Goal: Task Accomplishment & Management: Manage account settings

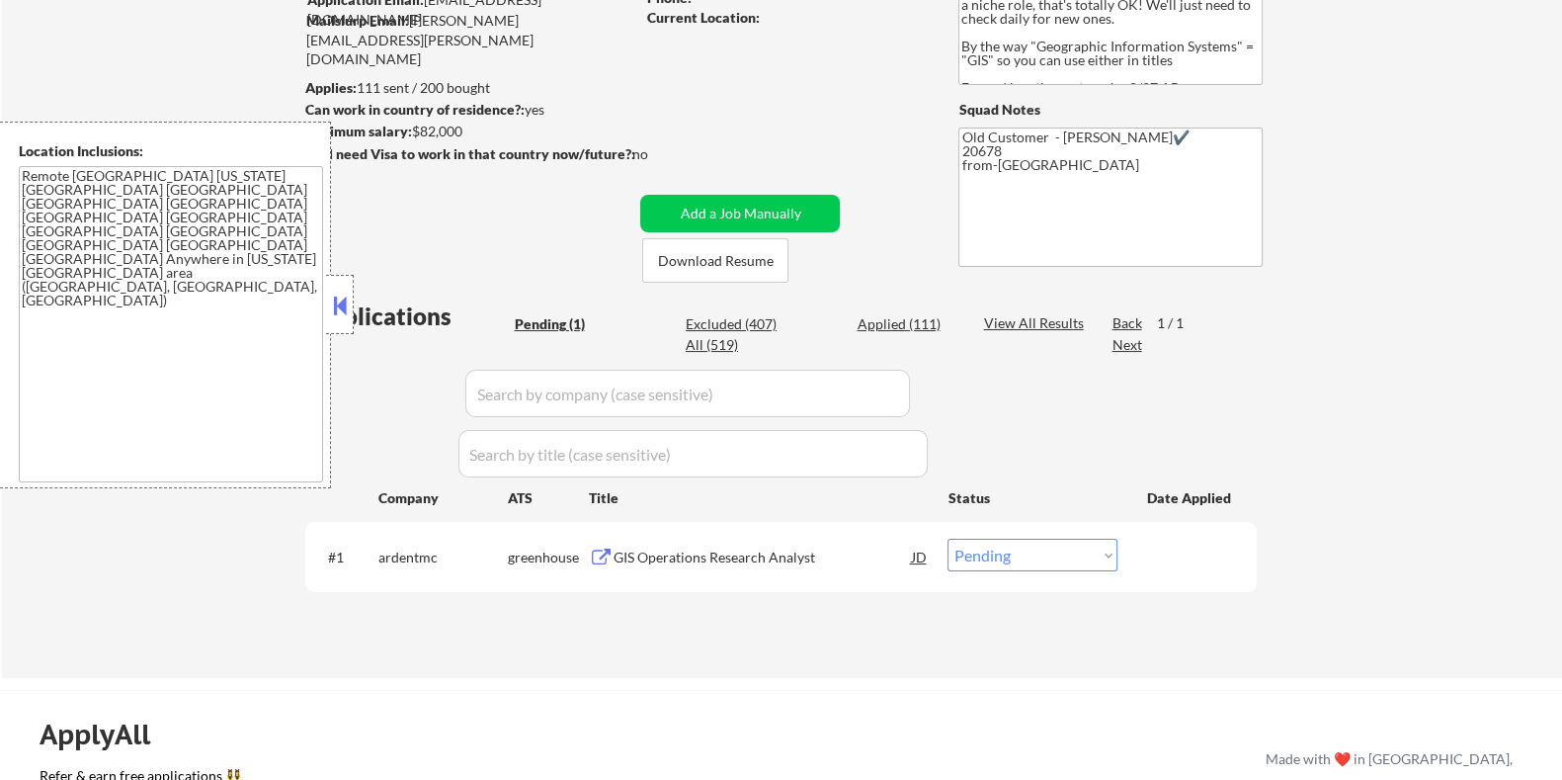
scroll to position [246, 0]
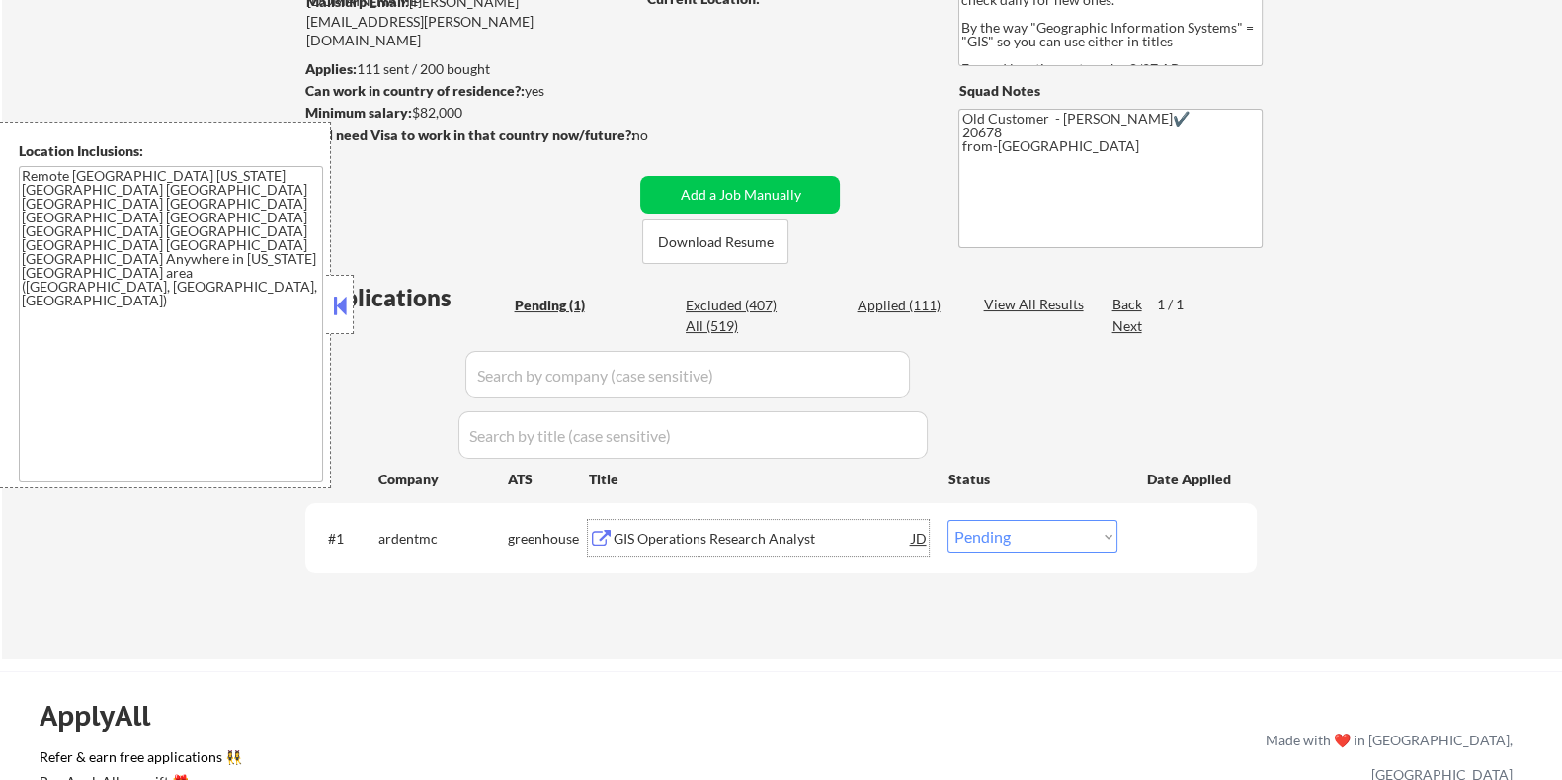
click at [728, 541] on div "GIS Operations Research Analyst" at bounding box center [762, 539] width 298 height 20
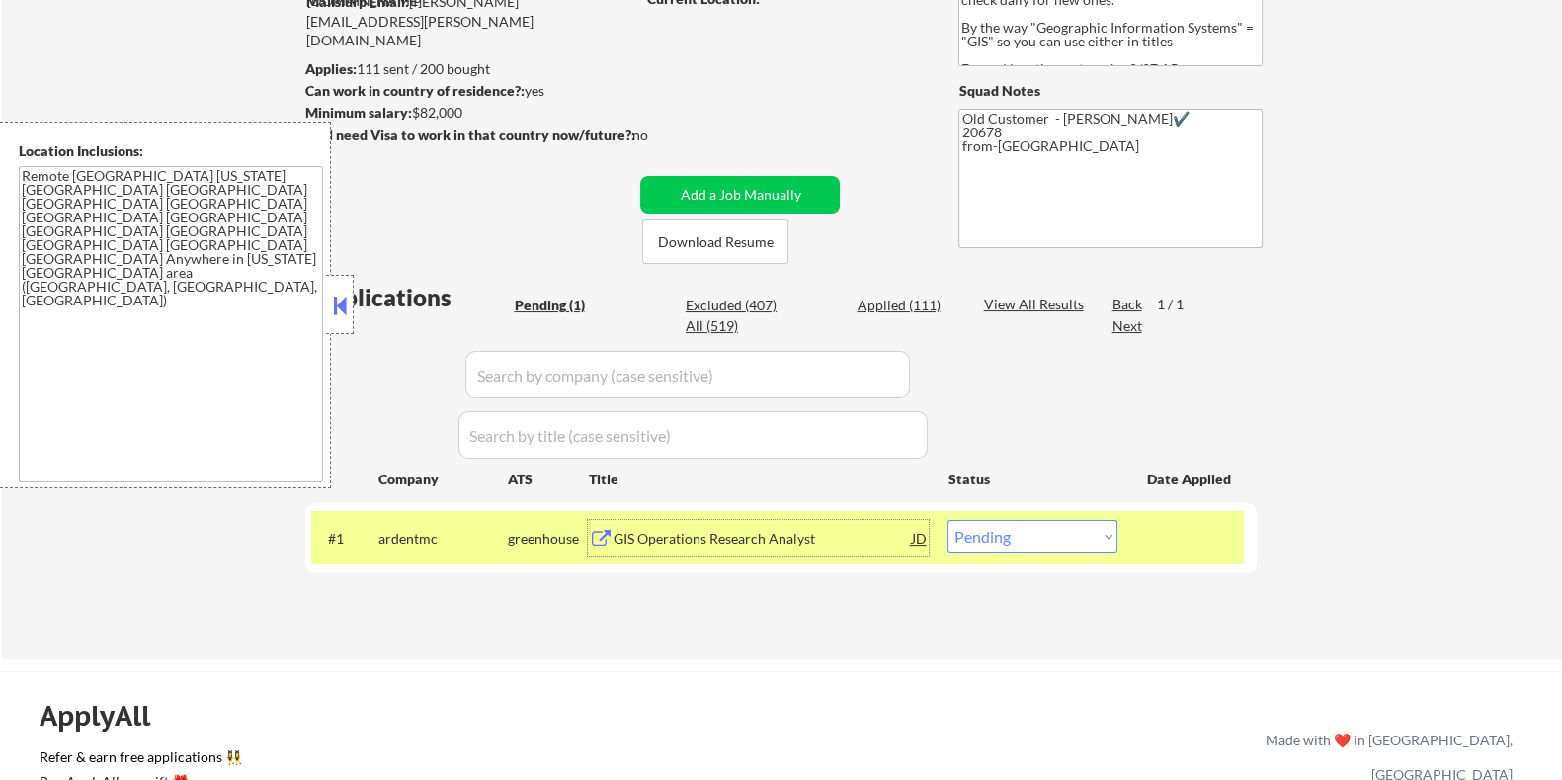
click at [1013, 537] on select "Choose an option... Pending Applied Excluded (Questions) Excluded (Expired) Exc…" at bounding box center [1033, 536] width 170 height 33
select select ""excluded__bad_match_""
click at [948, 520] on select "Choose an option... Pending Applied Excluded (Questions) Excluded (Expired) Exc…" at bounding box center [1033, 536] width 170 height 33
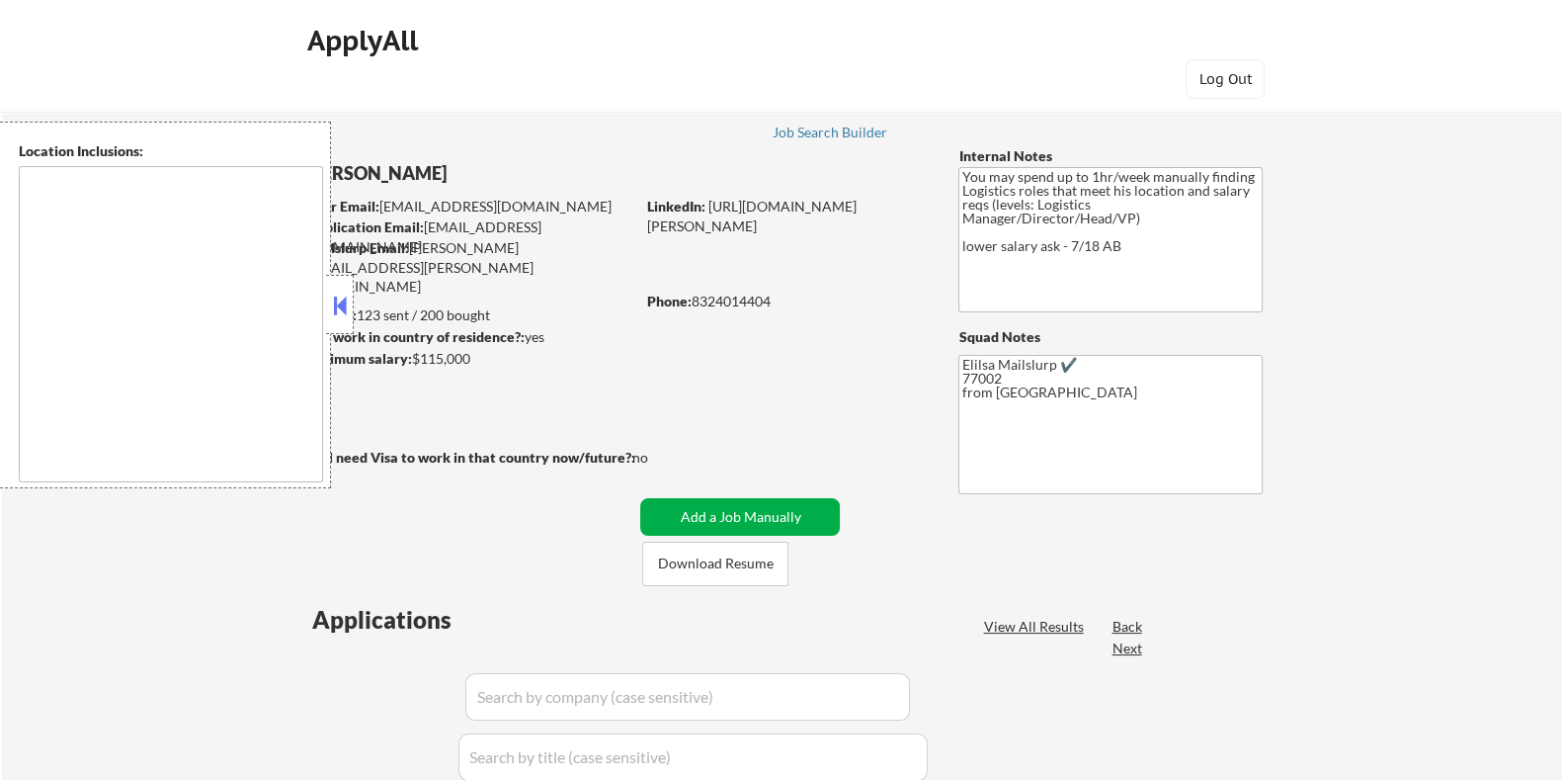
type textarea "Houston, TX Bellaire, TX West University Place, TX Southside Place, TX Hunters …"
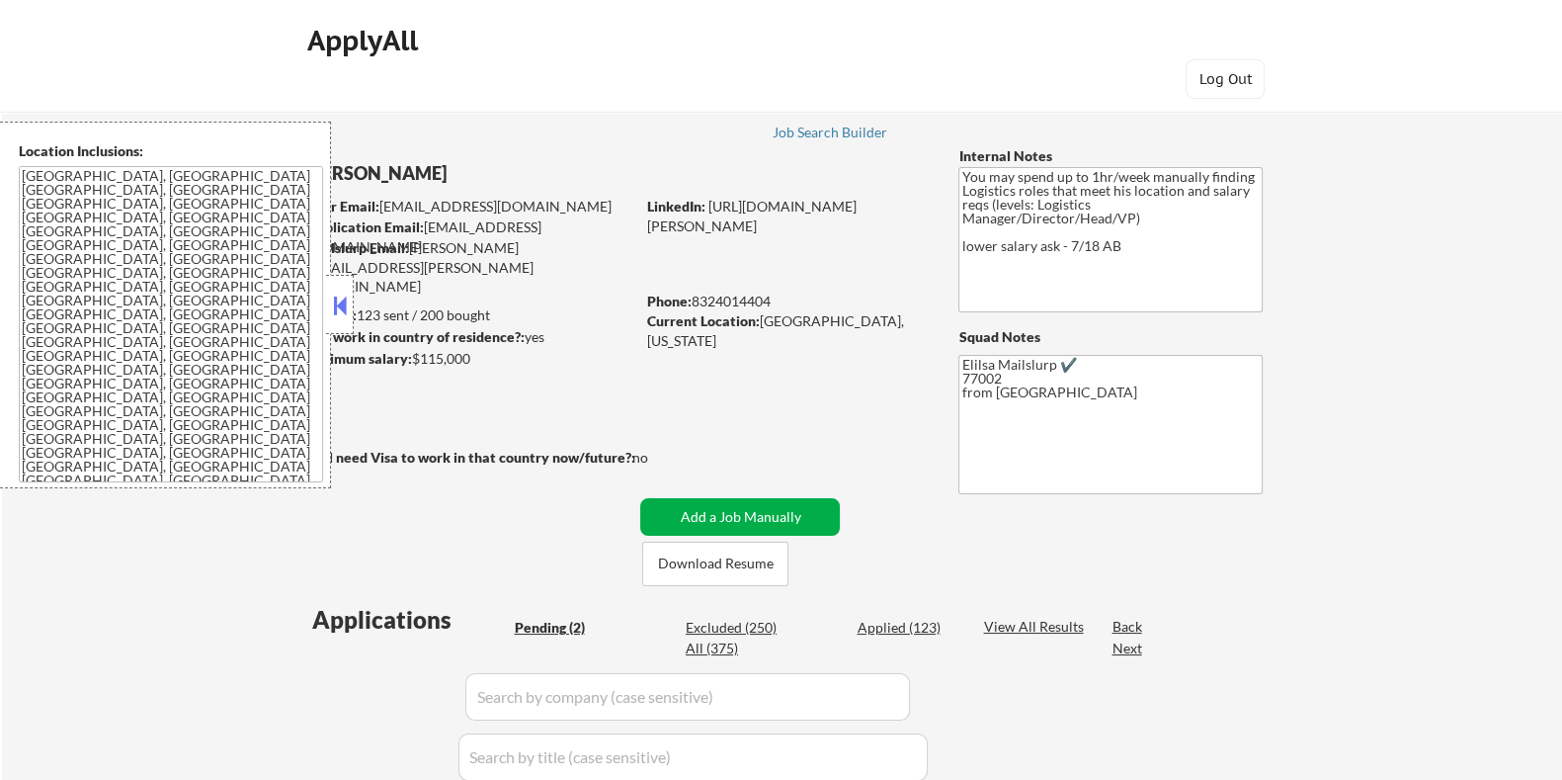
select select ""pending""
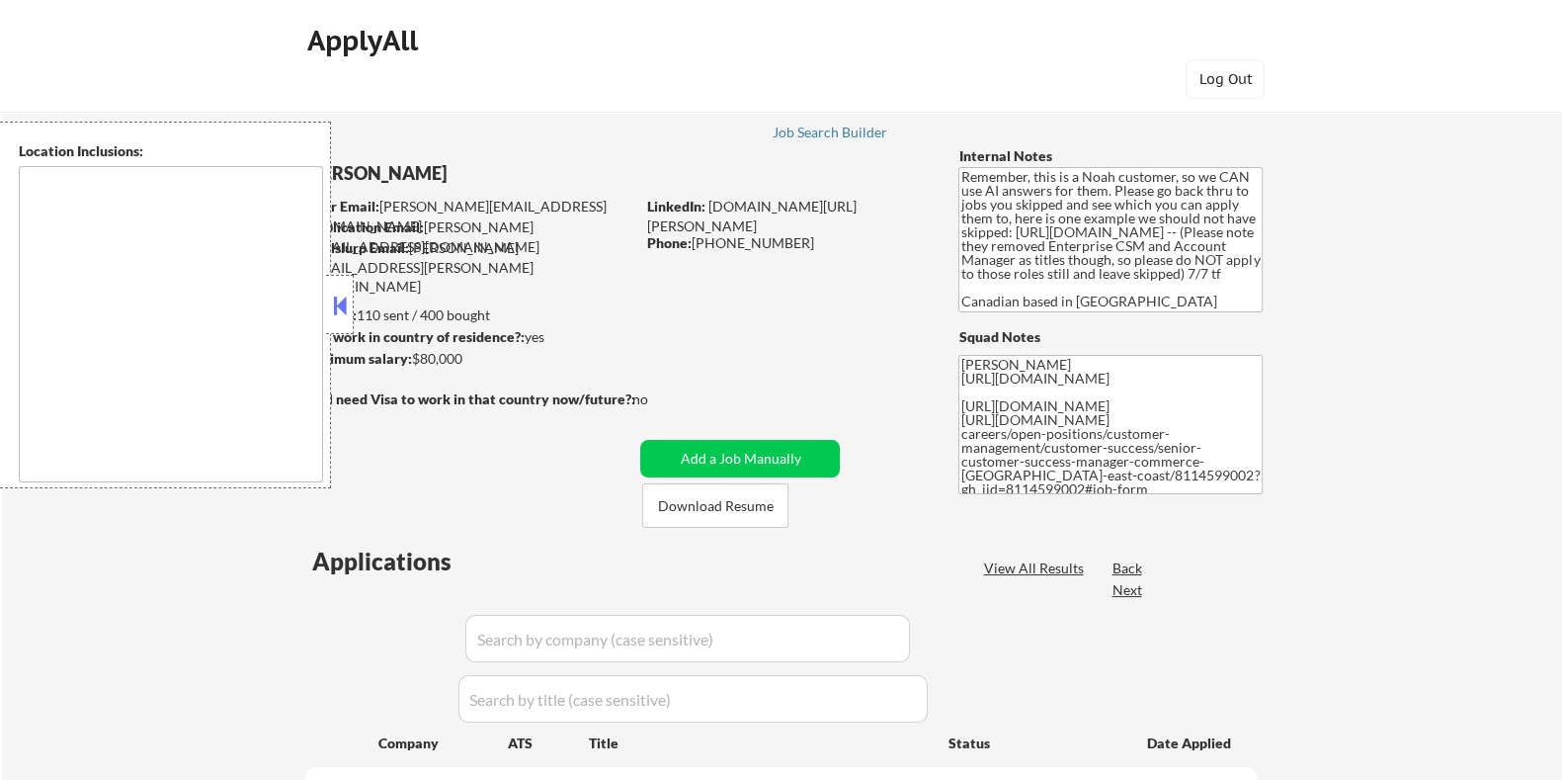
select select ""pending""
type textarea "Toronto, ON Etobicoke, ON Scarborough, ON North York, ON East York, ON York, ON…"
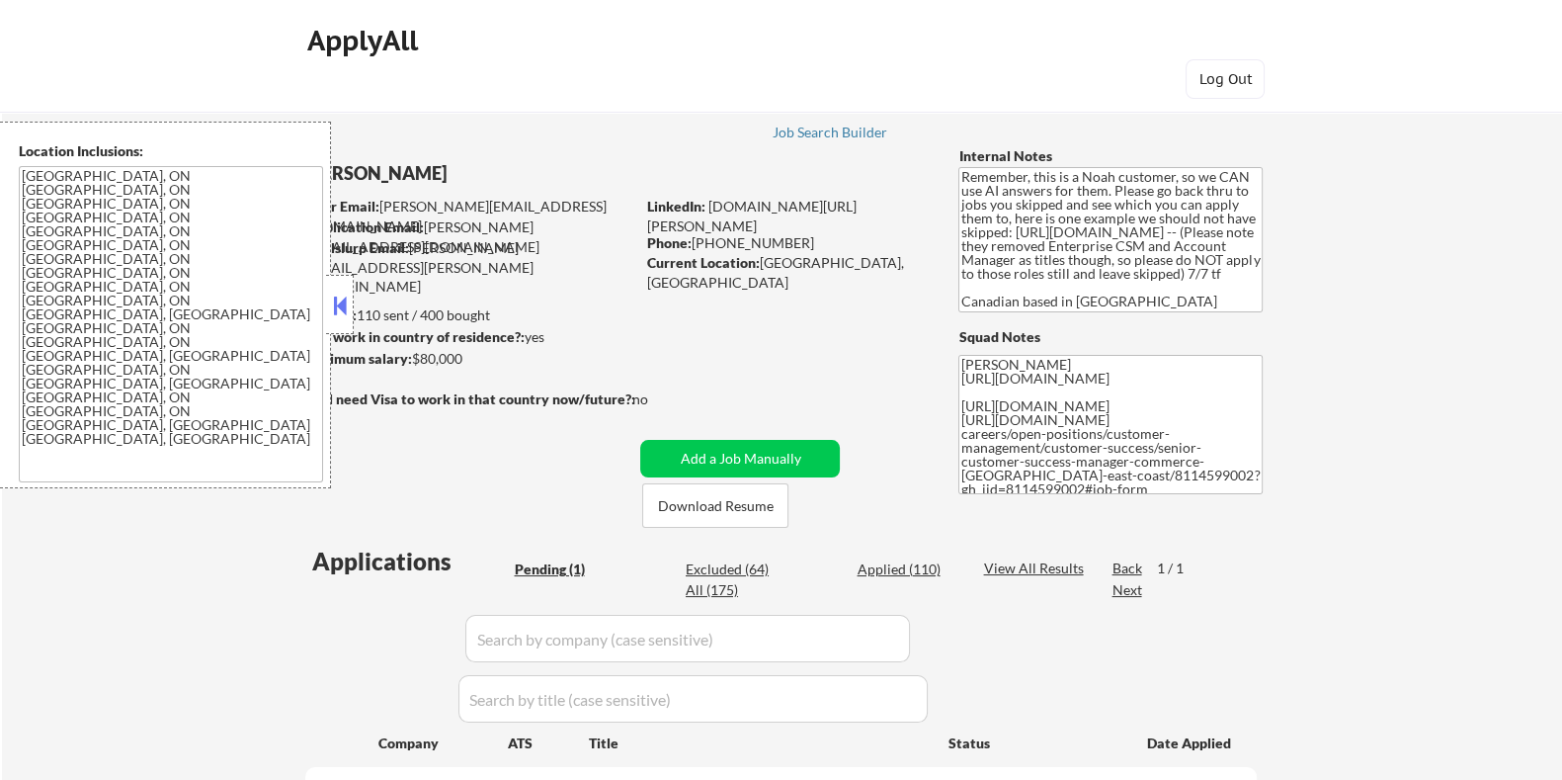
type textarea "Remember, this is a Noah customer, so we CAN use AI answers for them. Please go…"
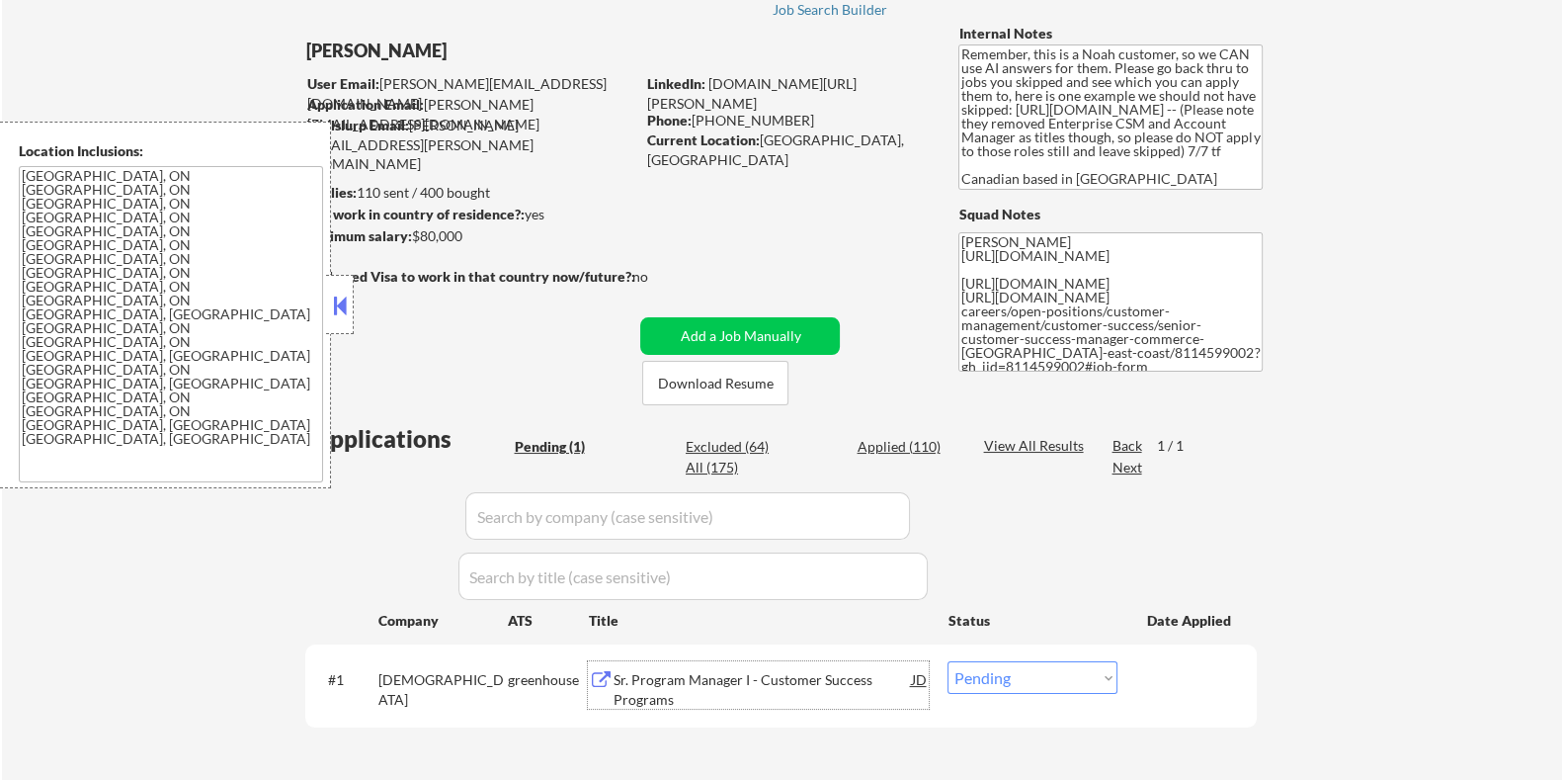
click at [722, 672] on div "Sr. Program Manager I - Customer Success Programs" at bounding box center [762, 689] width 298 height 39
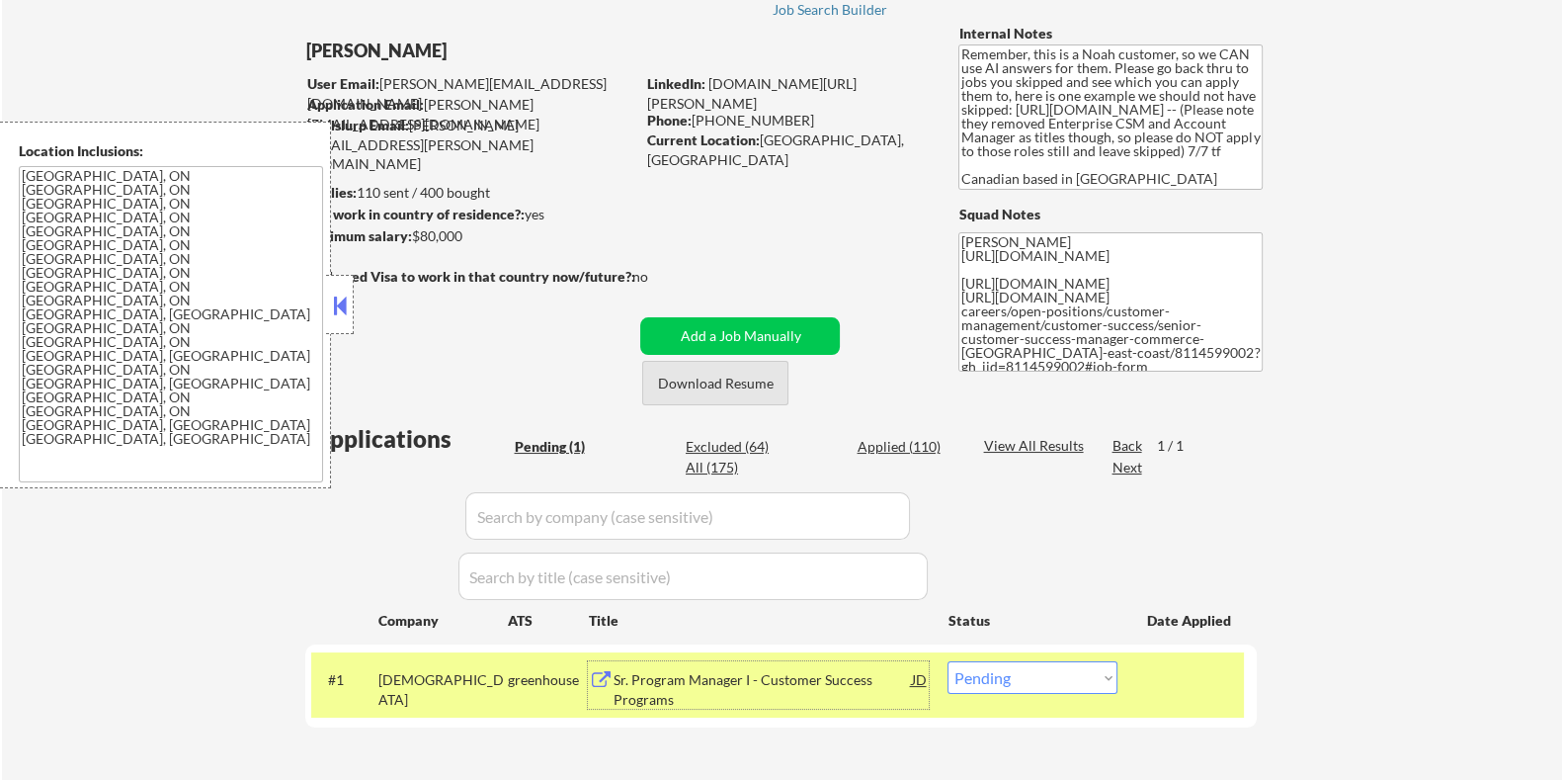
click at [709, 379] on button "Download Resume" at bounding box center [715, 383] width 146 height 44
click at [1019, 674] on select "Choose an option... Pending Applied Excluded (Questions) Excluded (Expired) Exc…" at bounding box center [1033, 677] width 170 height 33
select select ""applied""
click at [948, 661] on select "Choose an option... Pending Applied Excluded (Questions) Excluded (Expired) Exc…" at bounding box center [1033, 677] width 170 height 33
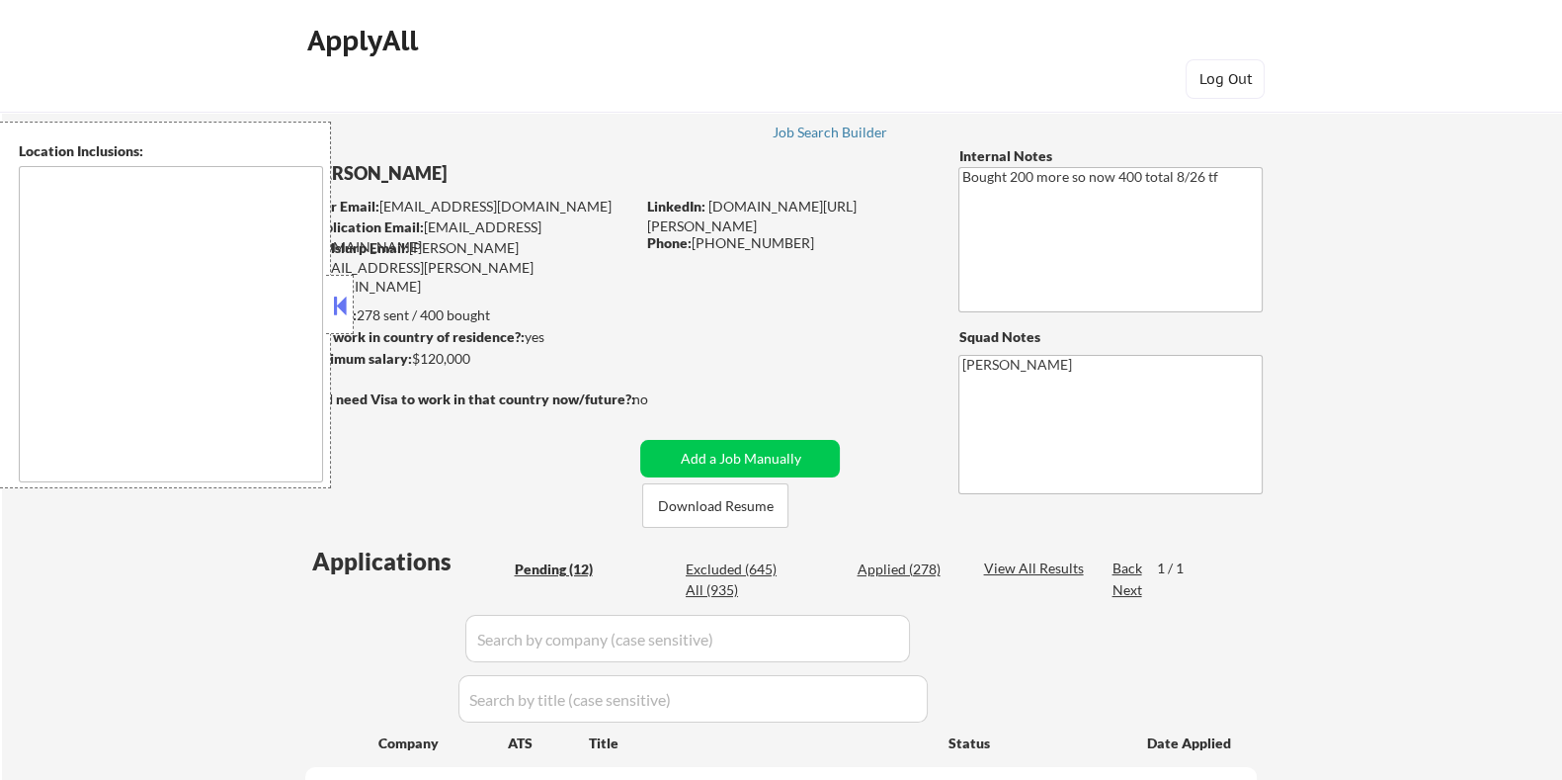
type textarea "[GEOGRAPHIC_DATA], [GEOGRAPHIC_DATA] [GEOGRAPHIC_DATA], [GEOGRAPHIC_DATA] [GEOG…"
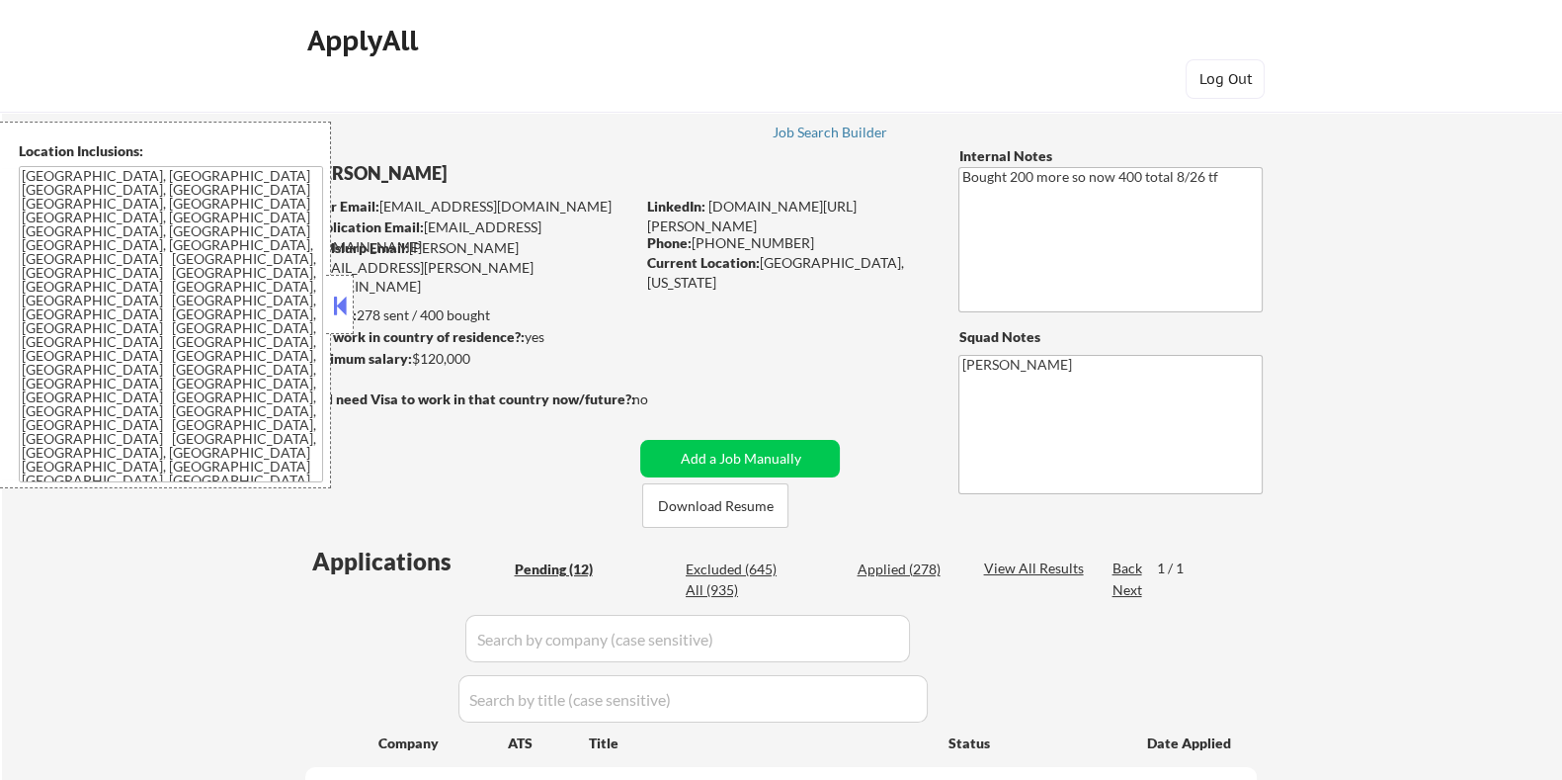
select select ""pending""
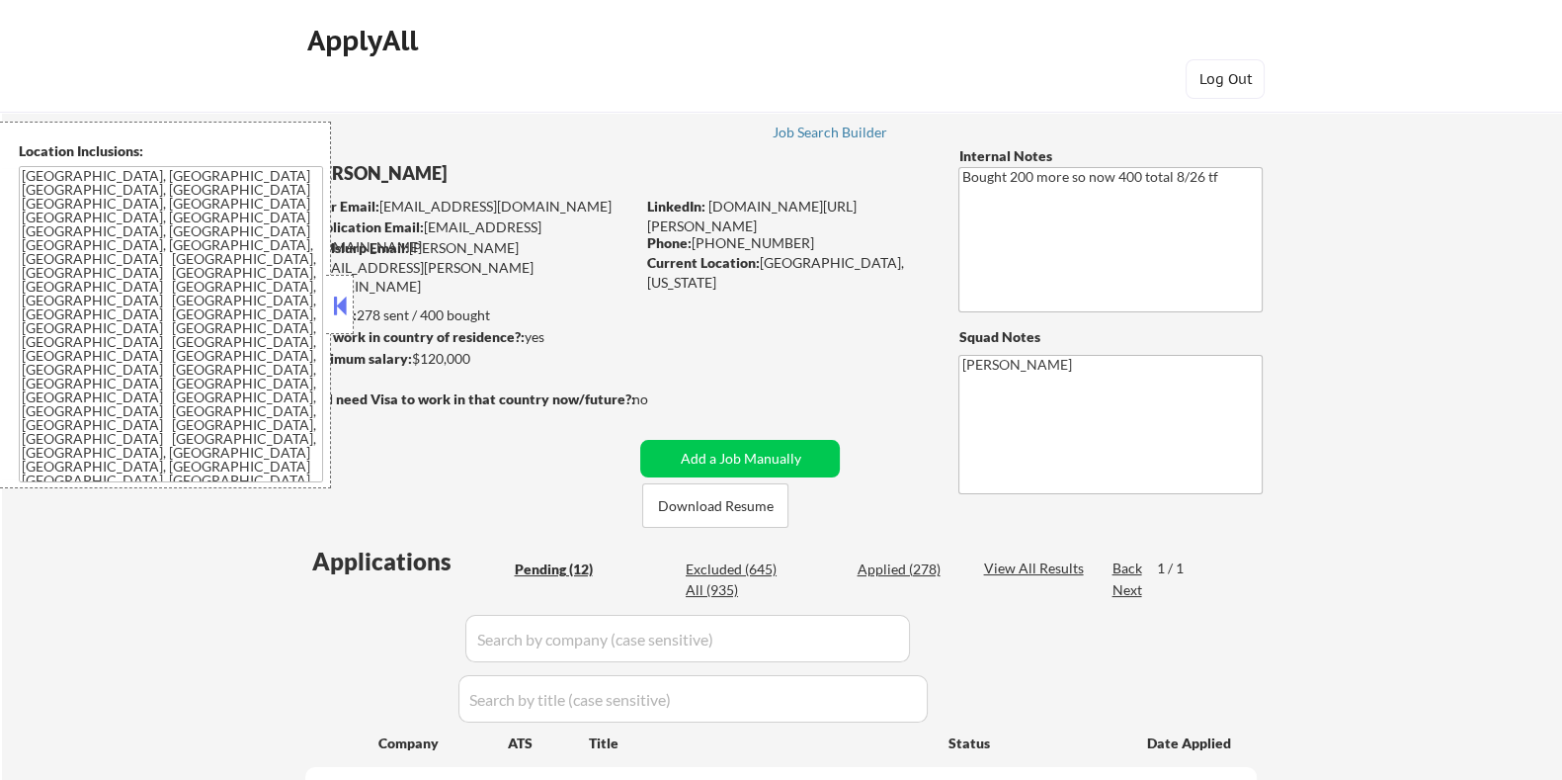
select select ""pending""
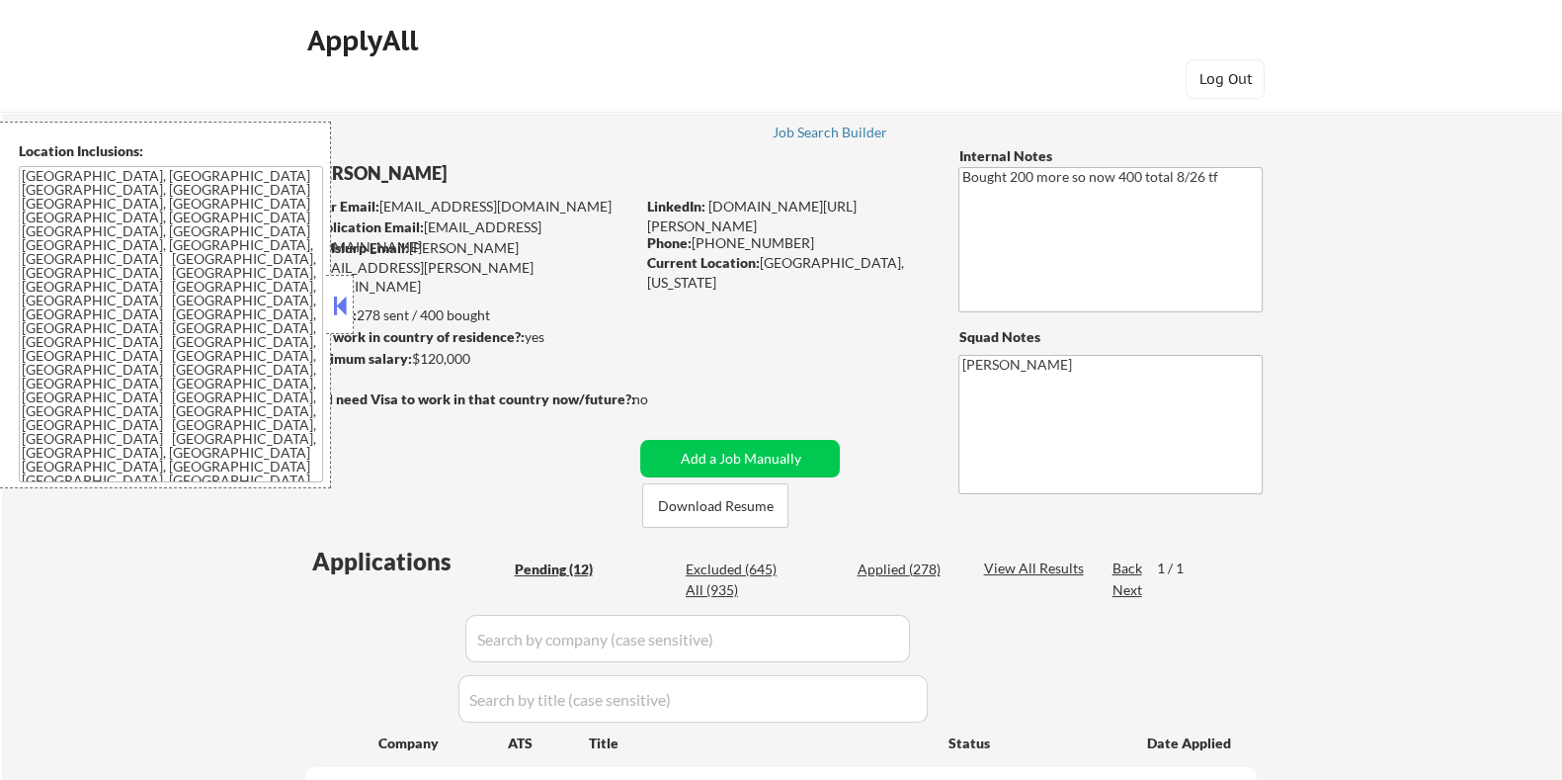
select select ""pending""
click at [341, 301] on button at bounding box center [340, 306] width 22 height 30
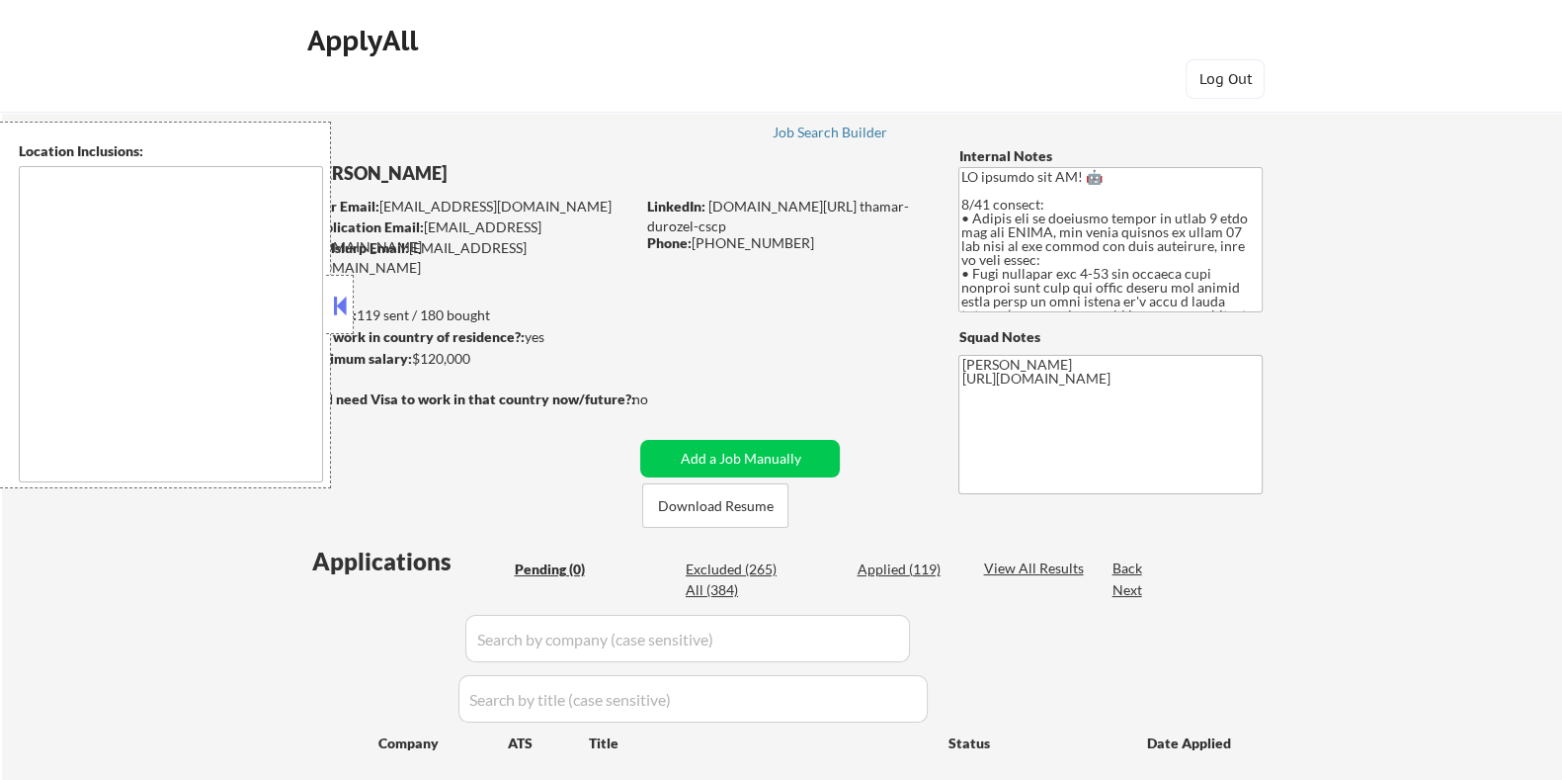
type textarea "[GEOGRAPHIC_DATA], [GEOGRAPHIC_DATA] [GEOGRAPHIC_DATA], [GEOGRAPHIC_DATA] [GEOG…"
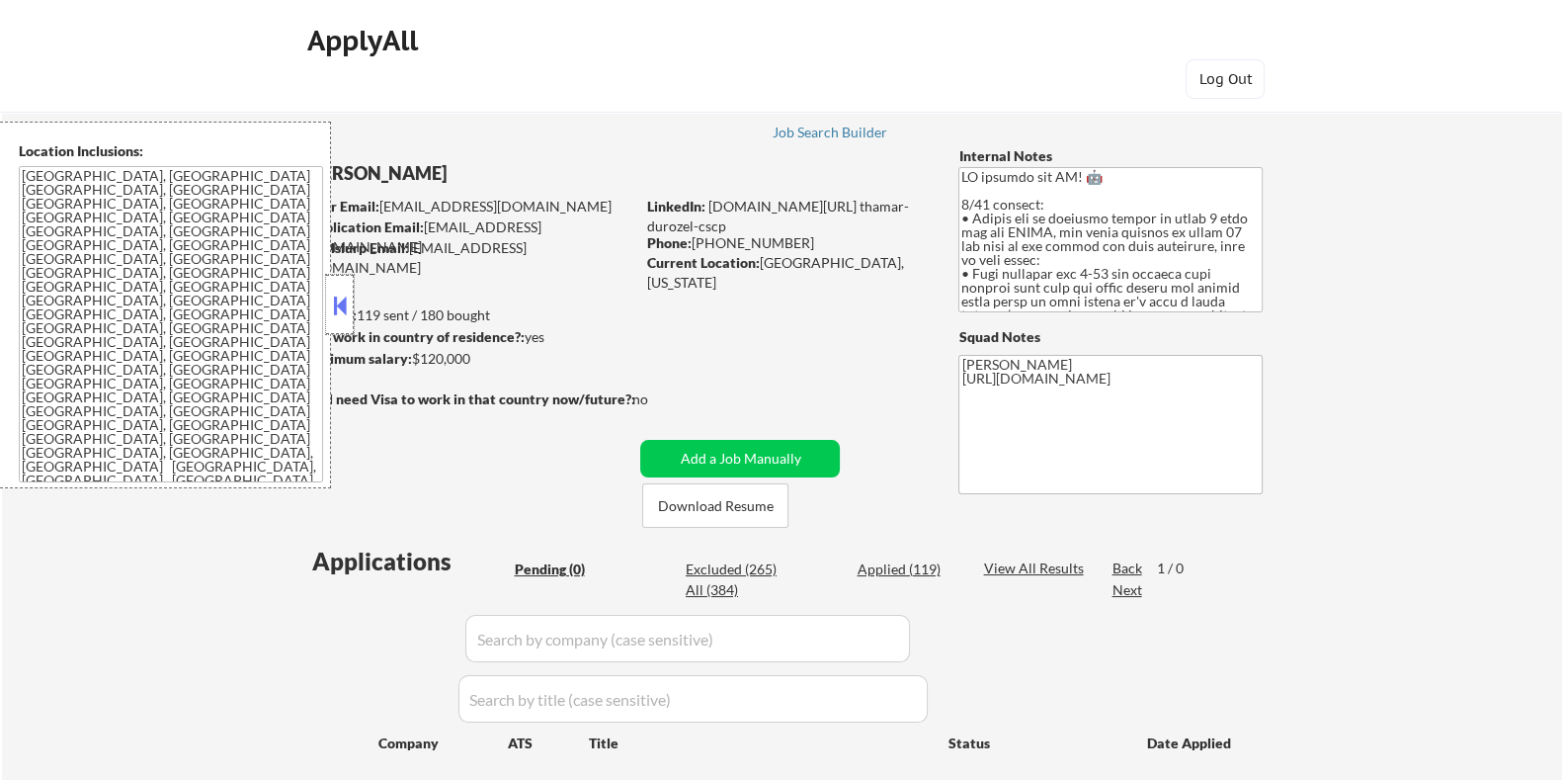
click at [326, 303] on div at bounding box center [340, 304] width 28 height 59
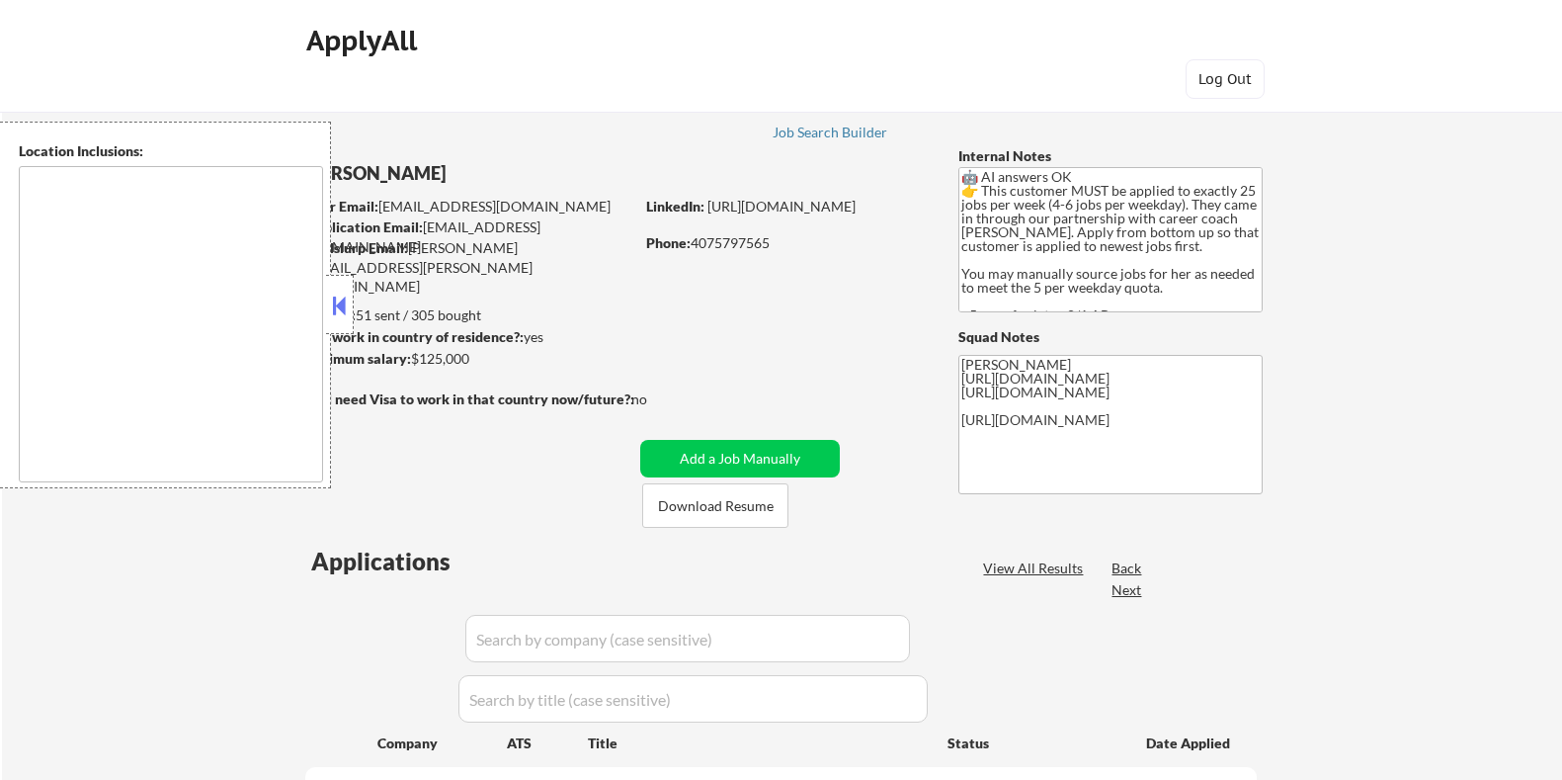
select select ""pending""
type textarea "[GEOGRAPHIC_DATA], [GEOGRAPHIC_DATA] [GEOGRAPHIC_DATA], [GEOGRAPHIC_DATA] [GEOG…"
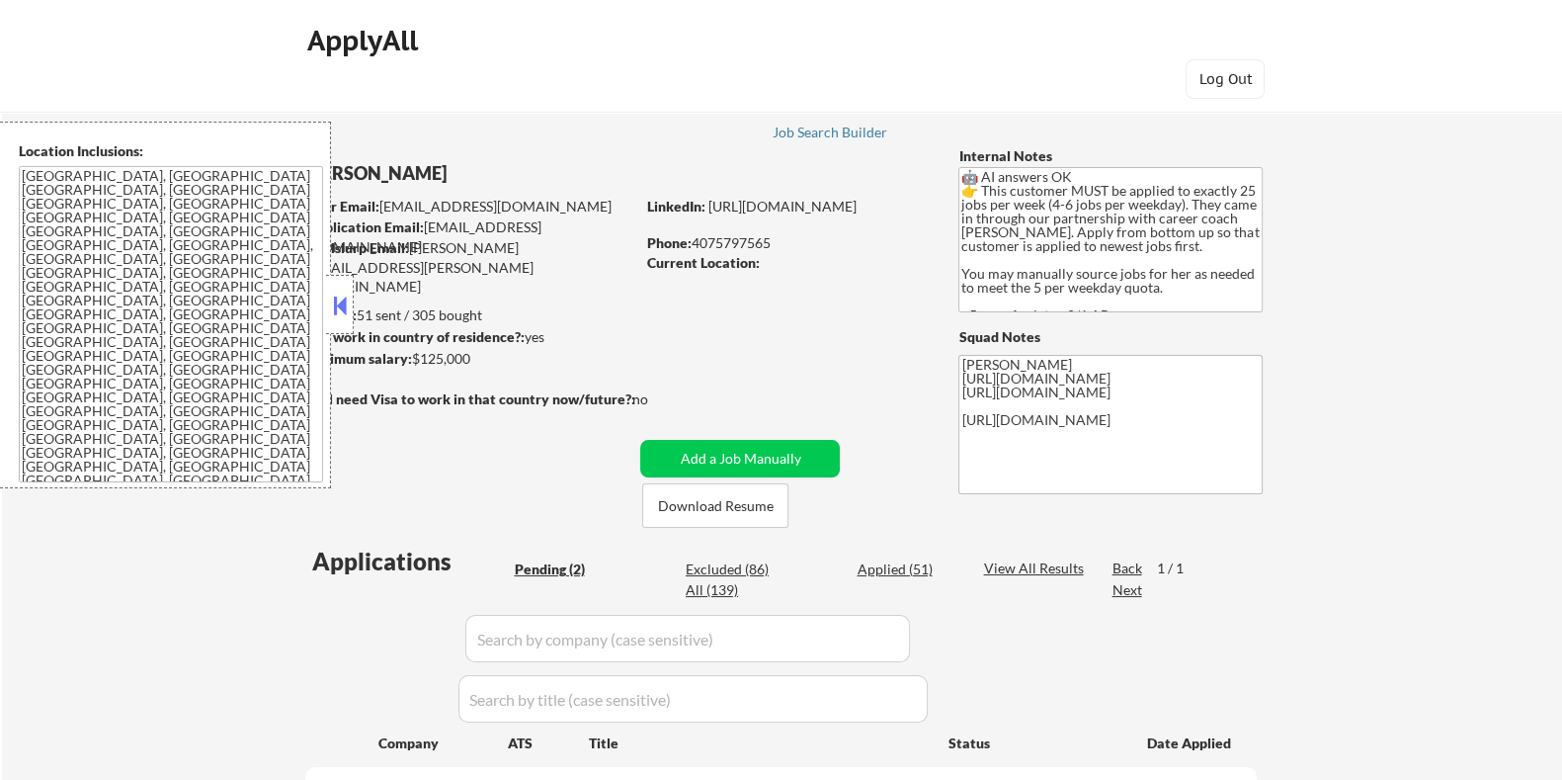
click at [341, 298] on button at bounding box center [340, 306] width 22 height 30
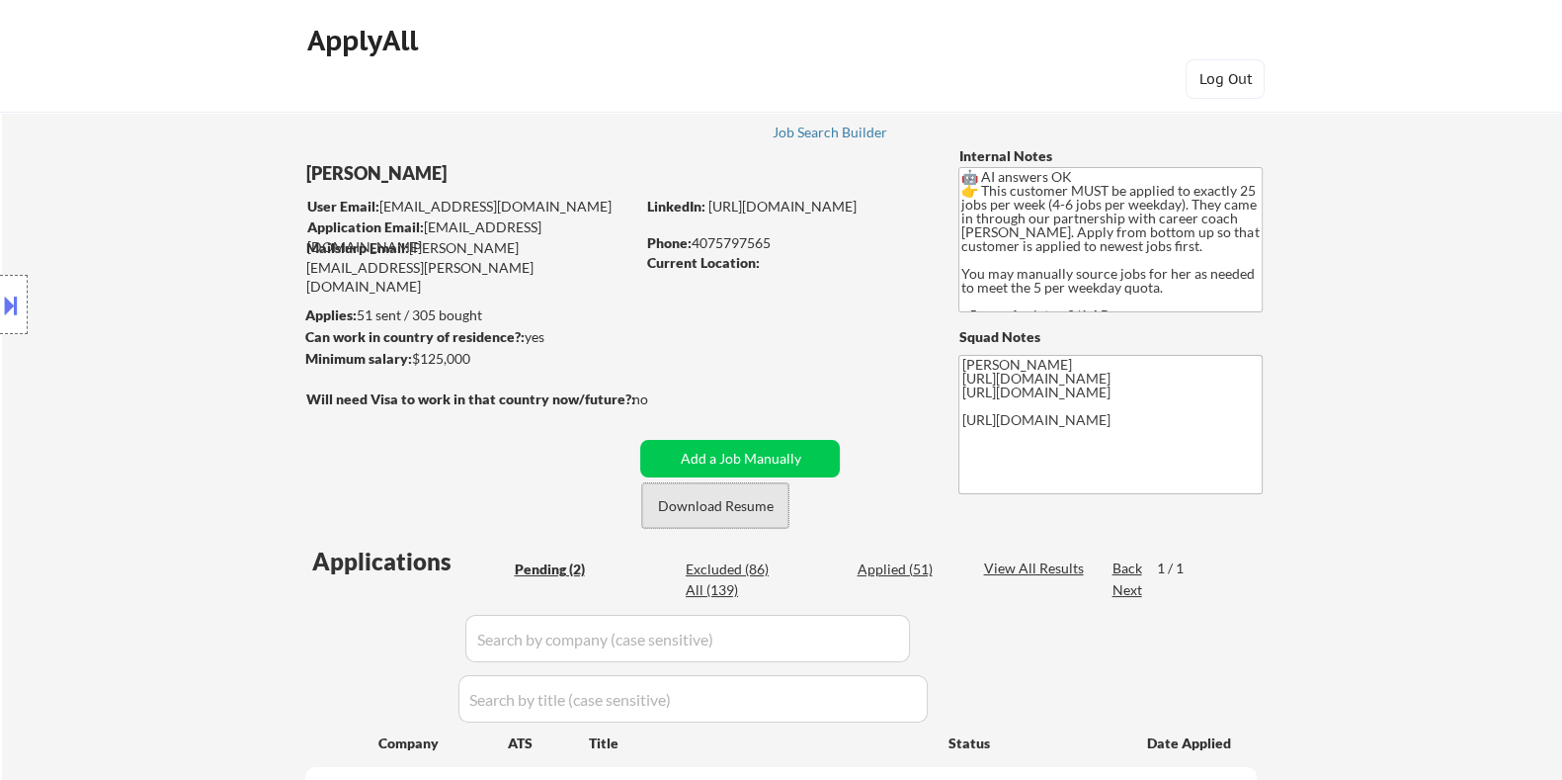
click at [727, 504] on button "Download Resume" at bounding box center [715, 505] width 146 height 44
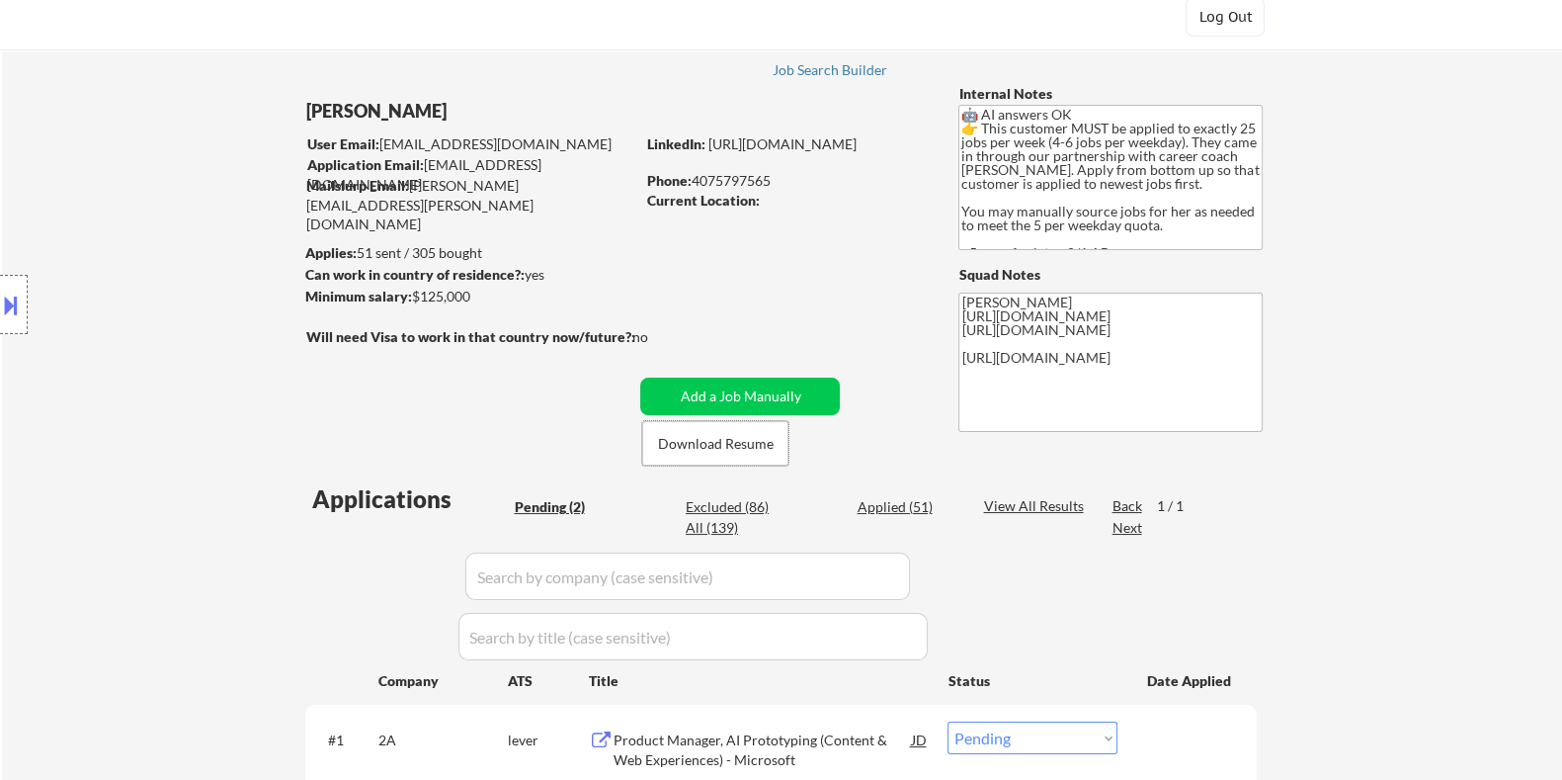
scroll to position [246, 0]
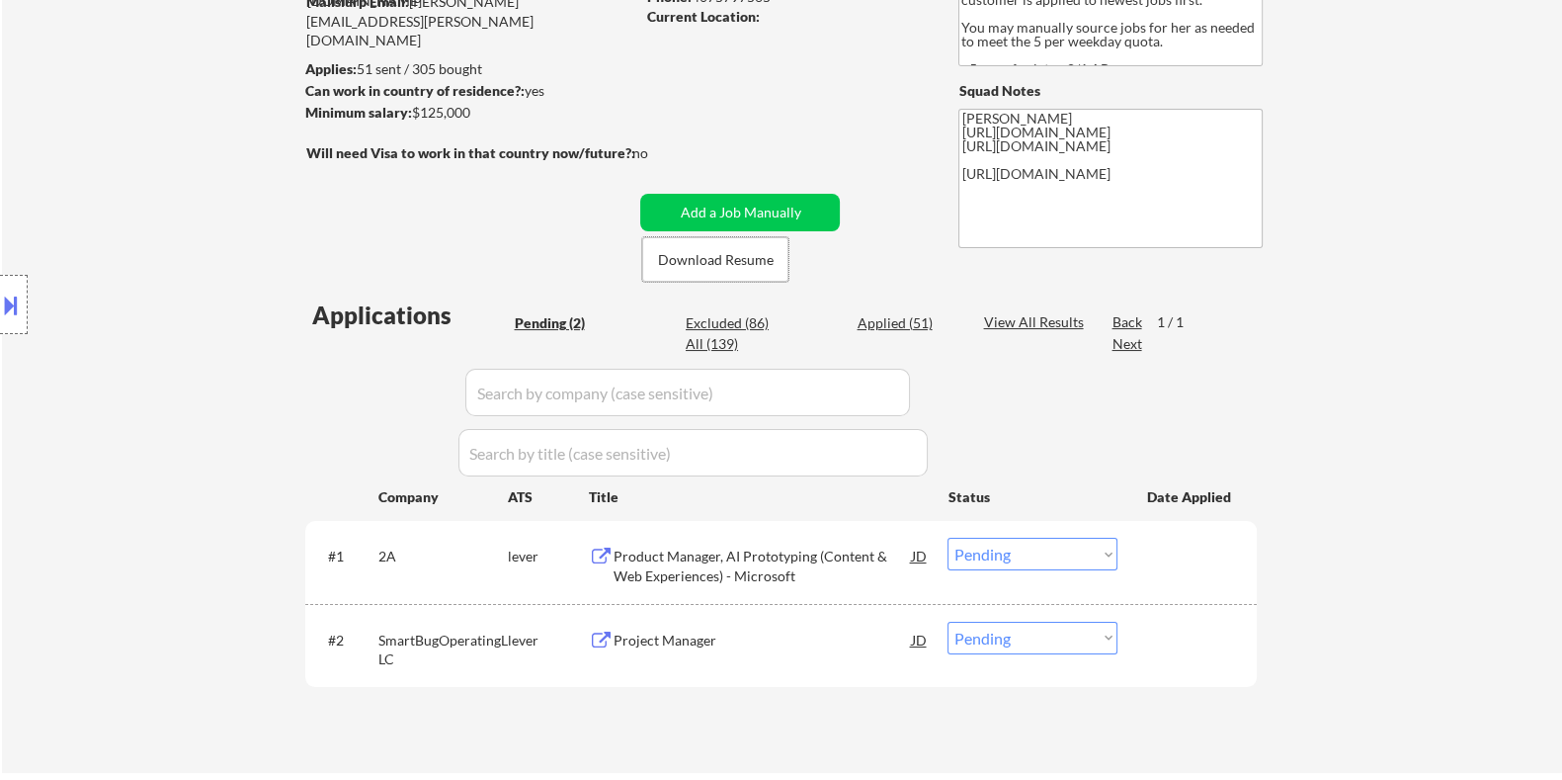
click at [658, 557] on div "Product Manager, AI Prototyping (Content & Web Experiences) - Microsoft" at bounding box center [762, 566] width 298 height 39
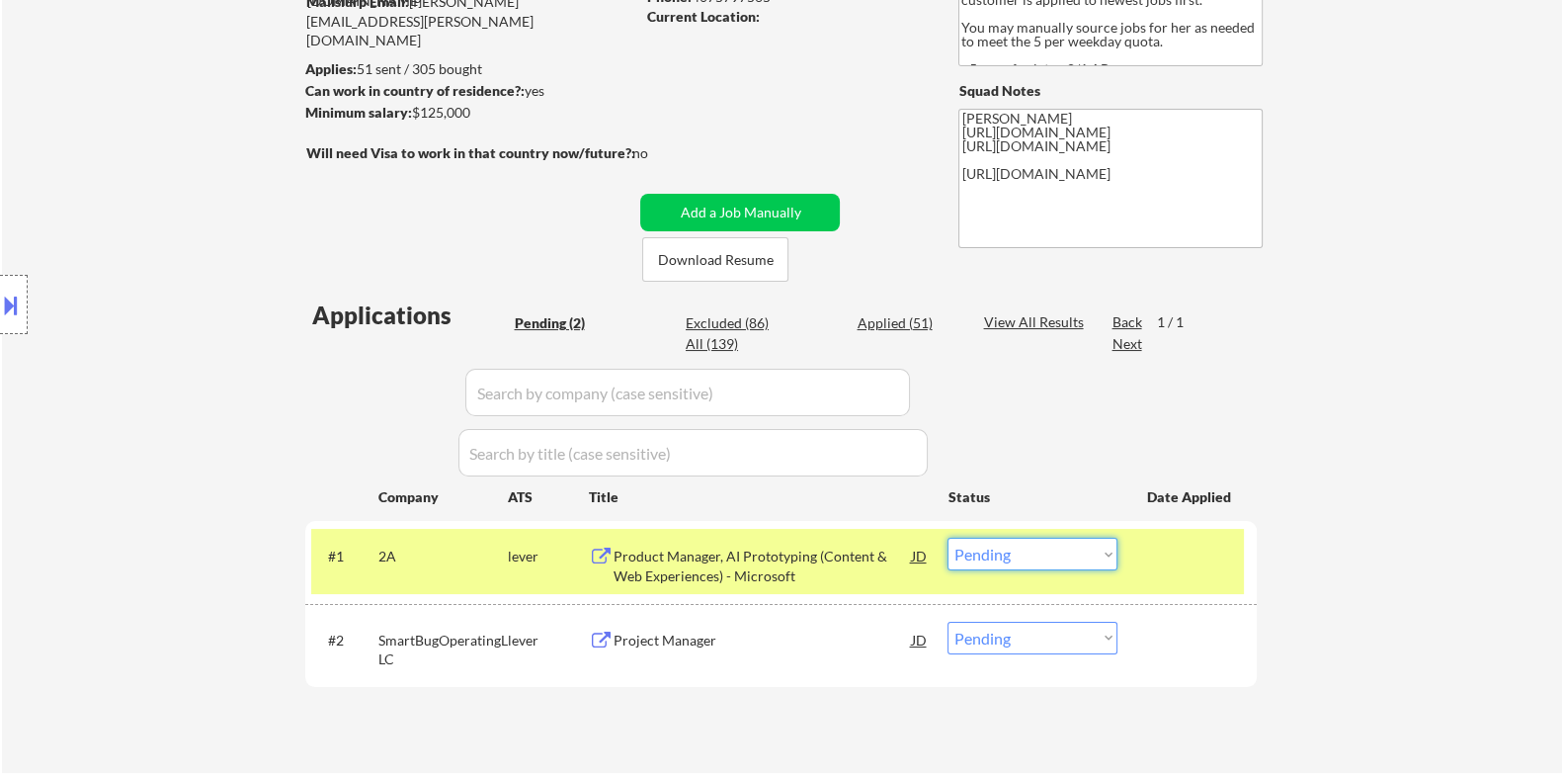
click at [1081, 553] on select "Choose an option... Pending Applied Excluded (Questions) Excluded (Expired) Exc…" at bounding box center [1033, 554] width 170 height 33
click at [948, 538] on select "Choose an option... Pending Applied Excluded (Questions) Excluded (Expired) Exc…" at bounding box center [1033, 554] width 170 height 33
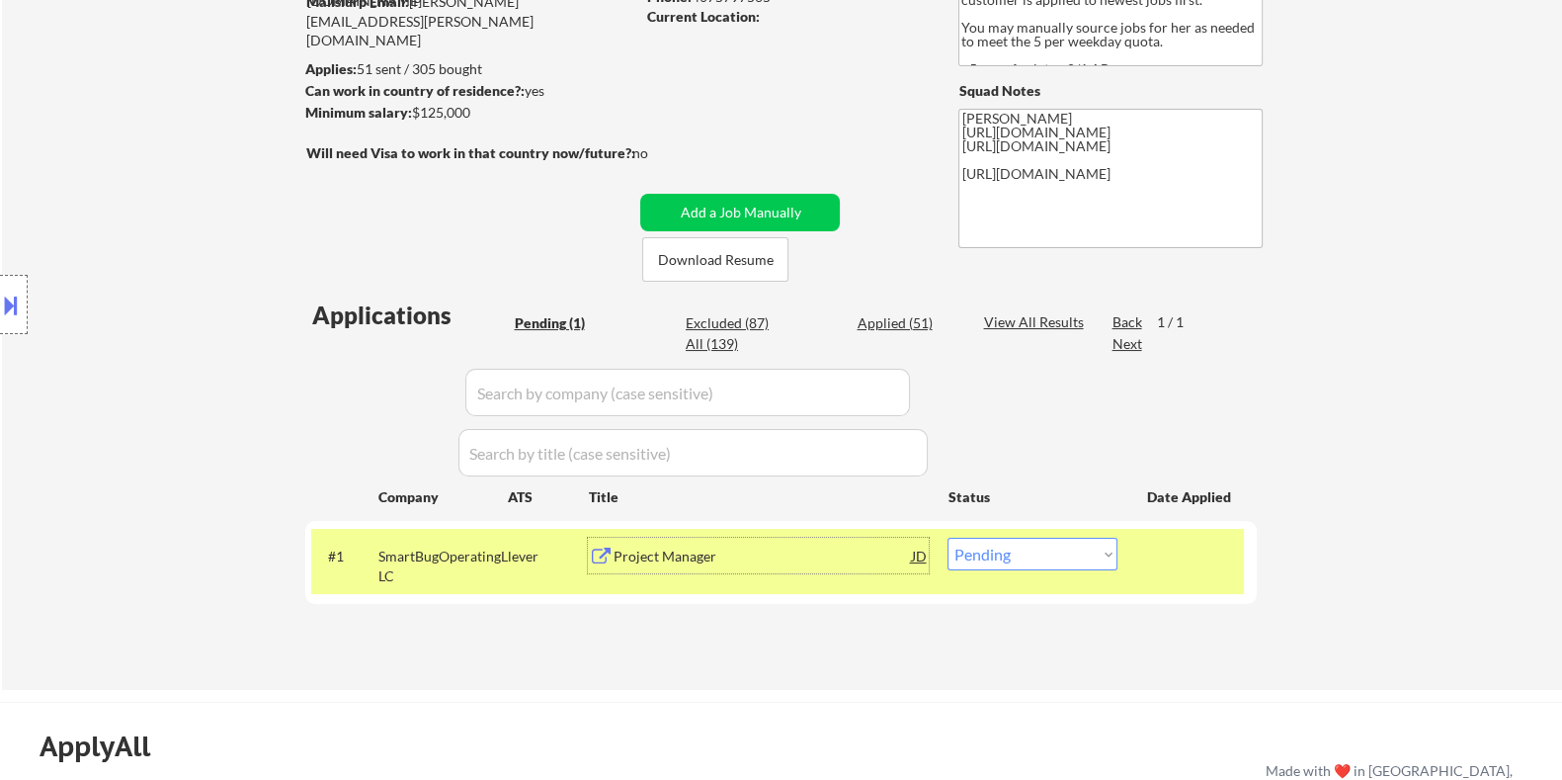
click at [675, 555] on div "Project Manager" at bounding box center [762, 557] width 298 height 20
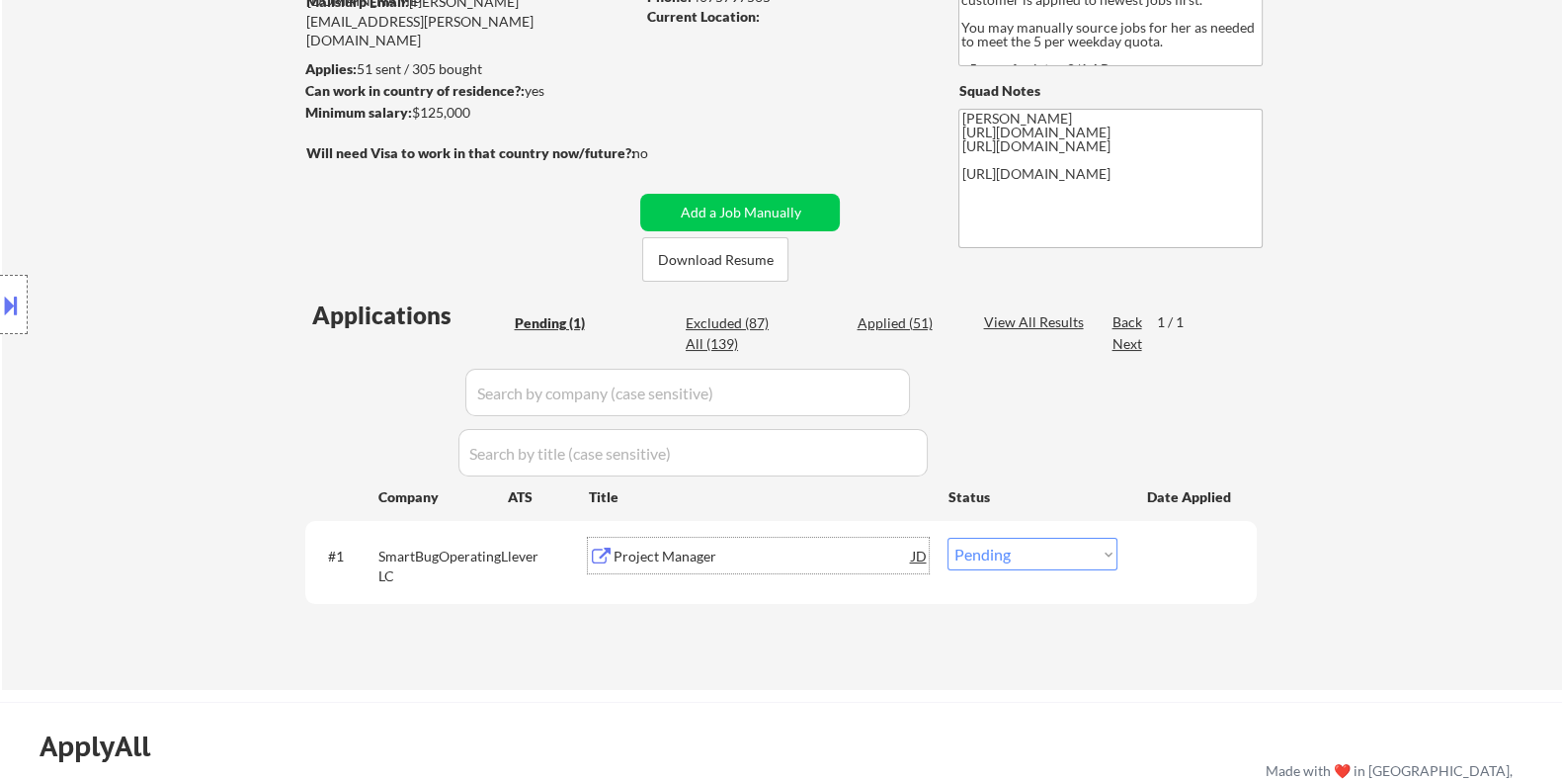
click at [973, 550] on select "Choose an option... Pending Applied Excluded (Questions) Excluded (Expired) Exc…" at bounding box center [1033, 554] width 170 height 33
select select ""excluded__salary_""
click at [948, 538] on select "Choose an option... Pending Applied Excluded (Questions) Excluded (Expired) Exc…" at bounding box center [1033, 554] width 170 height 33
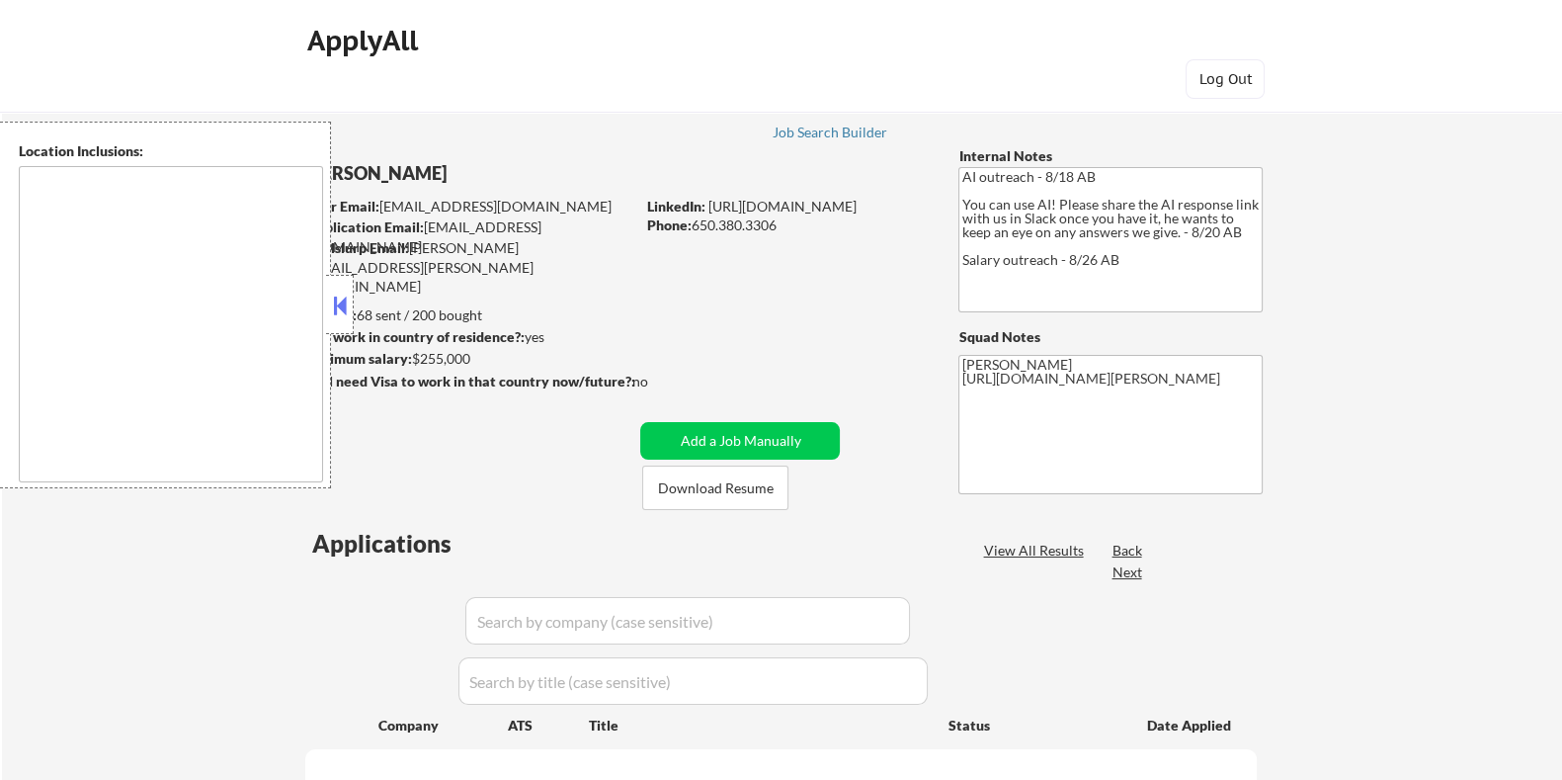
select select ""pending""
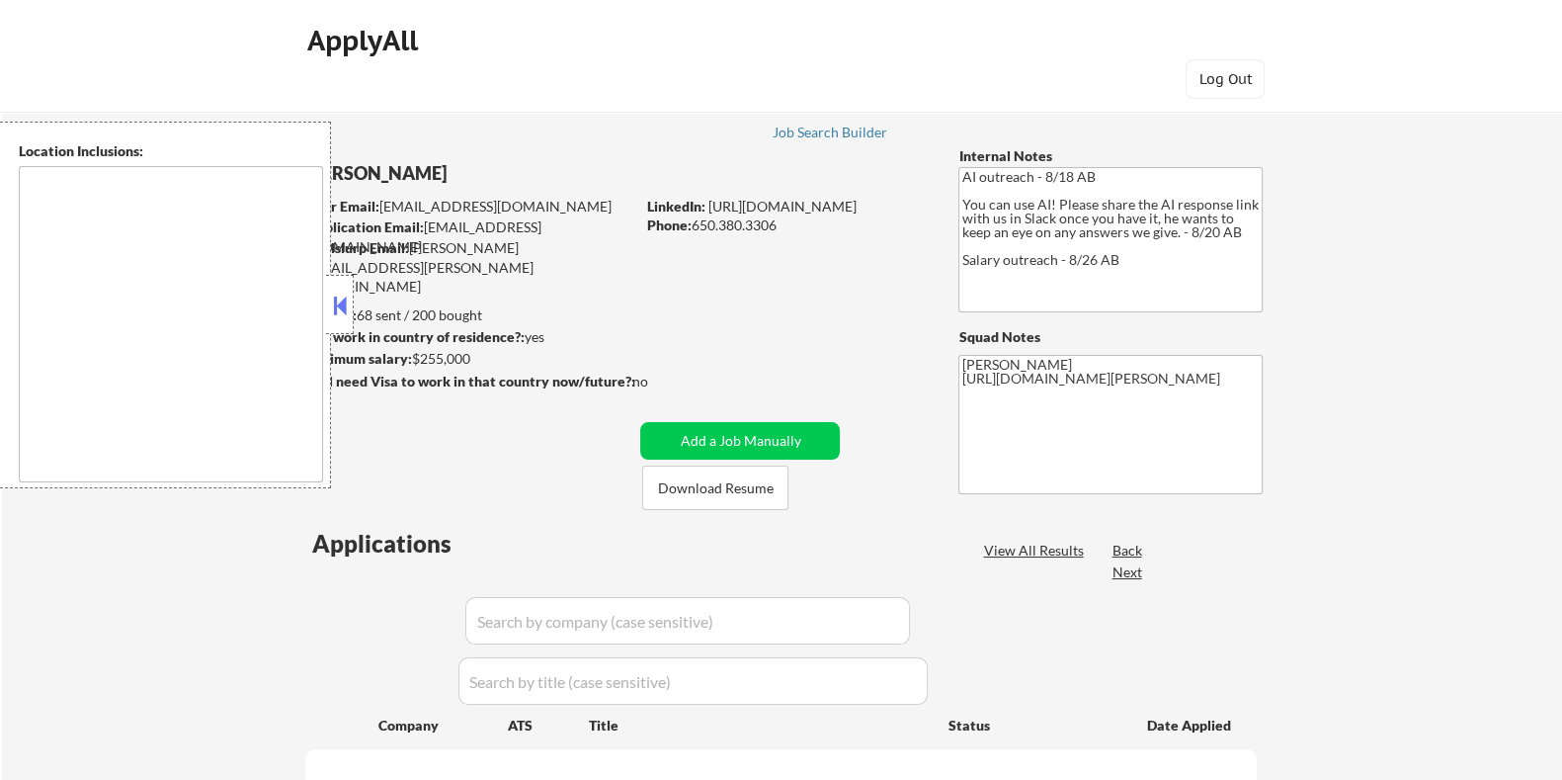
select select ""pending""
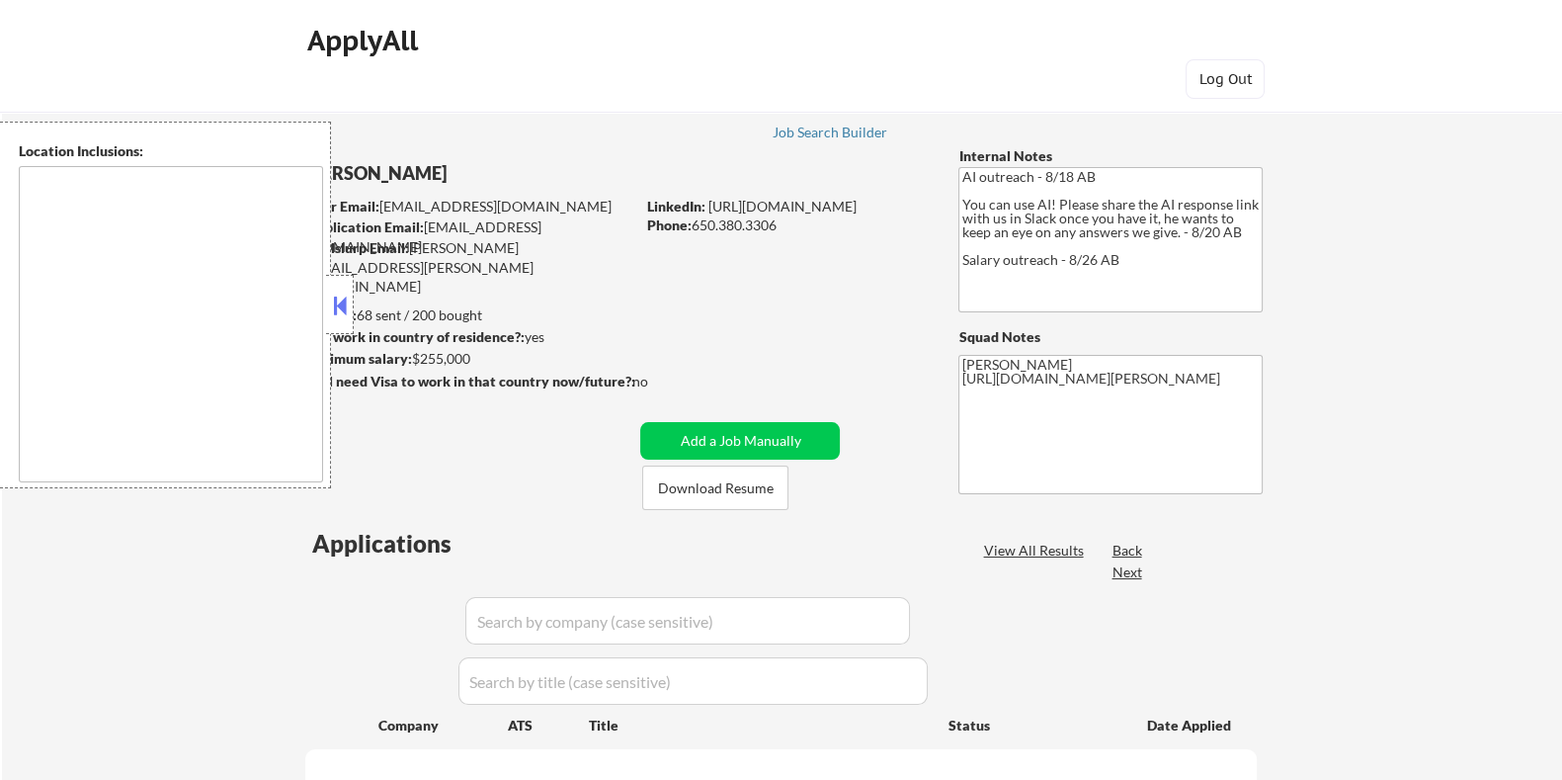
select select ""pending""
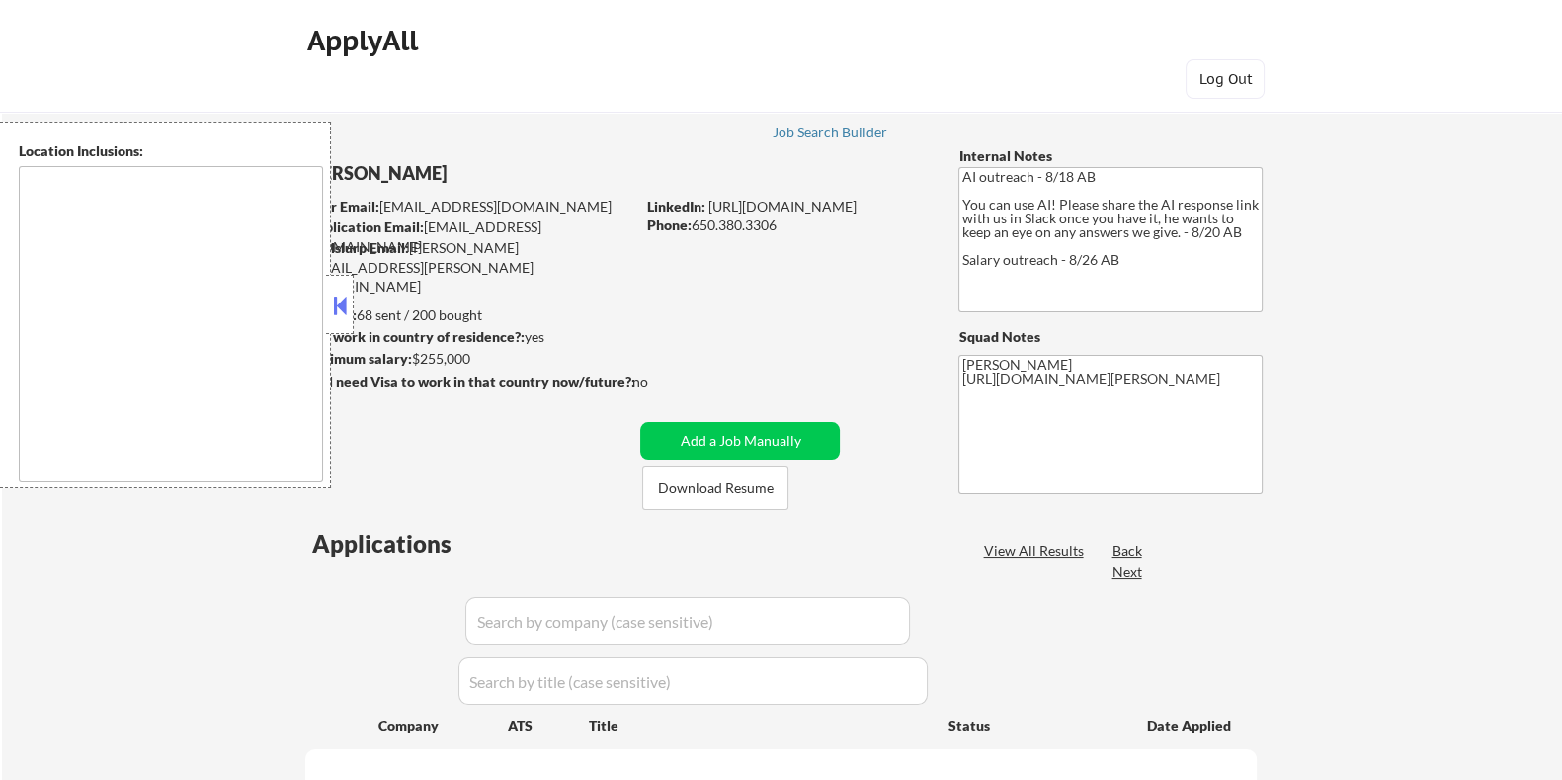
select select ""pending""
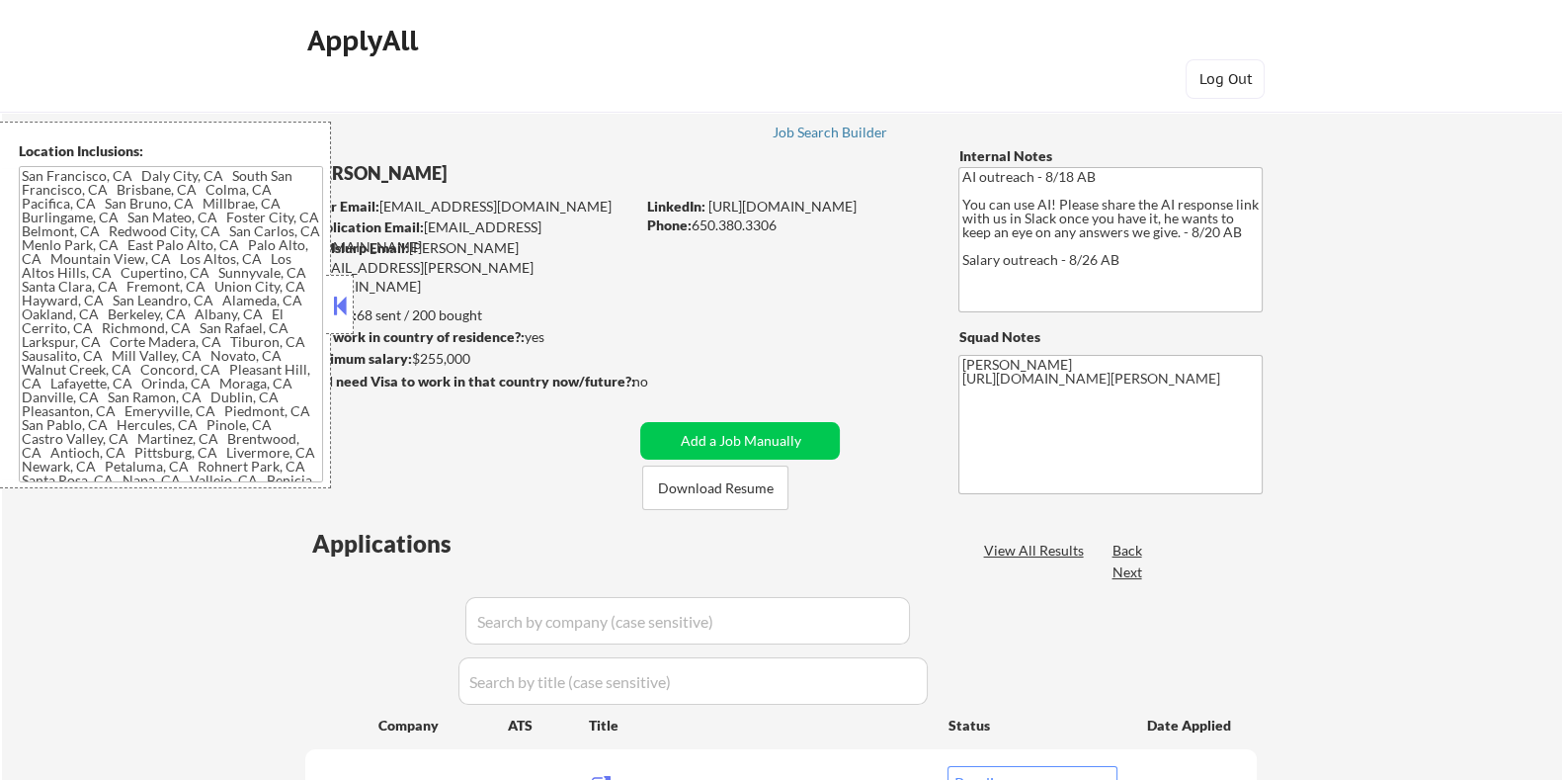
type textarea "San Francisco, CA Daly City, CA South San Francisco, CA Brisbane, CA Colma, CA …"
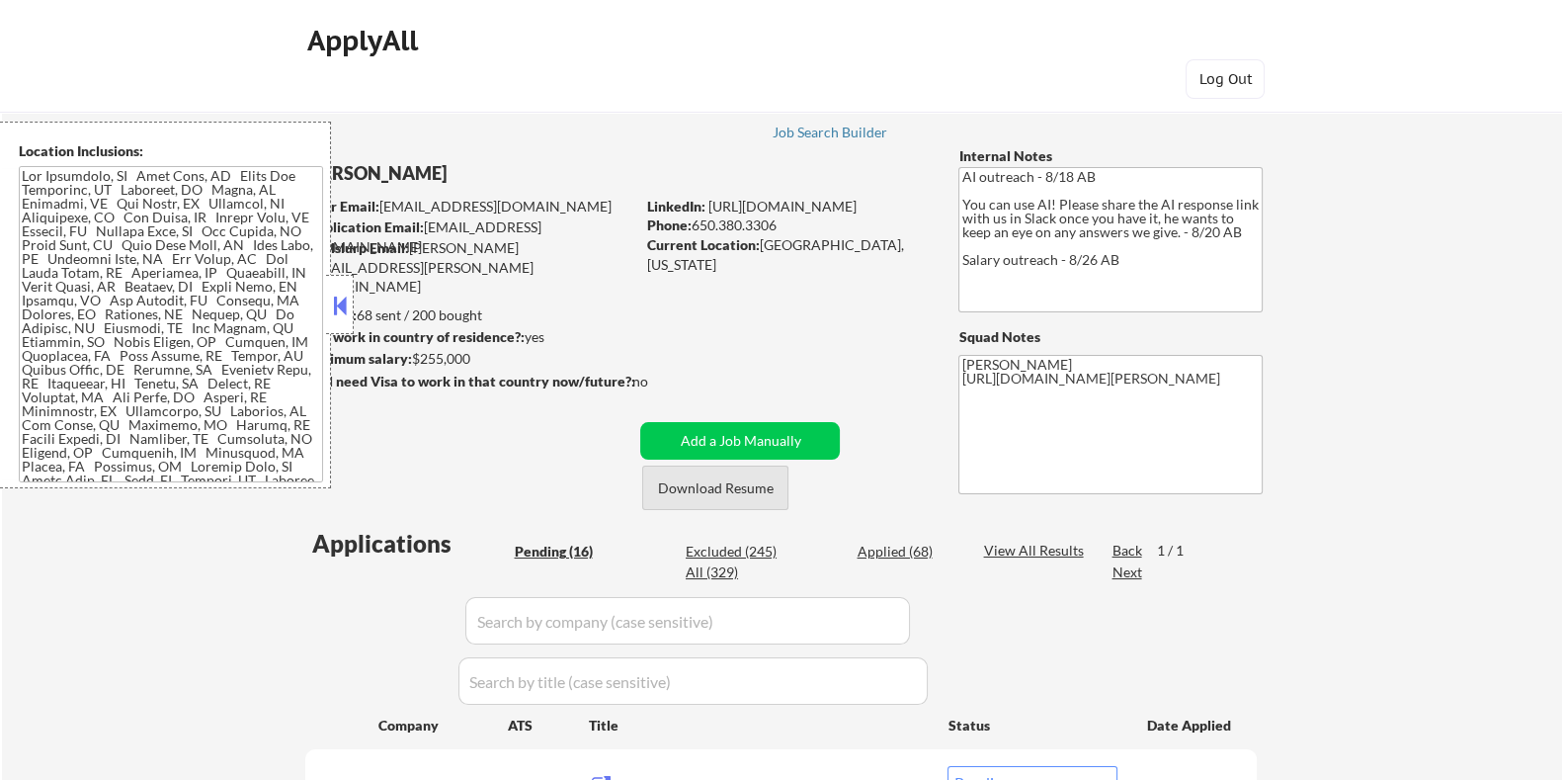
click at [707, 488] on button "Download Resume" at bounding box center [715, 487] width 146 height 44
click at [333, 308] on button at bounding box center [340, 306] width 22 height 30
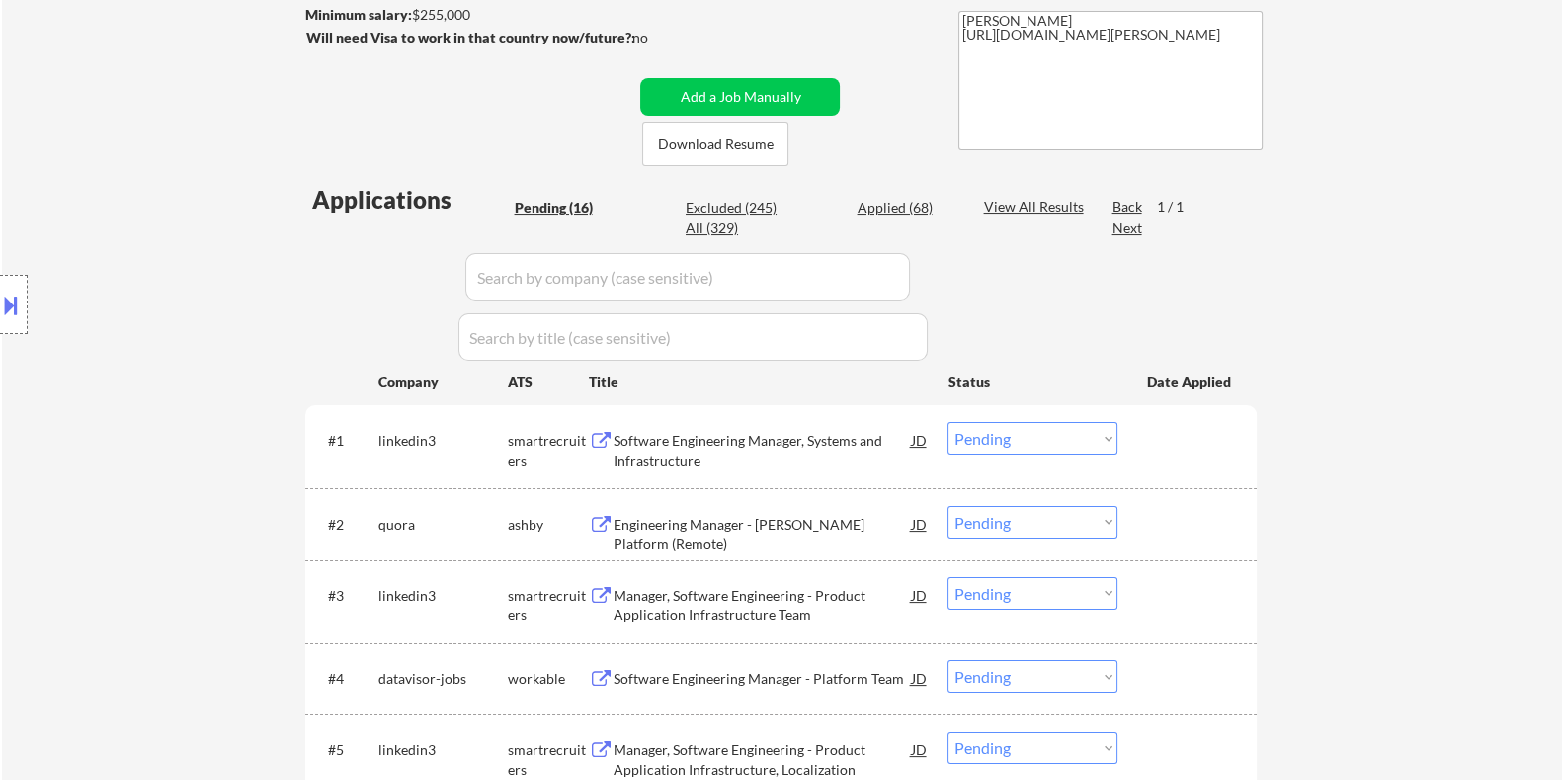
scroll to position [371, 0]
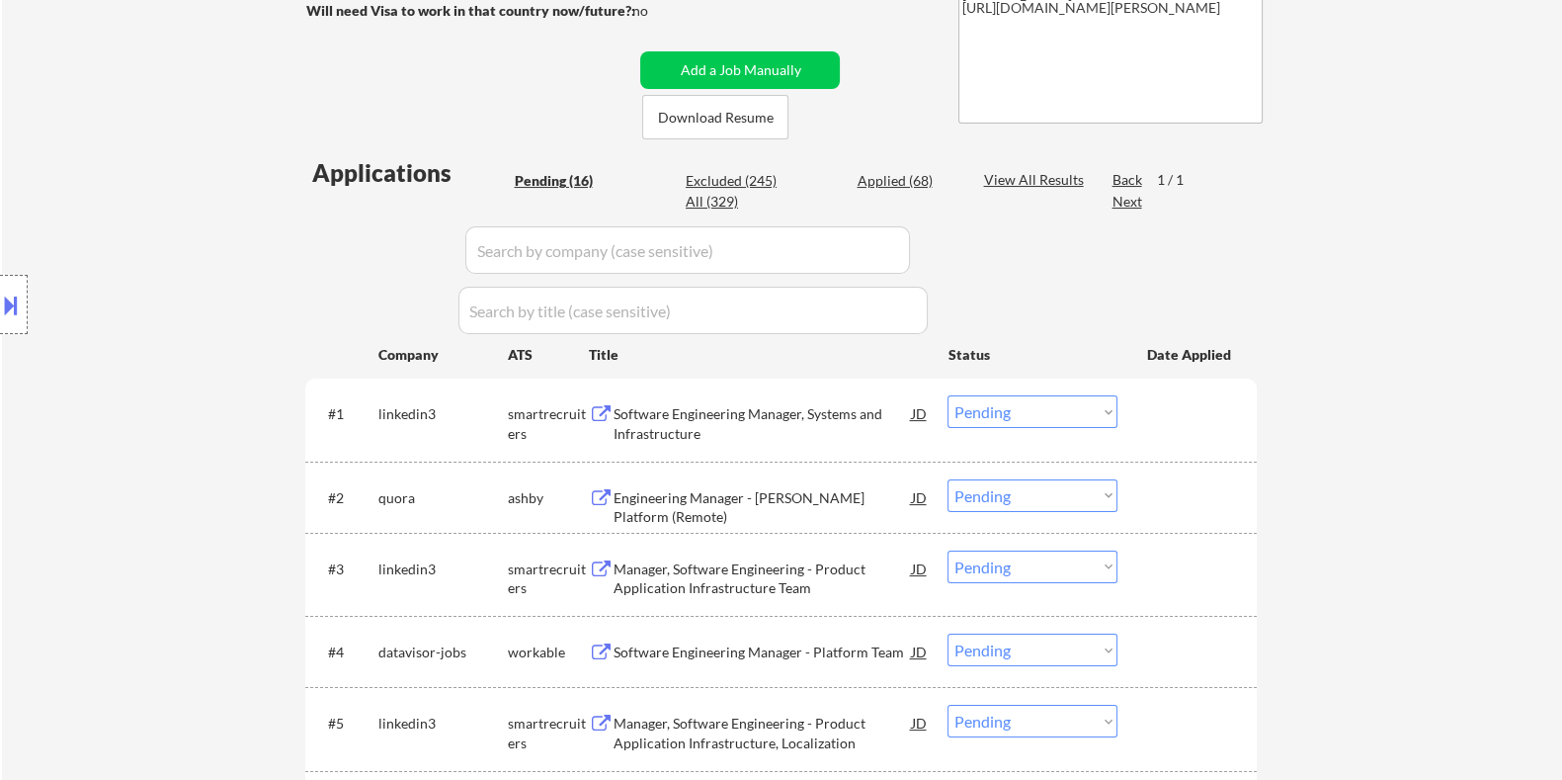
click at [708, 501] on div "Engineering Manager - Poe Platform (Remote)" at bounding box center [762, 507] width 298 height 39
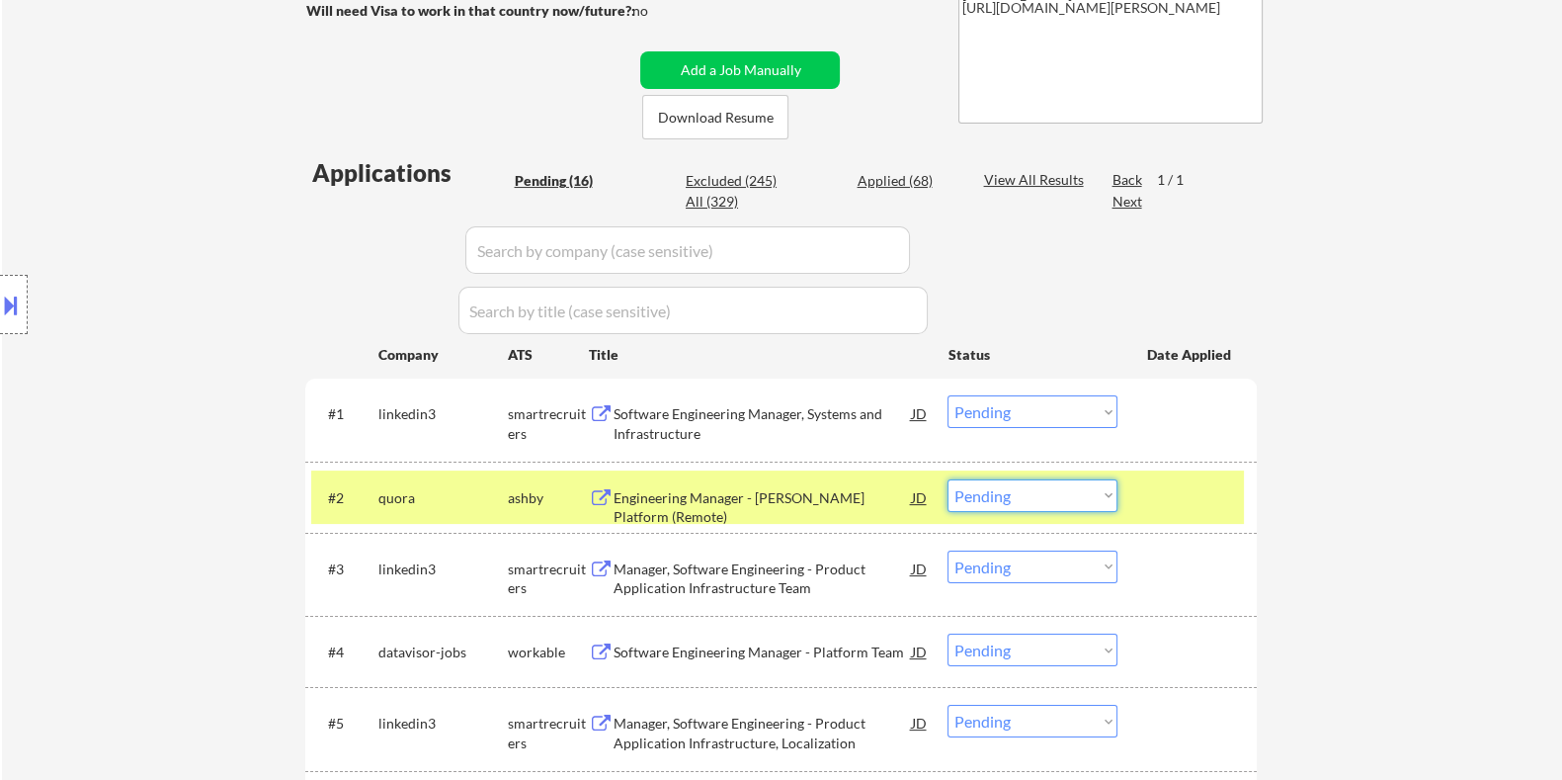
click at [971, 491] on select "Choose an option... Pending Applied Excluded (Questions) Excluded (Expired) Exc…" at bounding box center [1033, 495] width 170 height 33
click at [948, 479] on select "Choose an option... Pending Applied Excluded (Questions) Excluded (Expired) Exc…" at bounding box center [1033, 495] width 170 height 33
select select ""pending""
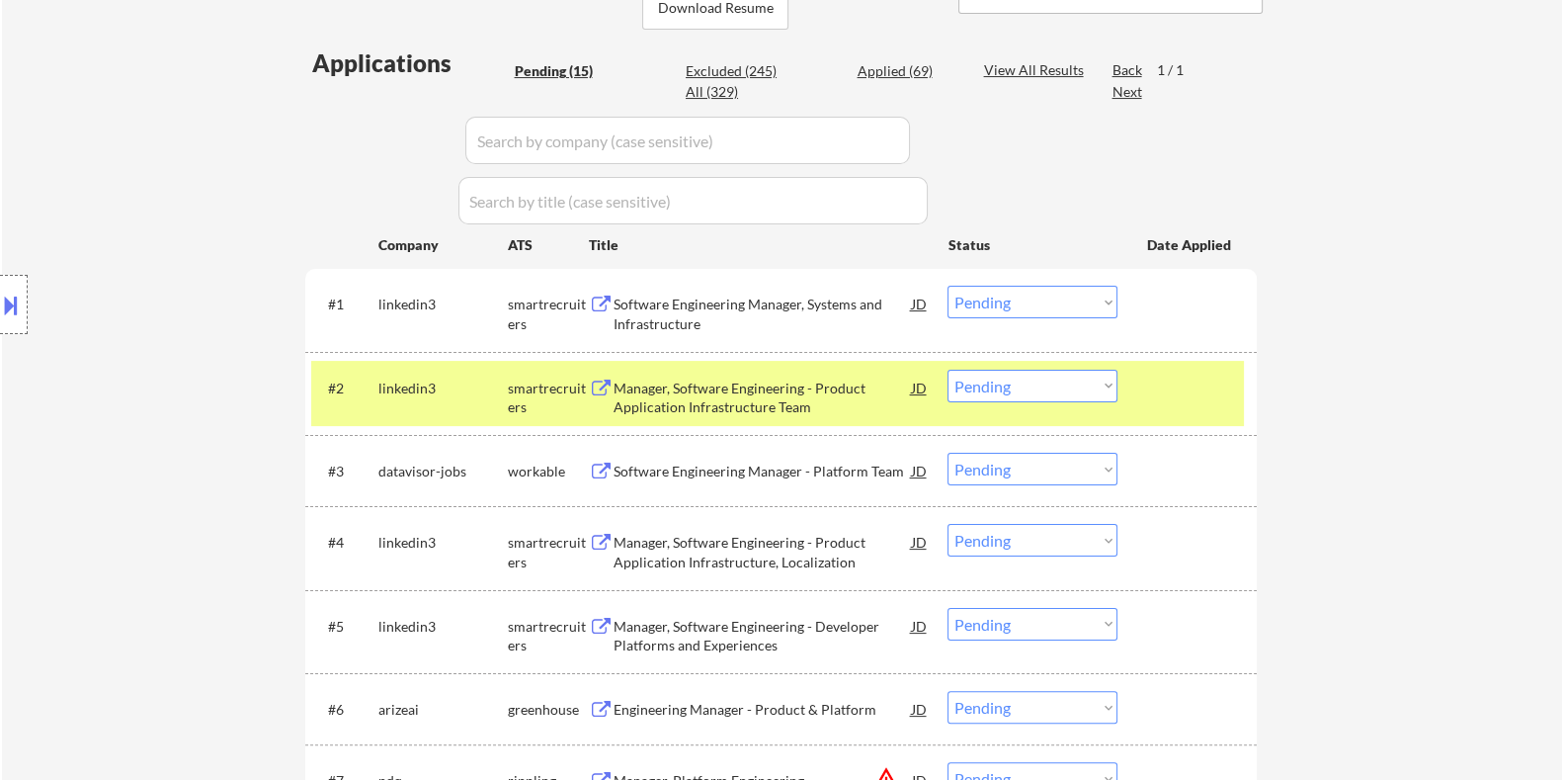
scroll to position [618, 0]
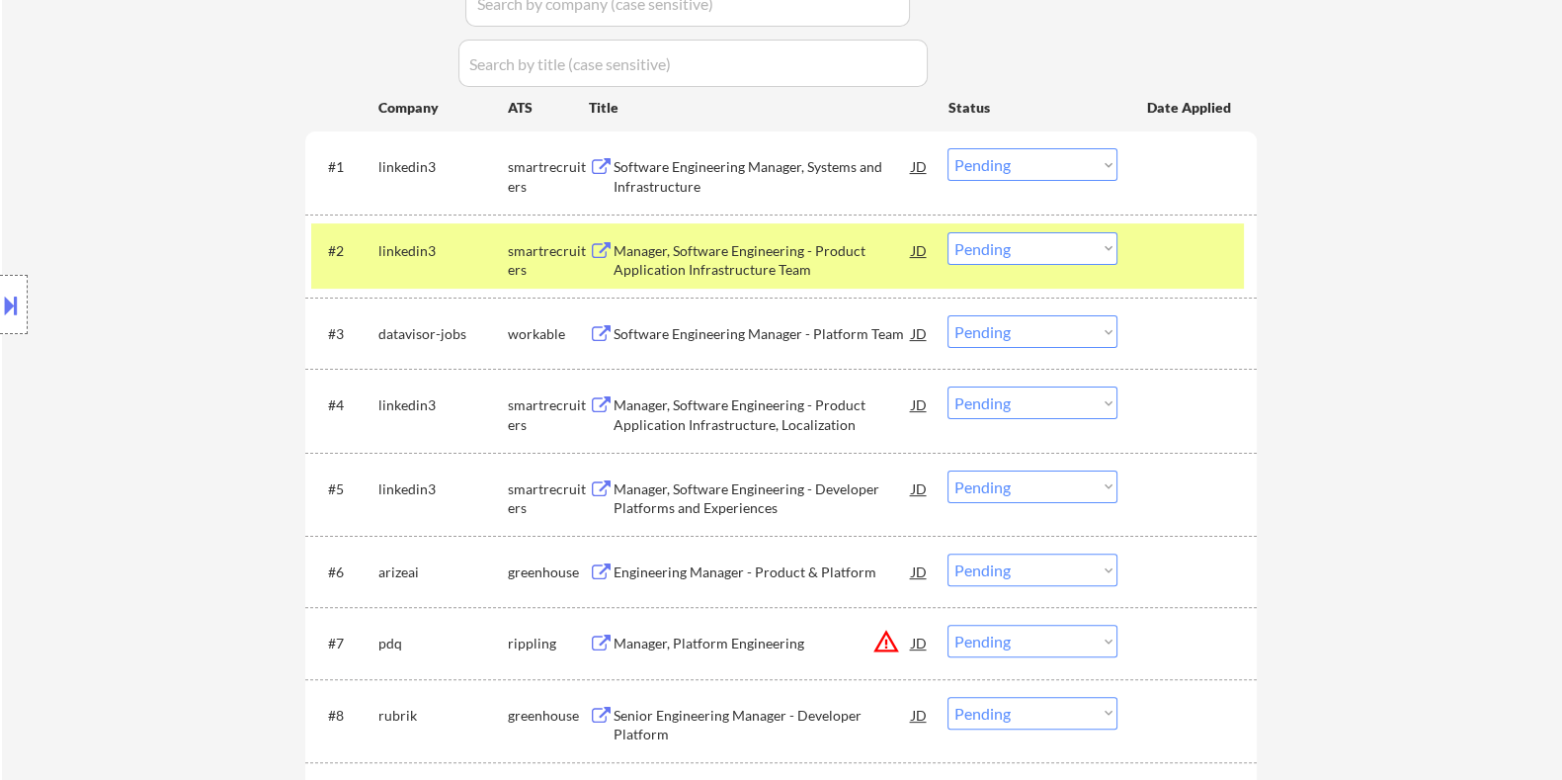
click at [667, 171] on div "Software Engineering Manager, Systems and Infrastructure" at bounding box center [762, 176] width 298 height 39
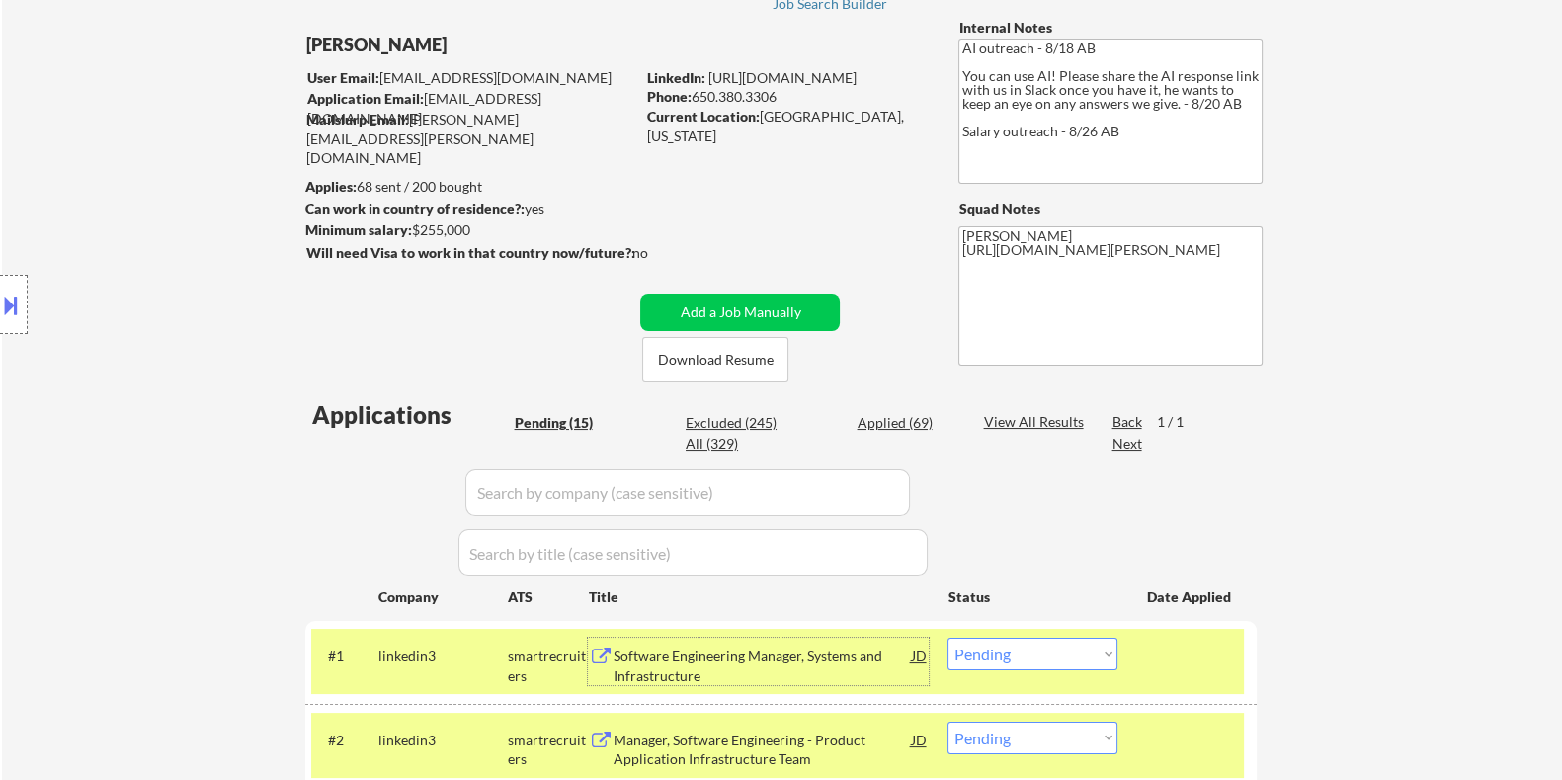
scroll to position [123, 0]
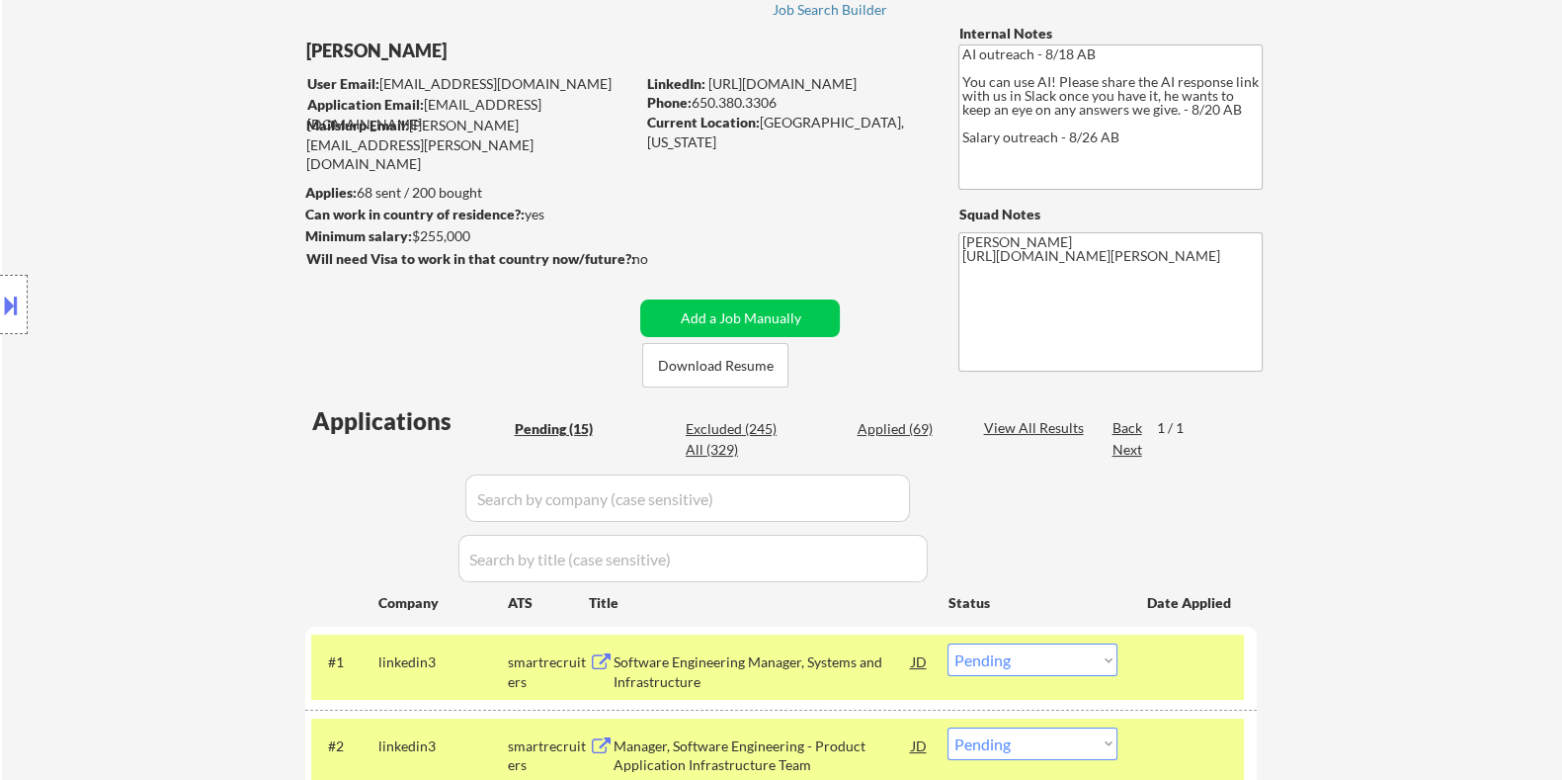
click at [2, 306] on button at bounding box center [11, 305] width 22 height 33
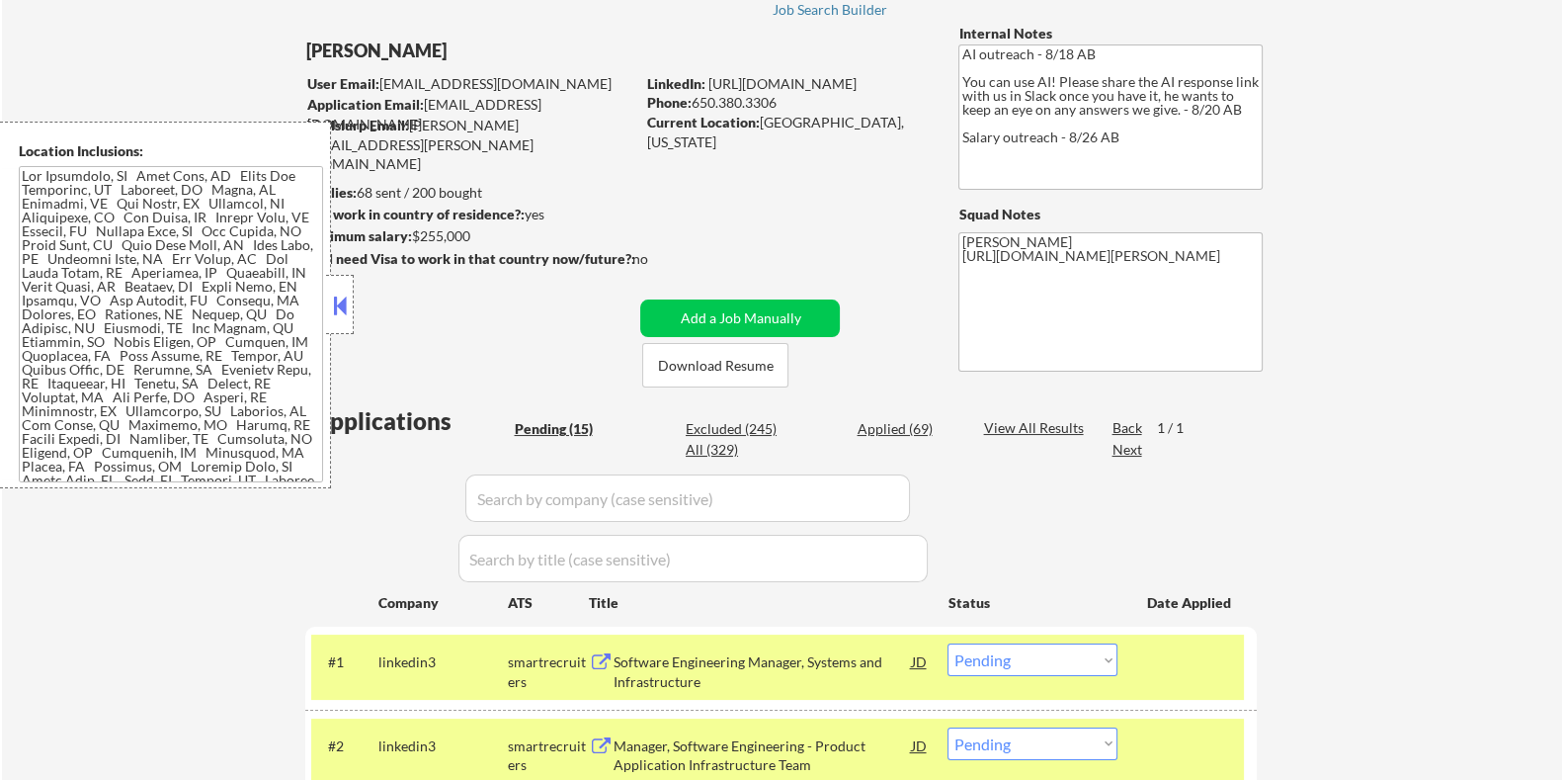
click at [332, 293] on button at bounding box center [340, 306] width 22 height 30
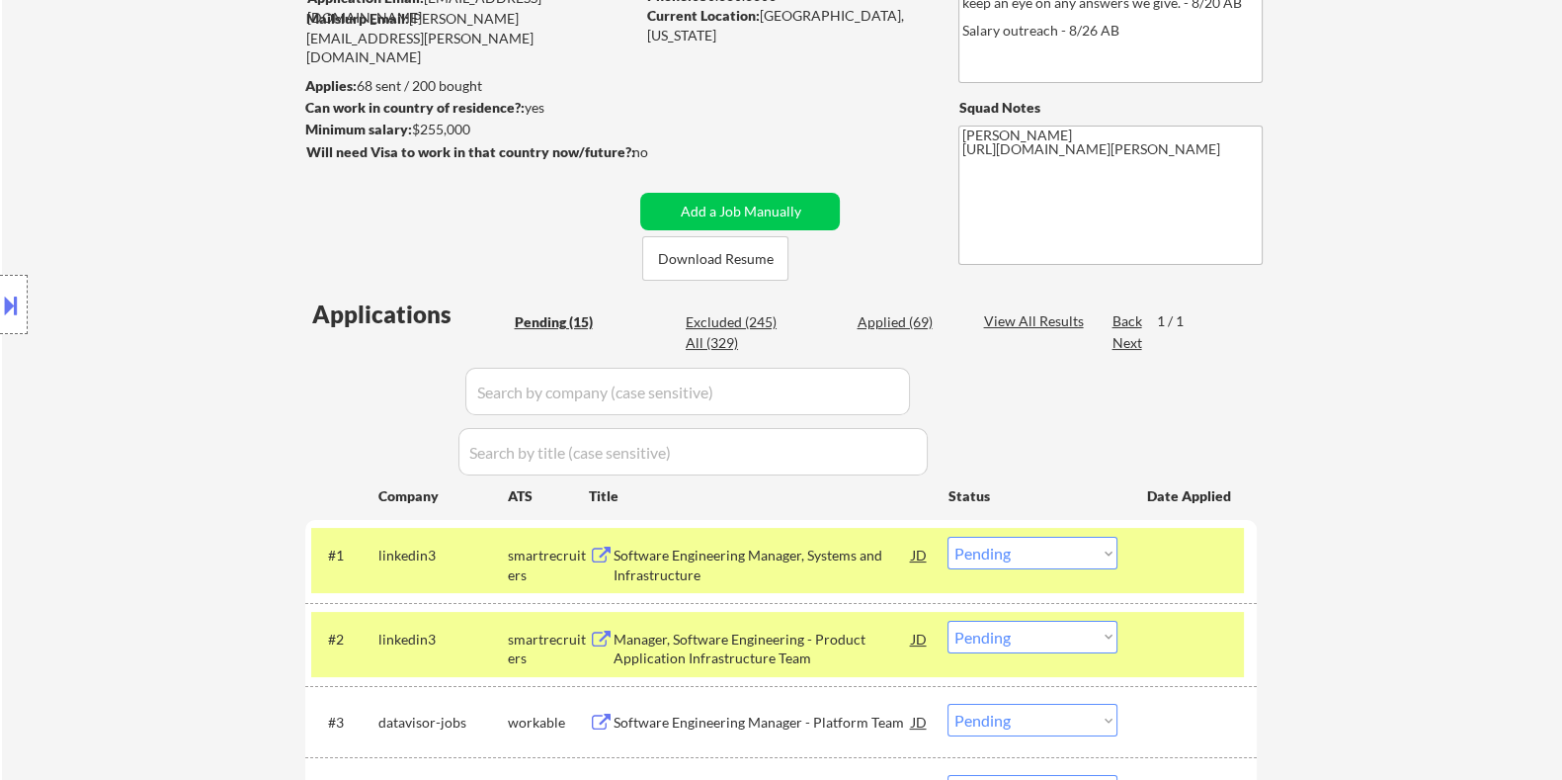
scroll to position [246, 0]
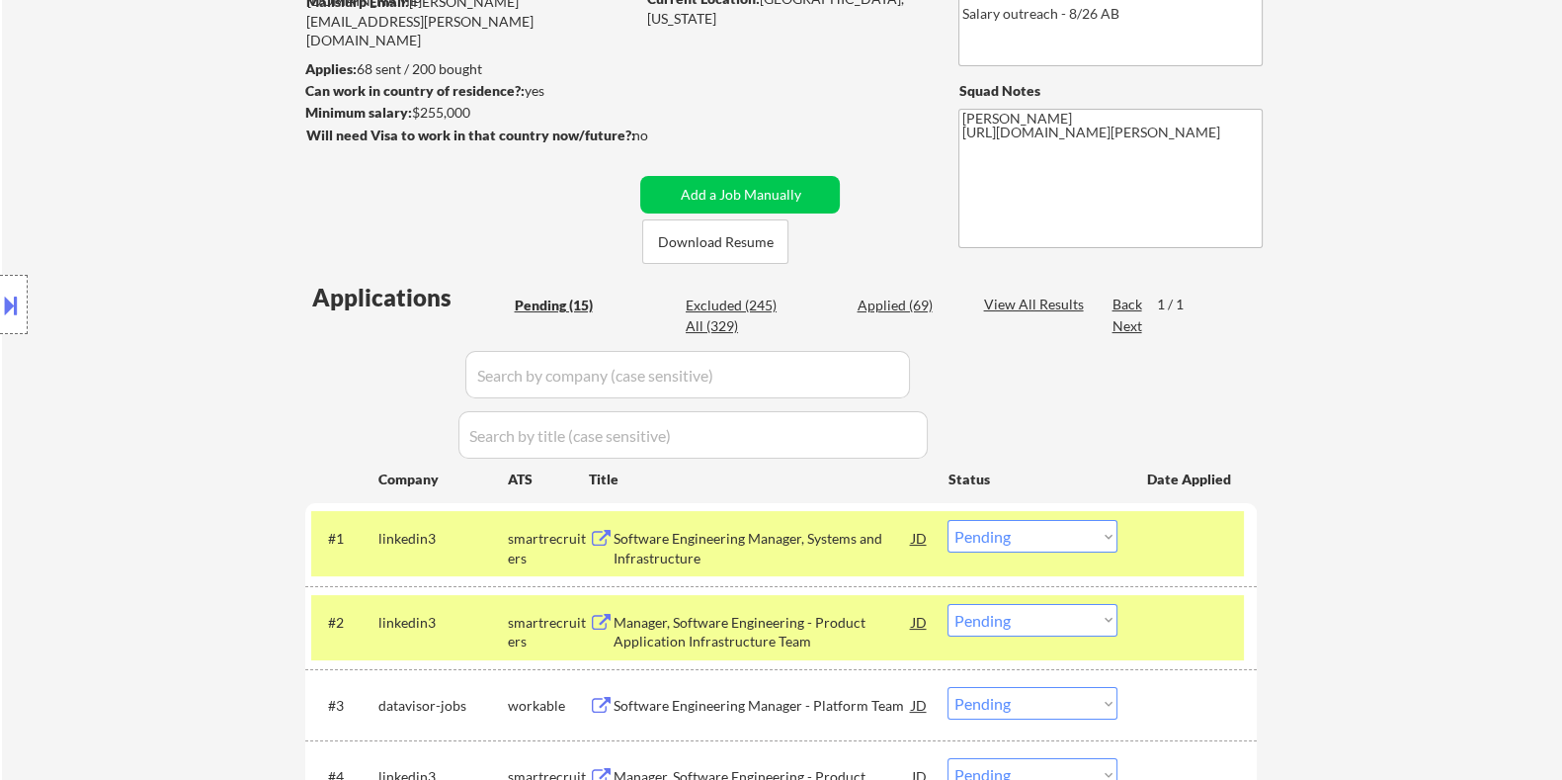
click at [1025, 533] on select "Choose an option... Pending Applied Excluded (Questions) Excluded (Expired) Exc…" at bounding box center [1033, 536] width 170 height 33
click at [948, 520] on select "Choose an option... Pending Applied Excluded (Questions) Excluded (Expired) Exc…" at bounding box center [1033, 536] width 170 height 33
select select ""pending""
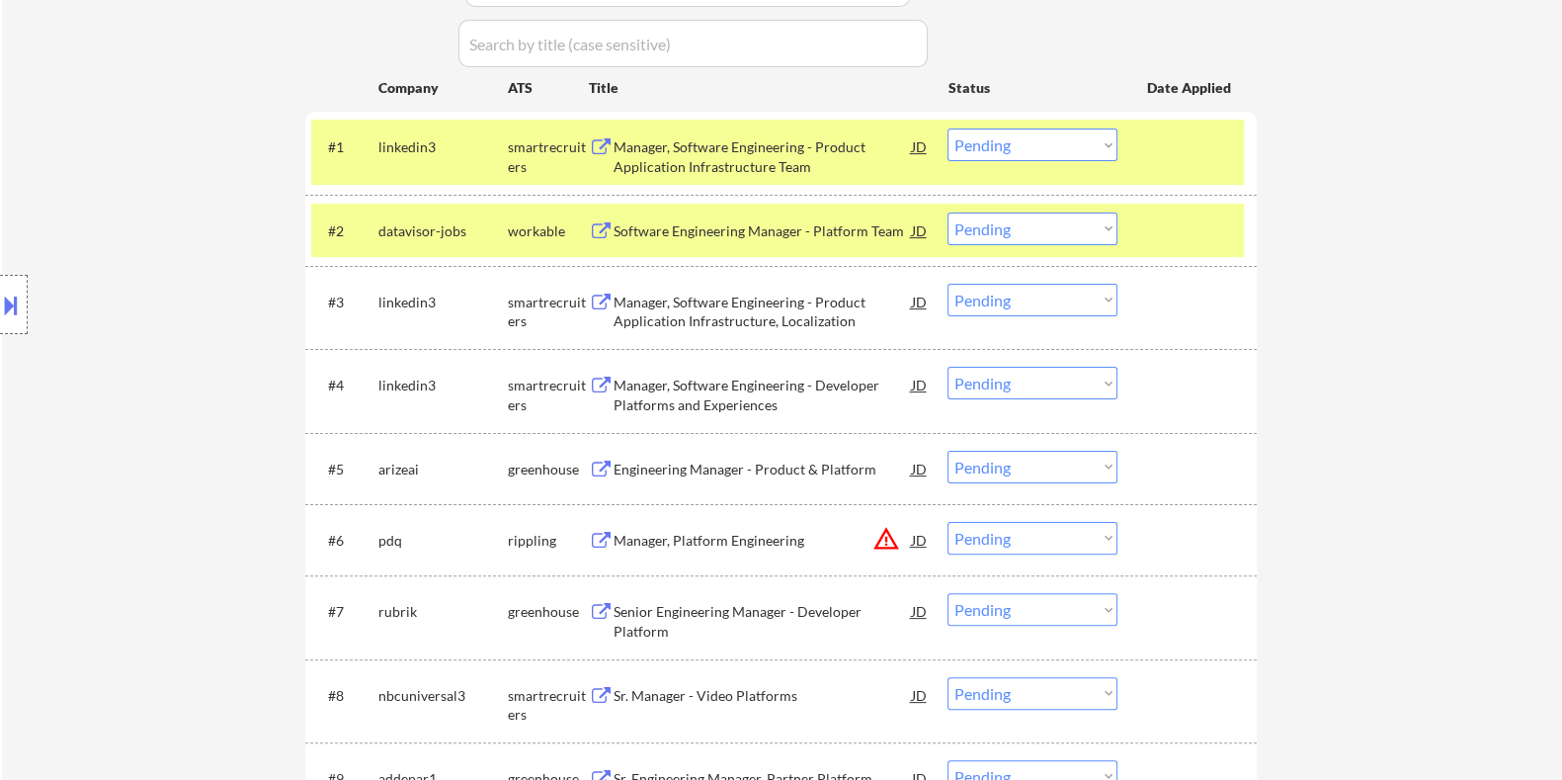
scroll to position [618, 0]
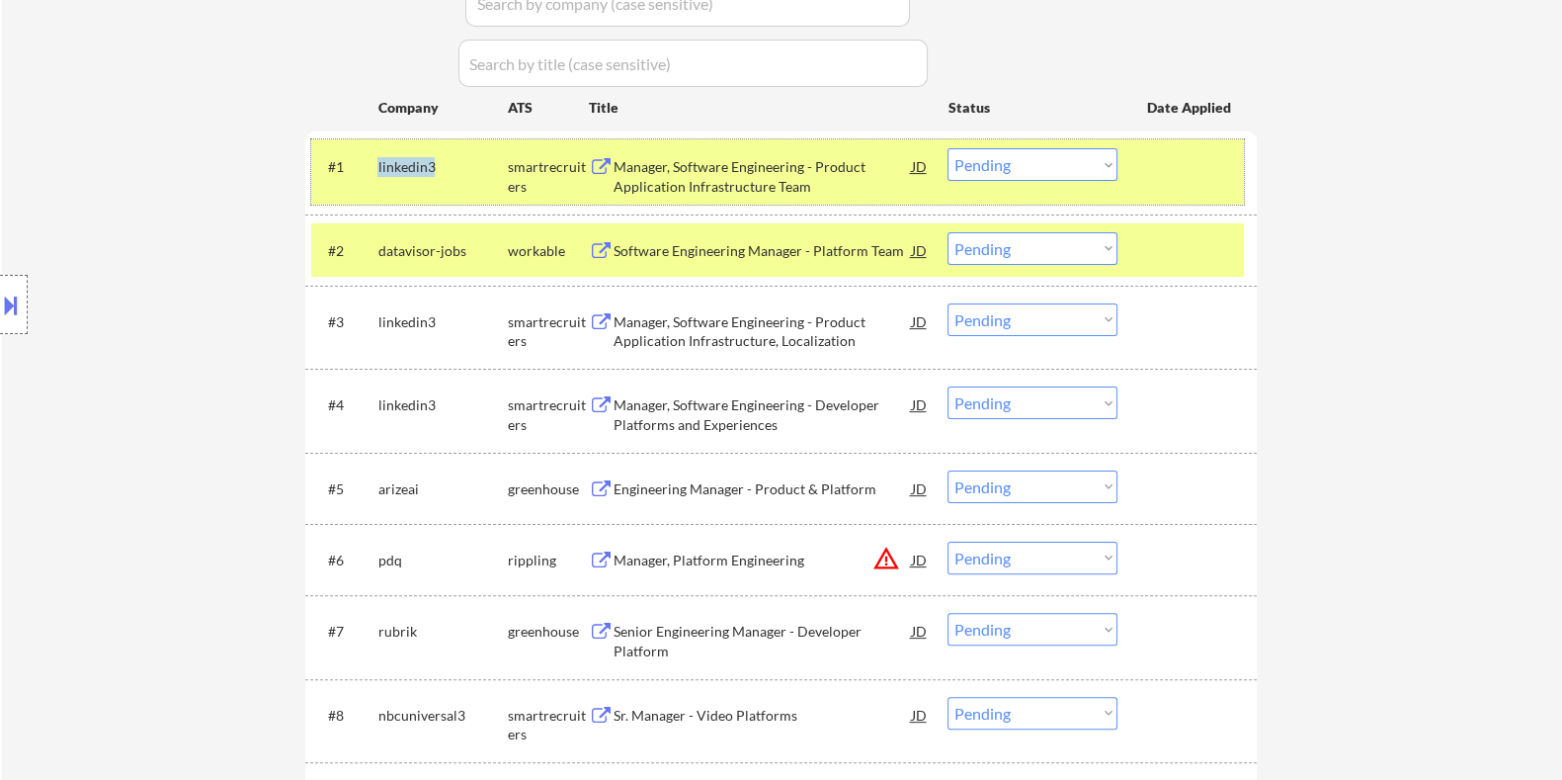
drag, startPoint x: 453, startPoint y: 165, endPoint x: 377, endPoint y: 169, distance: 76.2
click at [378, 169] on div "linkedin3" at bounding box center [442, 167] width 129 height 20
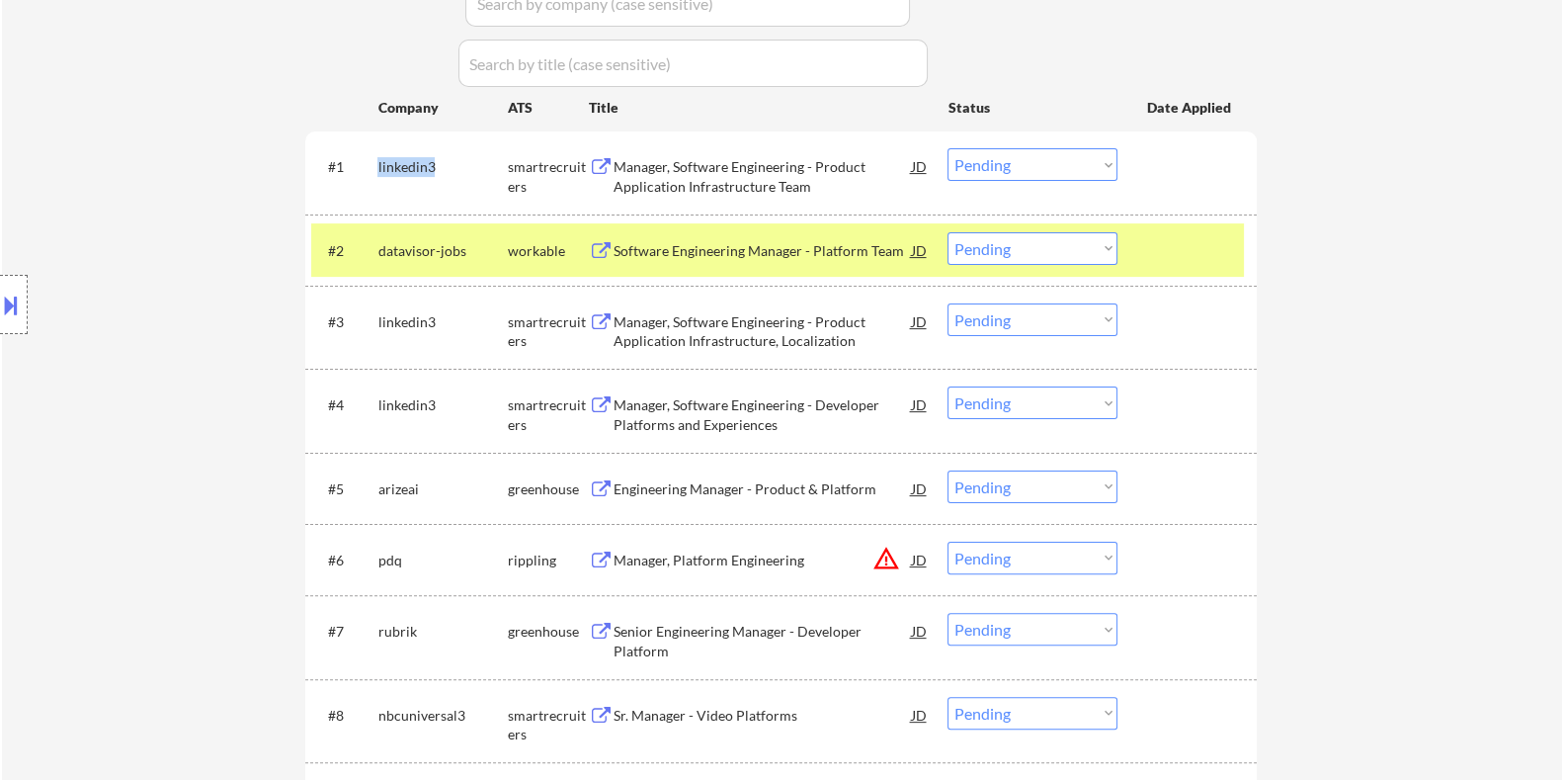
copy div "linkedin3"
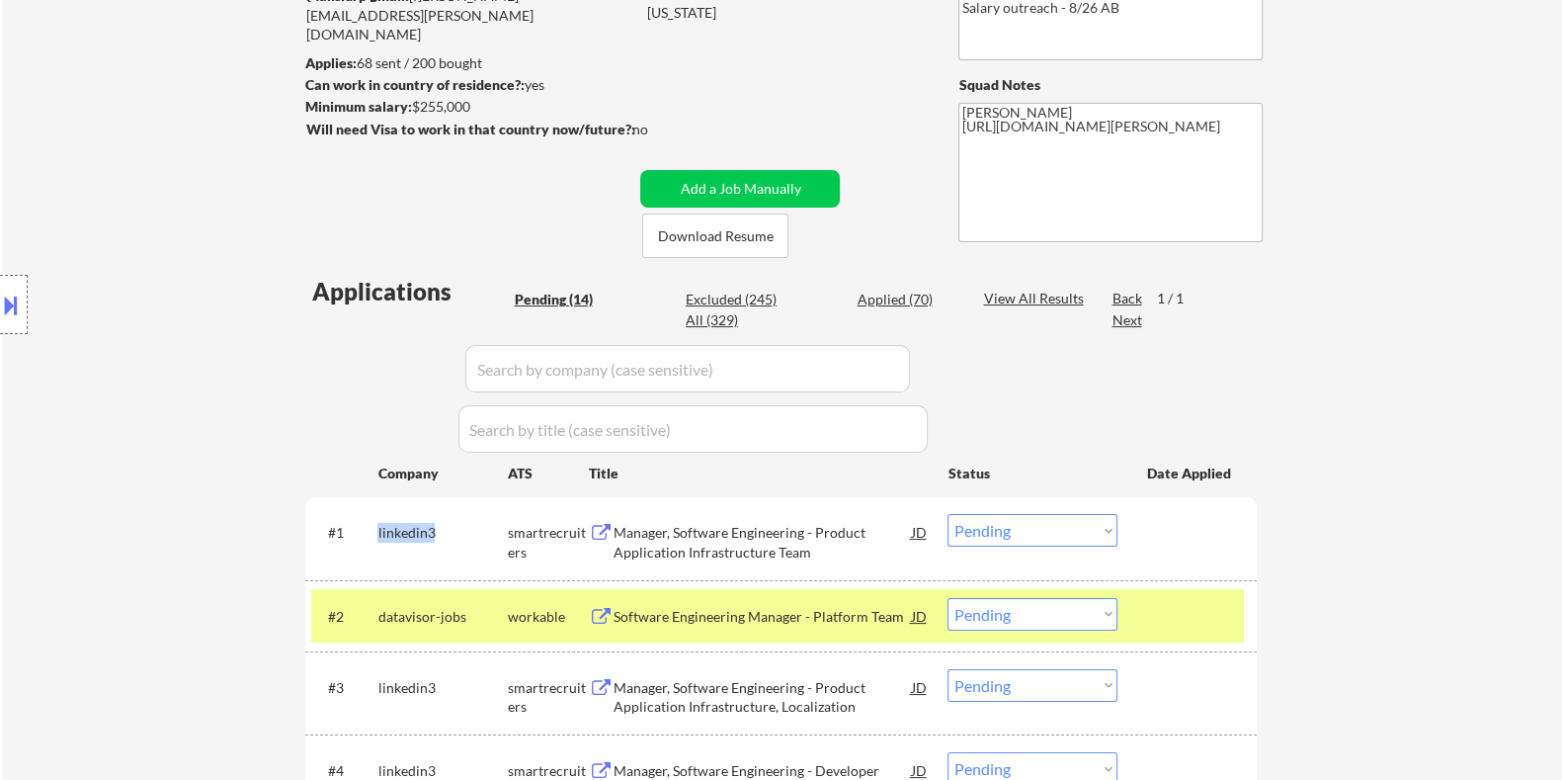
scroll to position [246, 0]
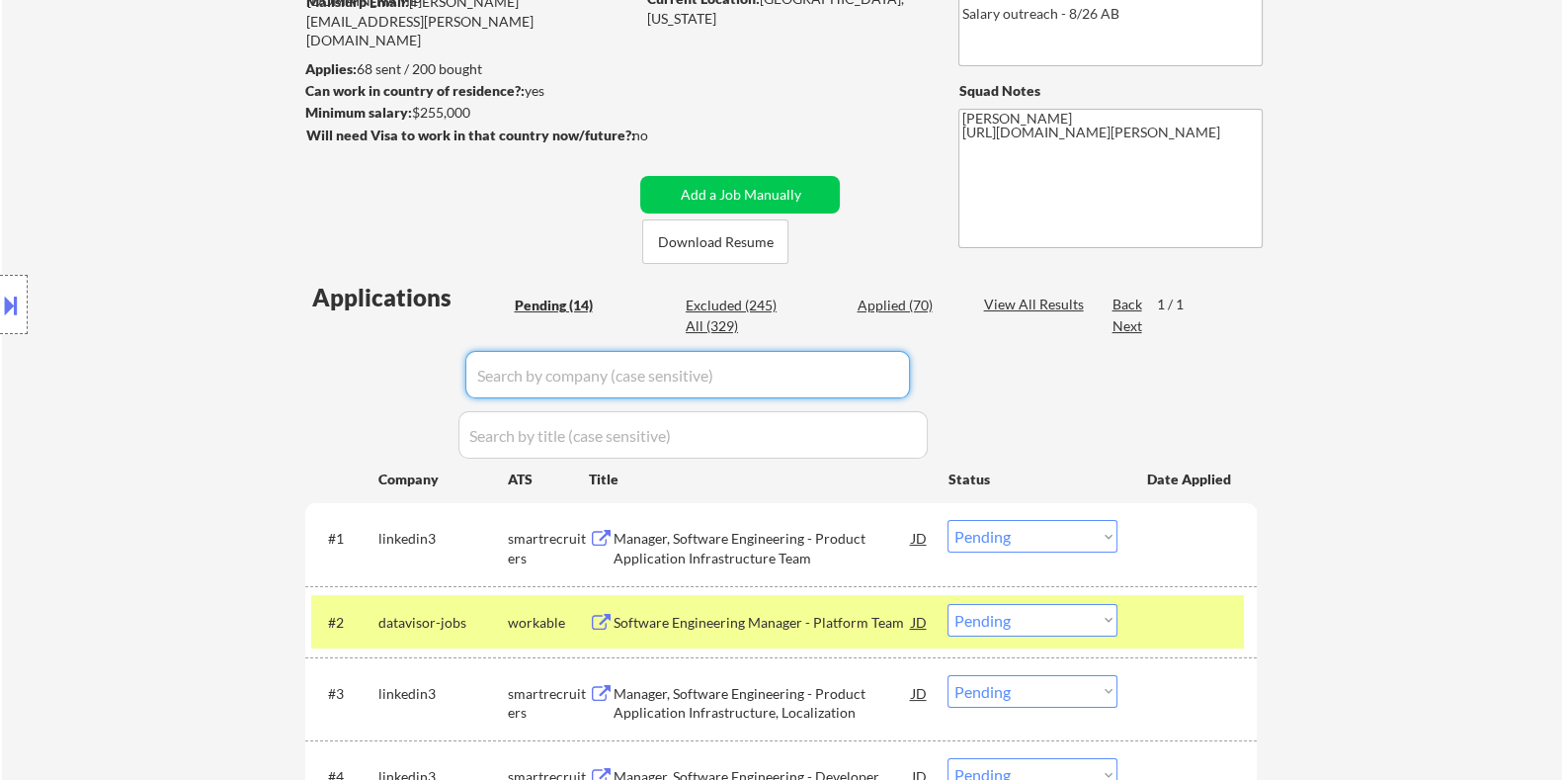
click at [509, 368] on input "input" at bounding box center [687, 374] width 445 height 47
paste input "linkedin3"
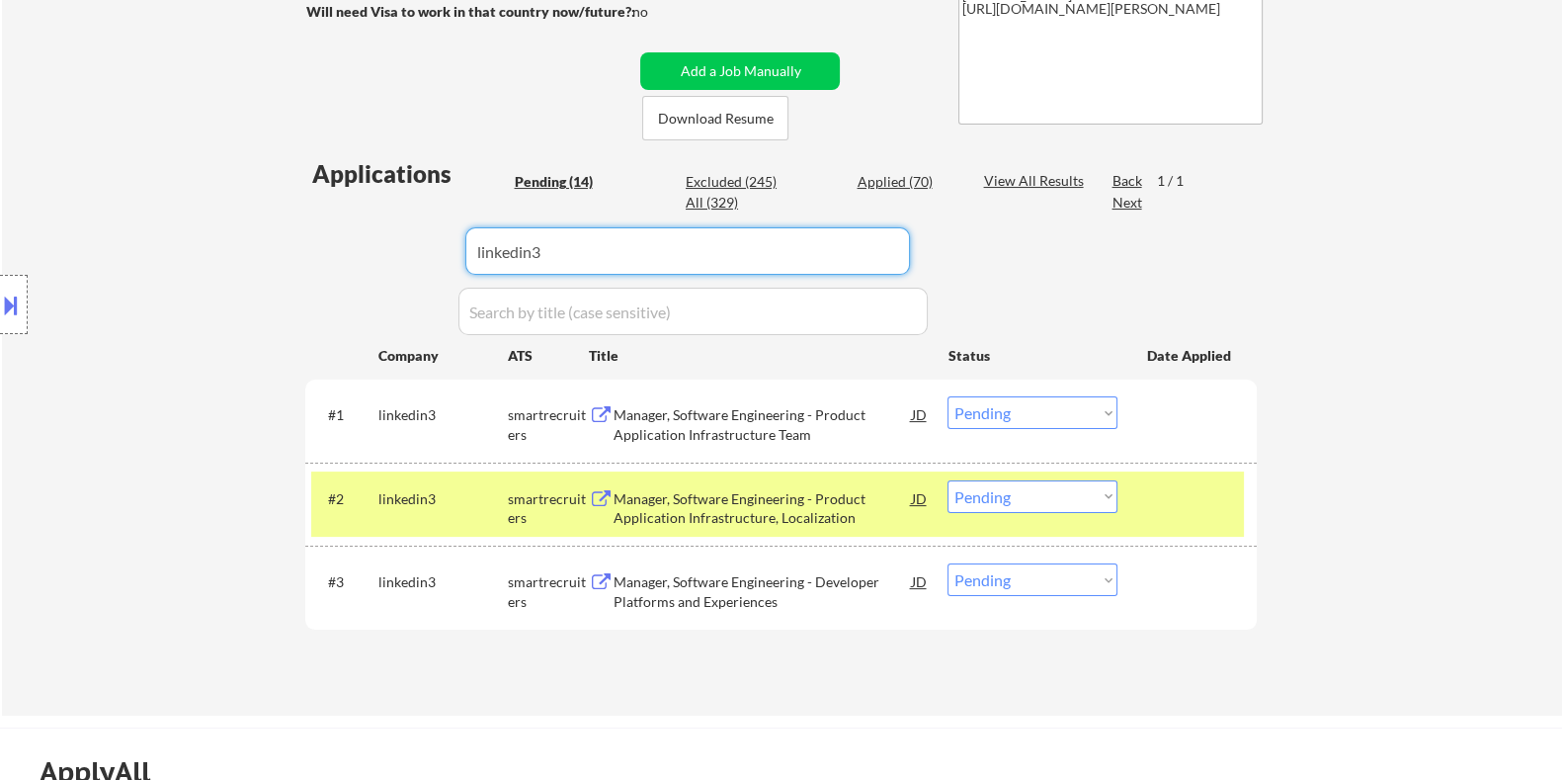
scroll to position [618, 0]
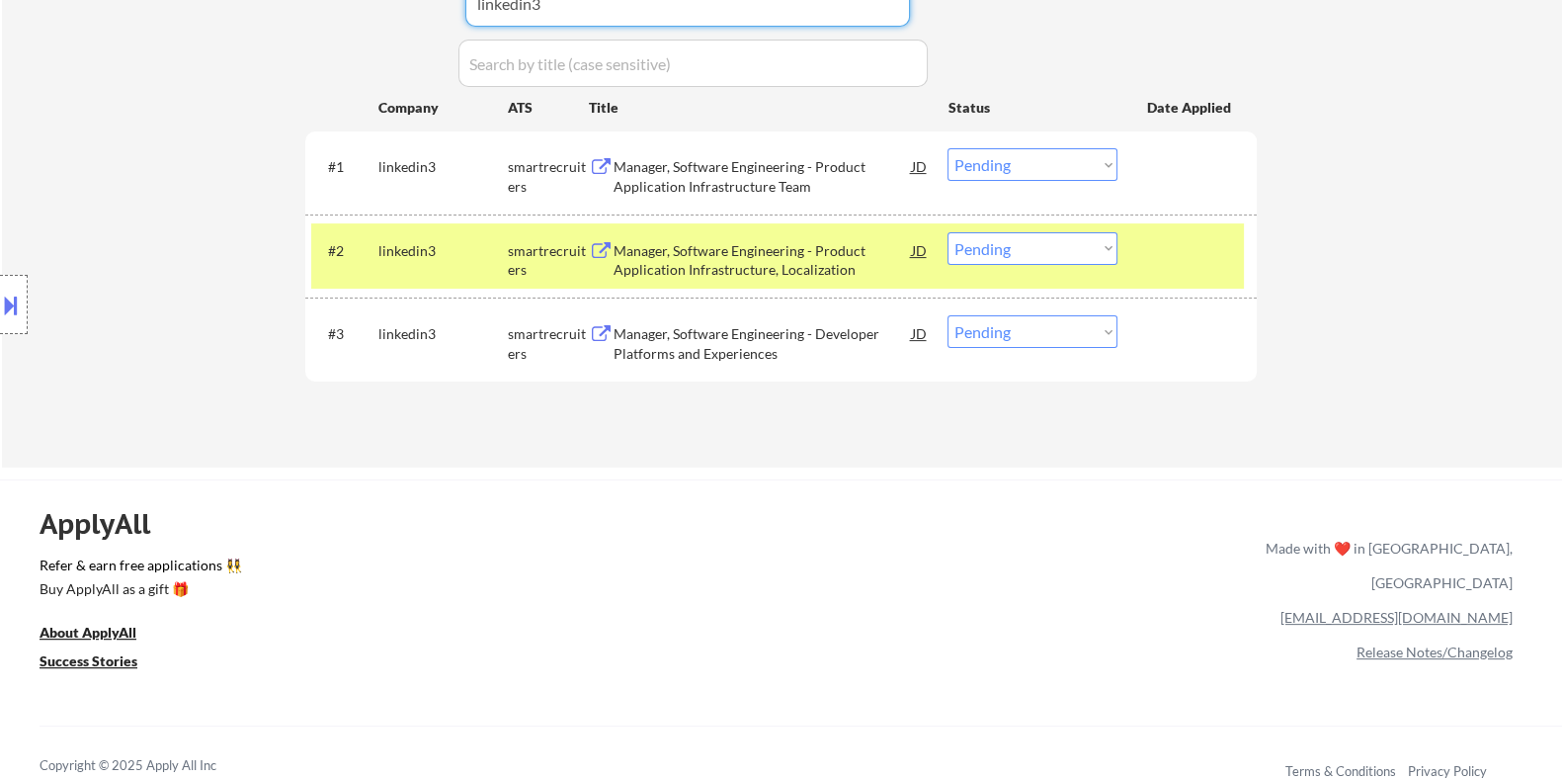
type input "linkedin3"
click at [703, 185] on div "Manager, Software Engineering - Product Application Infrastructure Team" at bounding box center [762, 176] width 298 height 39
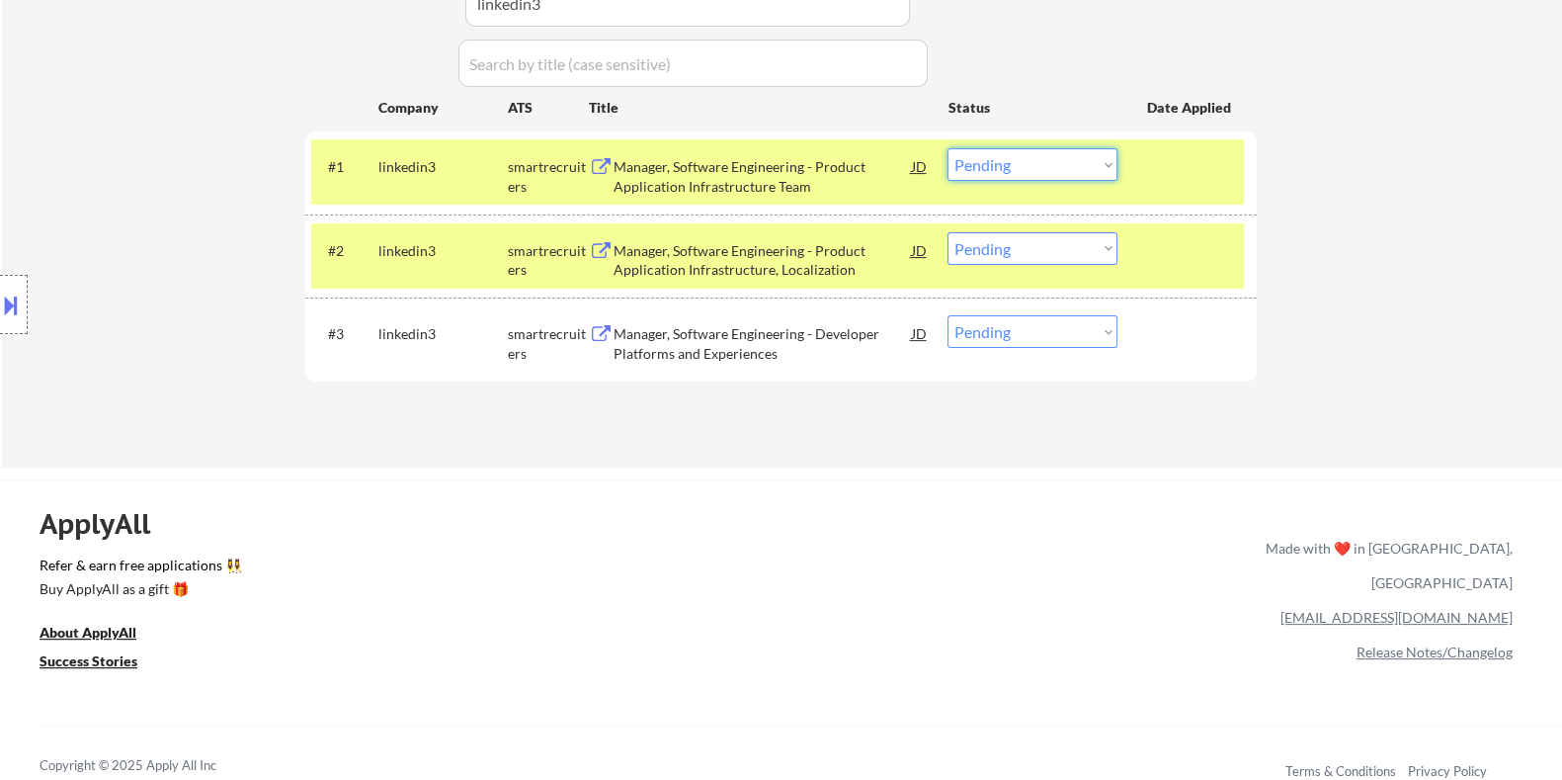
click at [1052, 165] on select "Choose an option... Pending Applied Excluded (Questions) Excluded (Expired) Exc…" at bounding box center [1033, 164] width 170 height 33
click at [948, 148] on select "Choose an option... Pending Applied Excluded (Questions) Excluded (Expired) Exc…" at bounding box center [1033, 164] width 170 height 33
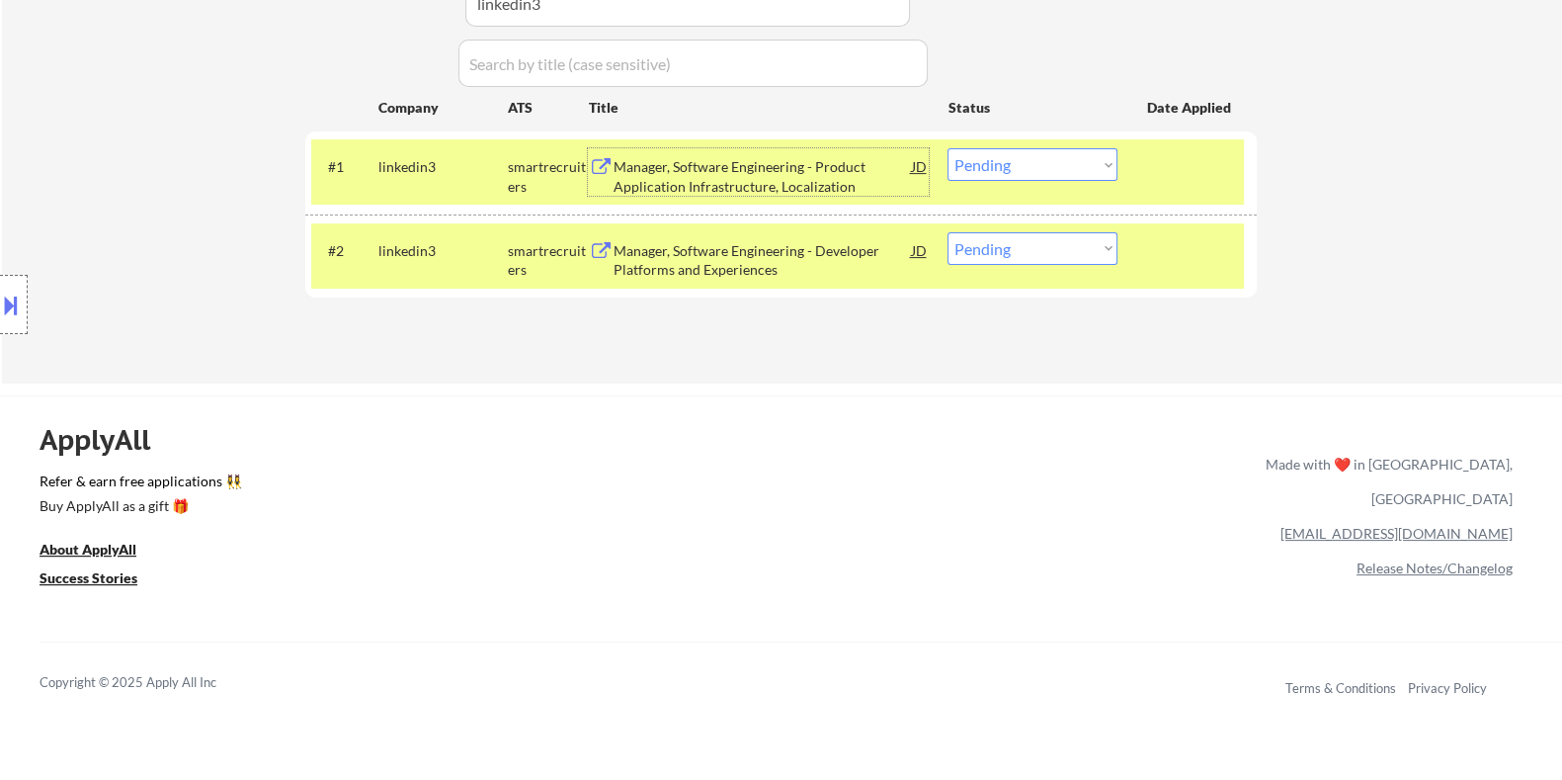
click at [671, 165] on div "Manager, Software Engineering - Product Application Infrastructure, Localization" at bounding box center [762, 176] width 298 height 39
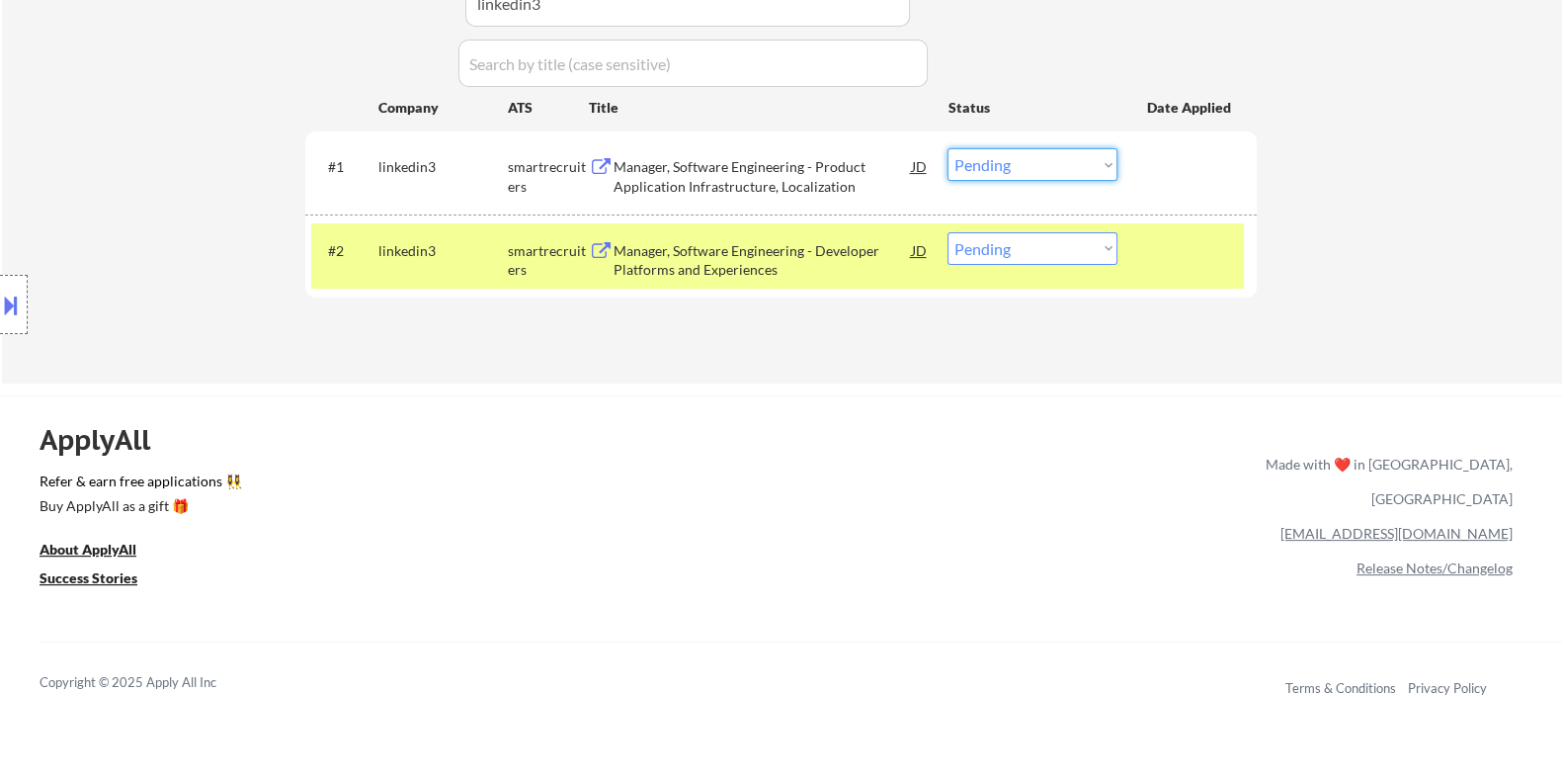
click at [1020, 163] on select "Choose an option... Pending Applied Excluded (Questions) Excluded (Expired) Exc…" at bounding box center [1033, 164] width 170 height 33
click at [948, 148] on select "Choose an option... Pending Applied Excluded (Questions) Excluded (Expired) Exc…" at bounding box center [1033, 164] width 170 height 33
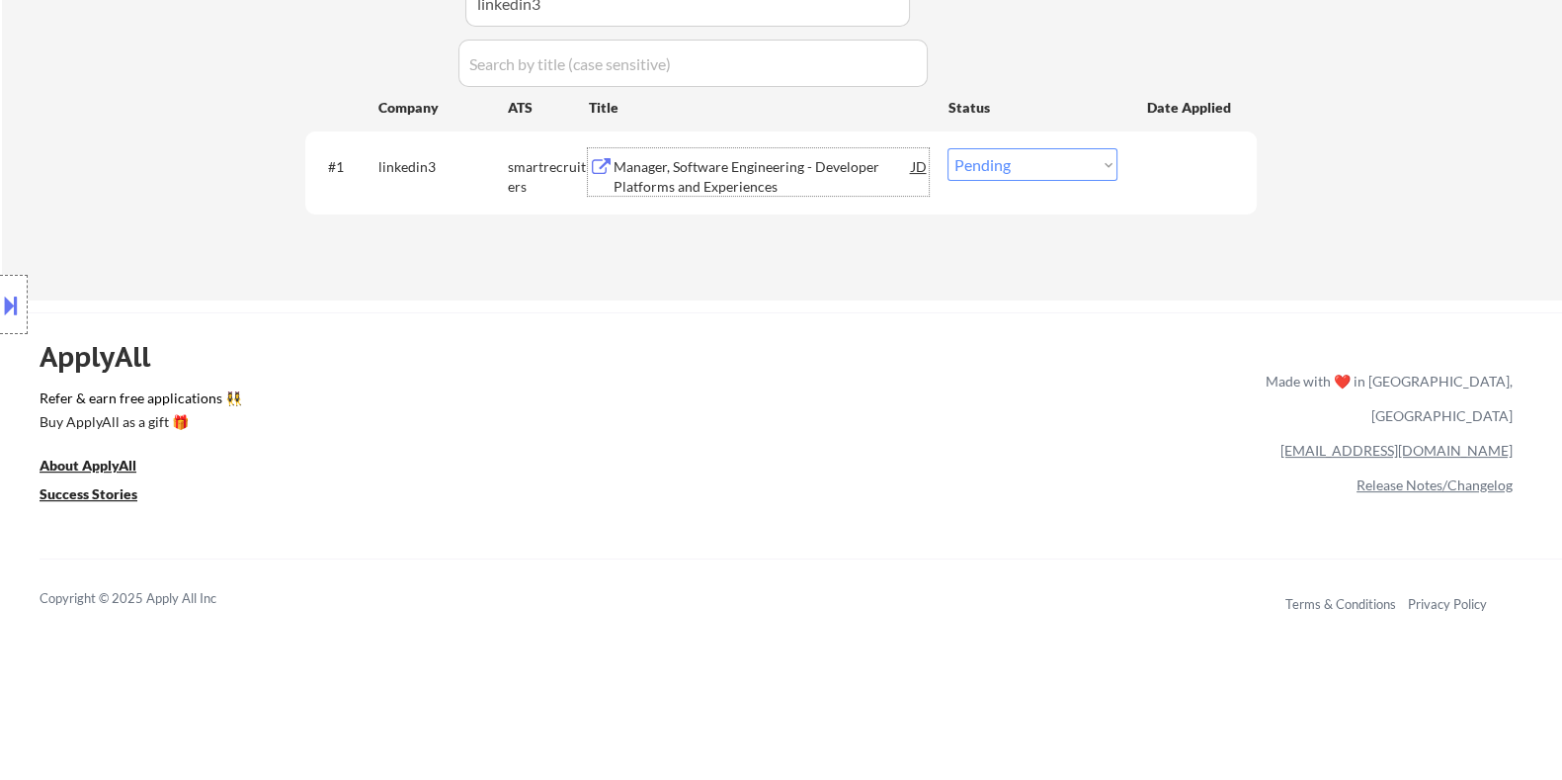
click at [653, 181] on div "Manager, Software Engineering - Developer Platforms and Experiences" at bounding box center [762, 176] width 298 height 39
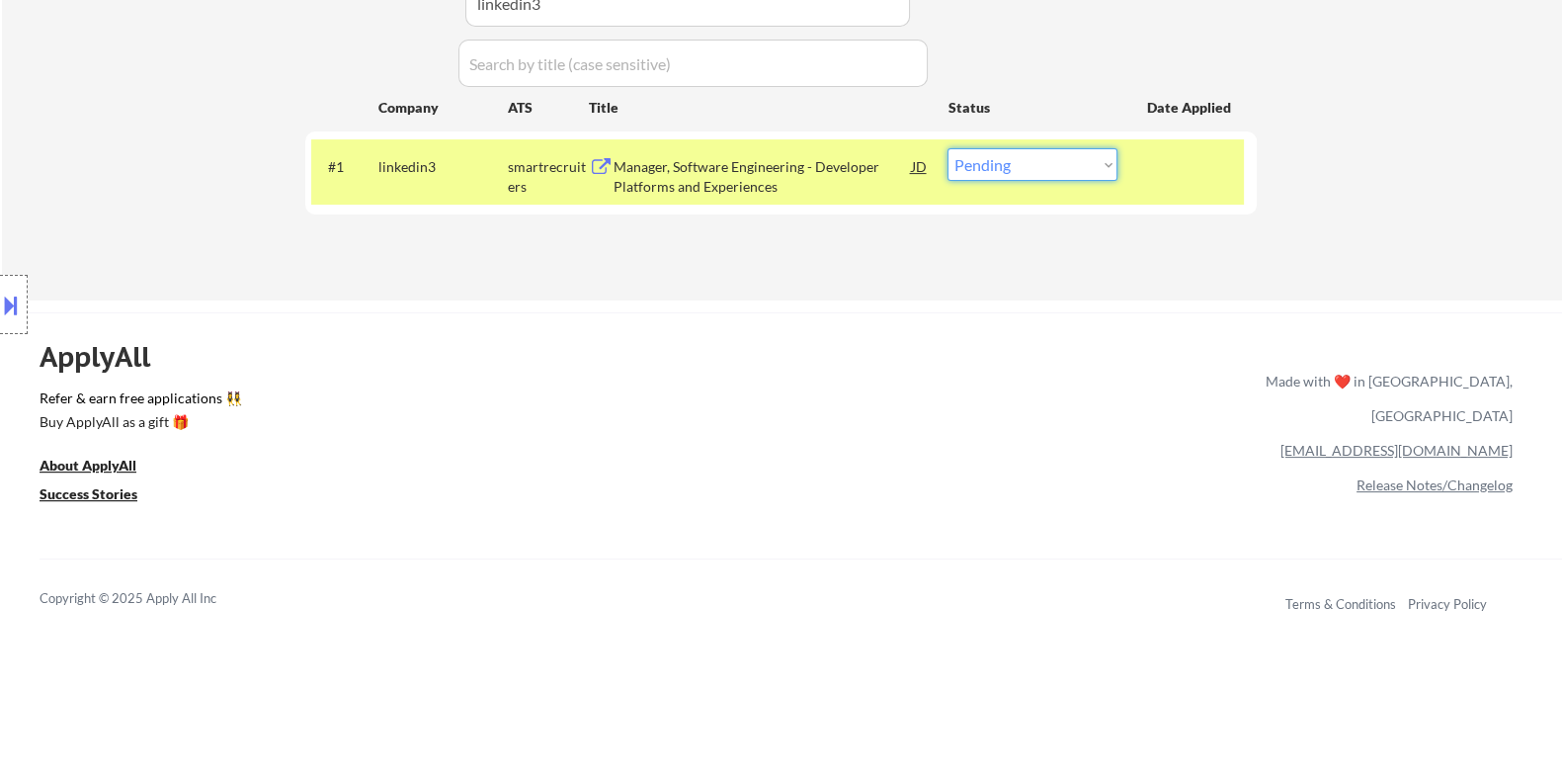
click at [1033, 177] on select "Choose an option... Pending Applied Excluded (Questions) Excluded (Expired) Exc…" at bounding box center [1033, 164] width 170 height 33
select select ""excluded__bad_match_""
click at [948, 148] on select "Choose an option... Pending Applied Excluded (Questions) Excluded (Expired) Exc…" at bounding box center [1033, 164] width 170 height 33
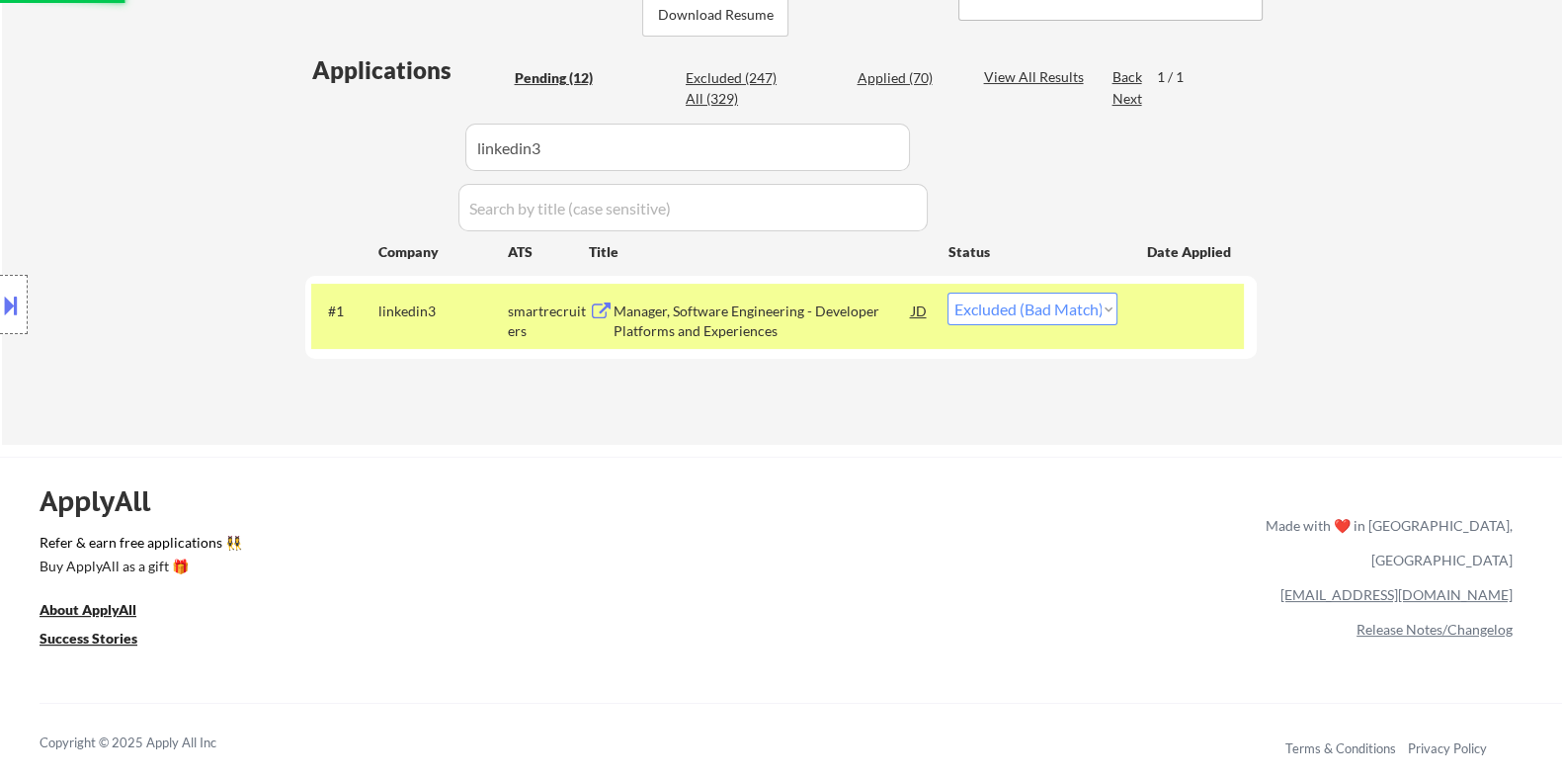
scroll to position [246, 0]
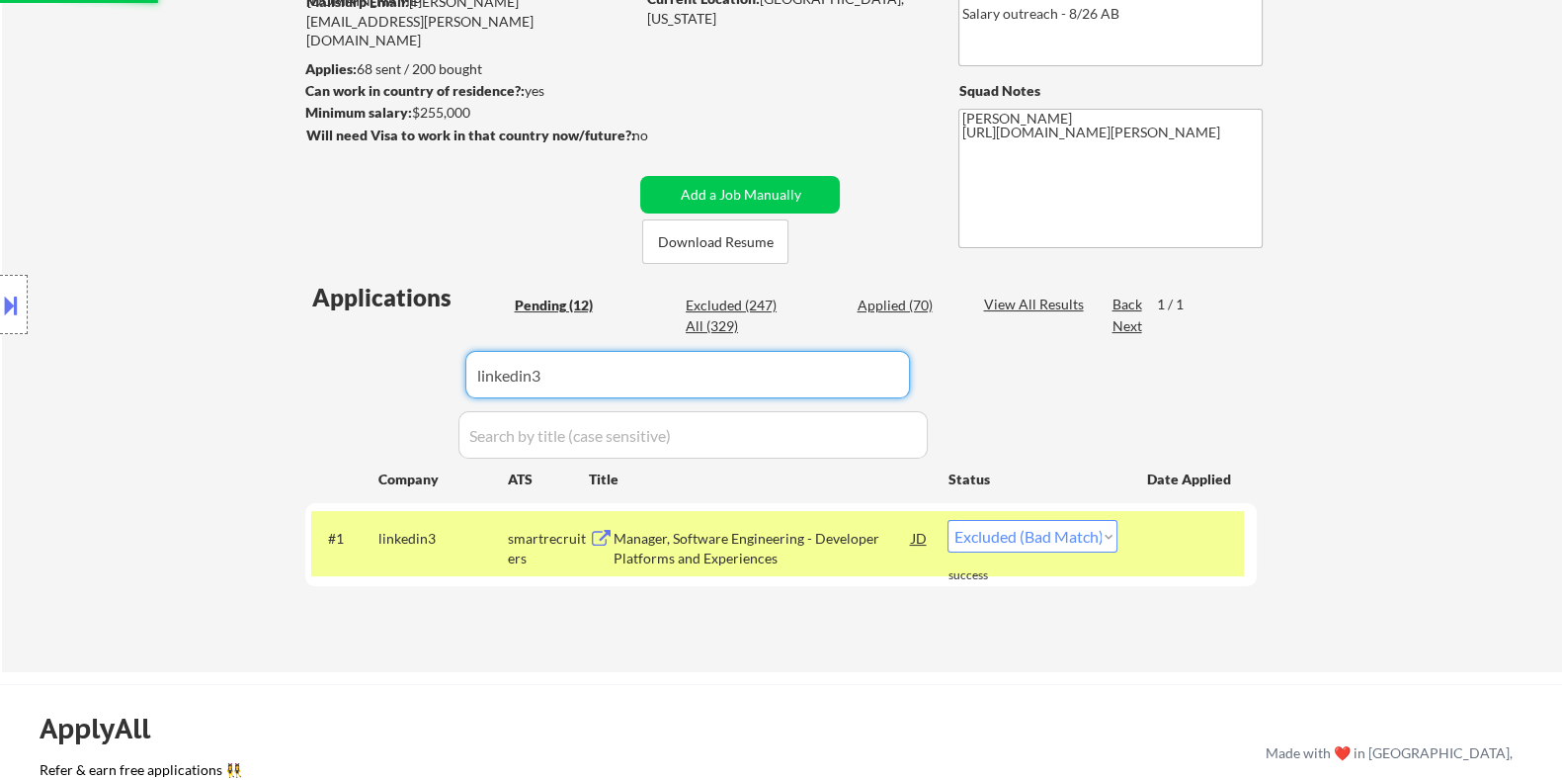
drag, startPoint x: 569, startPoint y: 376, endPoint x: 400, endPoint y: 378, distance: 169.0
click at [400, 378] on div "Applications Pending (12) Excluded (247) Applied (70) All (329) View All Result…" at bounding box center [781, 458] width 952 height 354
select select ""pending""
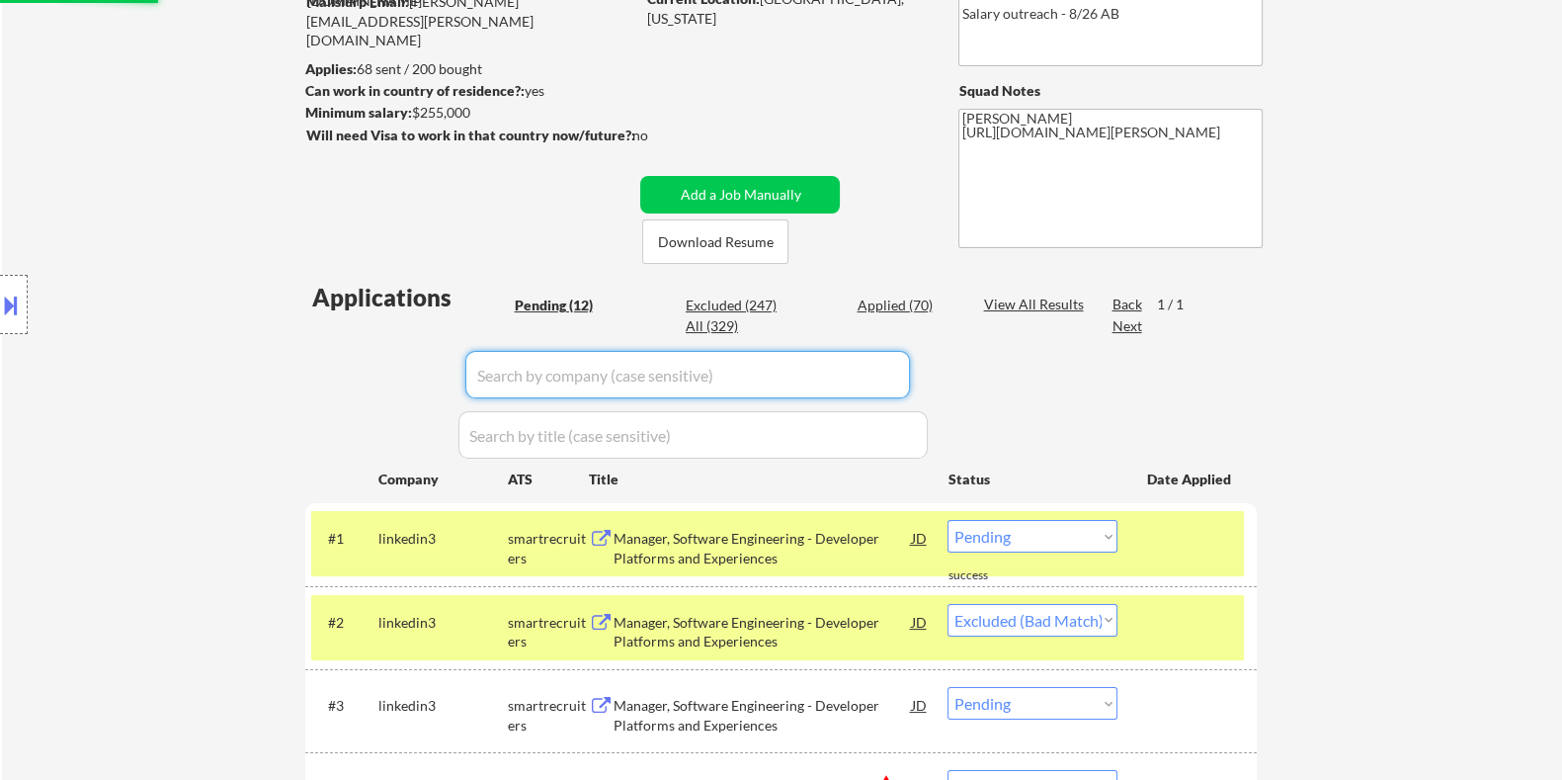
select select ""pending""
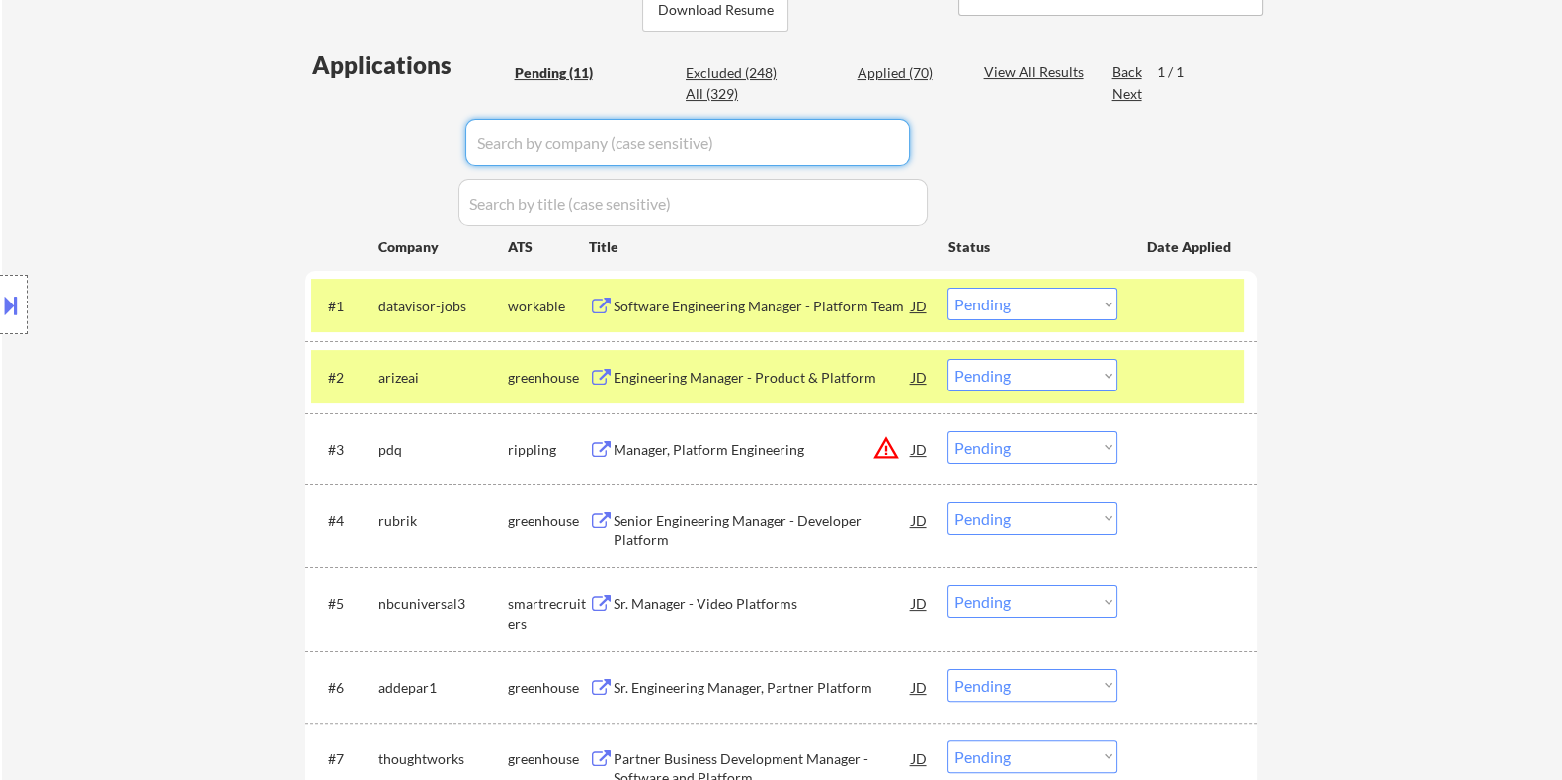
scroll to position [493, 0]
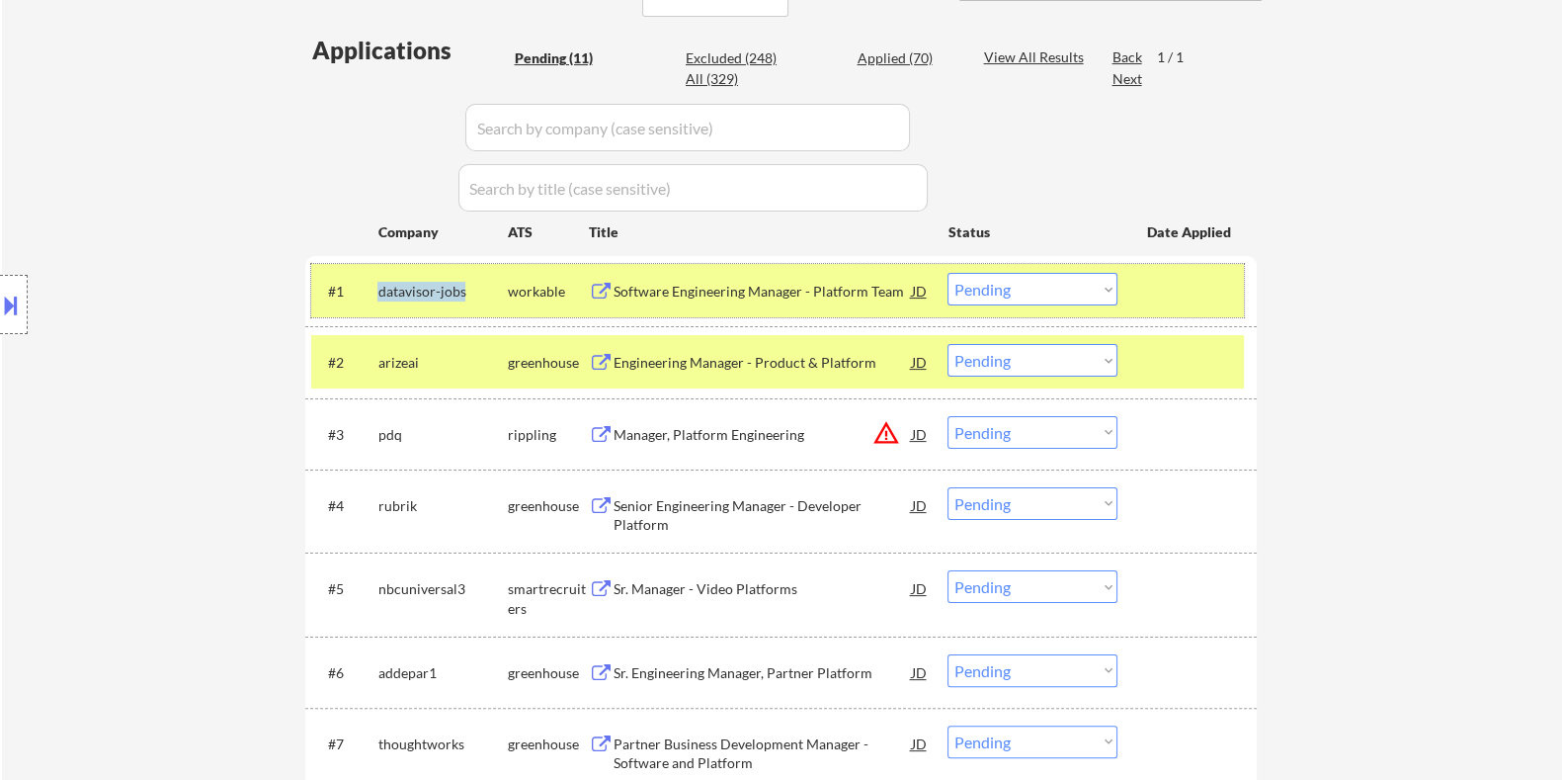
drag, startPoint x: 467, startPoint y: 281, endPoint x: 371, endPoint y: 293, distance: 97.6
click at [371, 293] on div "#1 datavisor-jobs workable Software Engineering Manager - Platform Team JD Choo…" at bounding box center [777, 290] width 933 height 53
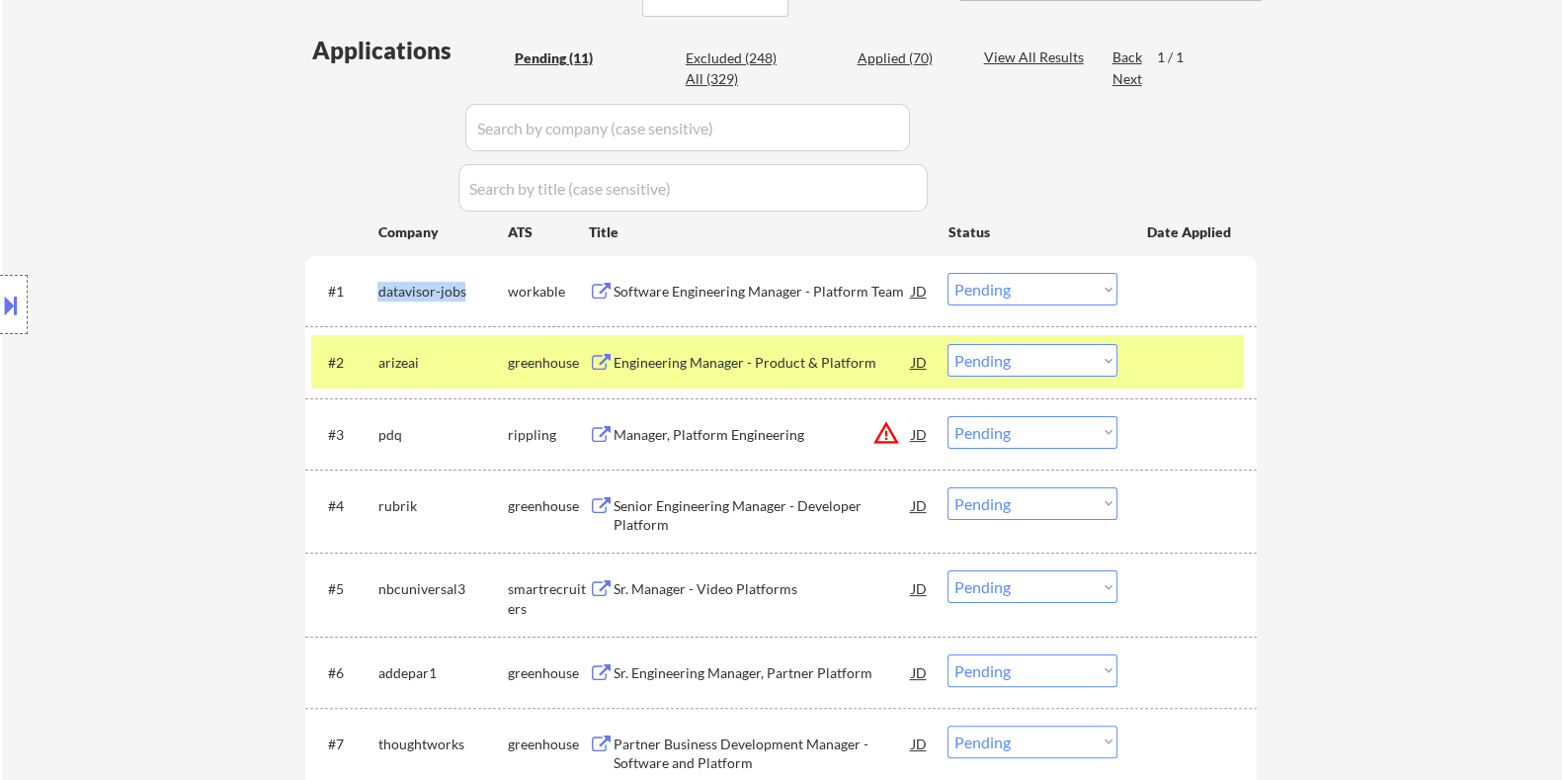
copy div "datavisor-jobs"
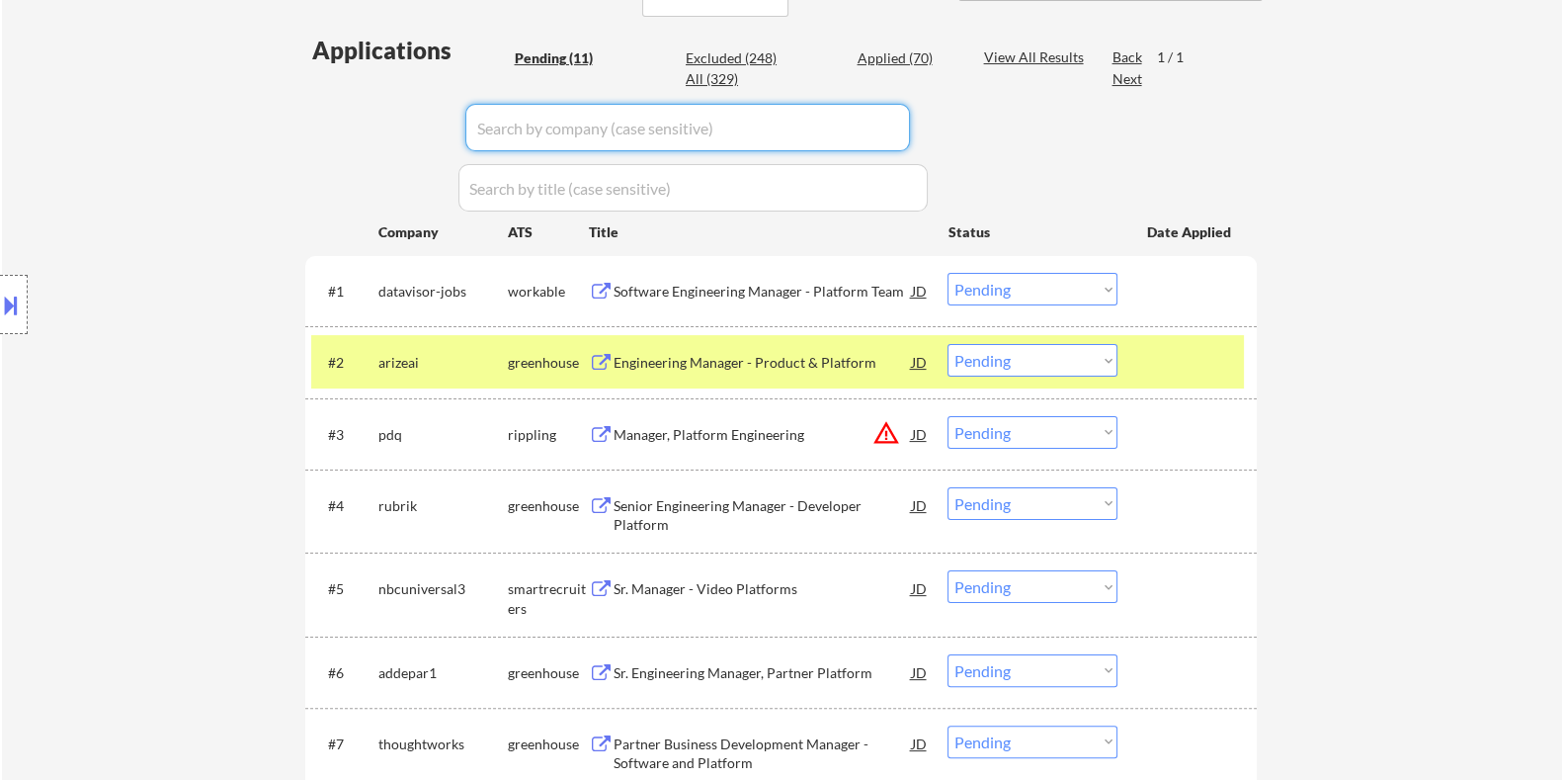
click at [522, 124] on input "input" at bounding box center [687, 127] width 445 height 47
paste input "datavisor-jobs"
type input "datavisor-jobs"
click at [1002, 49] on div "View All Results" at bounding box center [1036, 57] width 106 height 20
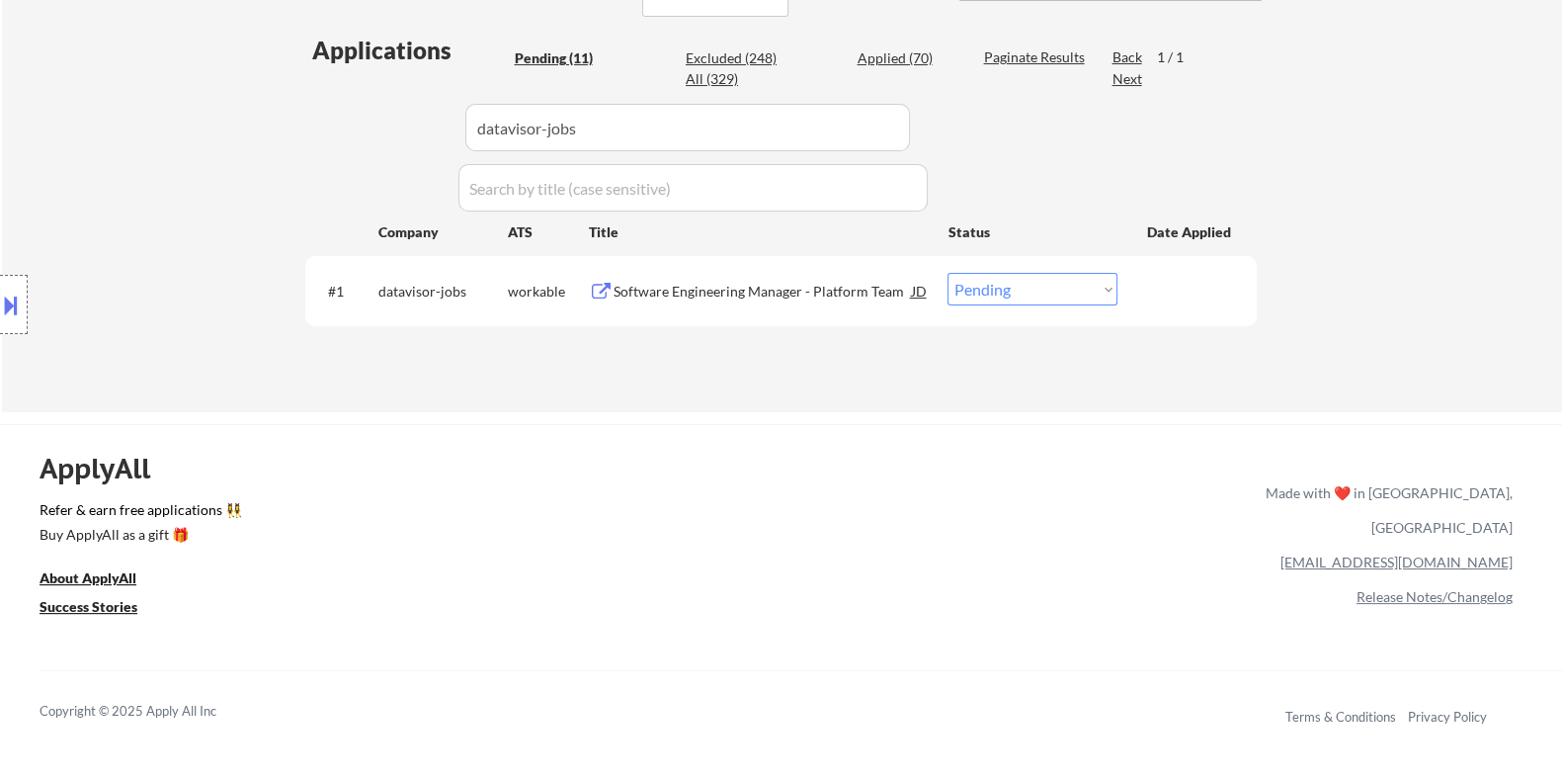
click at [715, 290] on div "Software Engineering Manager - Platform Team" at bounding box center [762, 292] width 298 height 20
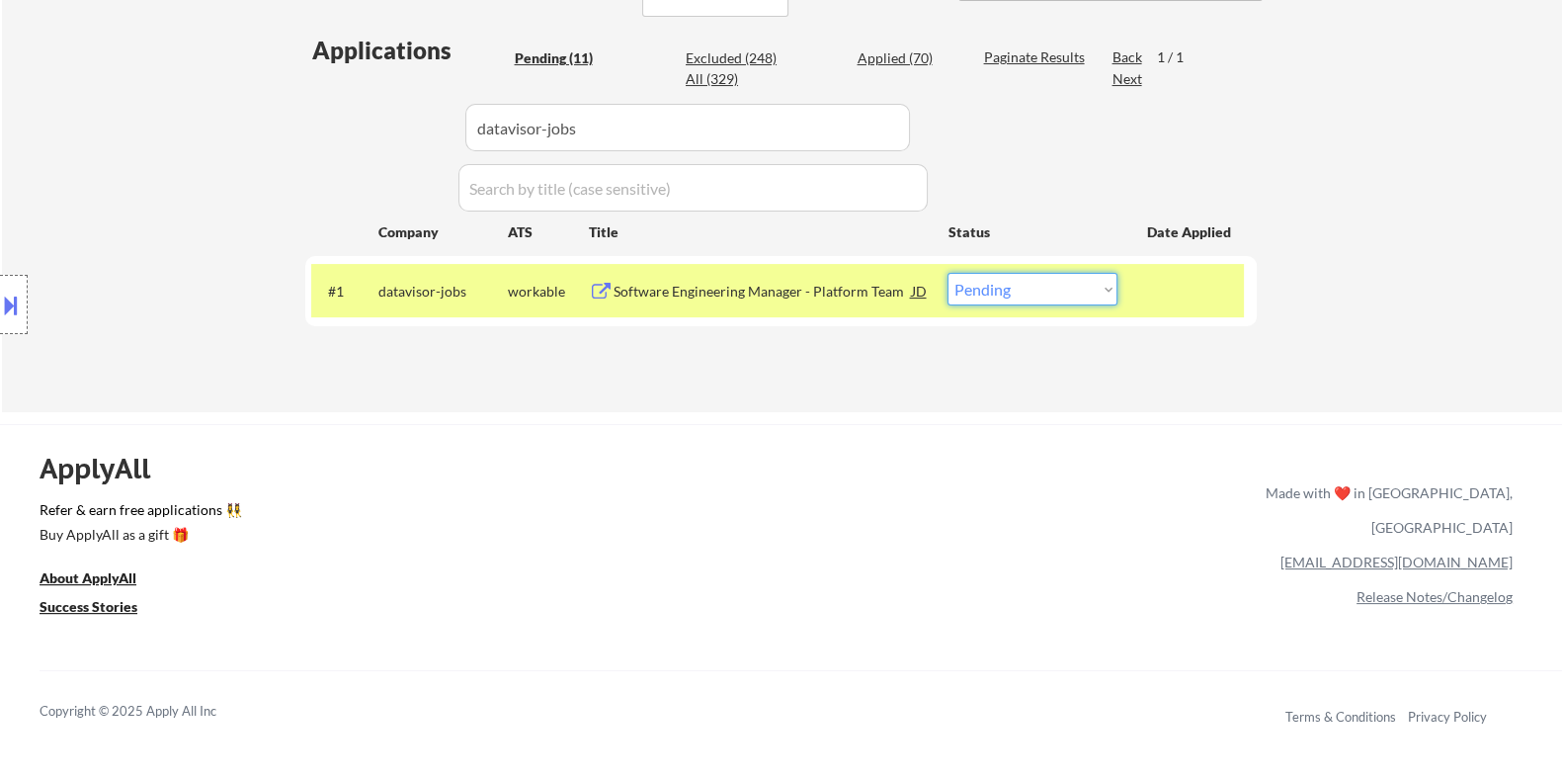
click at [1077, 289] on select "Choose an option... Pending Applied Excluded (Questions) Excluded (Expired) Exc…" at bounding box center [1033, 289] width 170 height 33
select select ""applied""
click at [948, 273] on select "Choose an option... Pending Applied Excluded (Questions) Excluded (Expired) Exc…" at bounding box center [1033, 289] width 170 height 33
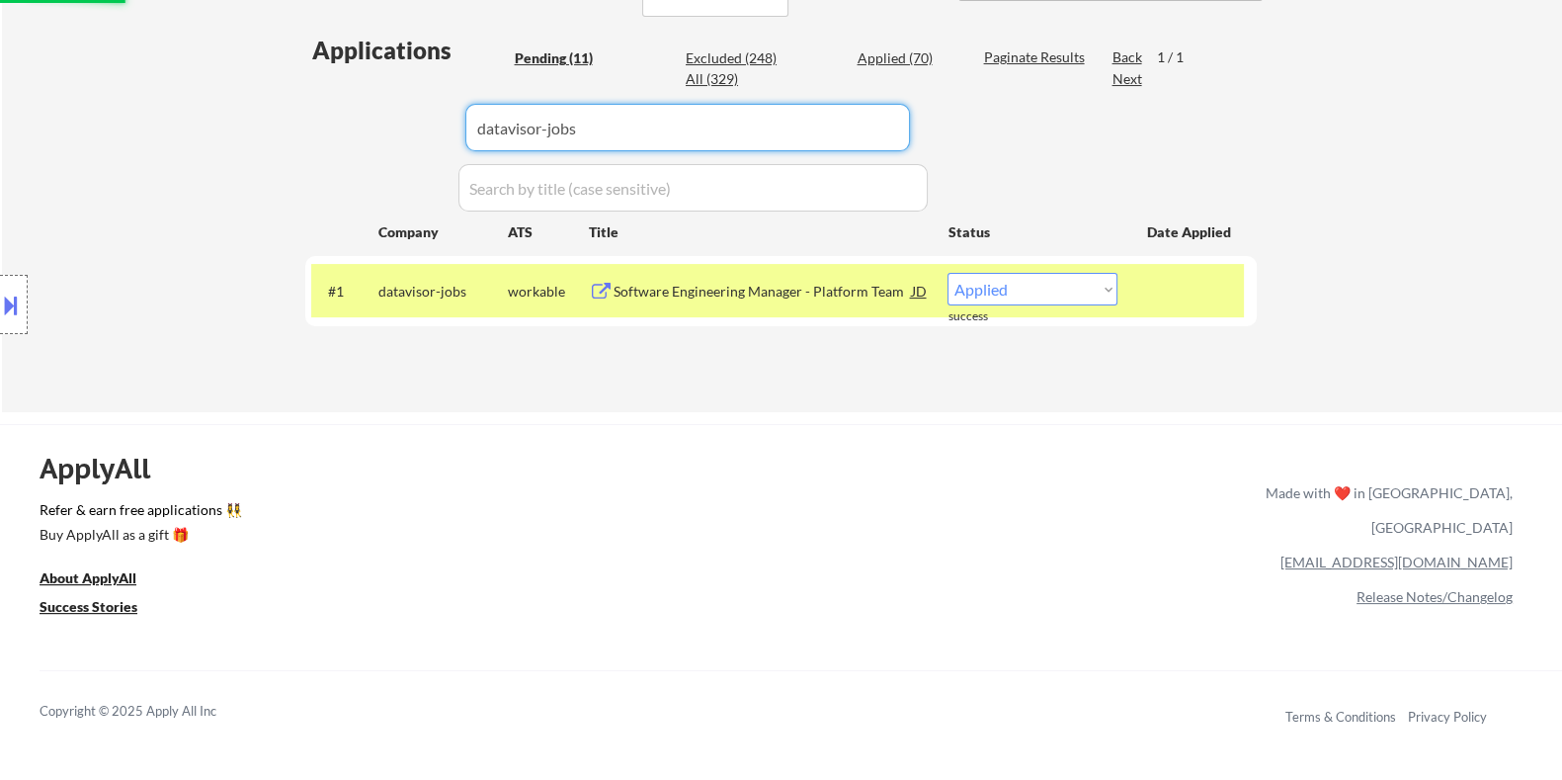
drag, startPoint x: 598, startPoint y: 126, endPoint x: 336, endPoint y: 126, distance: 261.9
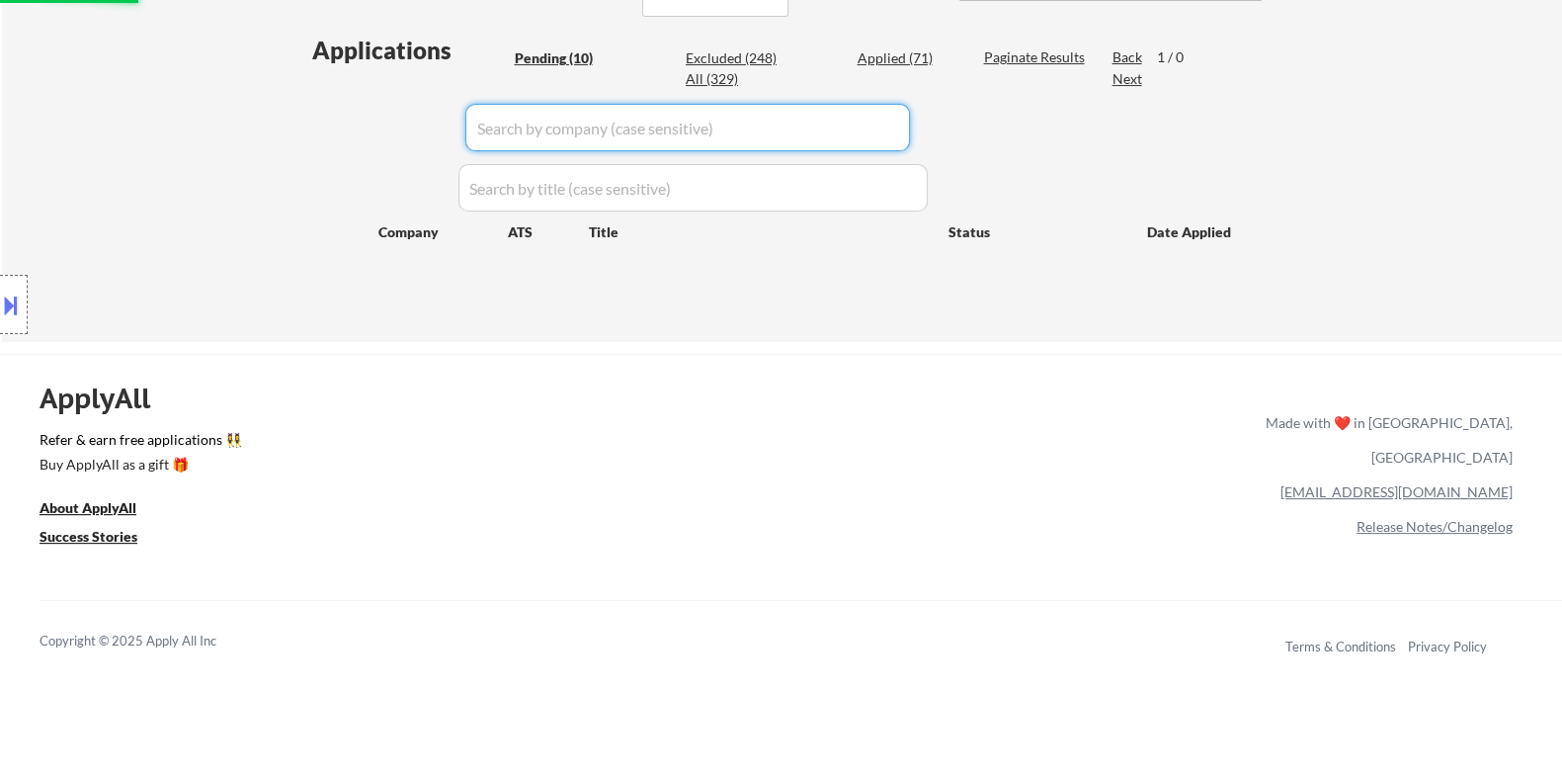
select select ""pending""
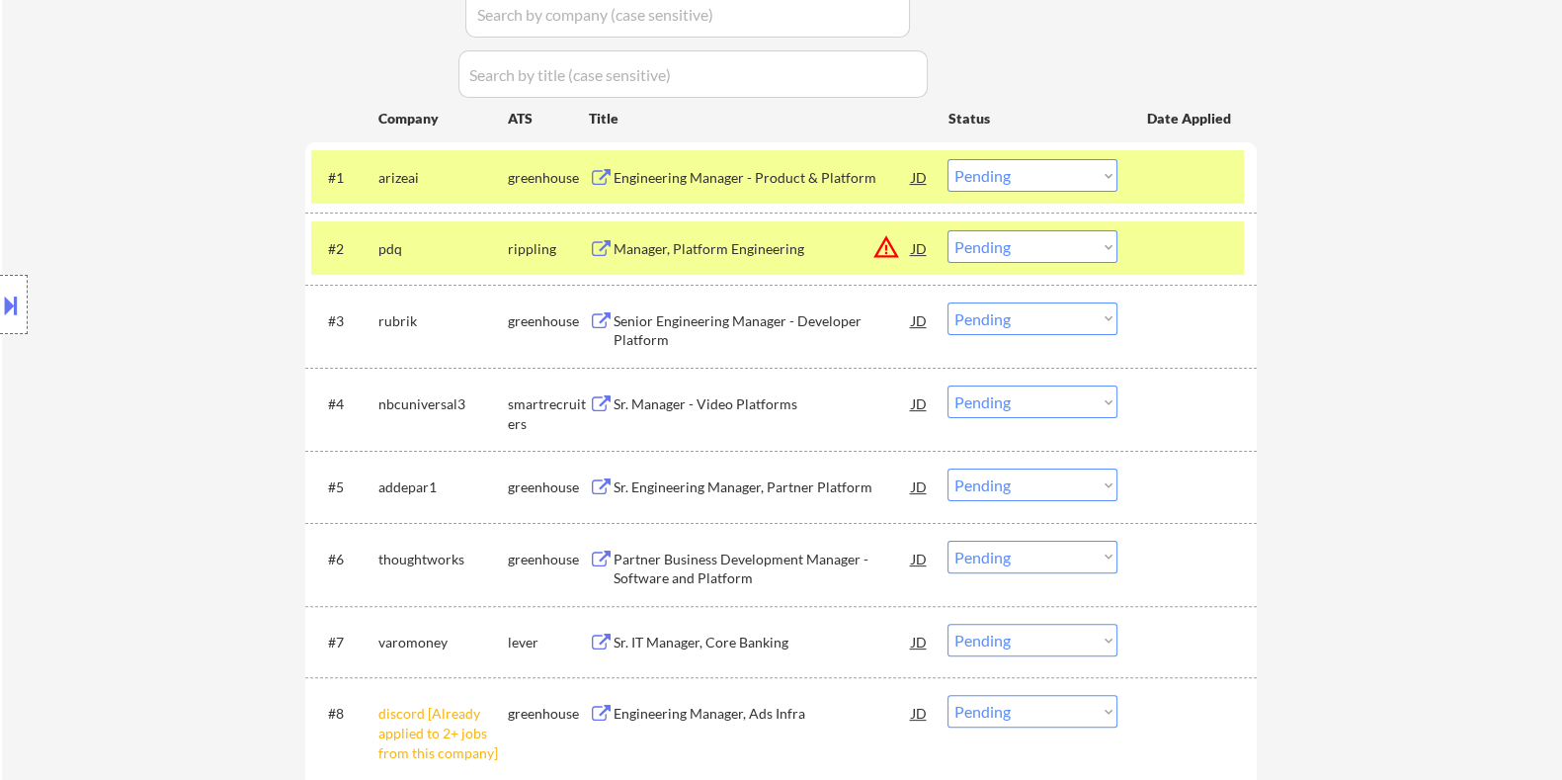
scroll to position [741, 0]
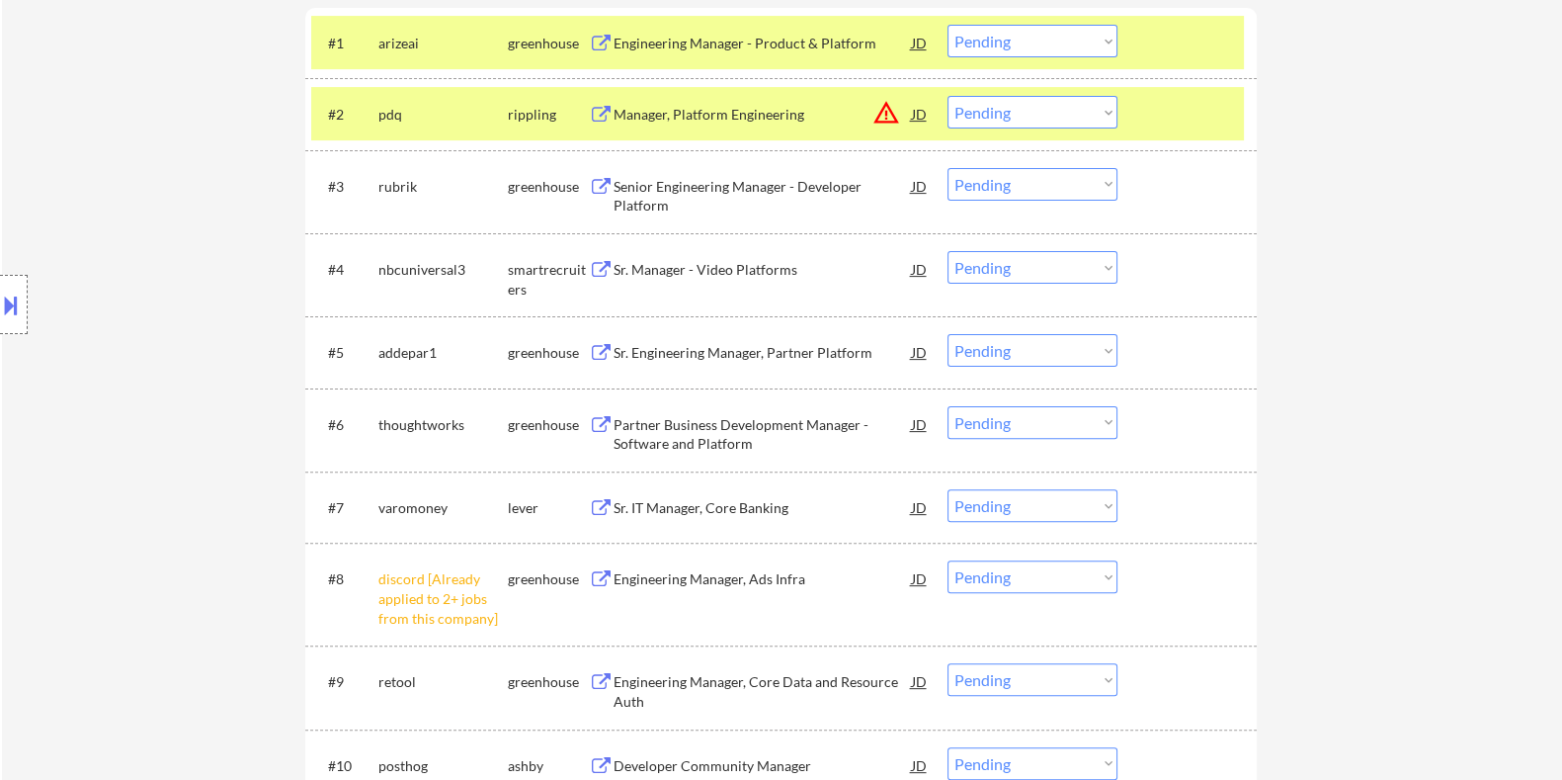
click at [1004, 582] on select "Choose an option... Pending Applied Excluded (Questions) Excluded (Expired) Exc…" at bounding box center [1033, 576] width 170 height 33
click at [948, 560] on select "Choose an option... Pending Applied Excluded (Questions) Excluded (Expired) Exc…" at bounding box center [1033, 576] width 170 height 33
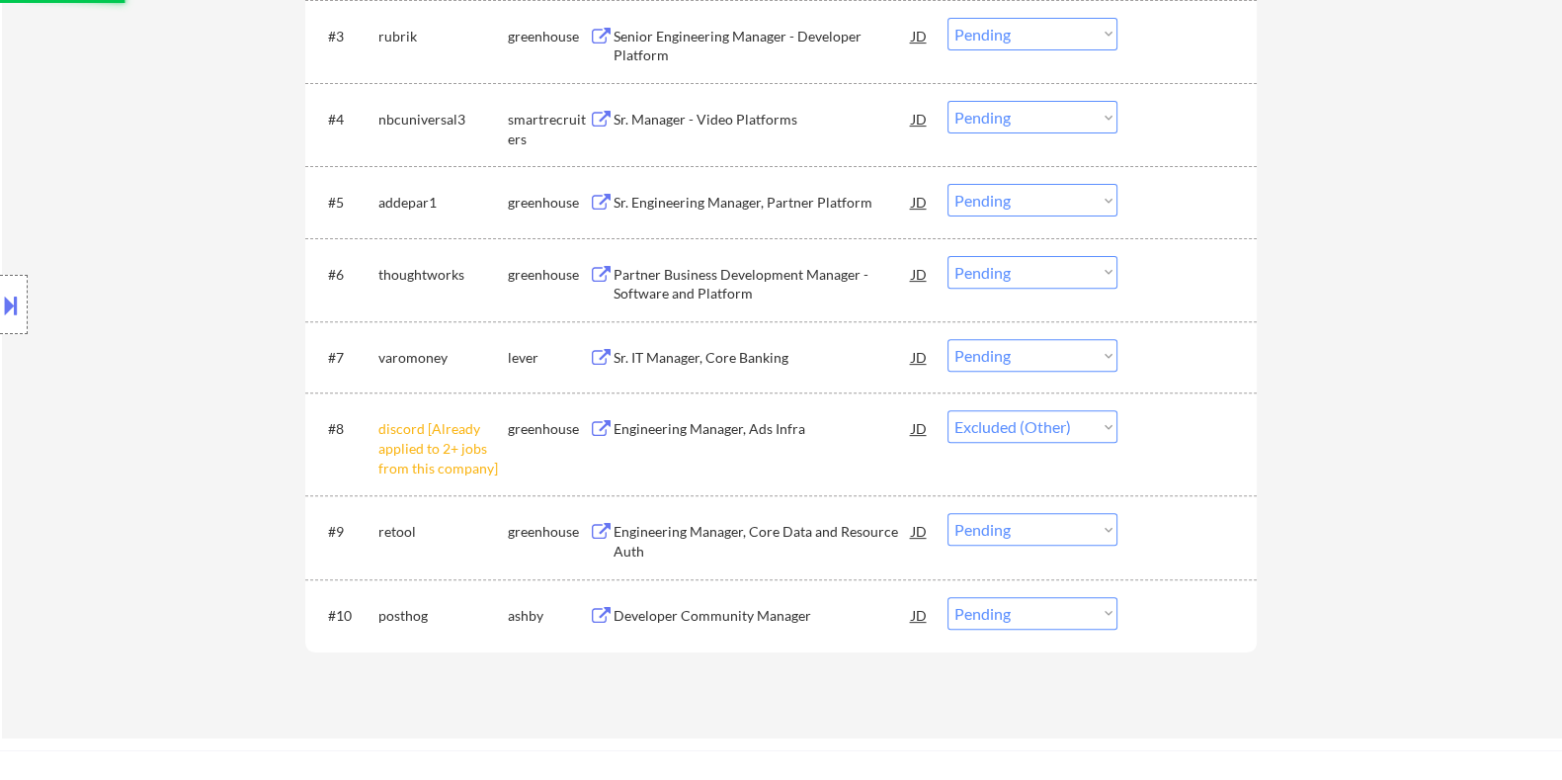
scroll to position [987, 0]
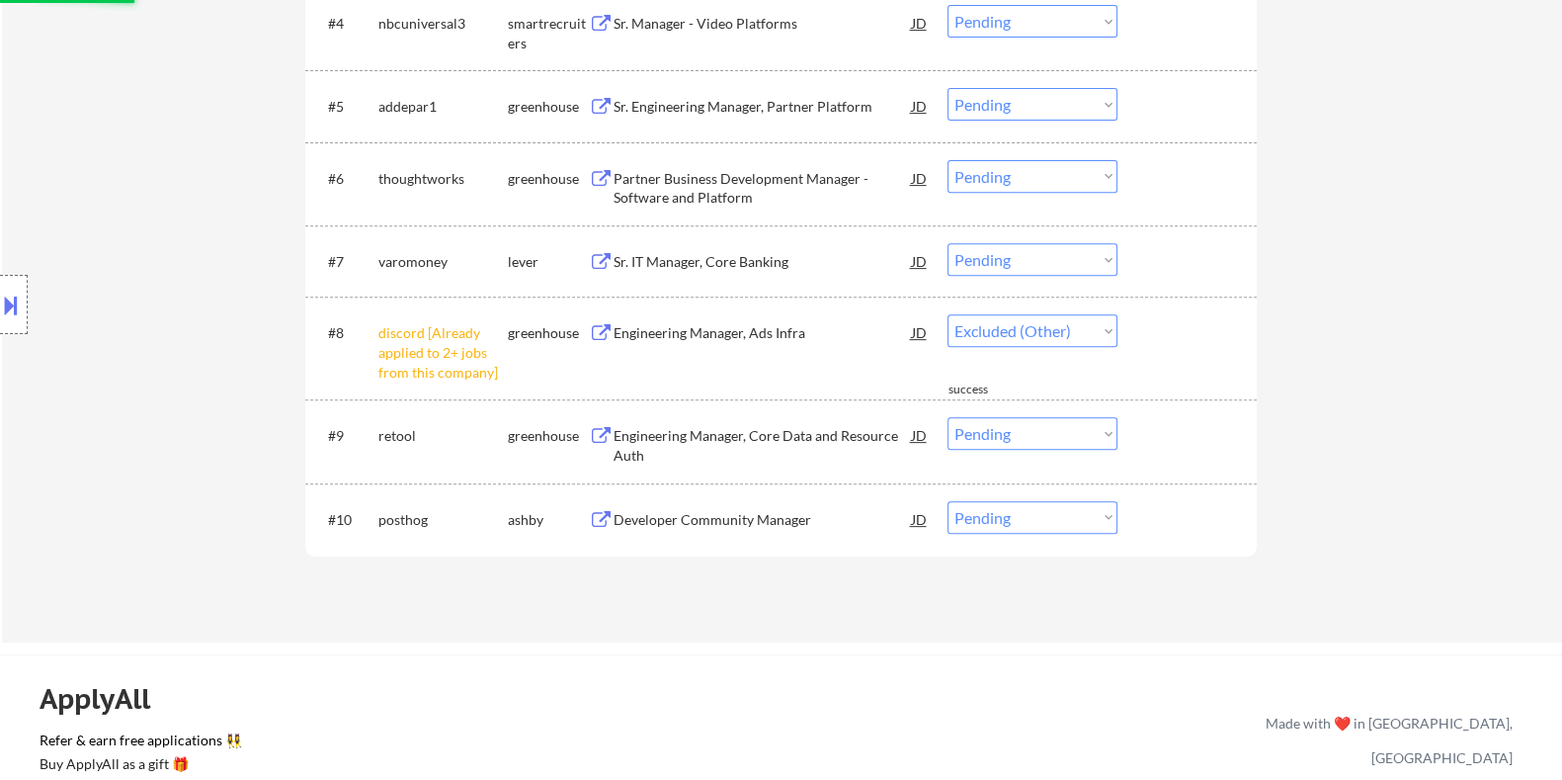
select select ""pending""
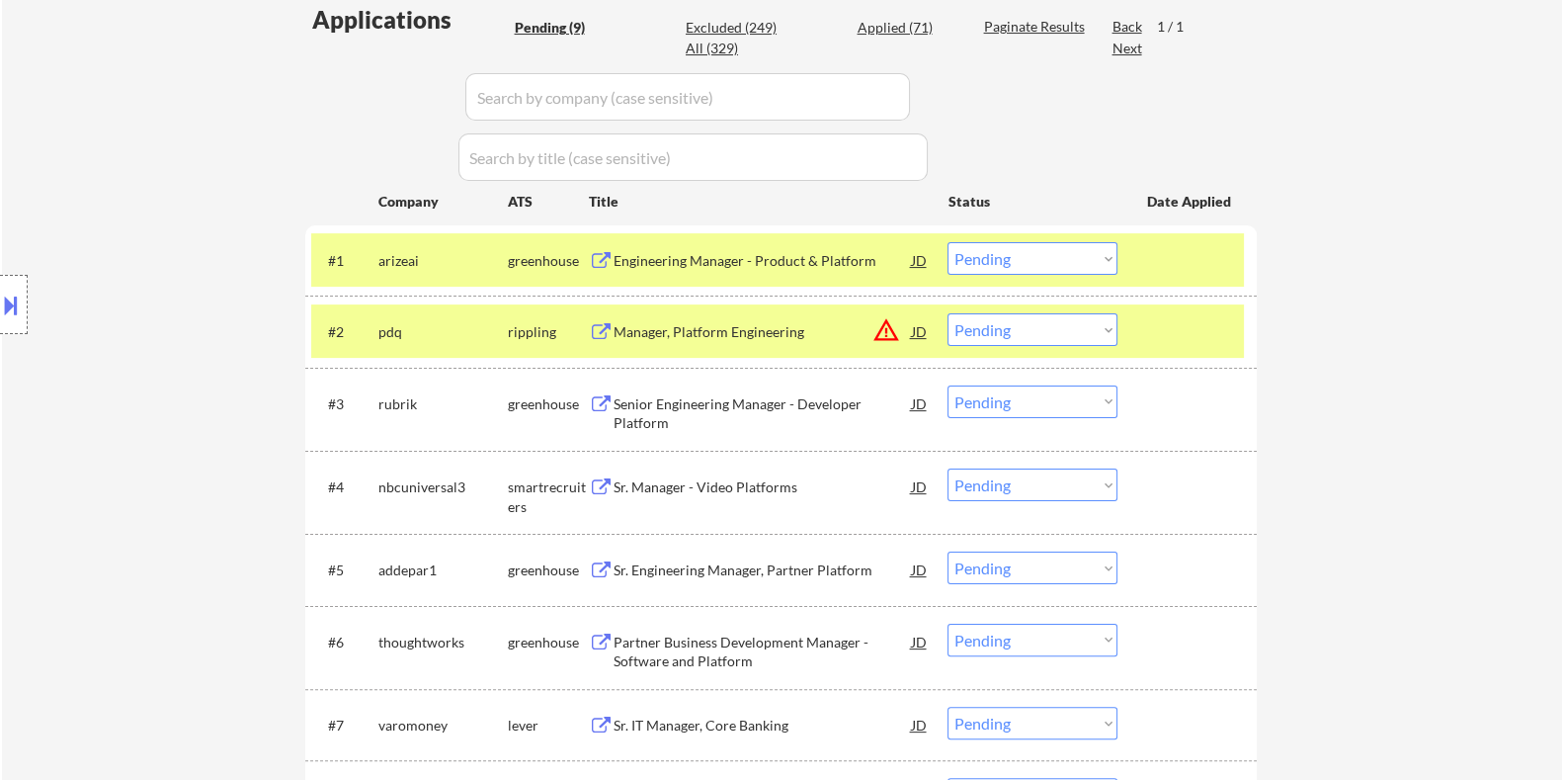
scroll to position [493, 0]
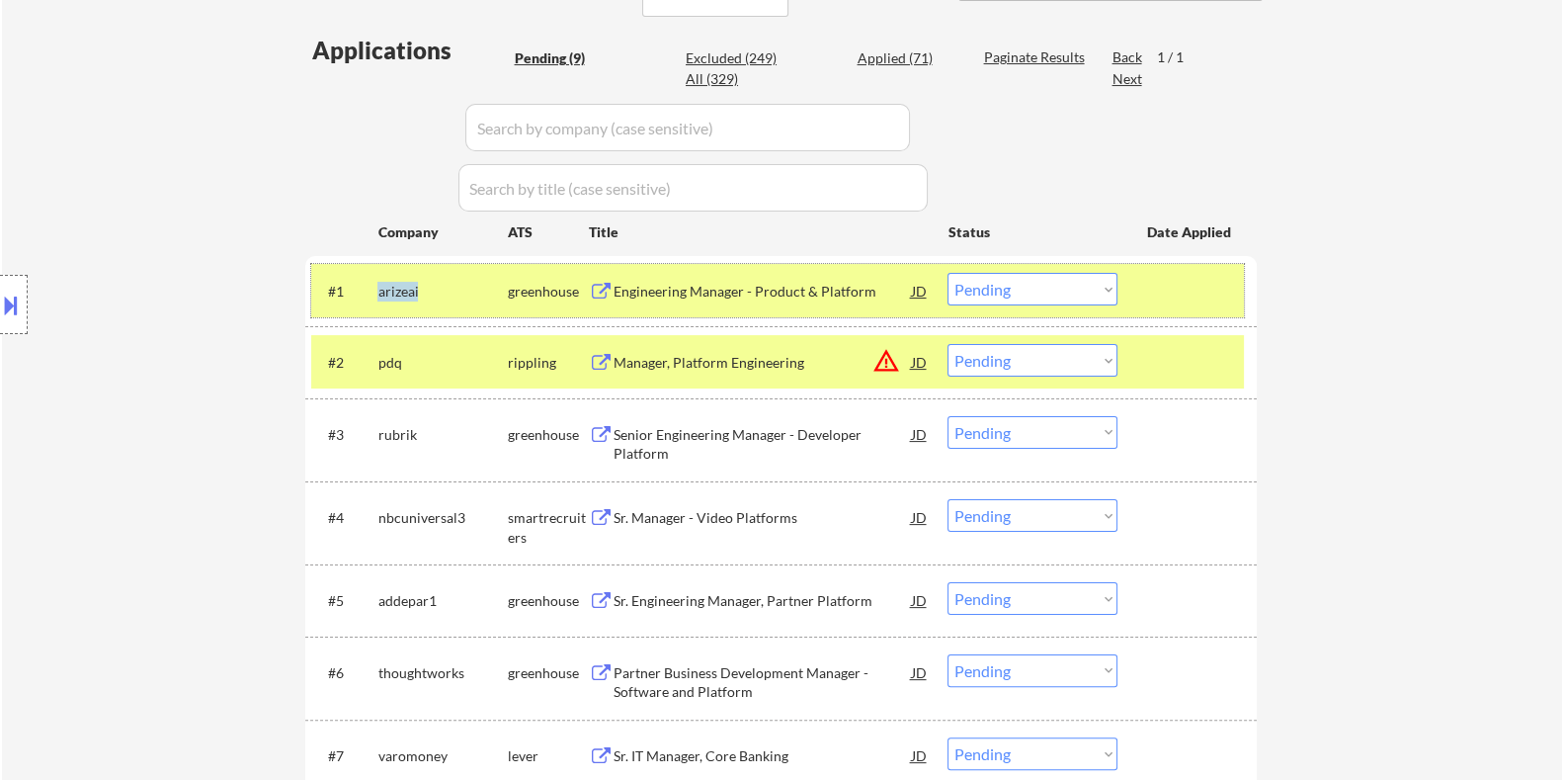
drag, startPoint x: 431, startPoint y: 287, endPoint x: 375, endPoint y: 294, distance: 56.8
click at [375, 294] on div "#1 arizeai greenhouse Engineering Manager - Product & Platform JD Choose an opt…" at bounding box center [777, 290] width 933 height 53
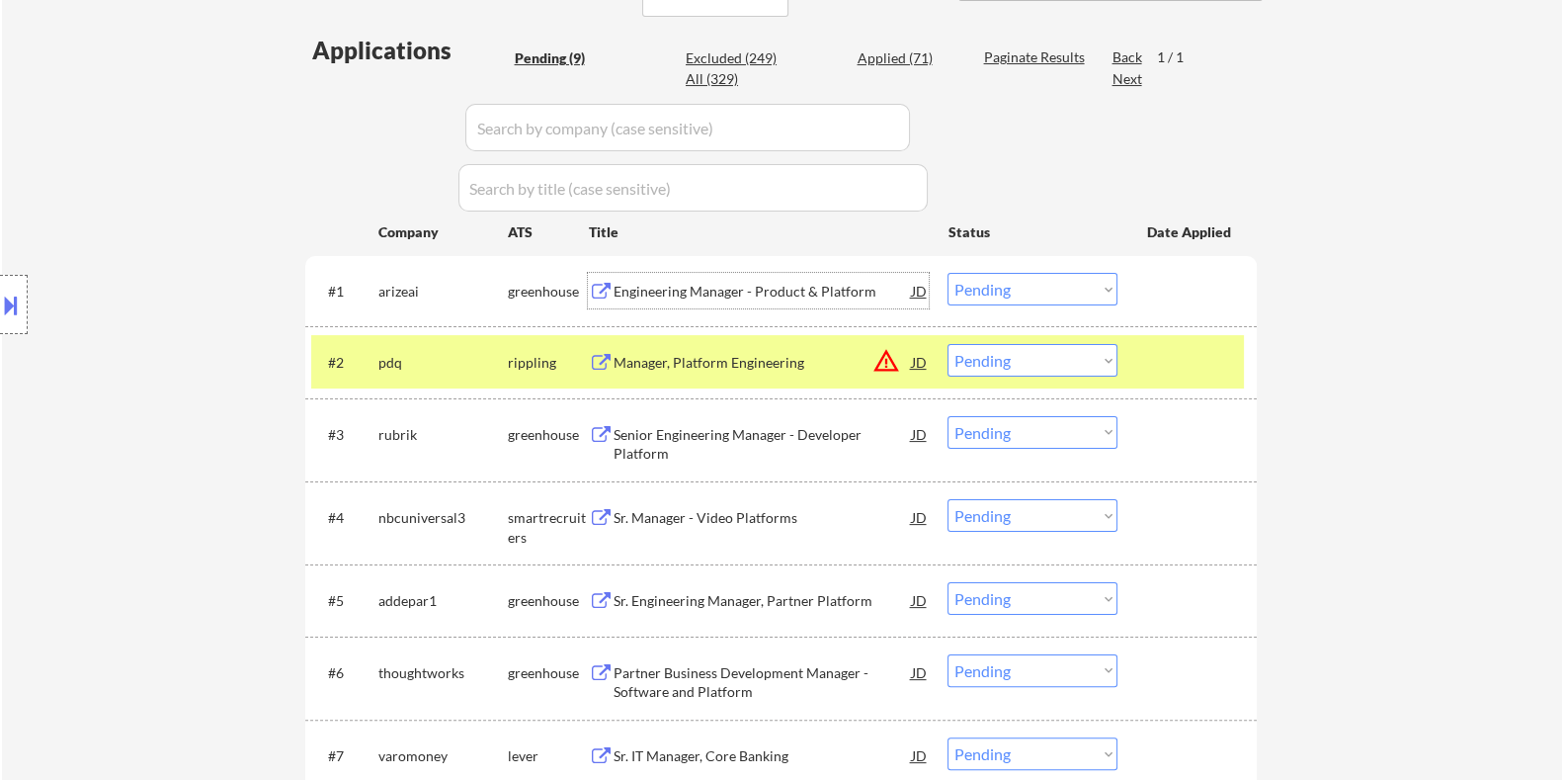
click at [613, 282] on div "Engineering Manager - Product & Platform" at bounding box center [762, 292] width 298 height 20
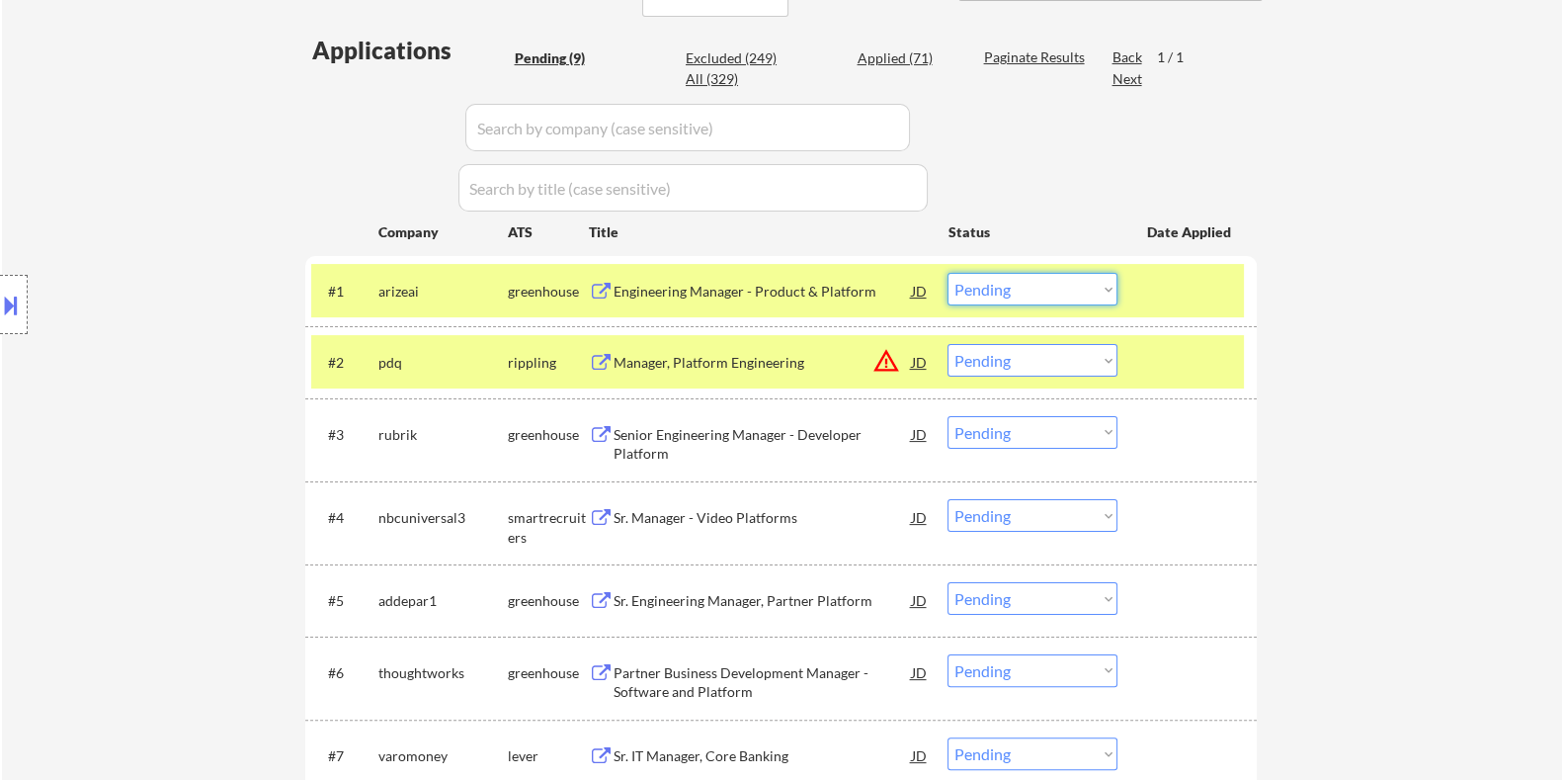
click at [1045, 284] on select "Choose an option... Pending Applied Excluded (Questions) Excluded (Expired) Exc…" at bounding box center [1033, 289] width 170 height 33
click at [948, 273] on select "Choose an option... Pending Applied Excluded (Questions) Excluded (Expired) Exc…" at bounding box center [1033, 289] width 170 height 33
select select ""pending""
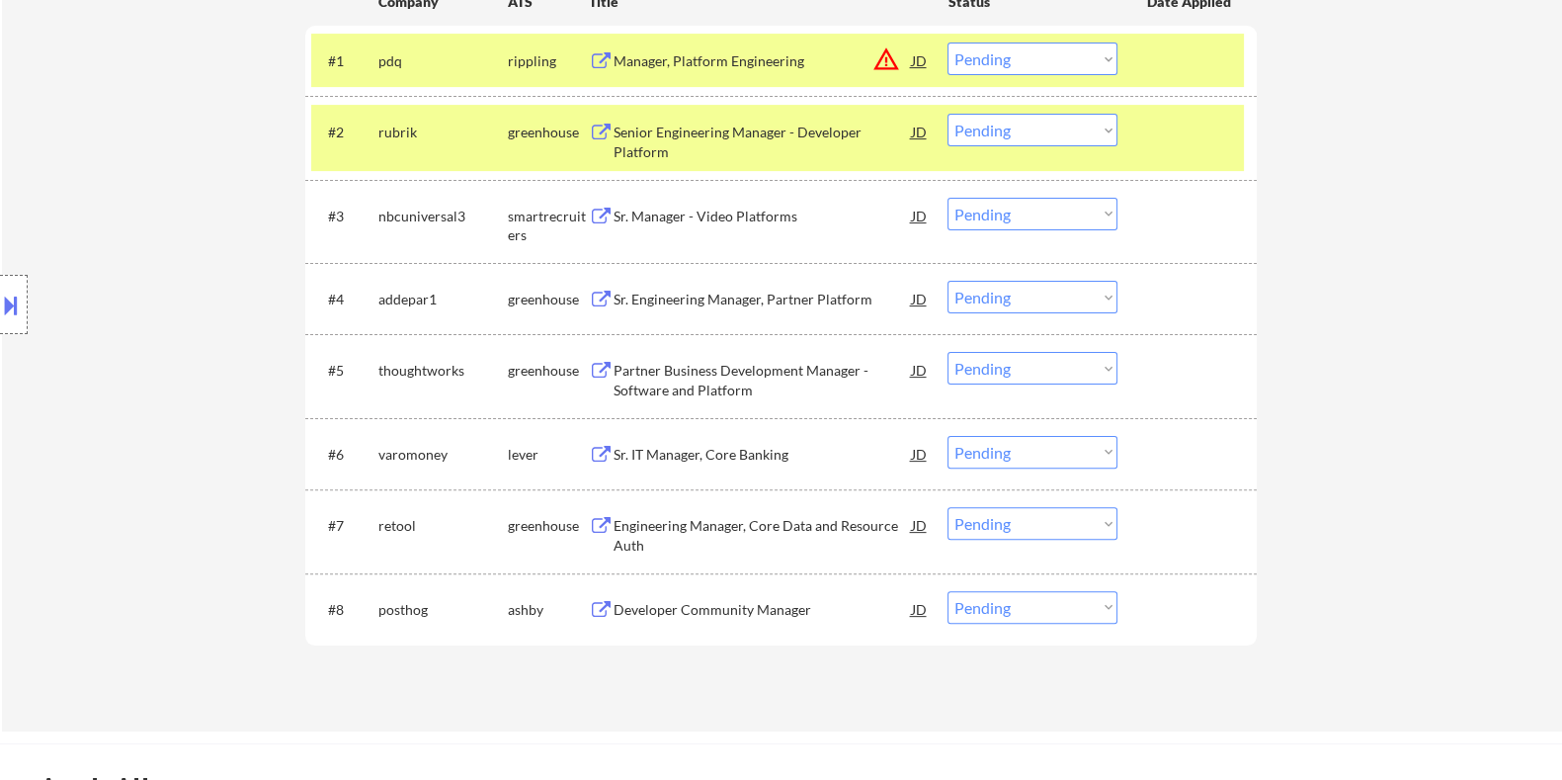
scroll to position [741, 0]
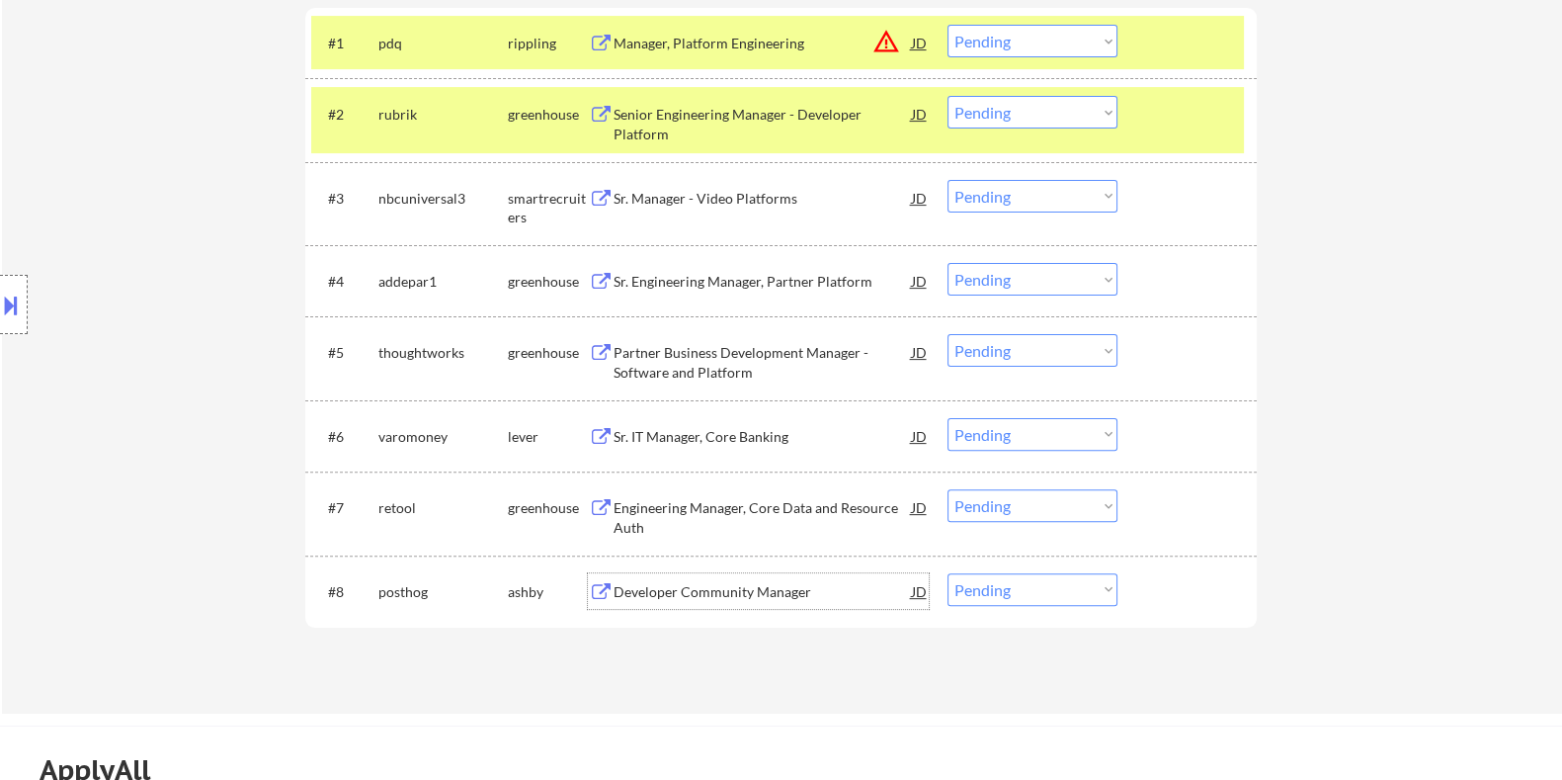
click at [653, 588] on div "Developer Community Manager" at bounding box center [762, 592] width 298 height 20
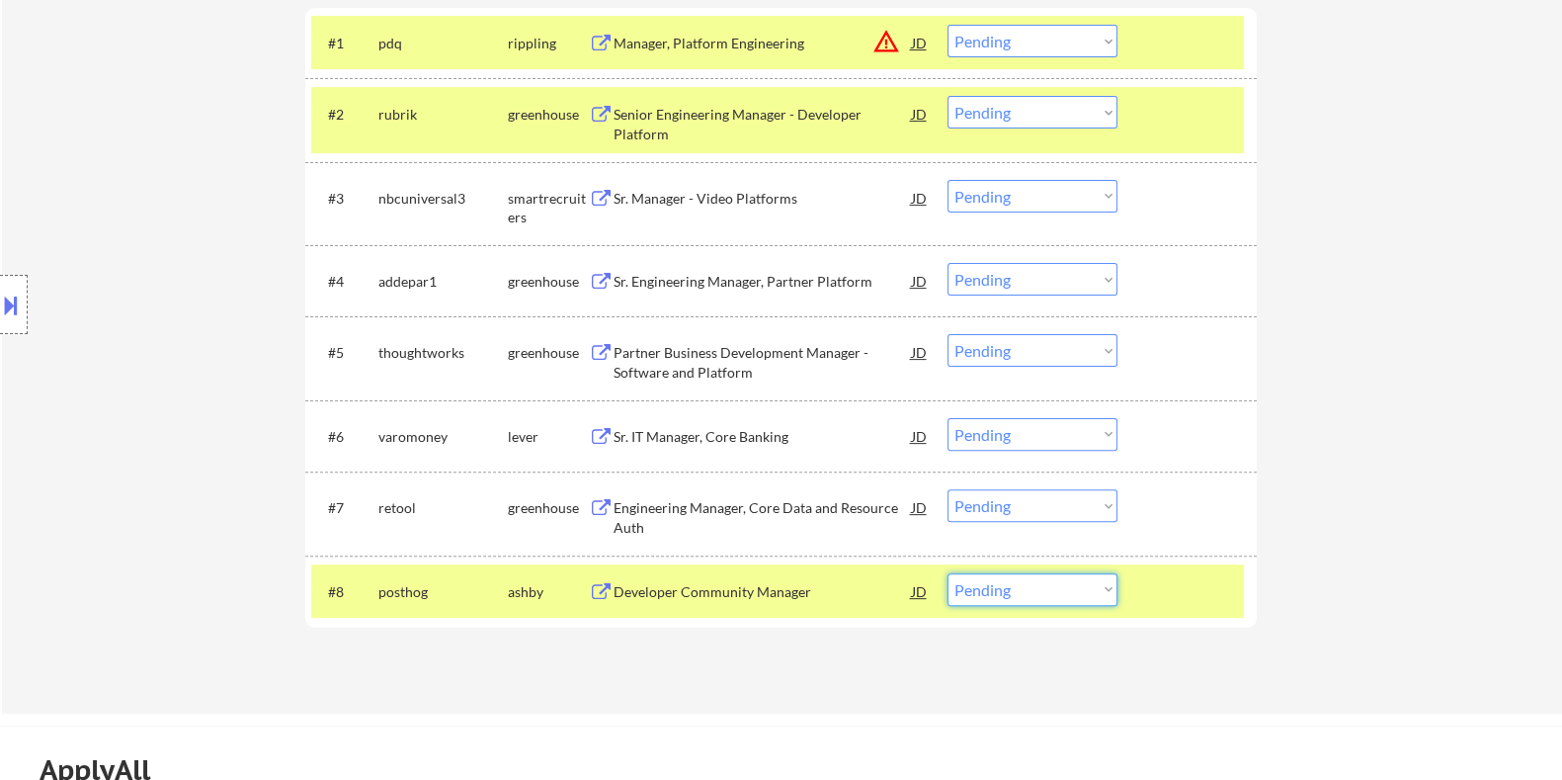
click at [1048, 600] on select "Choose an option... Pending Applied Excluded (Questions) Excluded (Expired) Exc…" at bounding box center [1033, 589] width 170 height 33
select select ""excluded__location_""
click at [948, 573] on select "Choose an option... Pending Applied Excluded (Questions) Excluded (Expired) Exc…" at bounding box center [1033, 589] width 170 height 33
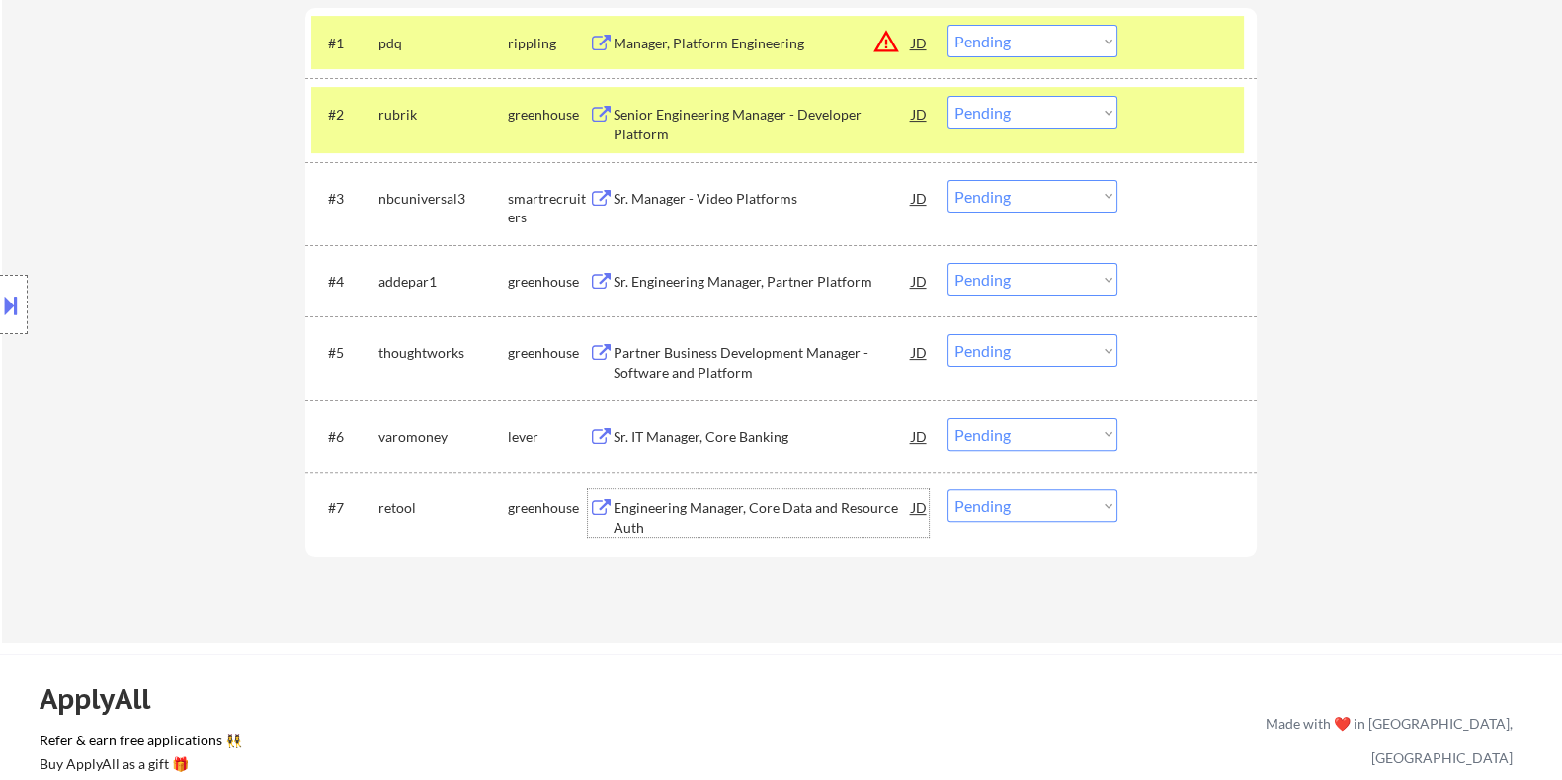
click at [689, 510] on div "Engineering Manager, Core Data and Resource Auth" at bounding box center [762, 517] width 298 height 39
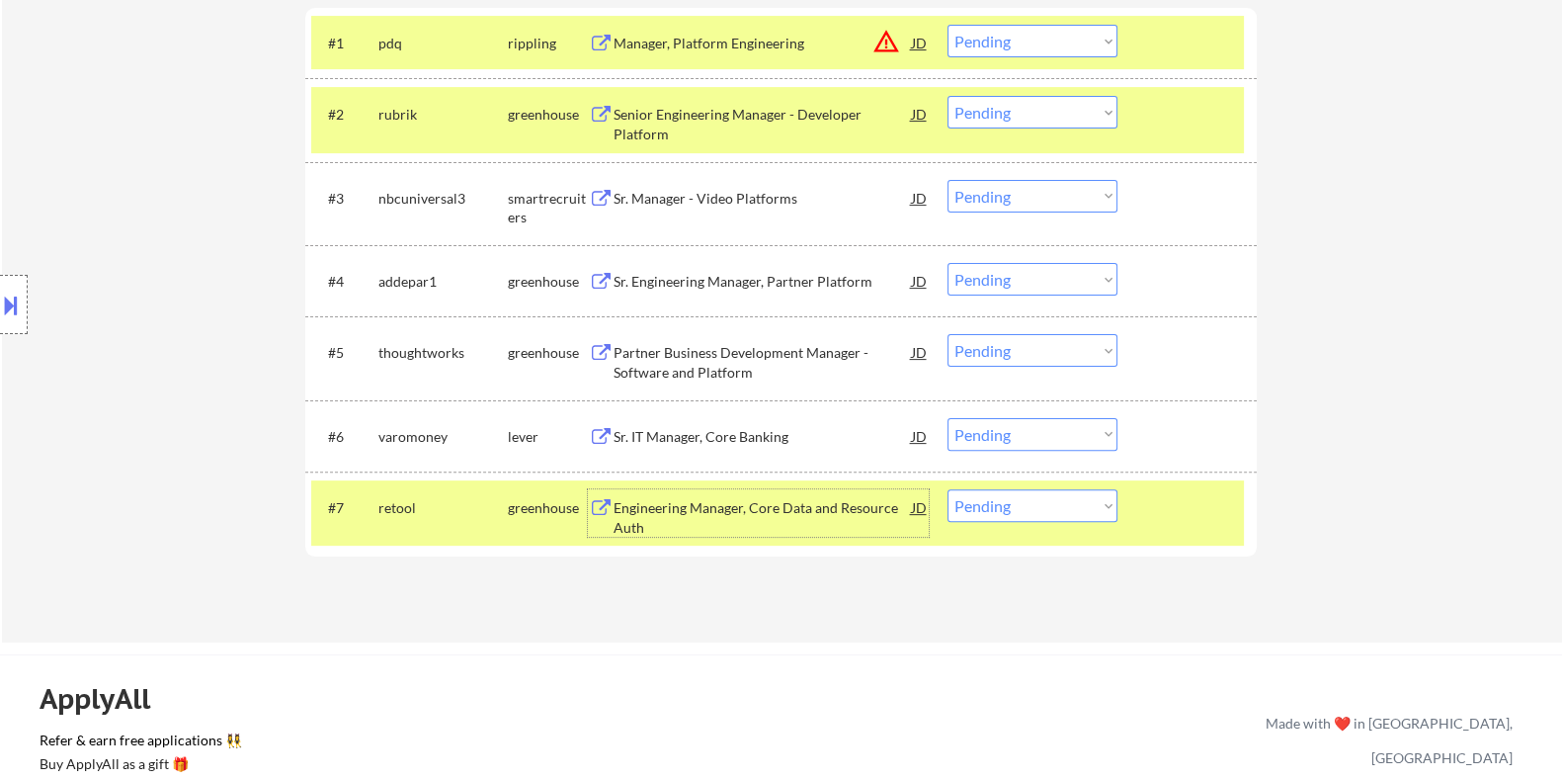
click at [1030, 502] on select "Choose an option... Pending Applied Excluded (Questions) Excluded (Expired) Exc…" at bounding box center [1033, 505] width 170 height 33
select select ""excluded__salary_""
click at [948, 489] on select "Choose an option... Pending Applied Excluded (Questions) Excluded (Expired) Exc…" at bounding box center [1033, 505] width 170 height 33
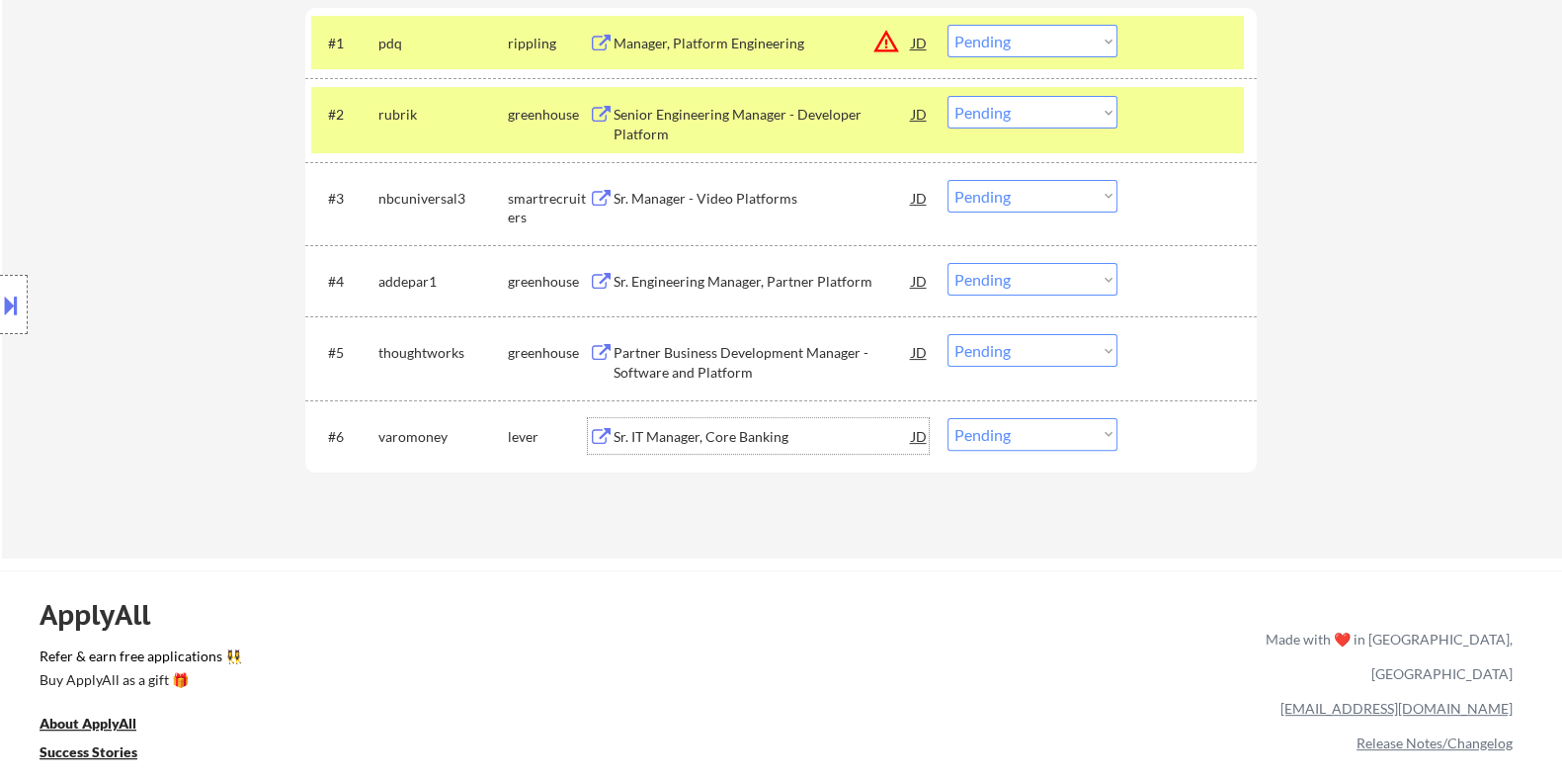
click at [652, 441] on div "Sr. IT Manager, Core Banking" at bounding box center [762, 437] width 298 height 20
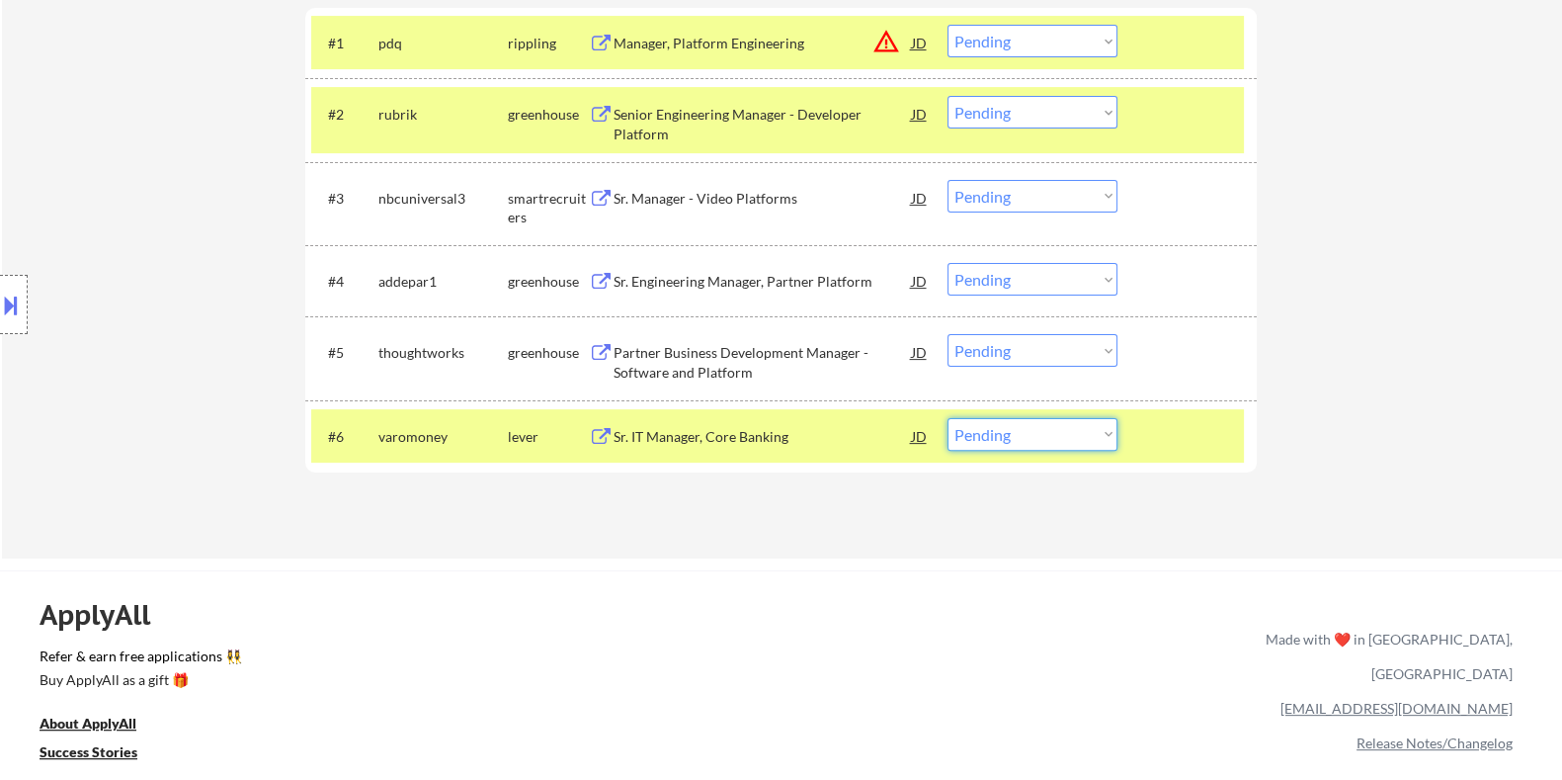
click at [1022, 432] on select "Choose an option... Pending Applied Excluded (Questions) Excluded (Expired) Exc…" at bounding box center [1033, 434] width 170 height 33
select select ""excluded__salary_""
click at [948, 418] on select "Choose an option... Pending Applied Excluded (Questions) Excluded (Expired) Exc…" at bounding box center [1033, 434] width 170 height 33
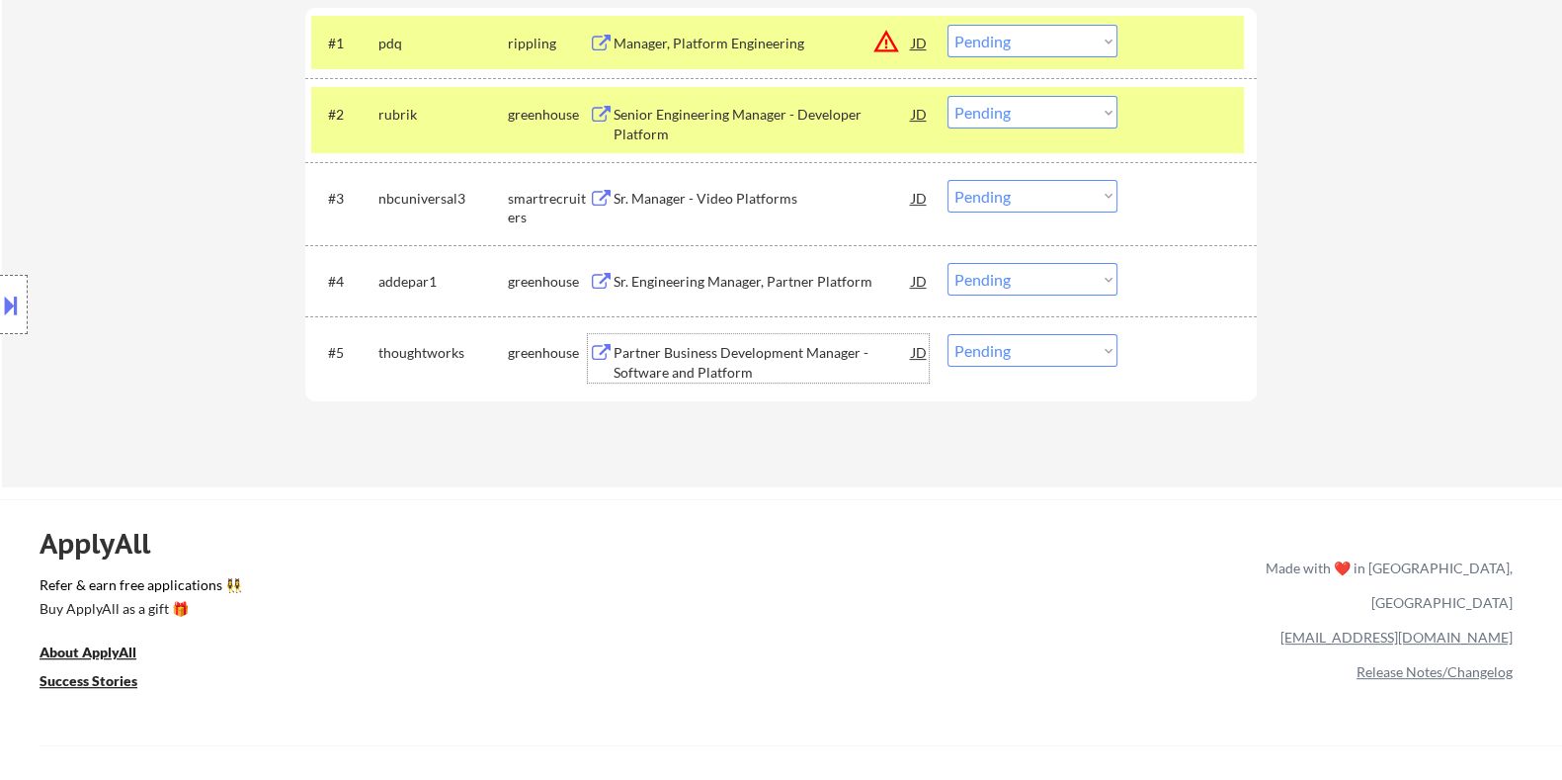
click at [652, 371] on div "Partner Business Development Manager - Software and Platform" at bounding box center [762, 362] width 298 height 39
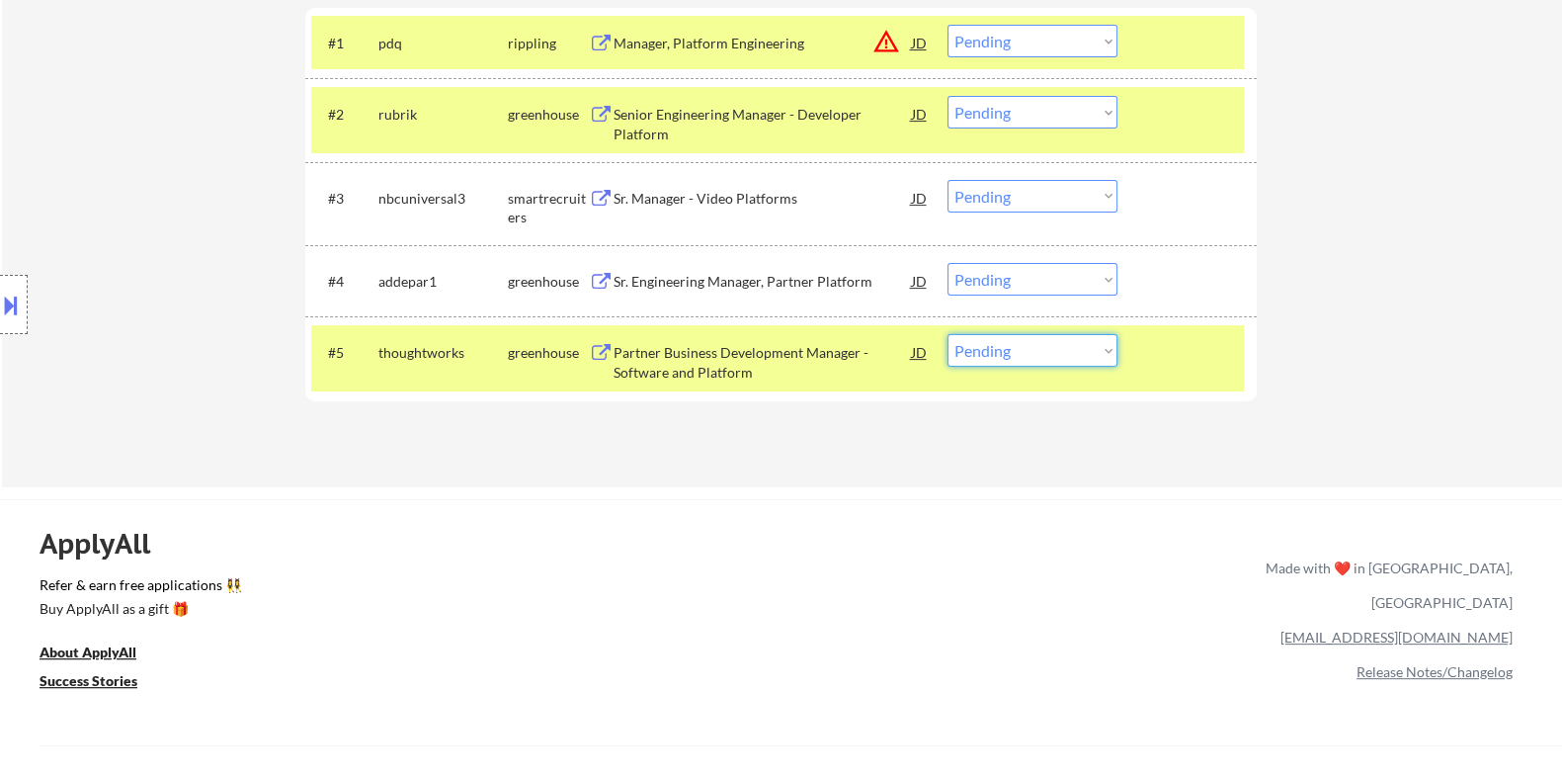
click at [1096, 352] on select "Choose an option... Pending Applied Excluded (Questions) Excluded (Expired) Exc…" at bounding box center [1033, 350] width 170 height 33
select select ""excluded__bad_match_""
click at [948, 334] on select "Choose an option... Pending Applied Excluded (Questions) Excluded (Expired) Exc…" at bounding box center [1033, 350] width 170 height 33
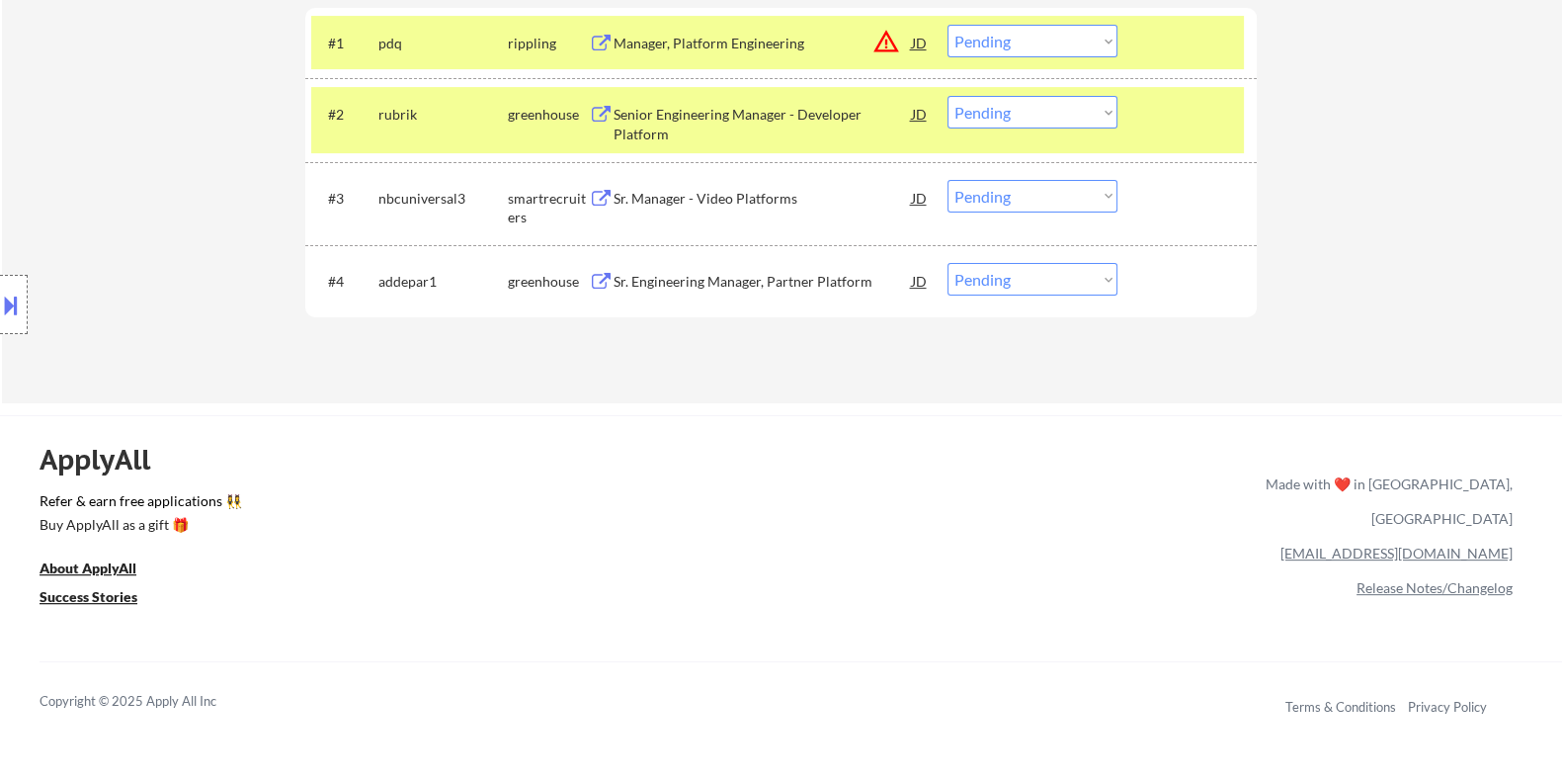
click at [631, 117] on div "Senior Engineering Manager - Developer Platform" at bounding box center [762, 124] width 298 height 39
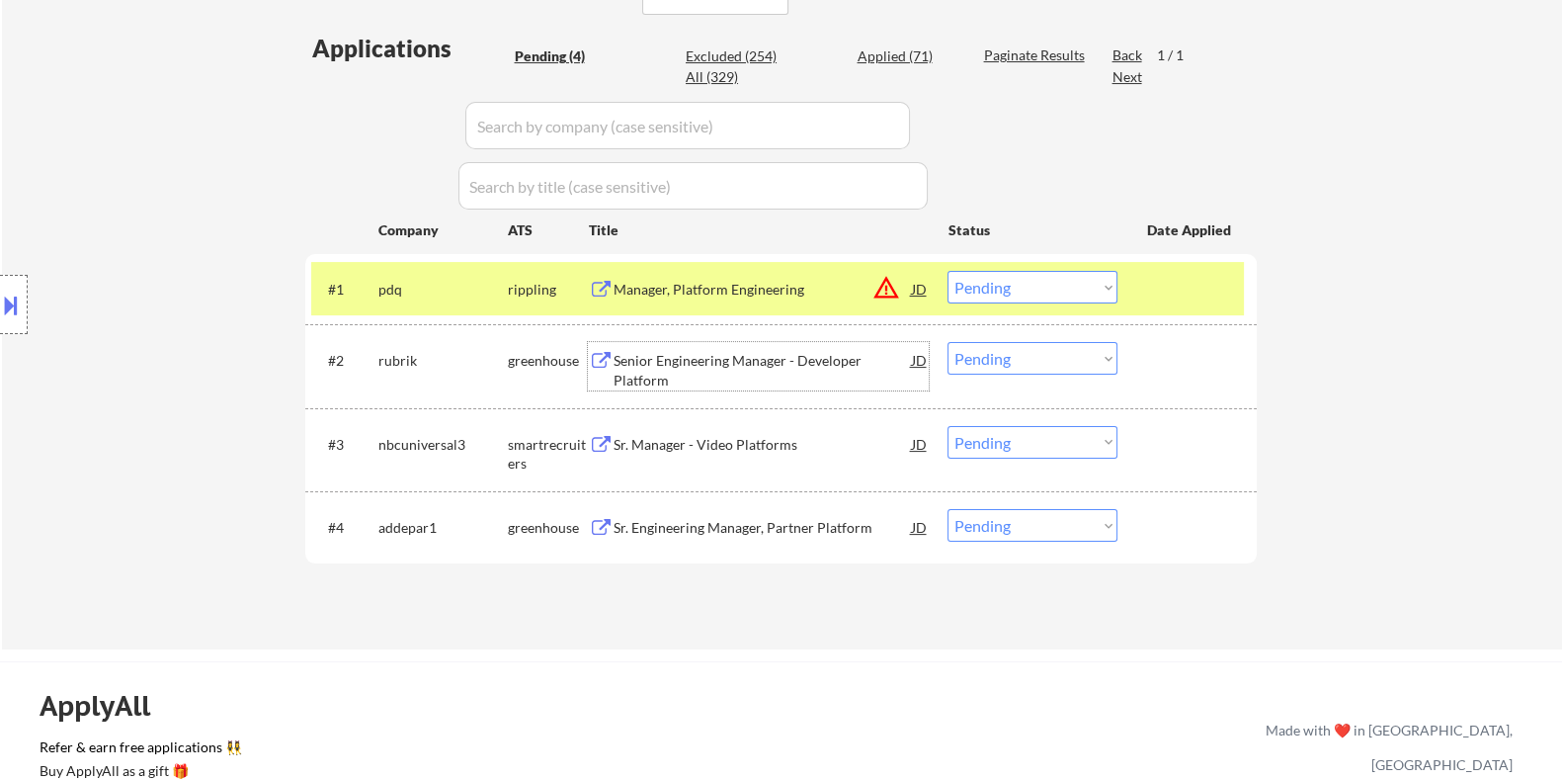
scroll to position [493, 0]
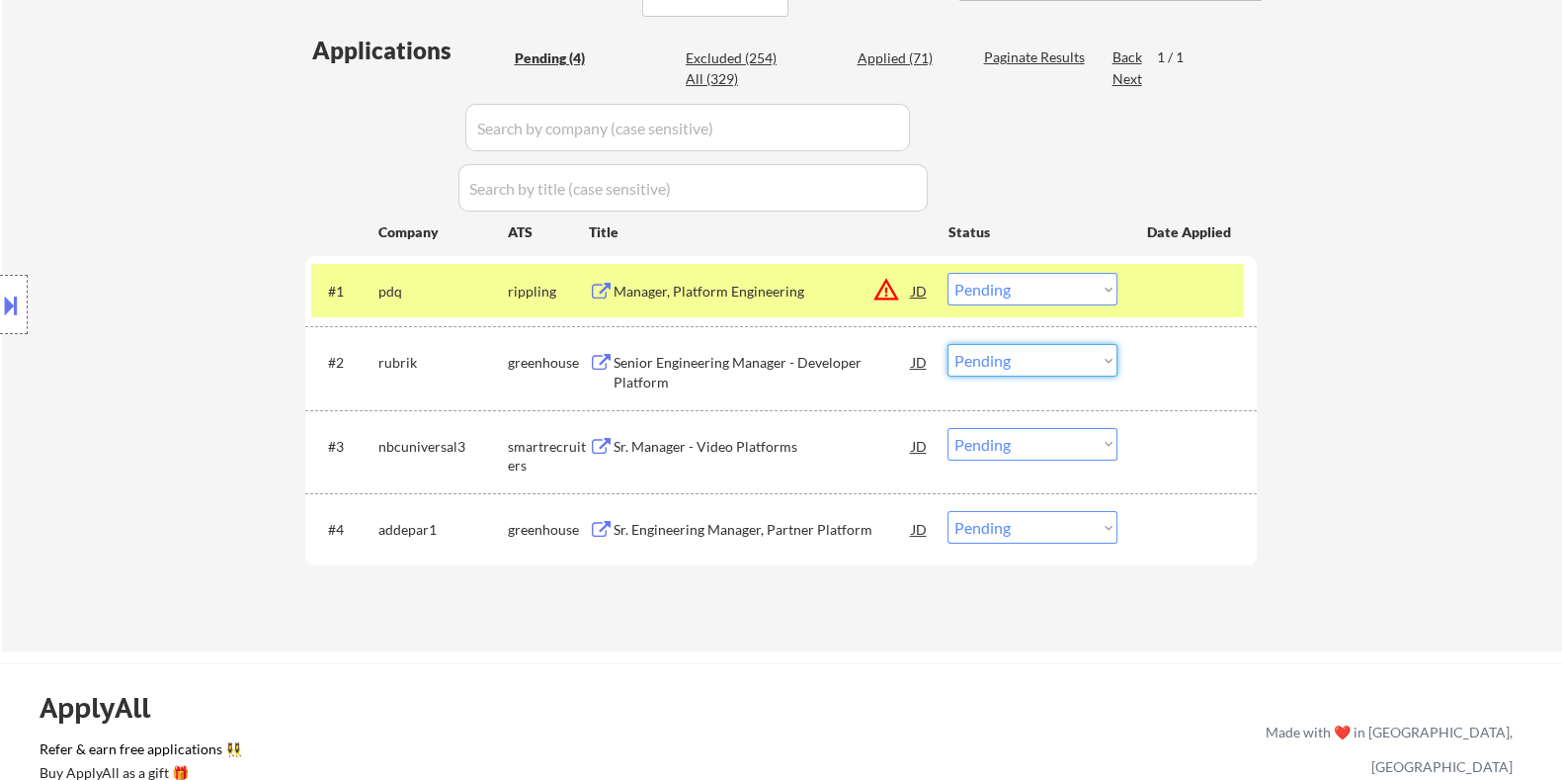
click at [1050, 362] on select "Choose an option... Pending Applied Excluded (Questions) Excluded (Expired) Exc…" at bounding box center [1033, 360] width 170 height 33
click at [948, 344] on select "Choose an option... Pending Applied Excluded (Questions) Excluded (Expired) Exc…" at bounding box center [1033, 360] width 170 height 33
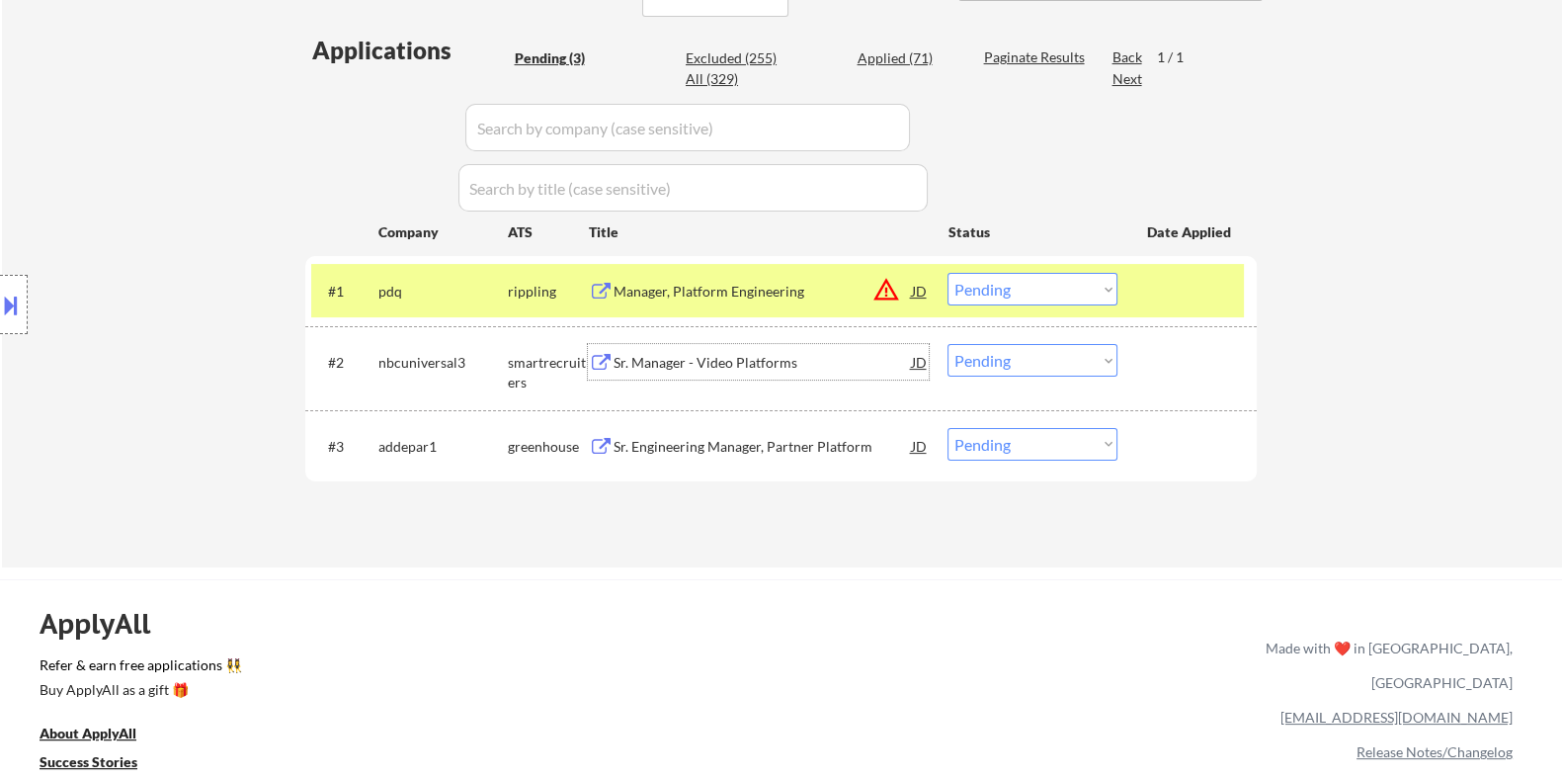
click at [640, 353] on div "Sr. Manager - Video Platforms" at bounding box center [762, 363] width 298 height 20
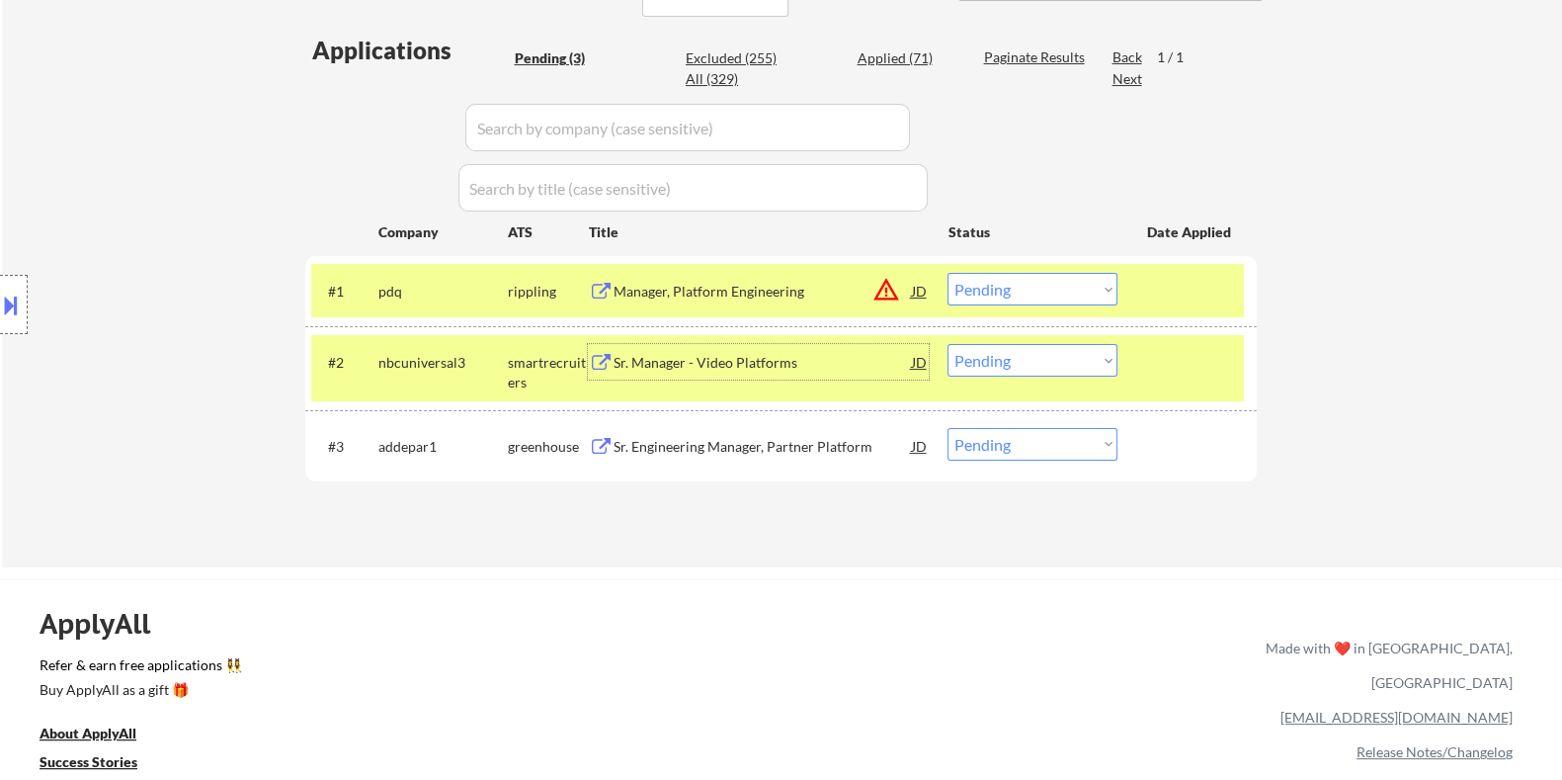
click at [989, 371] on select "Choose an option... Pending Applied Excluded (Questions) Excluded (Expired) Exc…" at bounding box center [1033, 360] width 170 height 33
click at [948, 344] on select "Choose an option... Pending Applied Excluded (Questions) Excluded (Expired) Exc…" at bounding box center [1033, 360] width 170 height 33
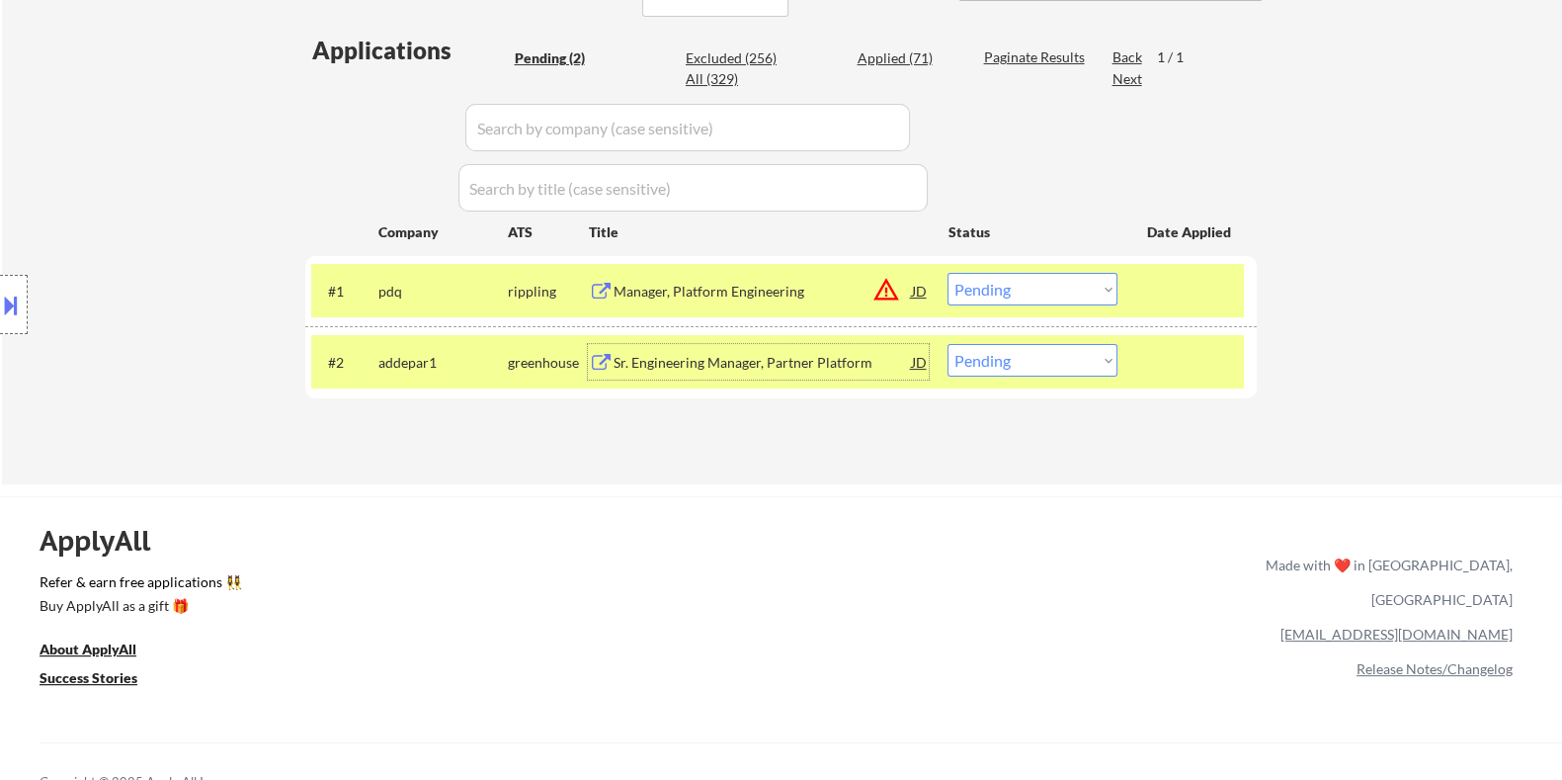
click at [710, 357] on div "Sr. Engineering Manager, Partner Platform" at bounding box center [762, 363] width 298 height 20
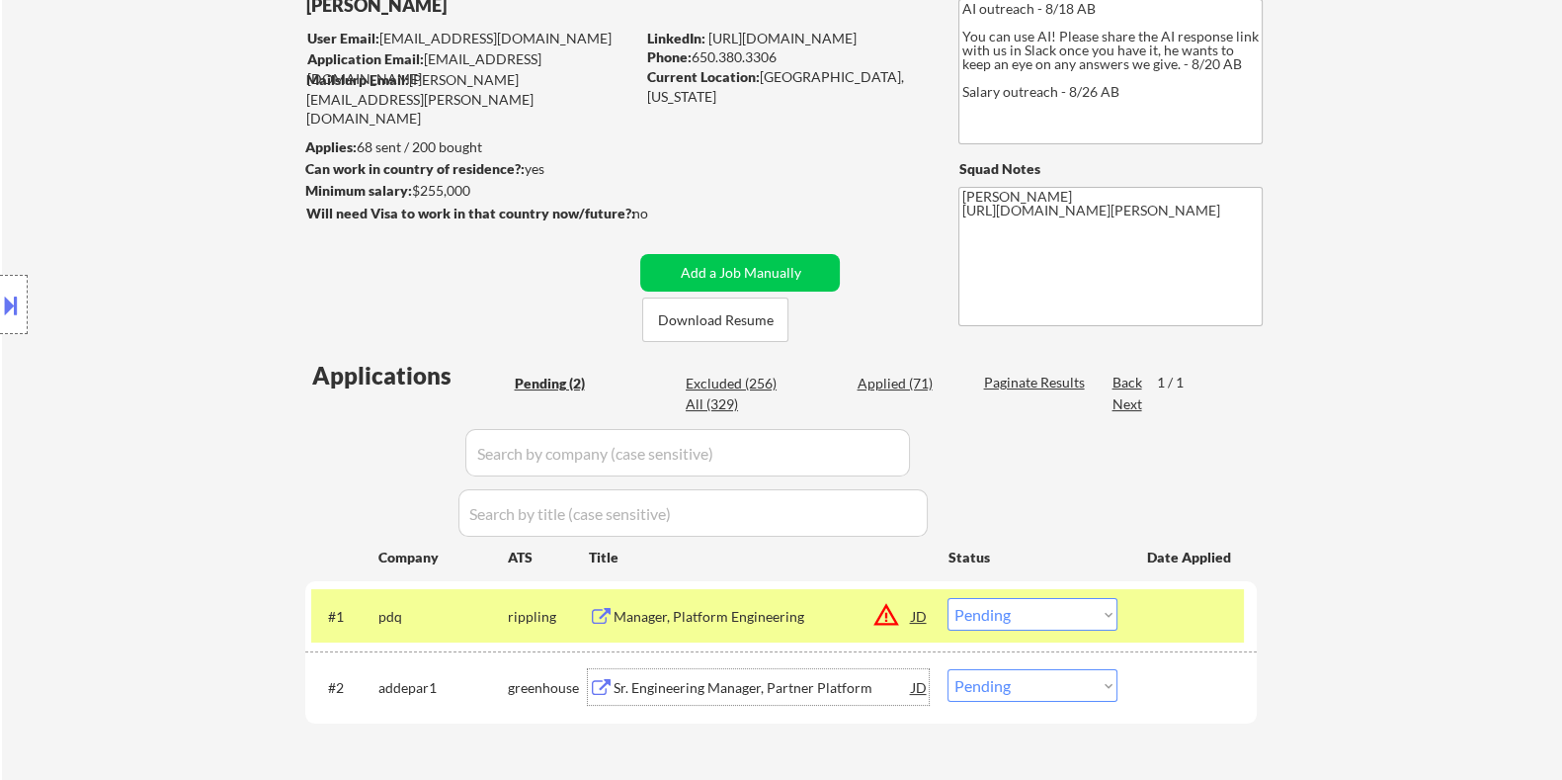
scroll to position [246, 0]
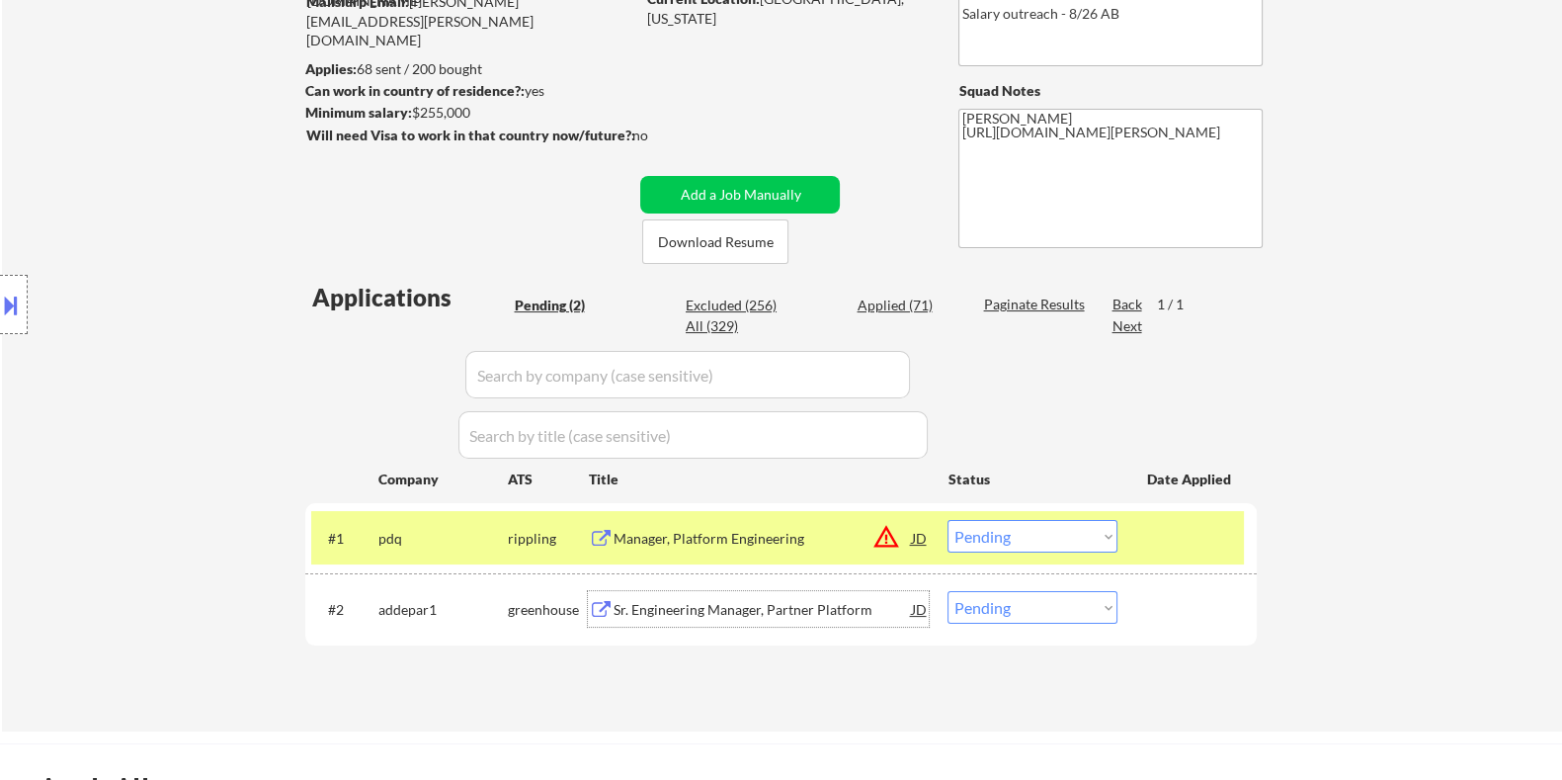
click at [1019, 606] on select "Choose an option... Pending Applied Excluded (Questions) Excluded (Expired) Exc…" at bounding box center [1033, 607] width 170 height 33
select select ""applied""
click at [948, 591] on select "Choose an option... Pending Applied Excluded (Questions) Excluded (Expired) Exc…" at bounding box center [1033, 607] width 170 height 33
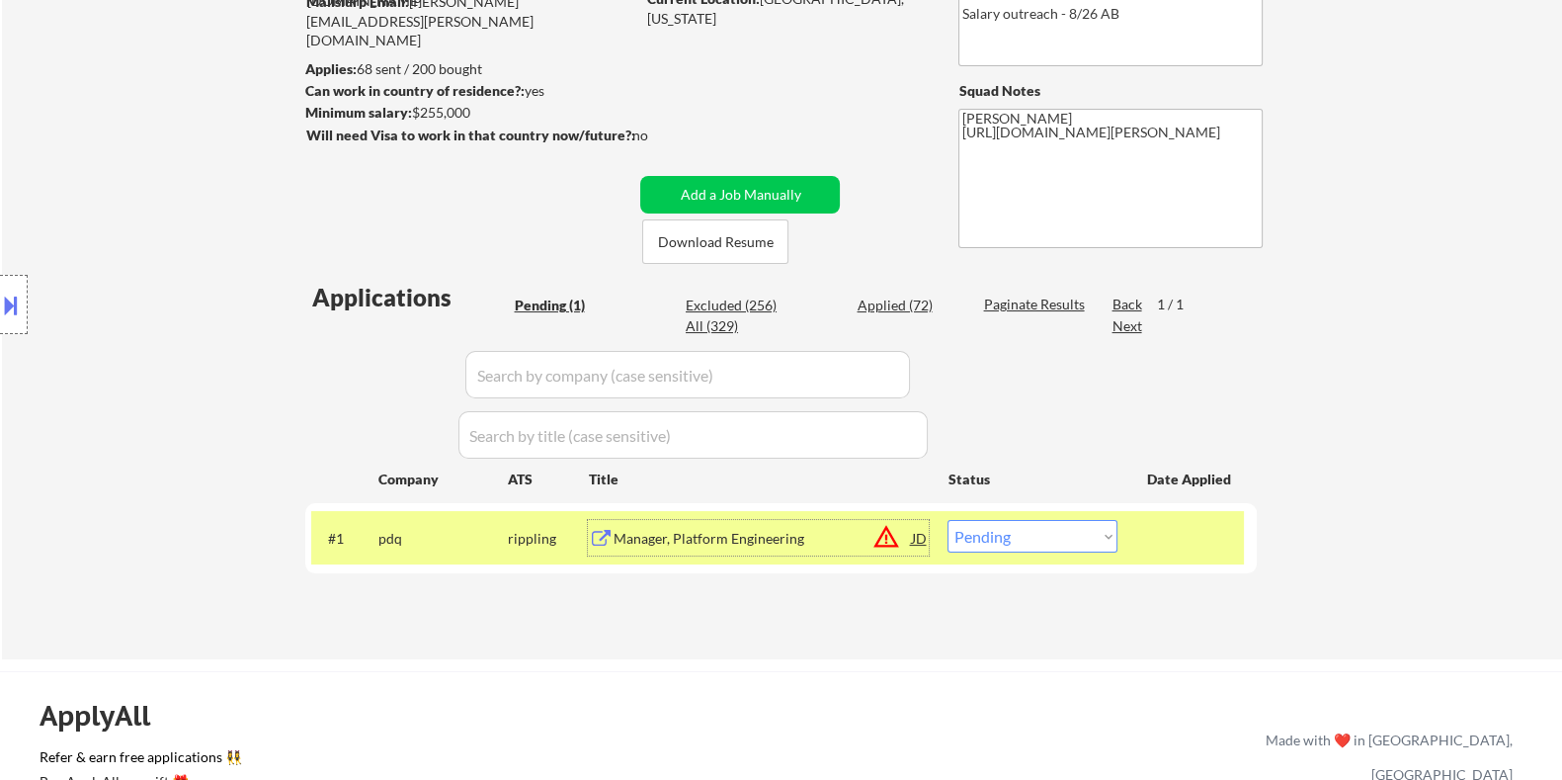
click at [656, 543] on div "Manager, Platform Engineering" at bounding box center [762, 539] width 298 height 20
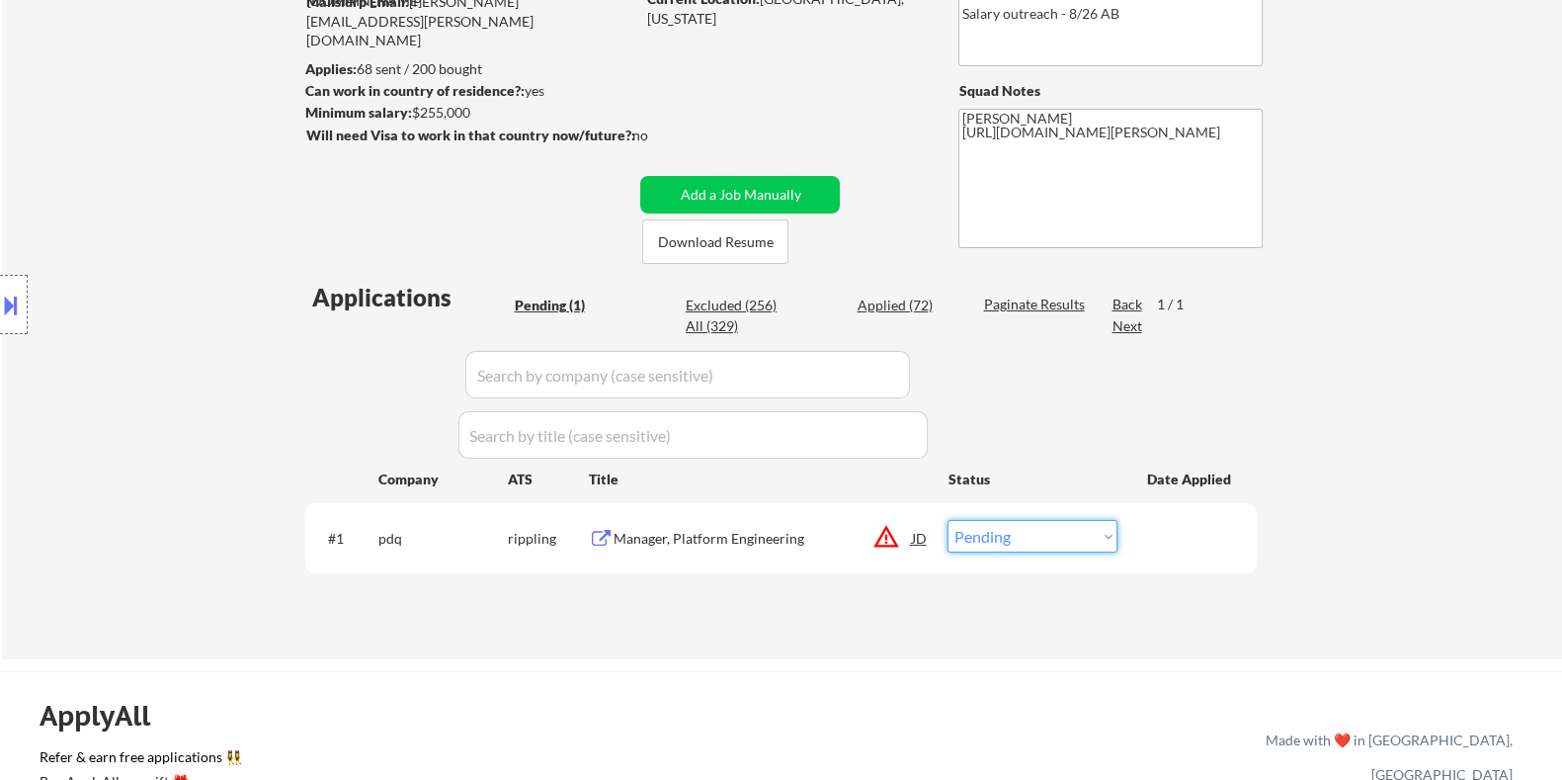
click at [1087, 537] on select "Choose an option... Pending Applied Excluded (Questions) Excluded (Expired) Exc…" at bounding box center [1033, 536] width 170 height 33
select select ""excluded__location_""
click at [948, 520] on select "Choose an option... Pending Applied Excluded (Questions) Excluded (Expired) Exc…" at bounding box center [1033, 536] width 170 height 33
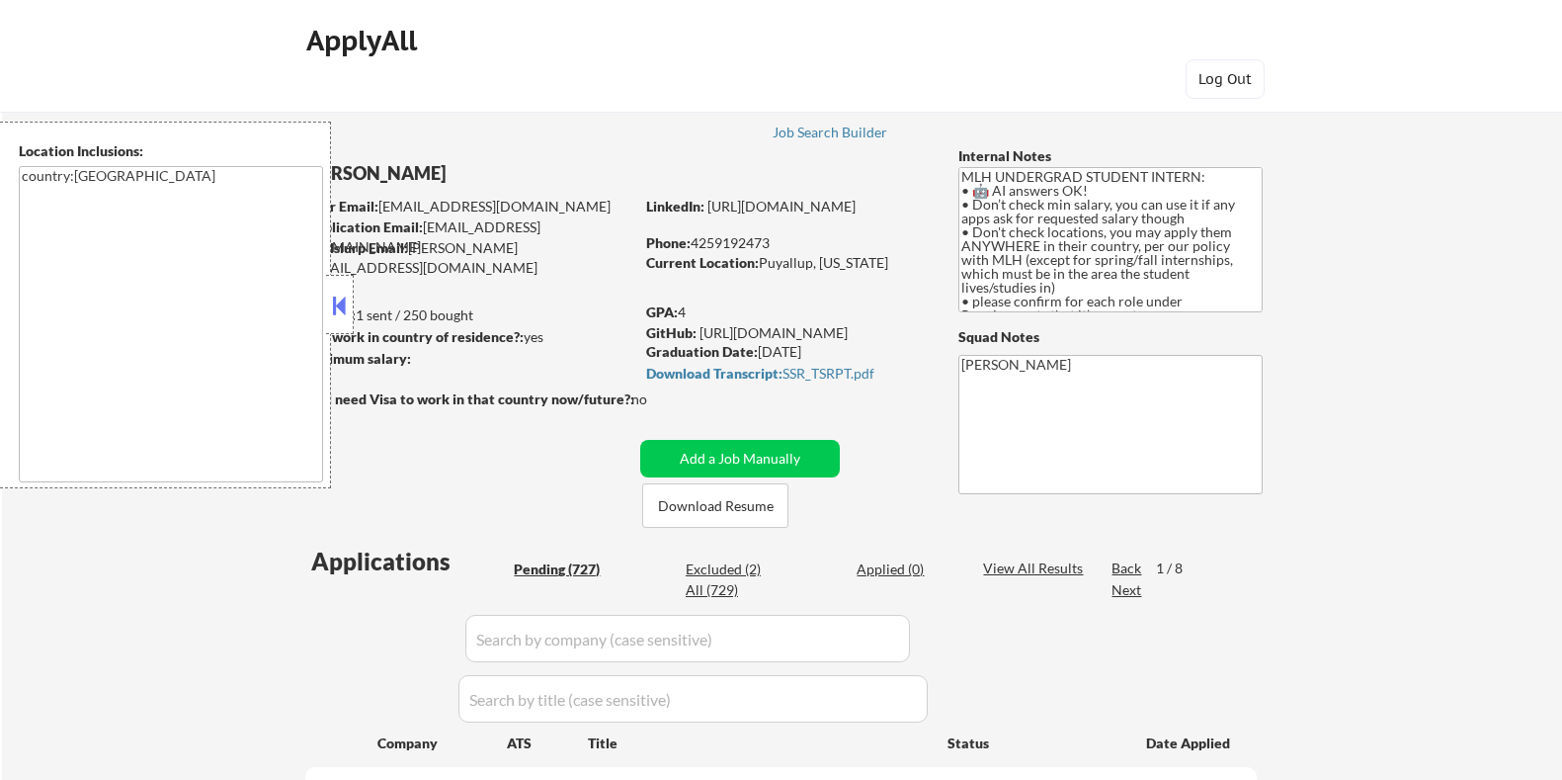
select select ""pending""
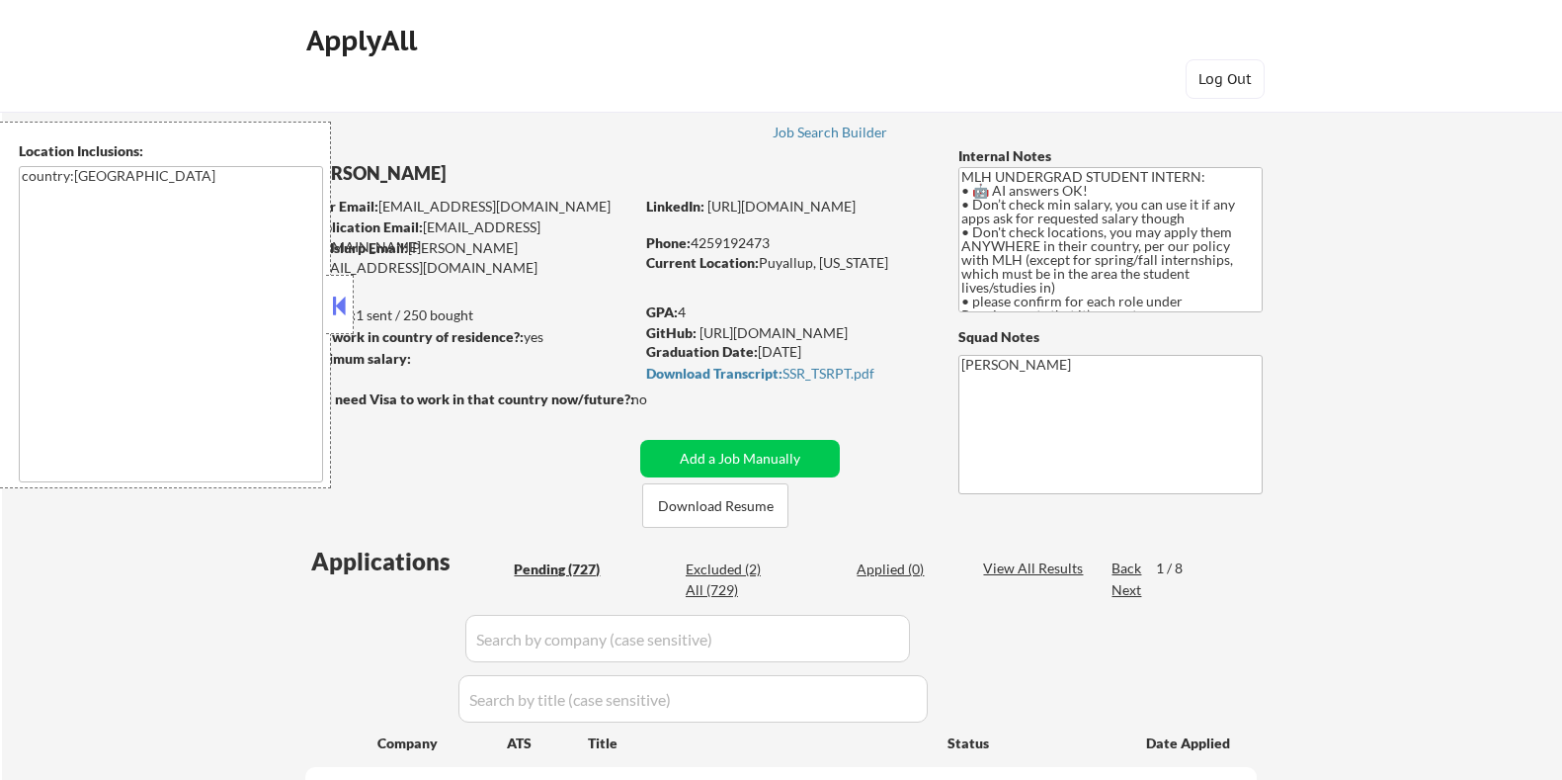
select select ""pending""
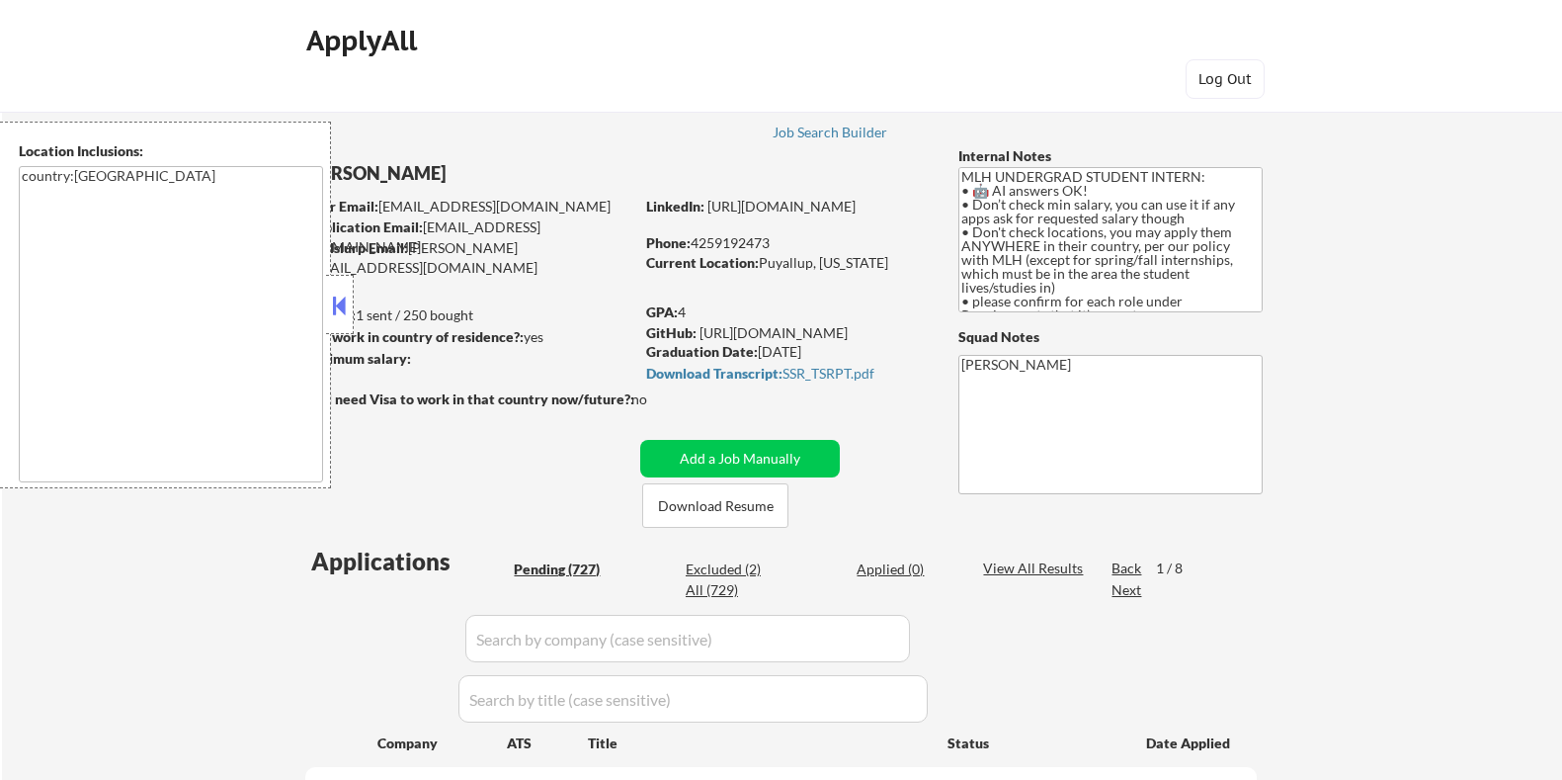
select select ""pending""
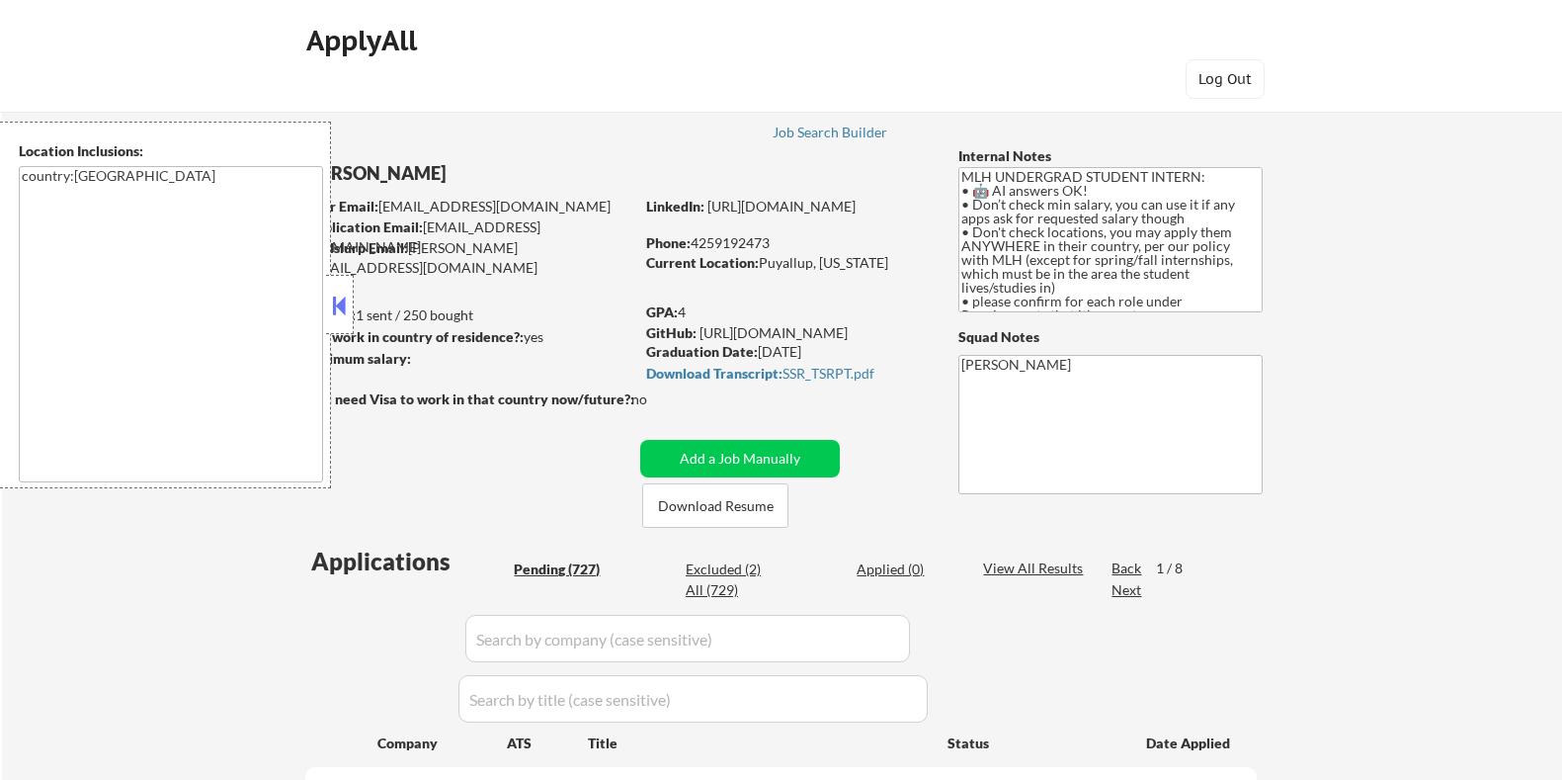
select select ""pending""
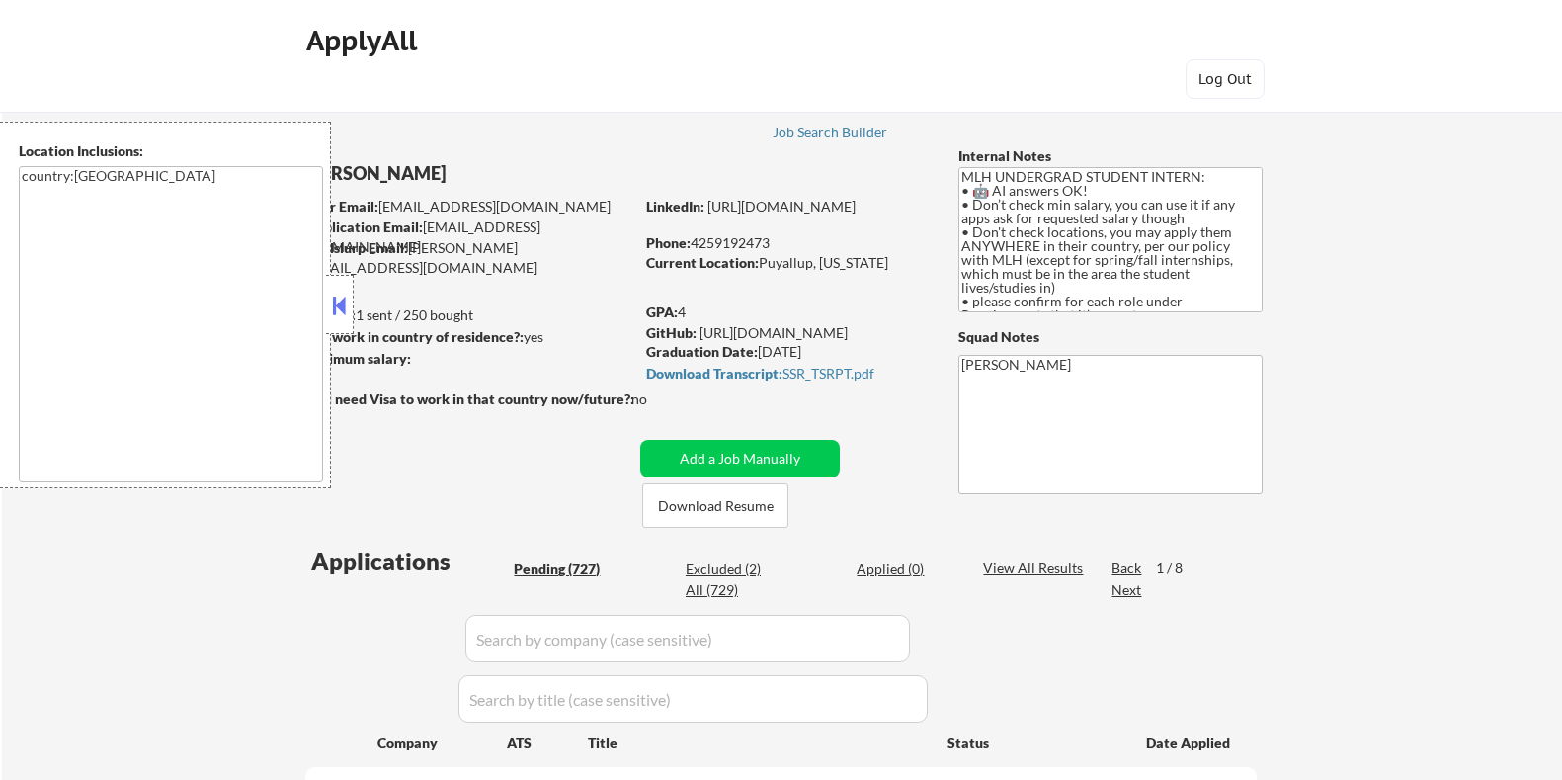
select select ""pending""
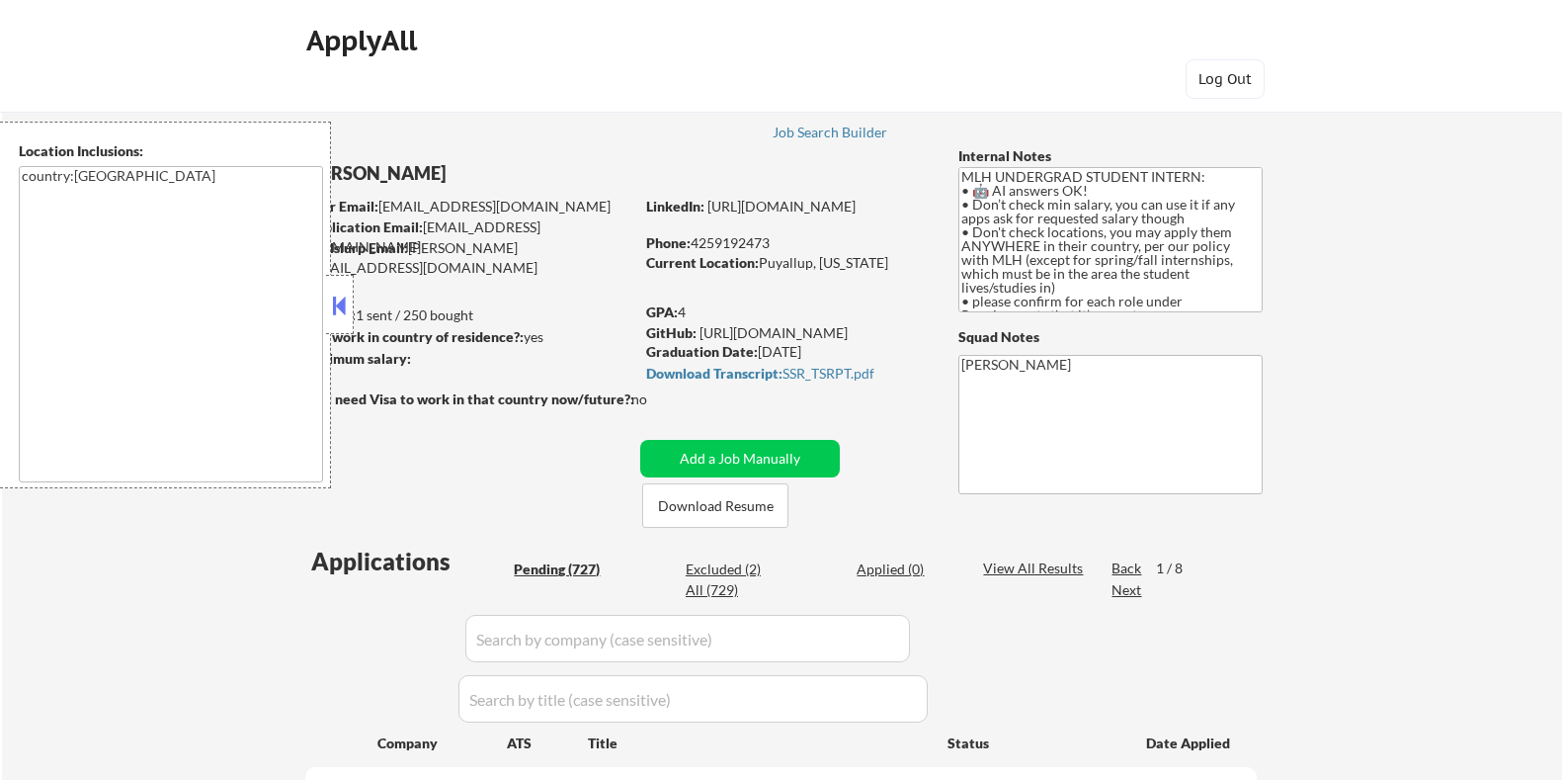
select select ""pending""
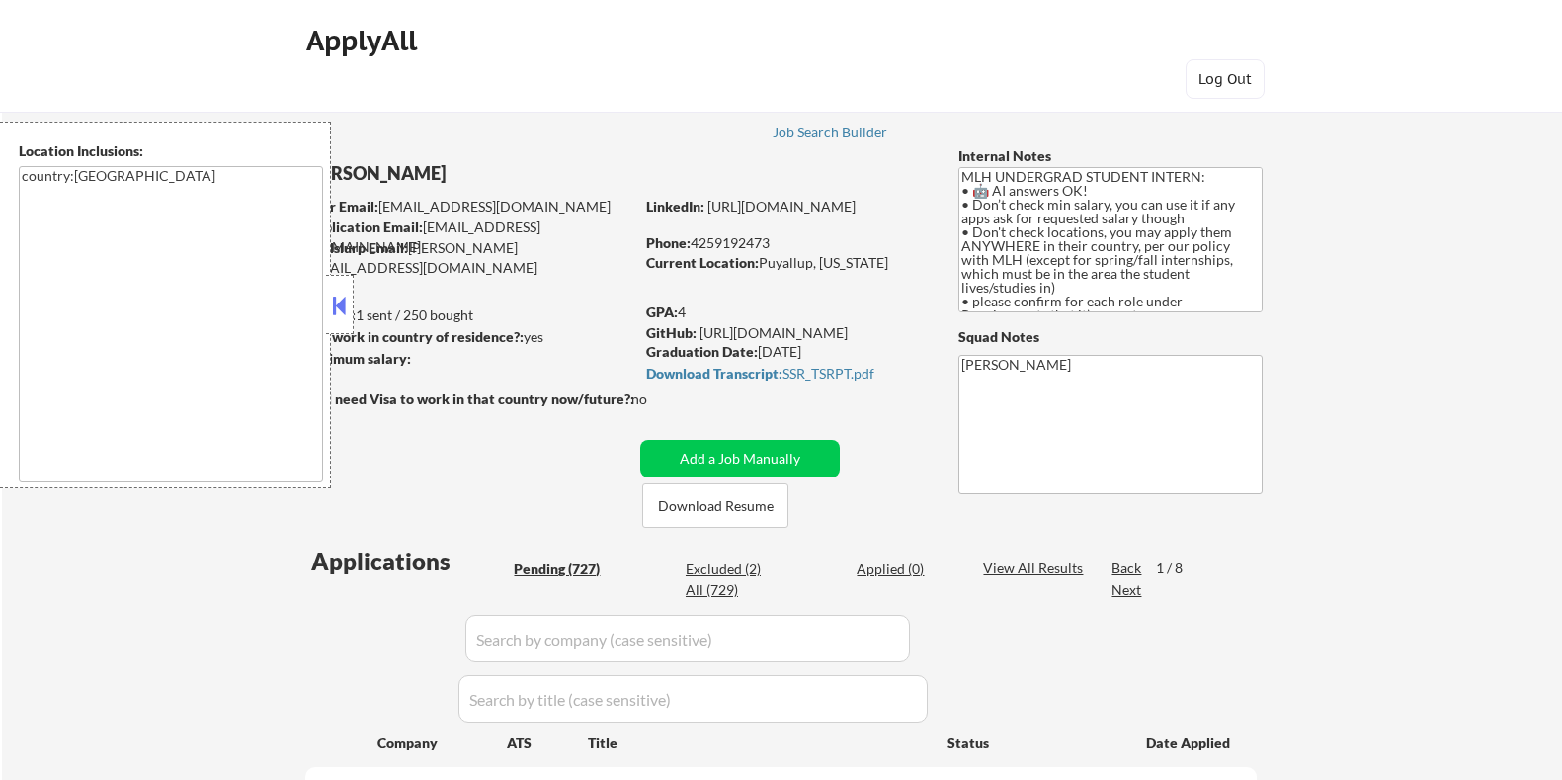
select select ""pending""
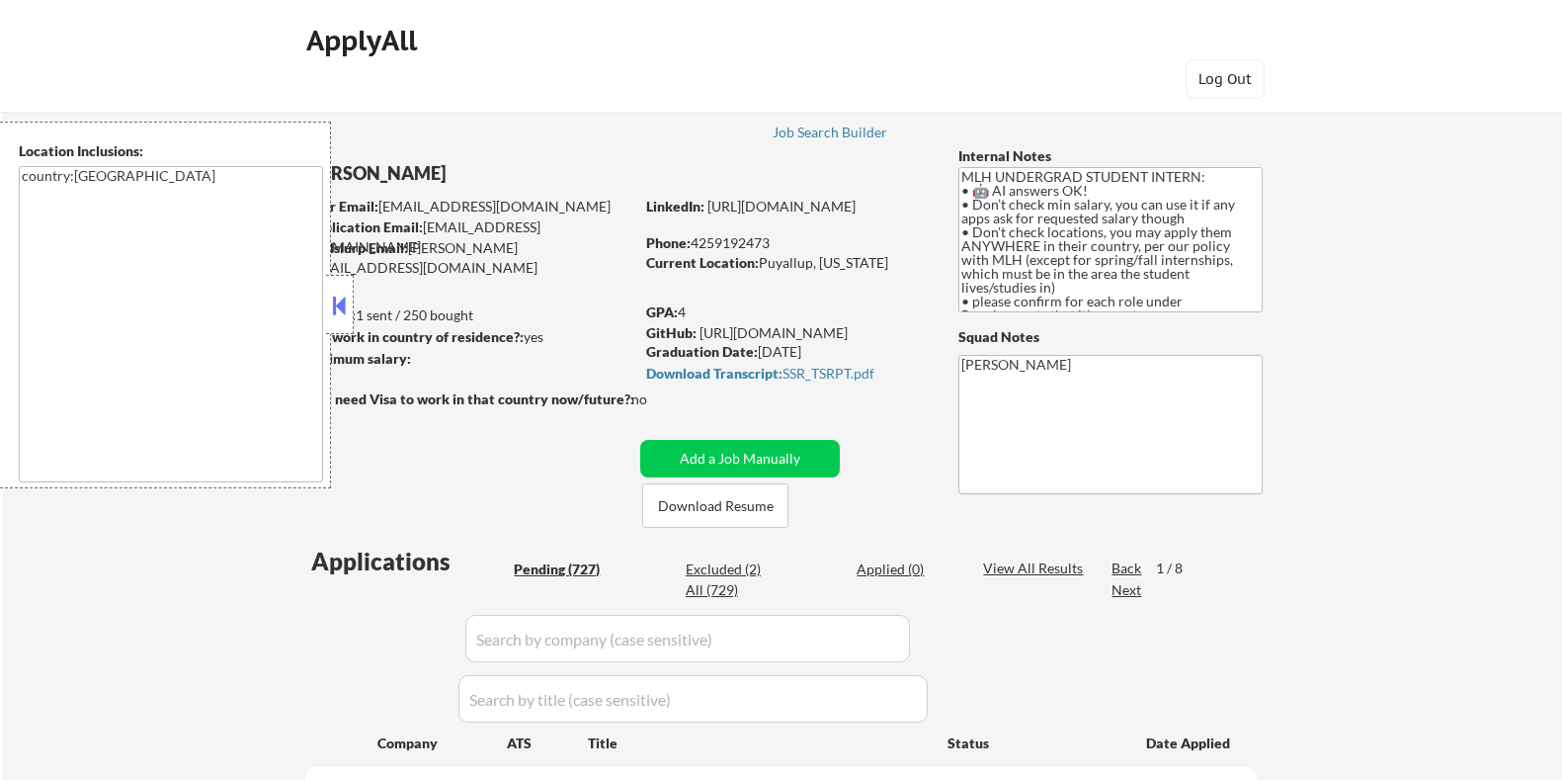
select select ""pending""
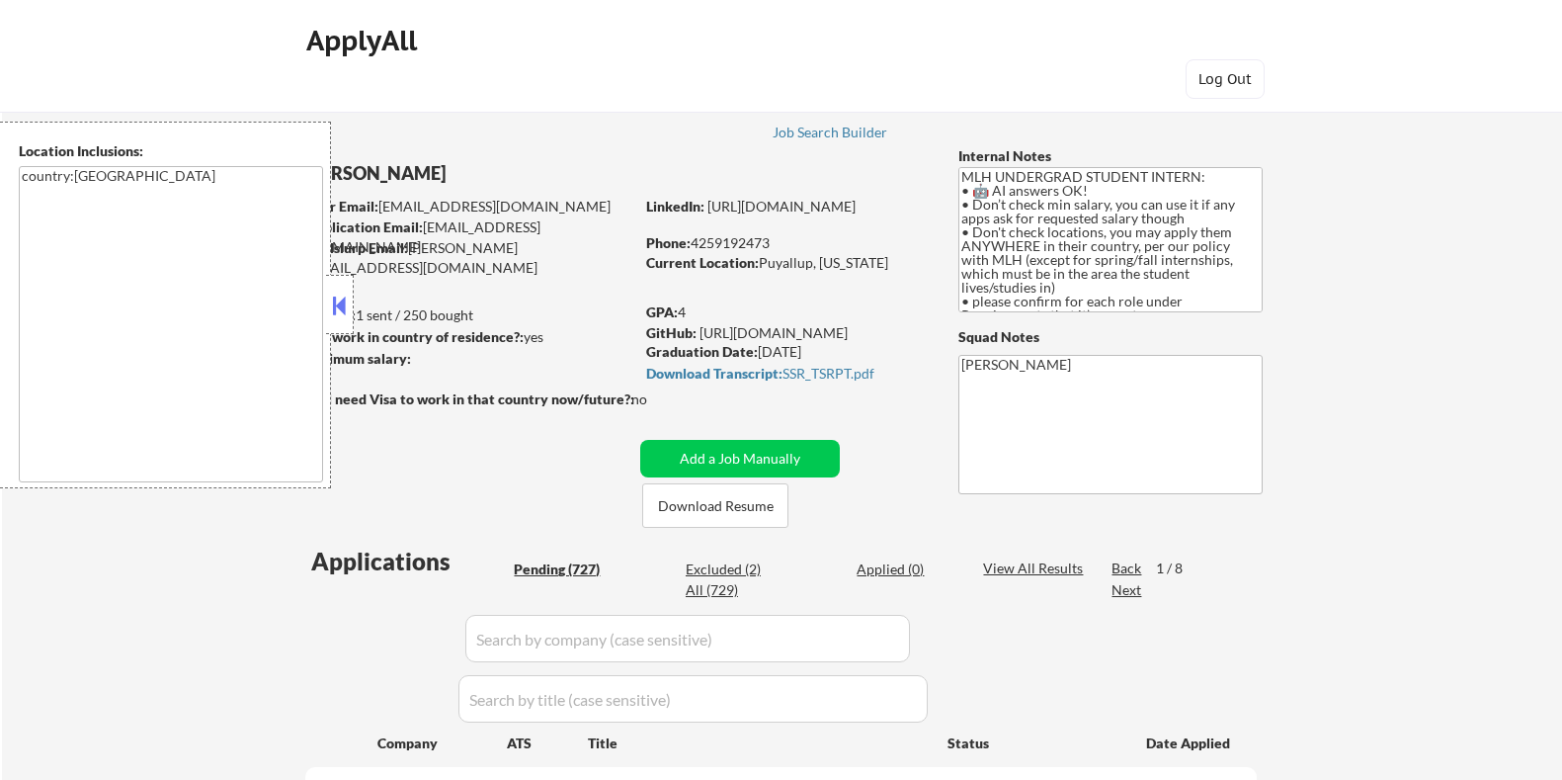
select select ""pending""
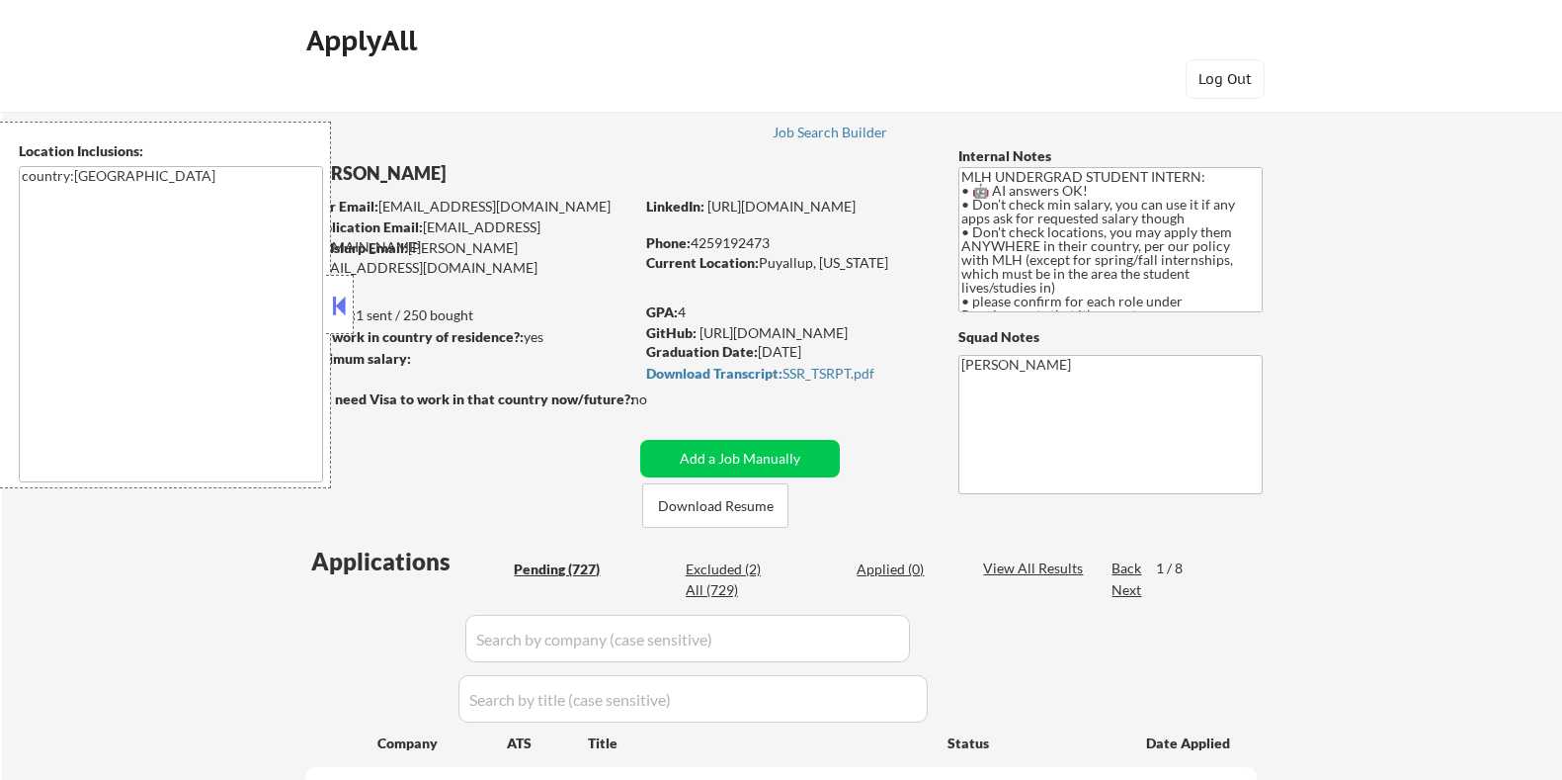
select select ""pending""
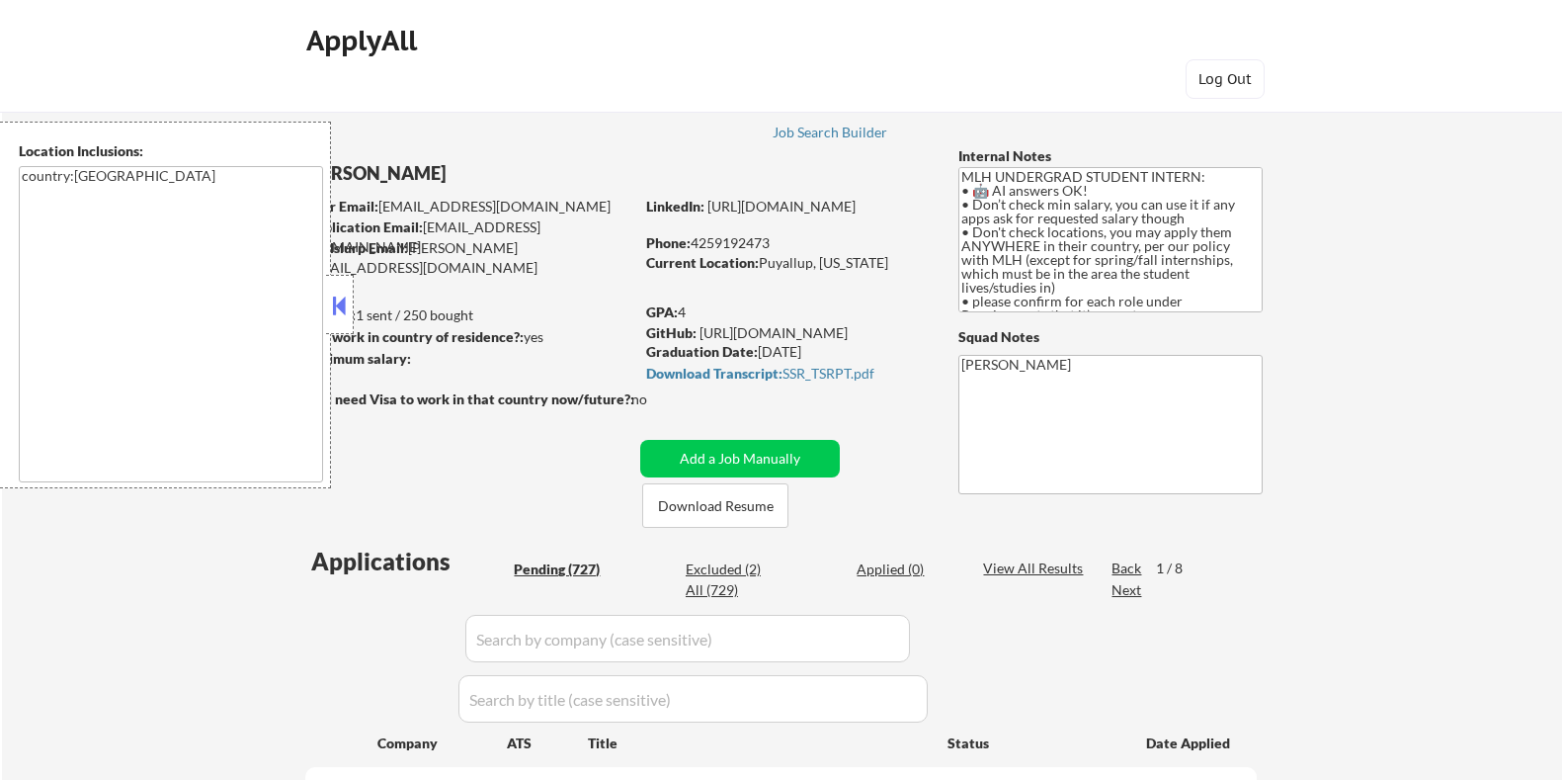
select select ""pending""
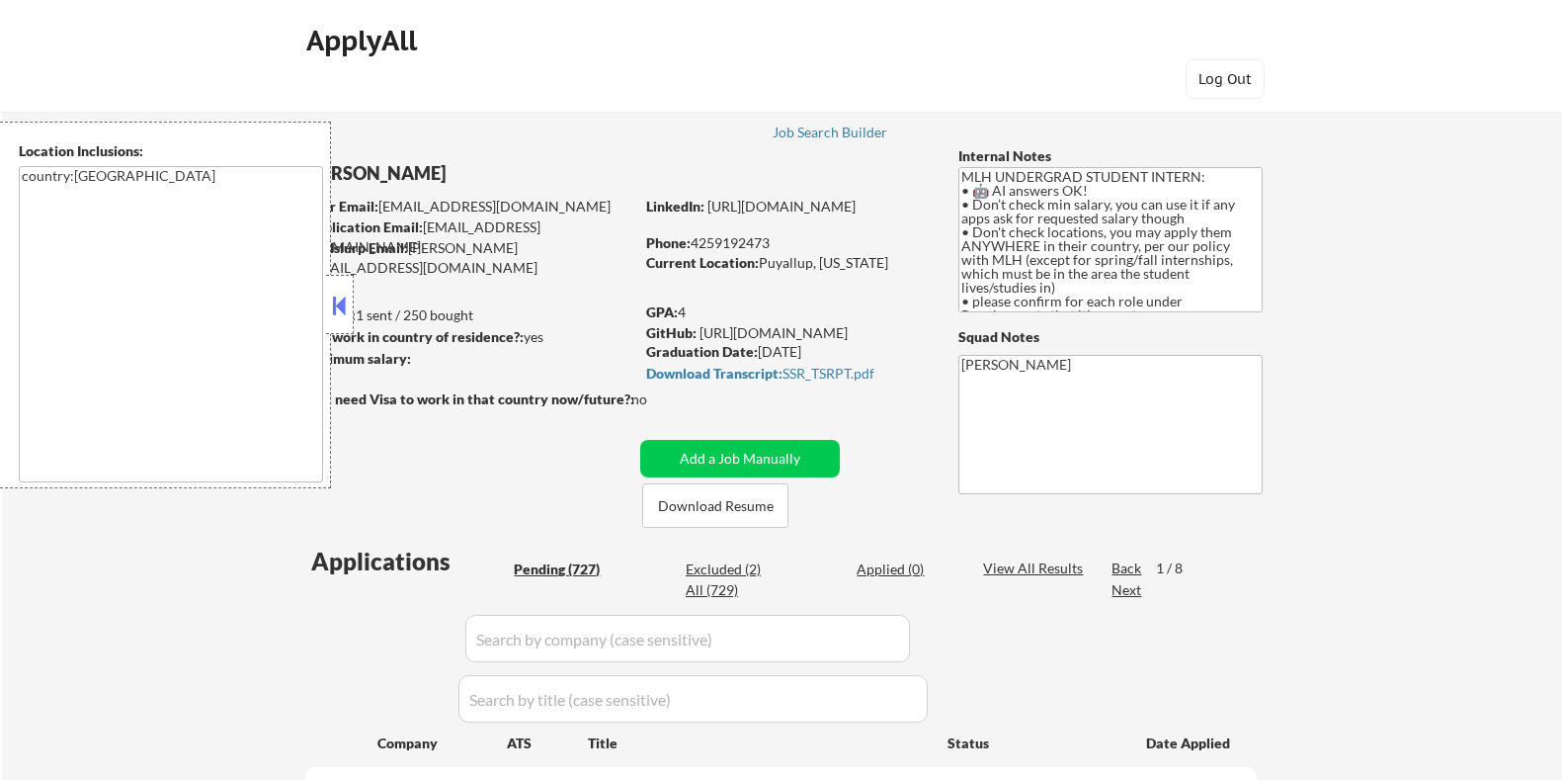
select select ""pending""
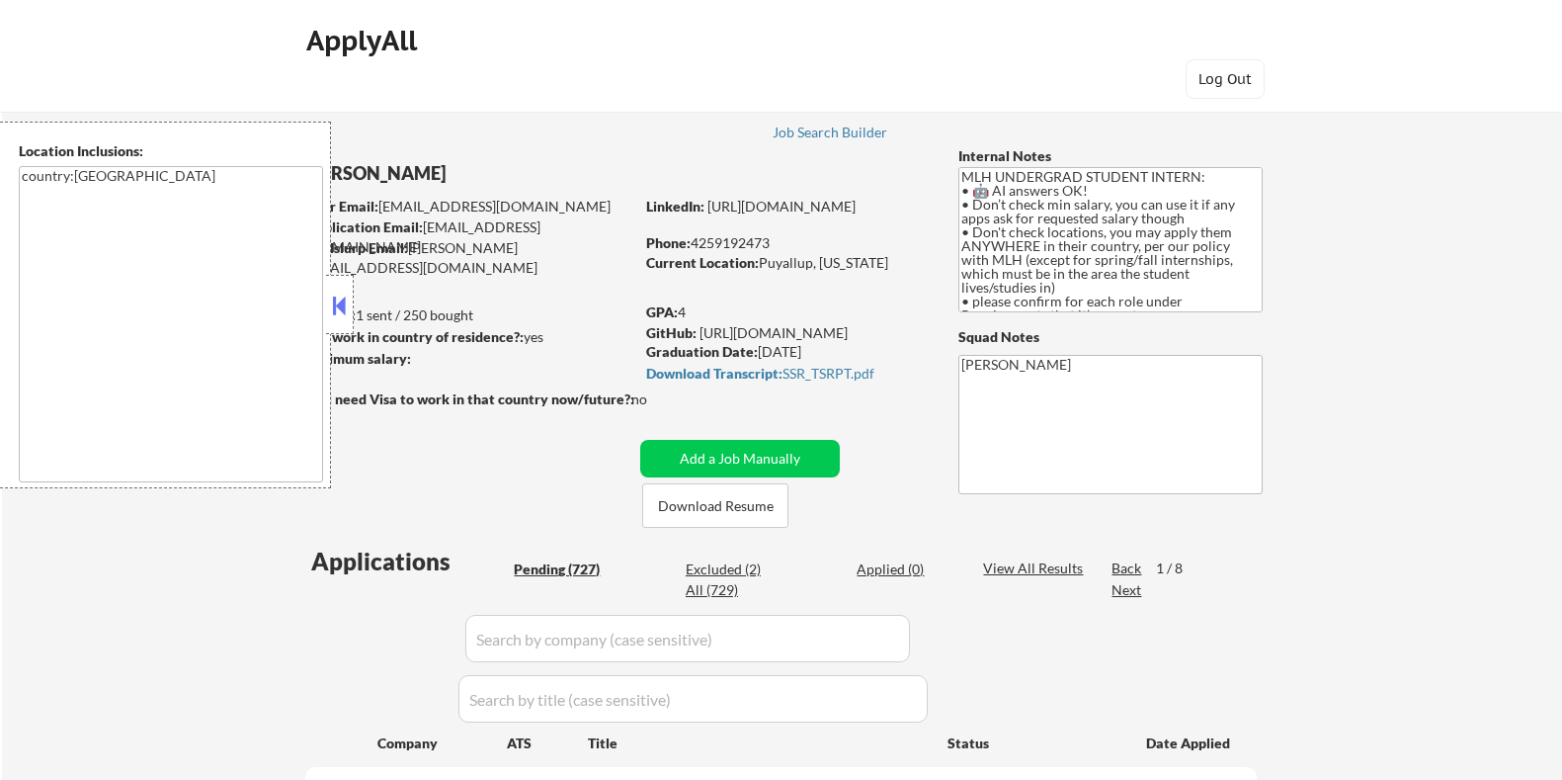
select select ""pending""
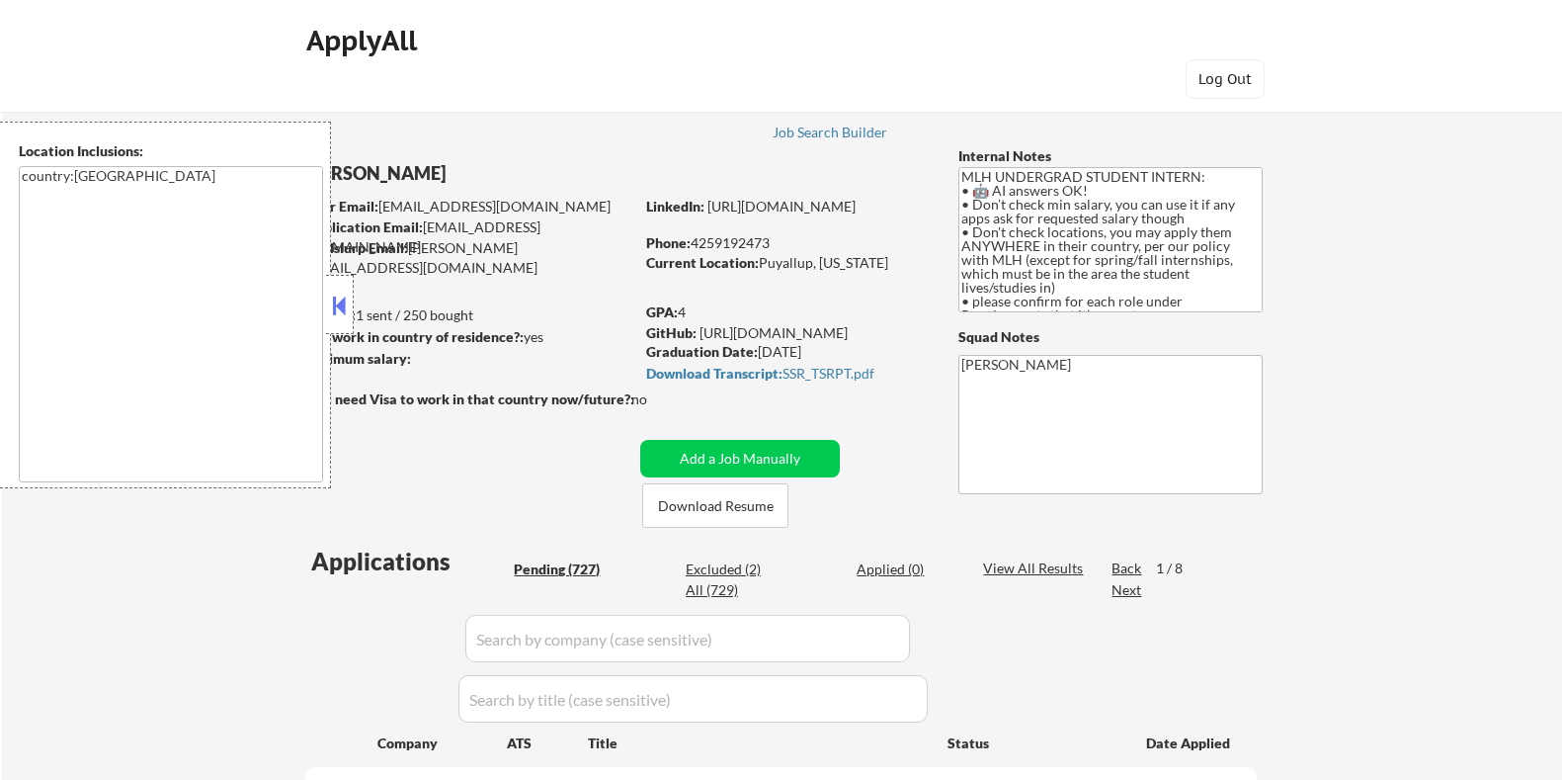
select select ""pending""
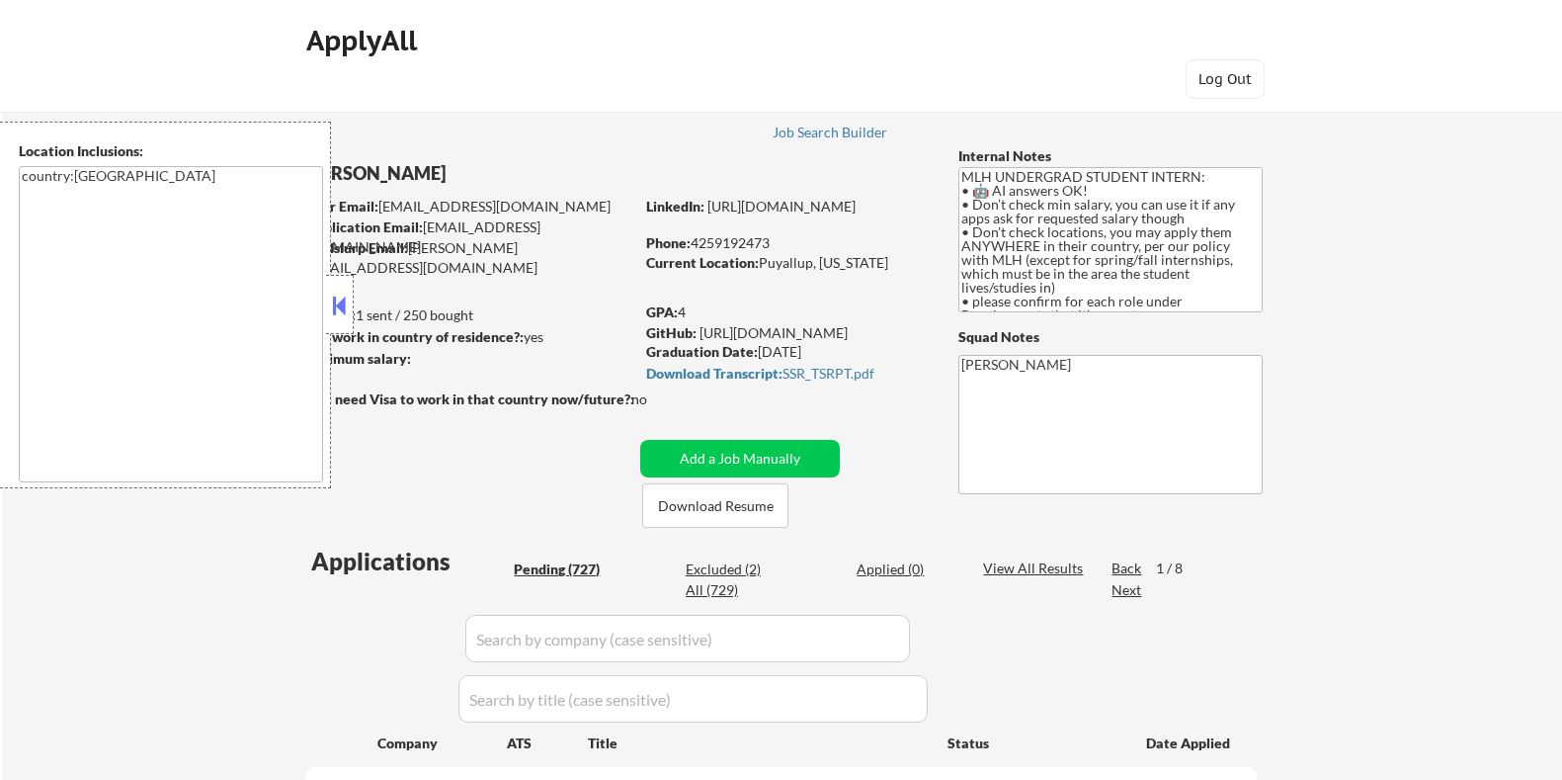
select select ""pending""
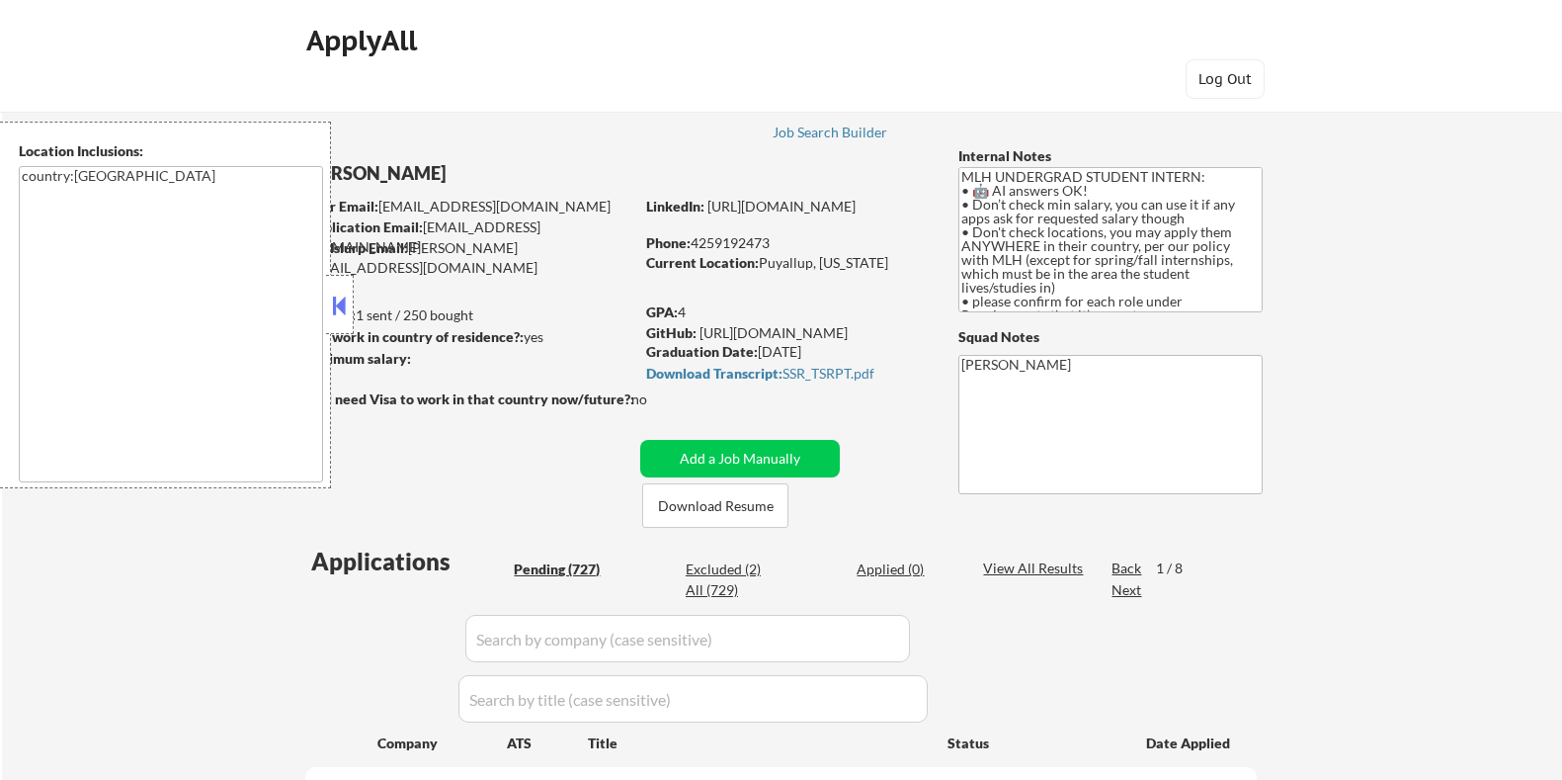
select select ""pending""
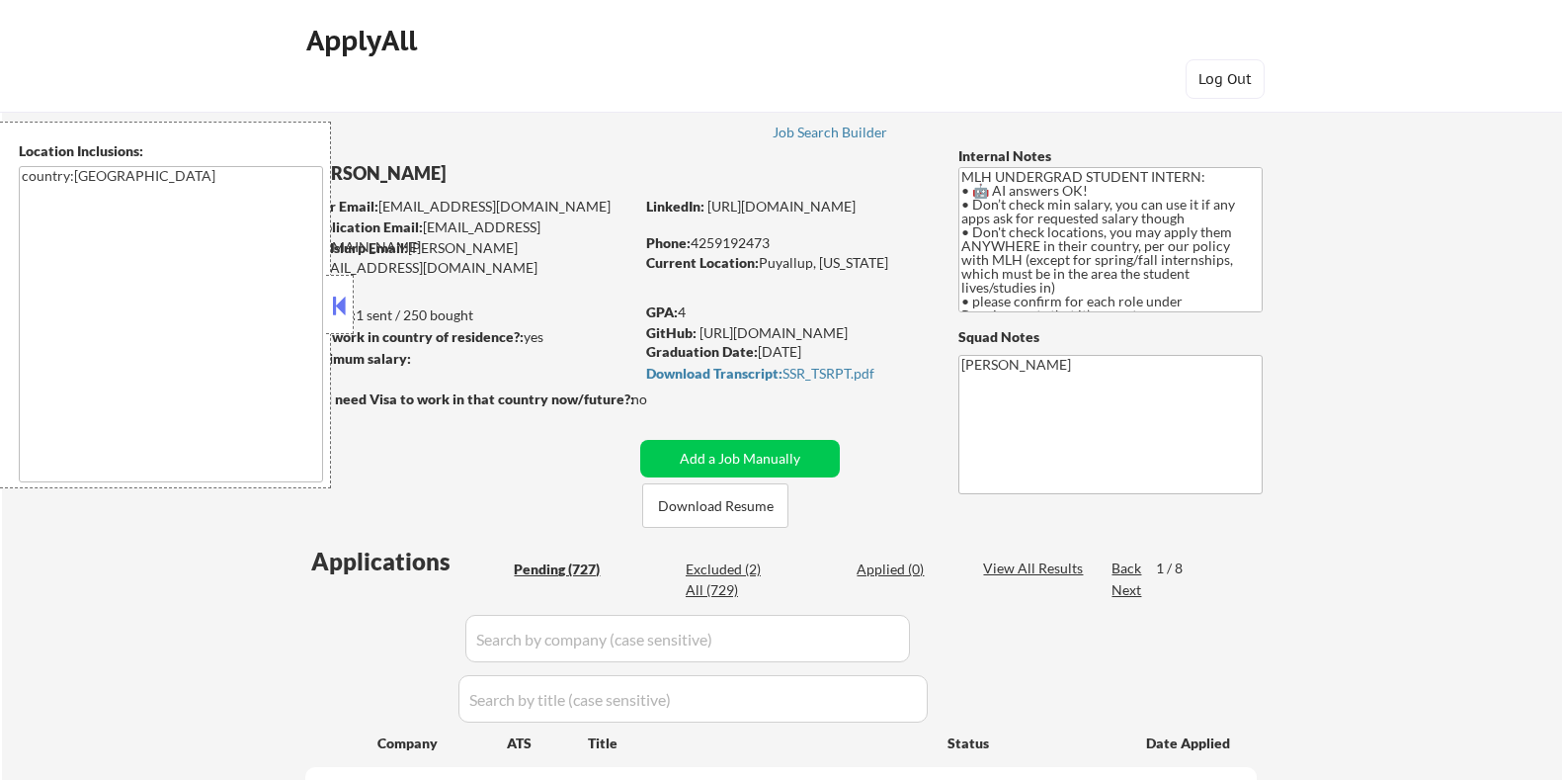
select select ""pending""
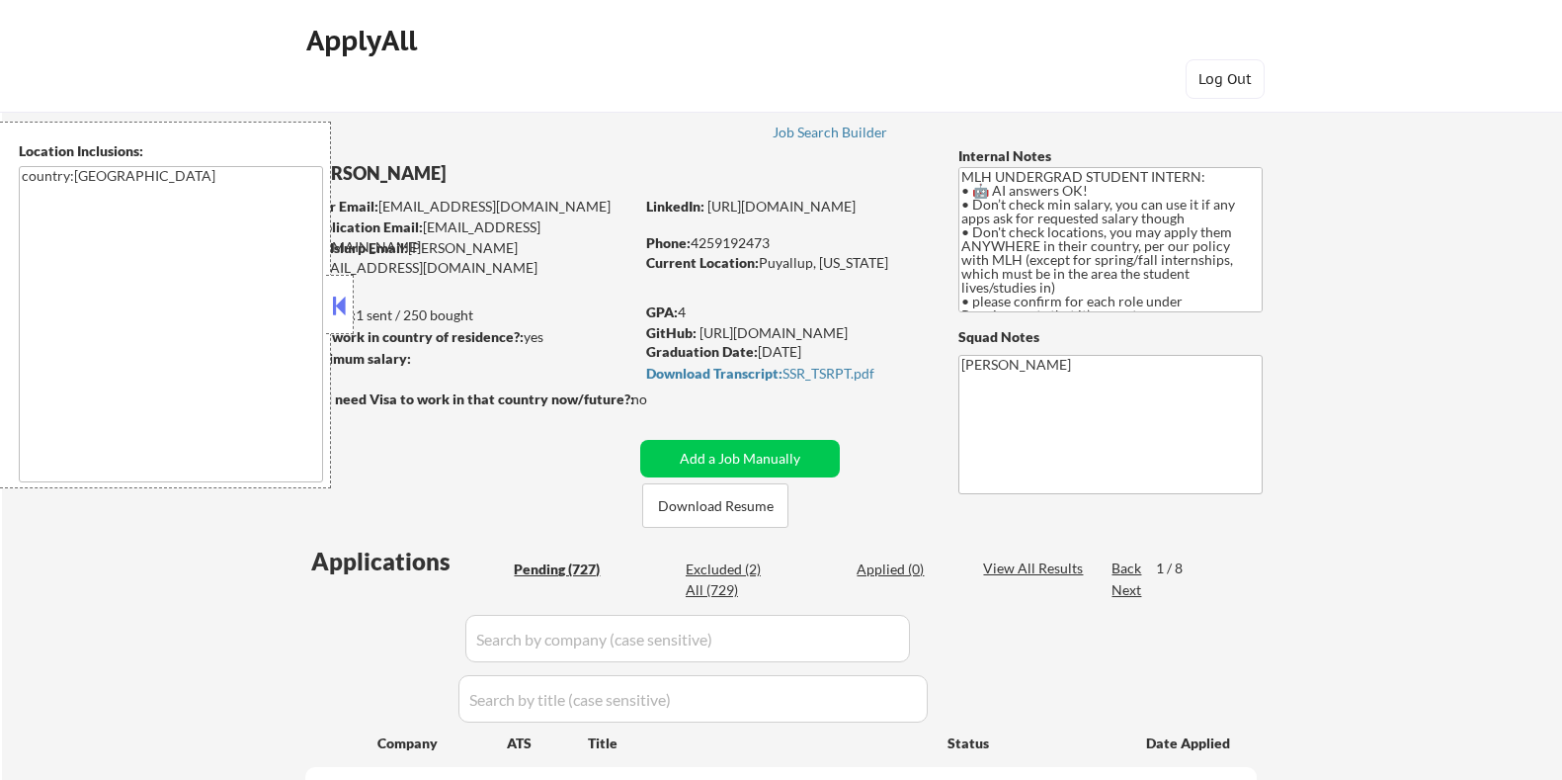
select select ""pending""
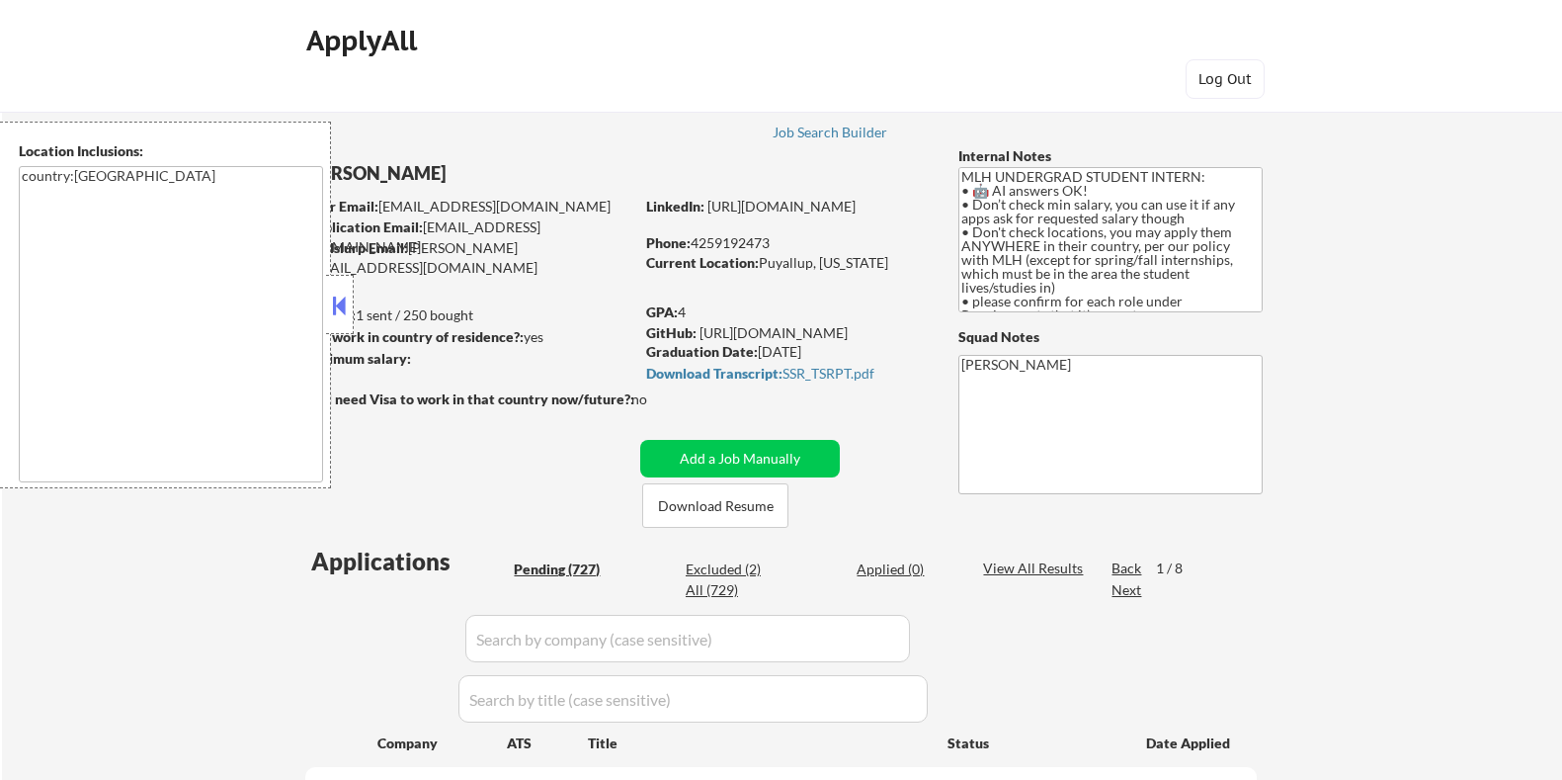
select select ""pending""
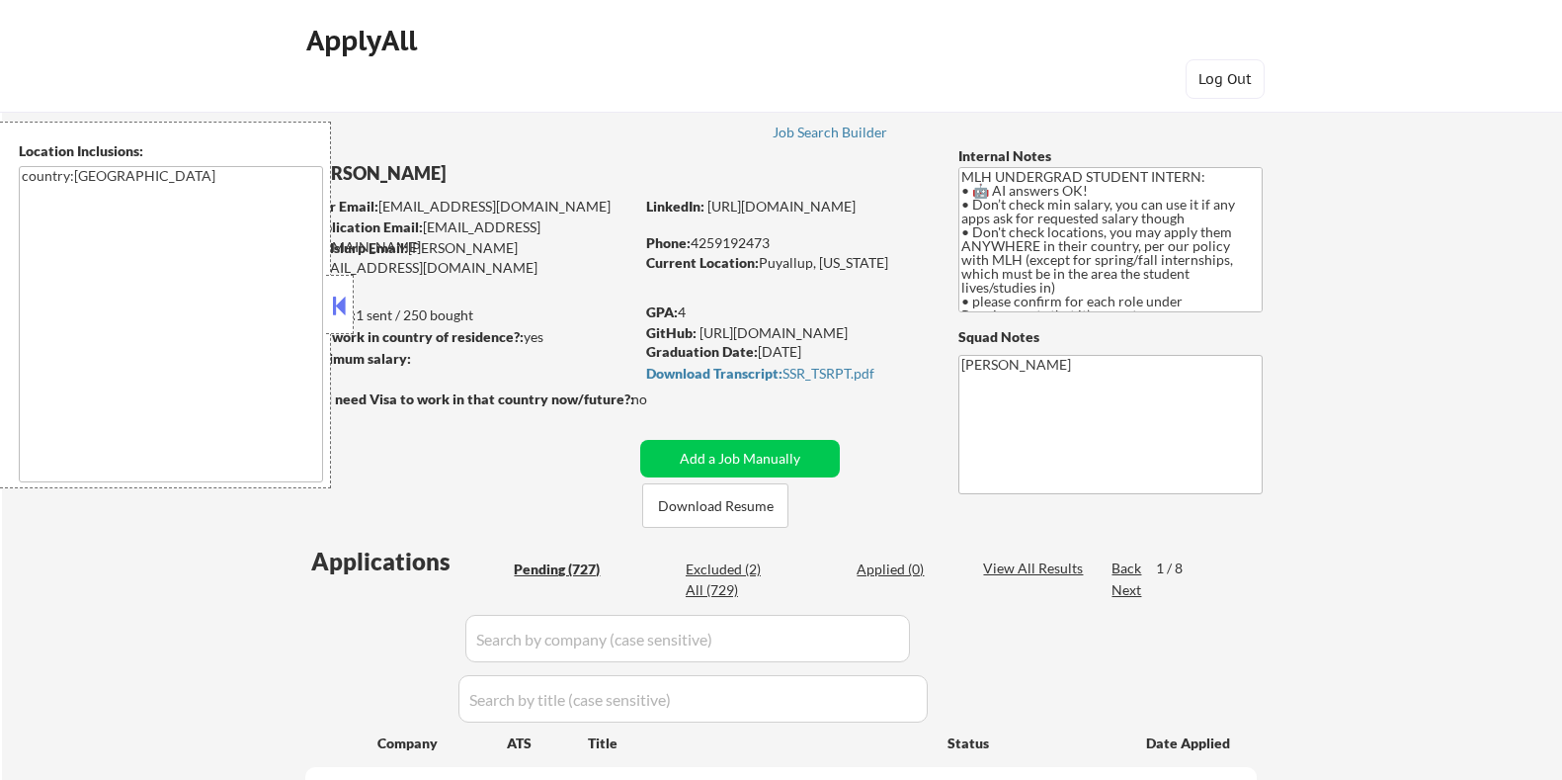
select select ""pending""
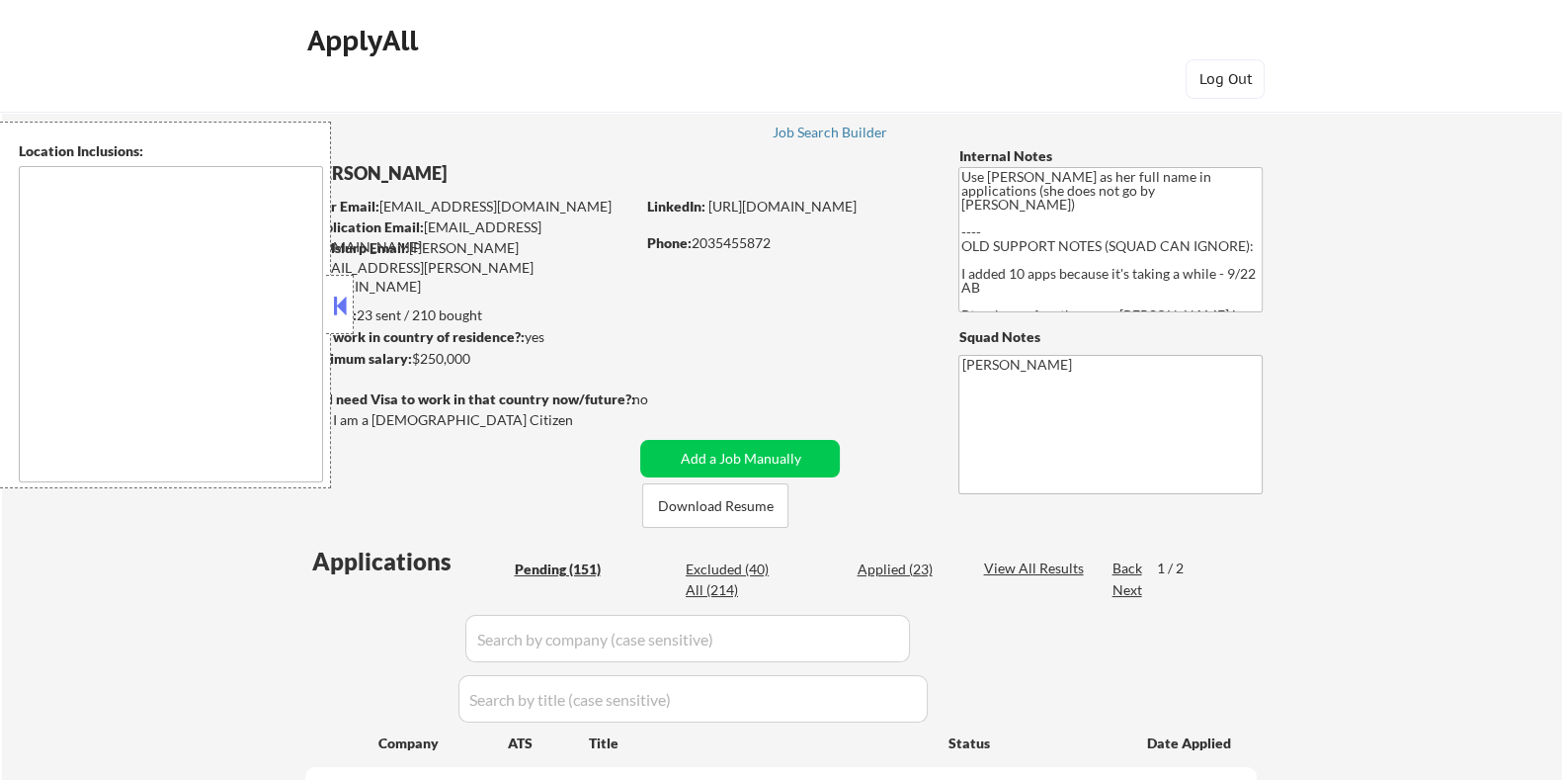
type textarea "[GEOGRAPHIC_DATA], [GEOGRAPHIC_DATA] [GEOGRAPHIC_DATA], [GEOGRAPHIC_DATA] [GEOG…"
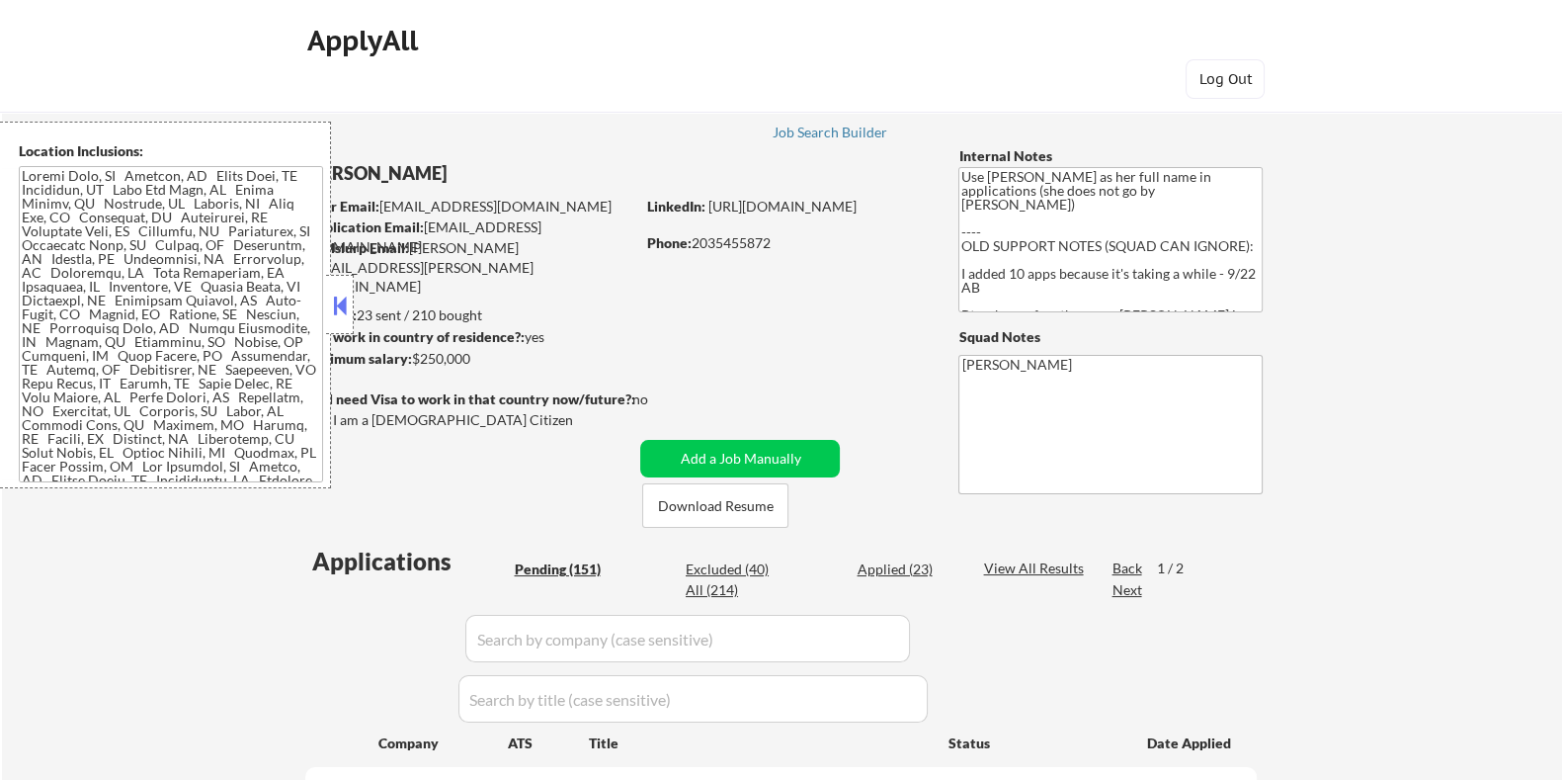
select select ""pending""
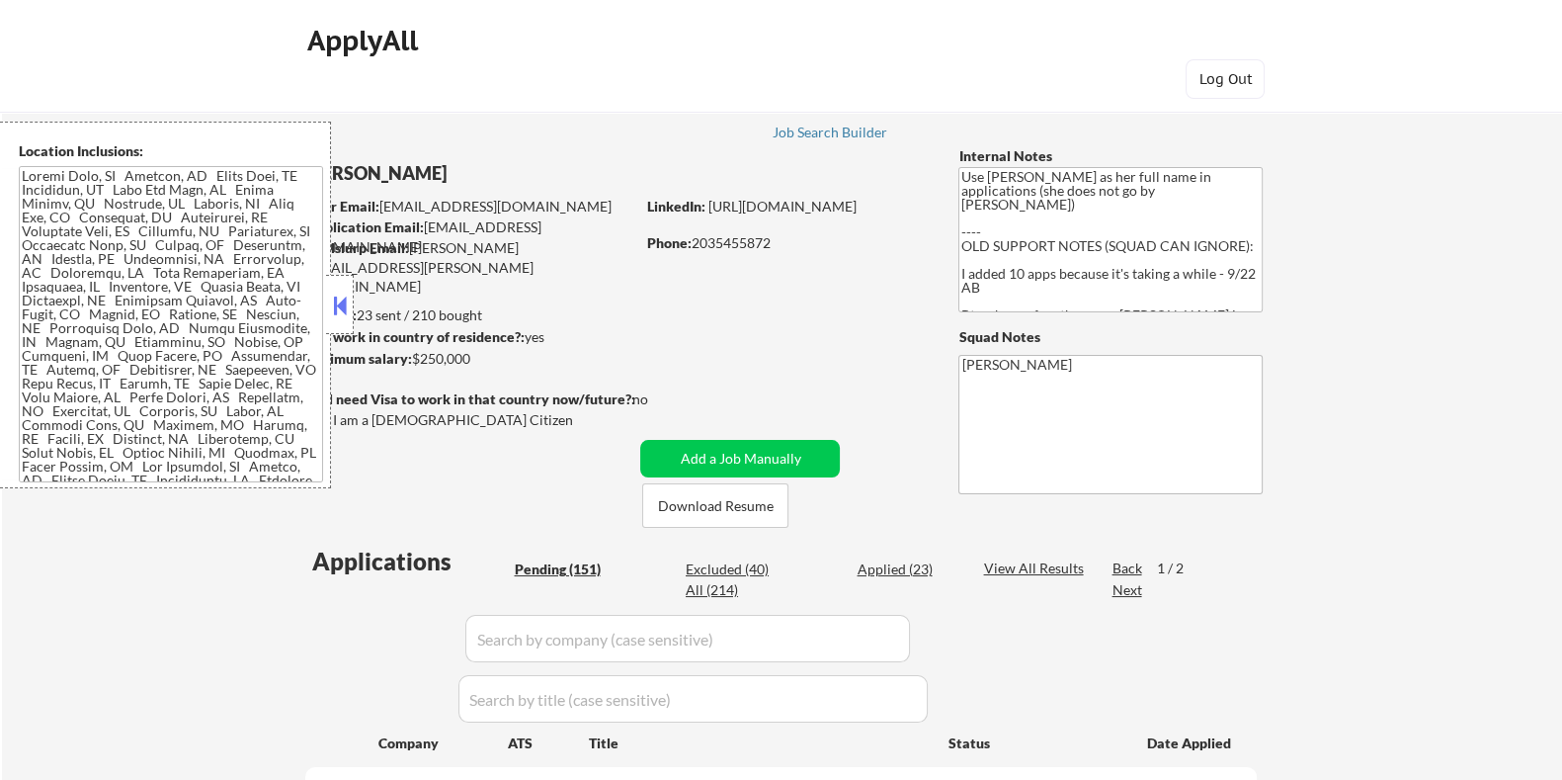
select select ""pending""
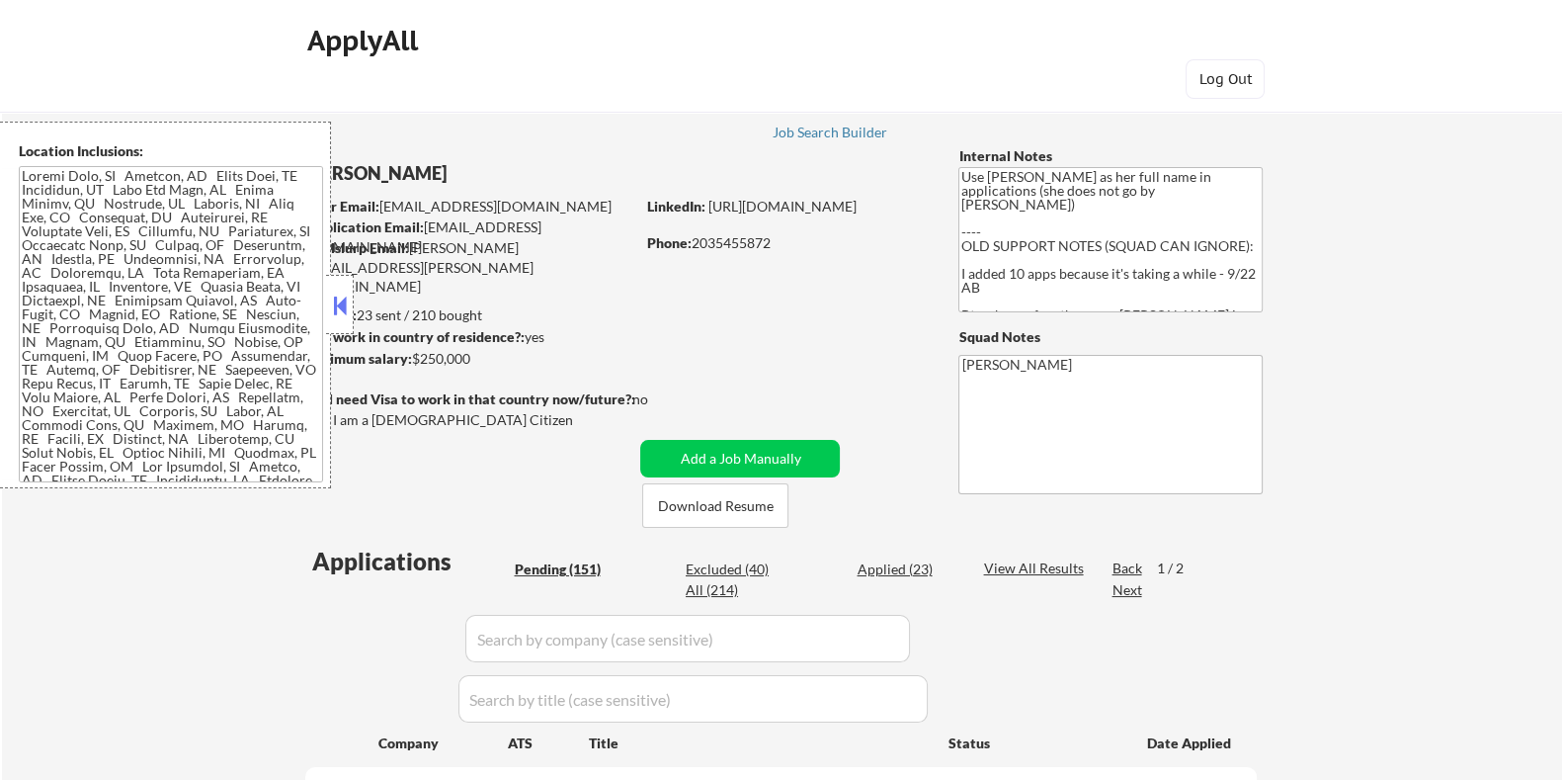
select select ""pending""
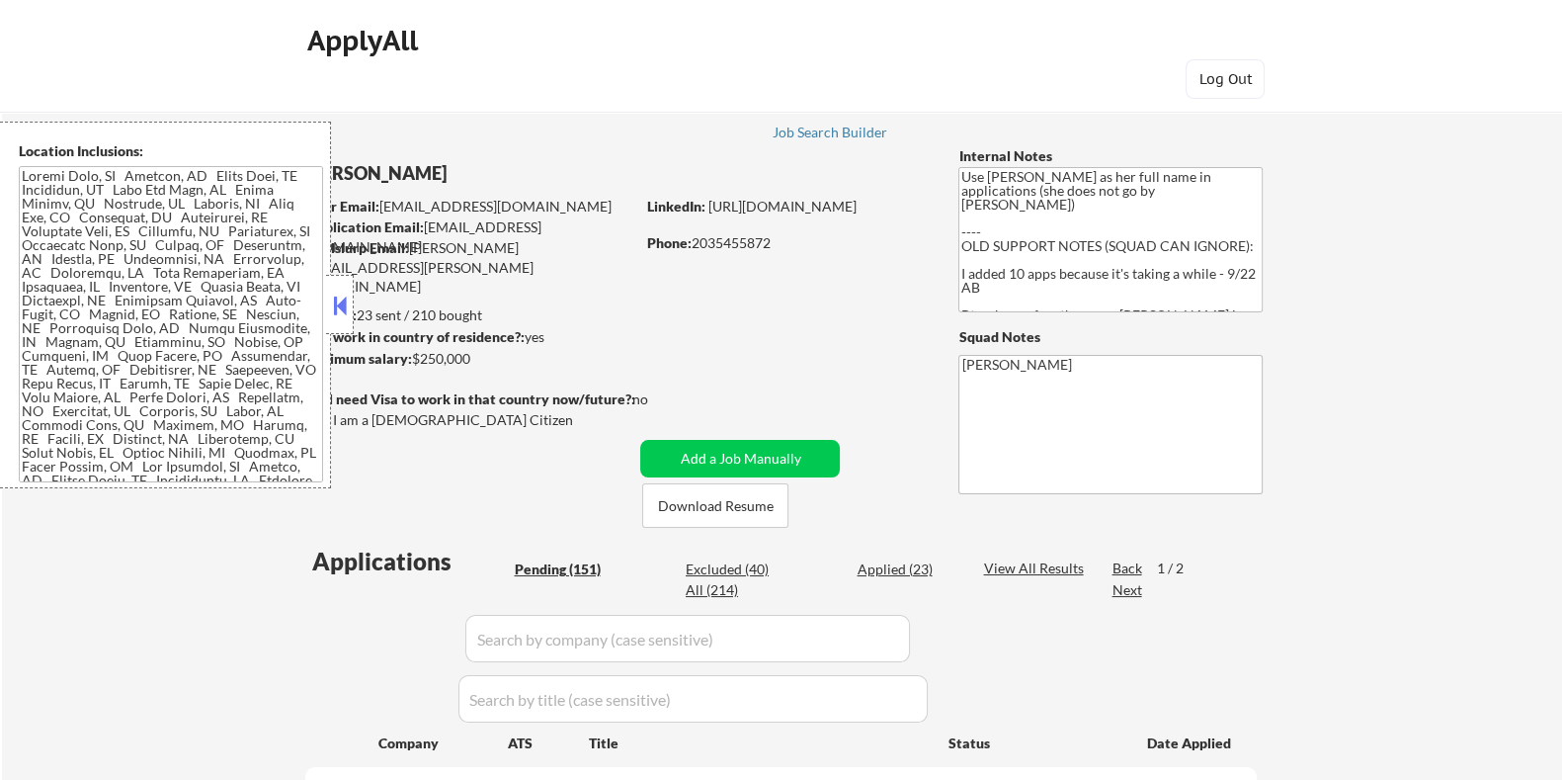
select select ""pending""
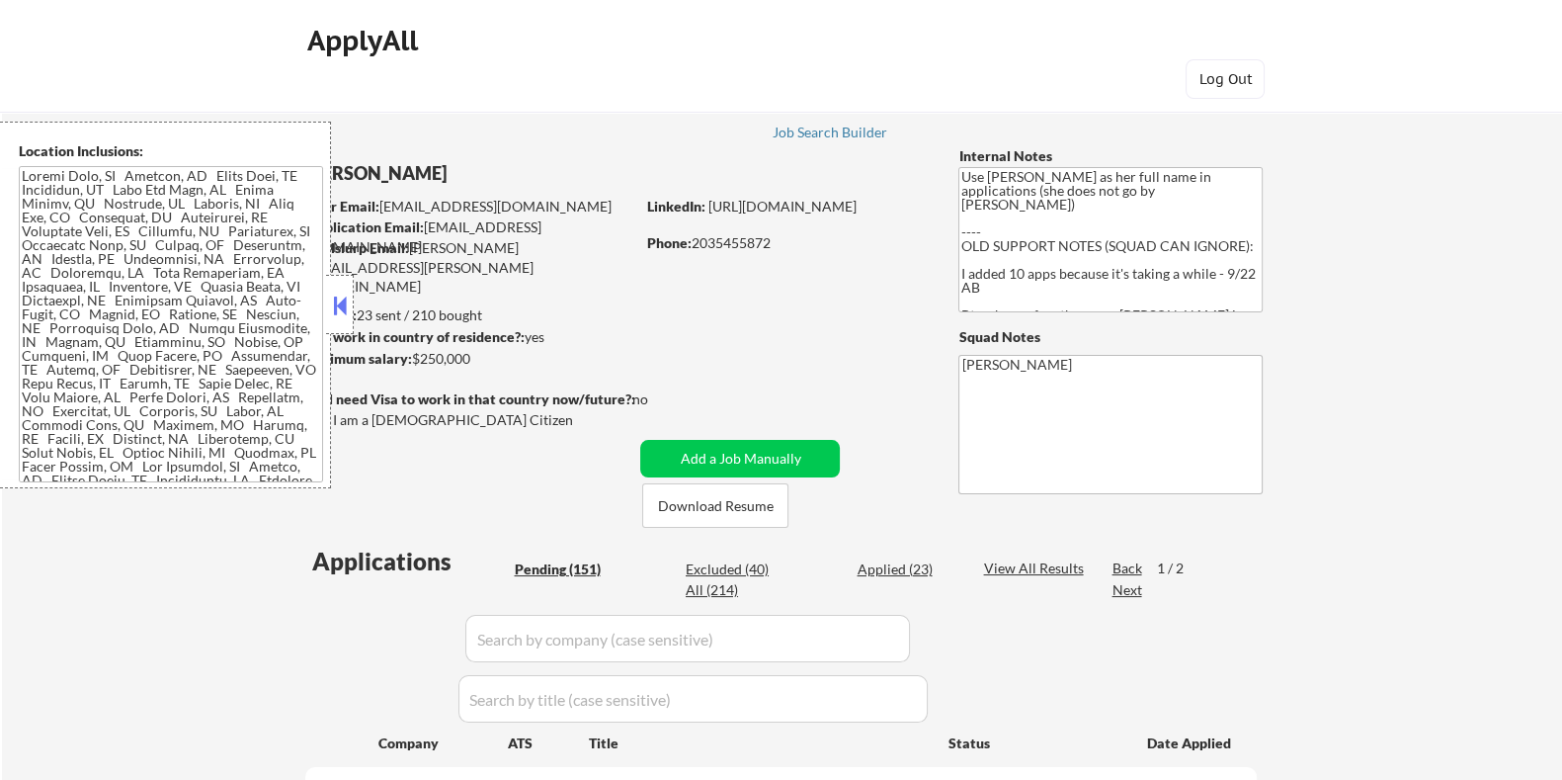
select select ""pending""
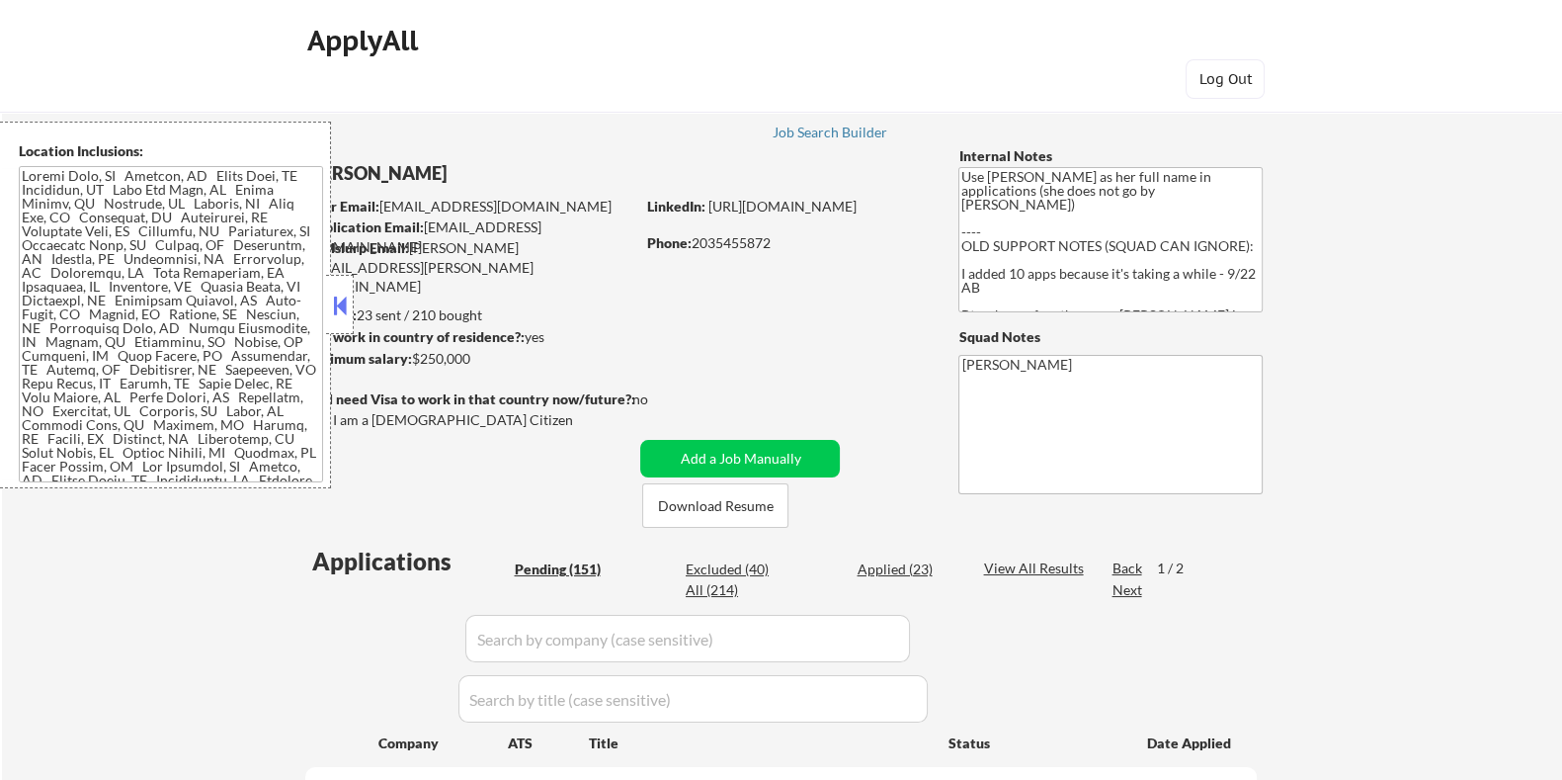
select select ""pending""
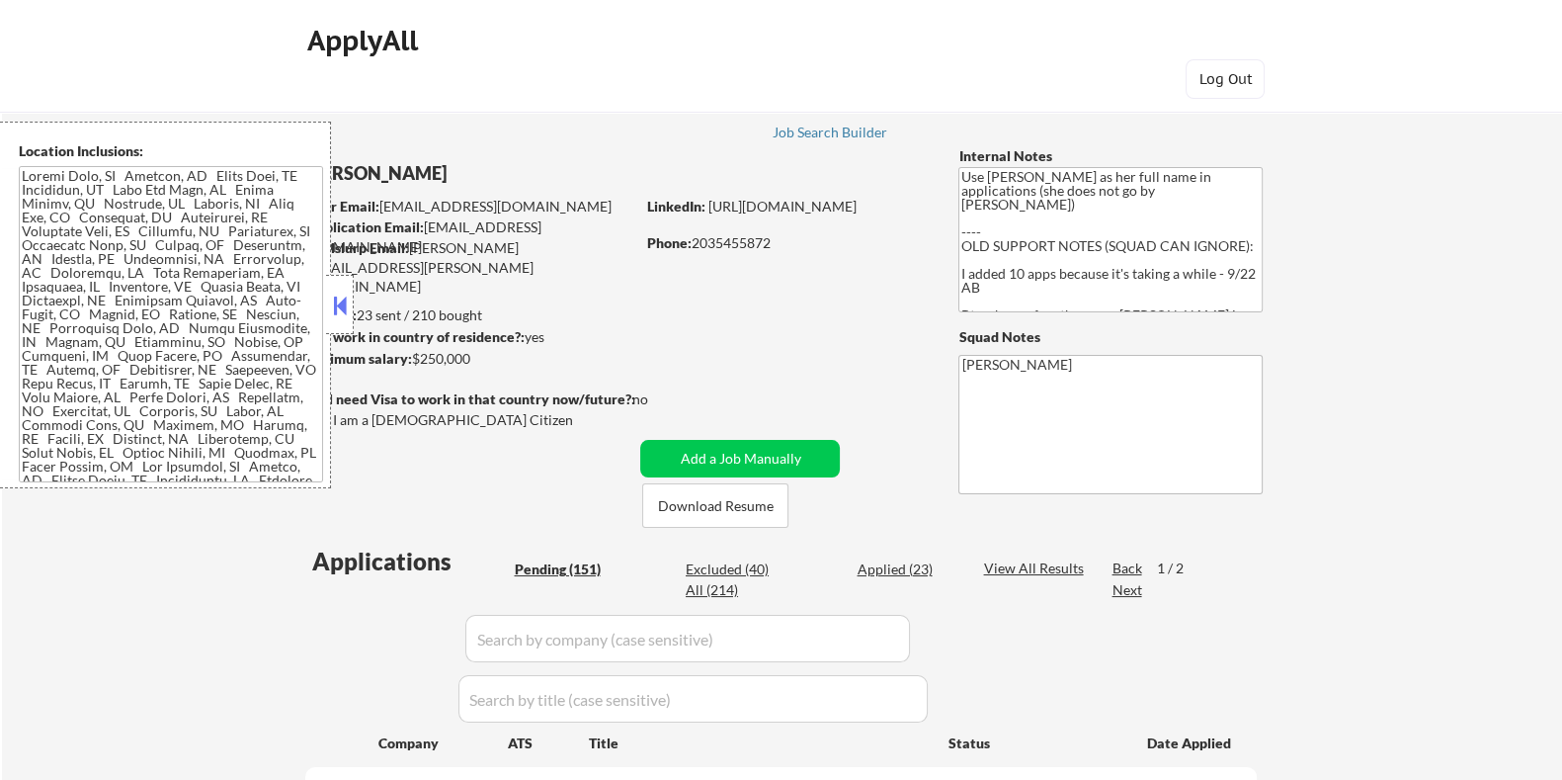
select select ""pending""
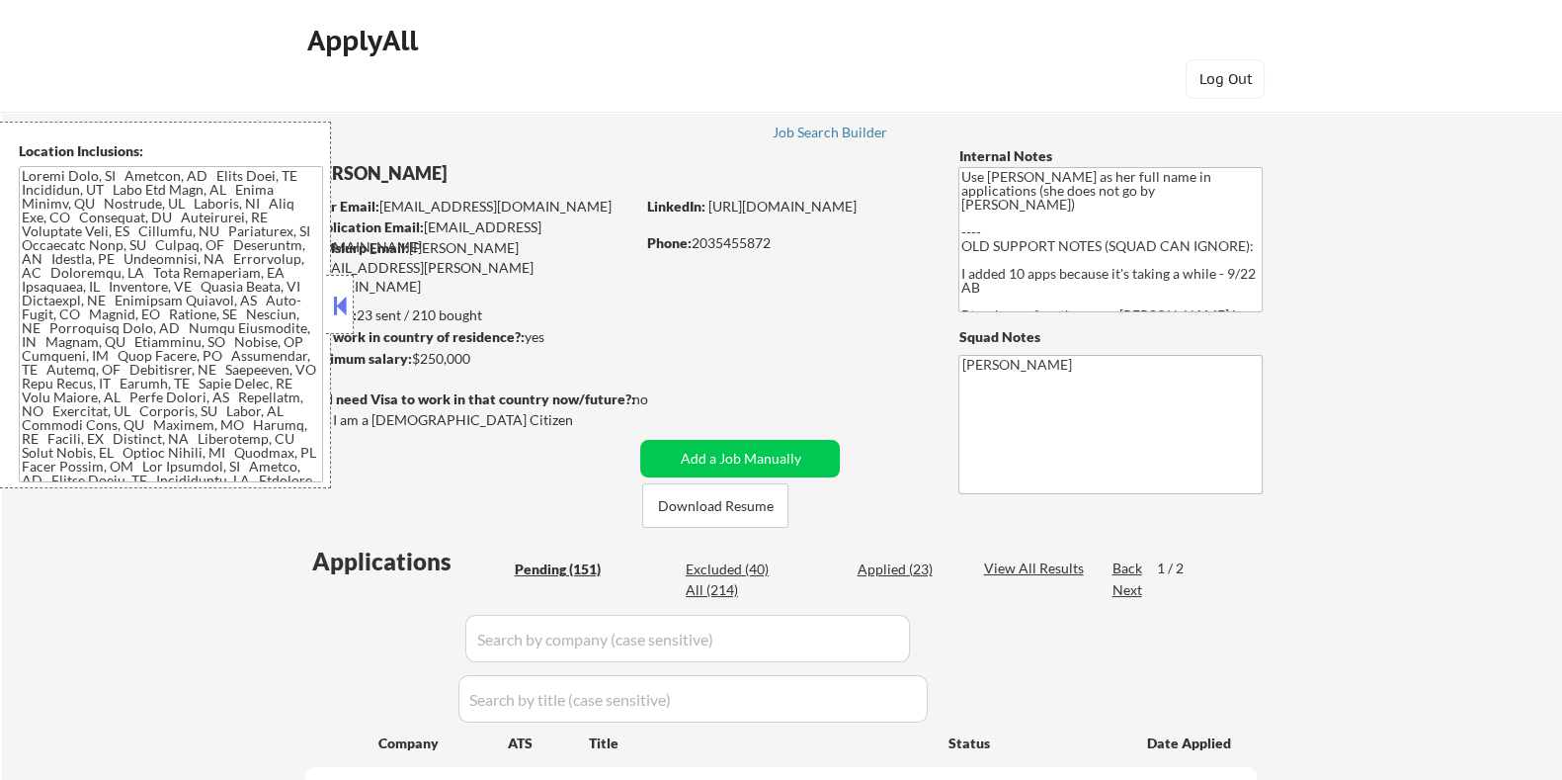
select select ""pending""
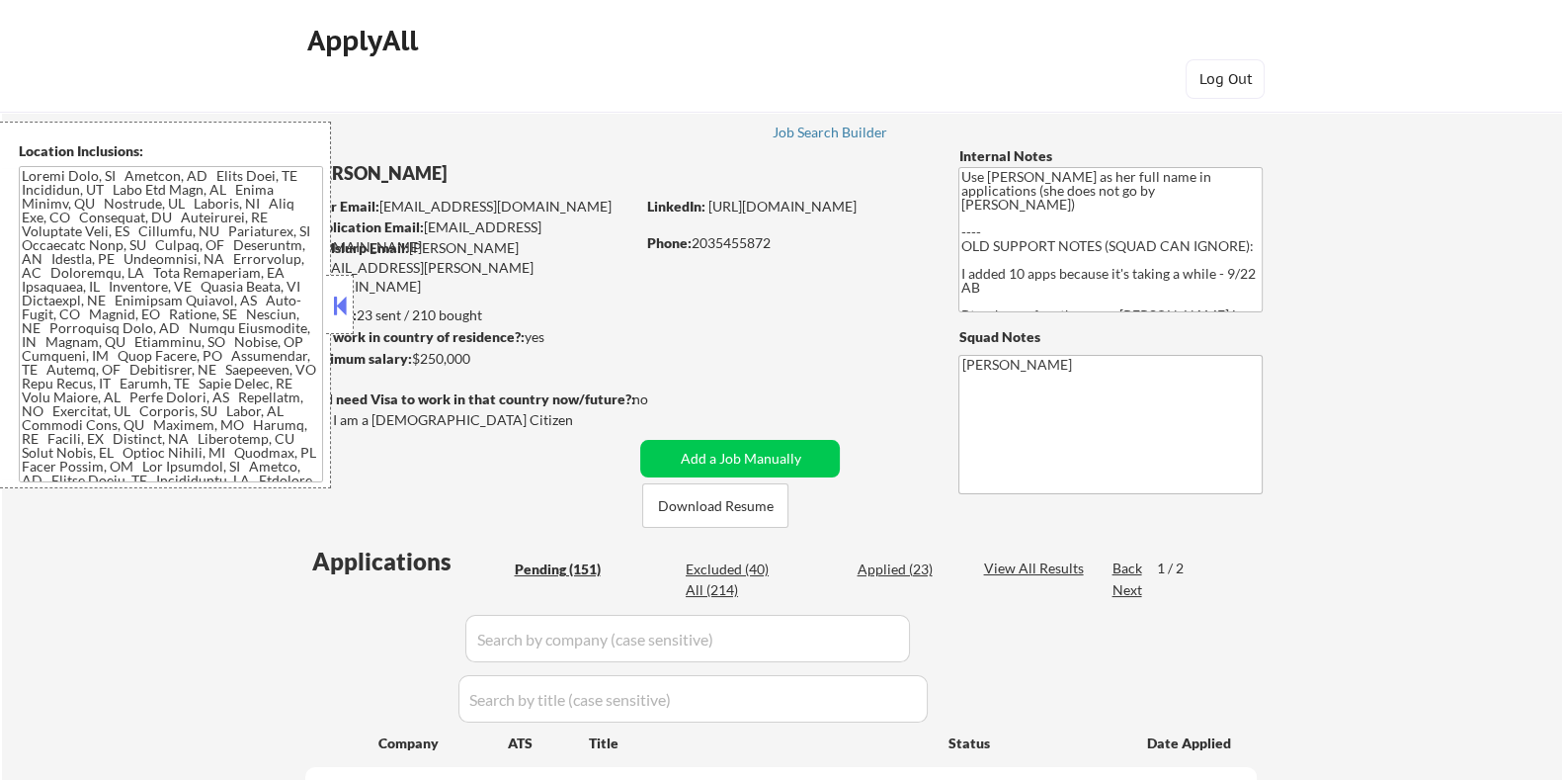
select select ""pending""
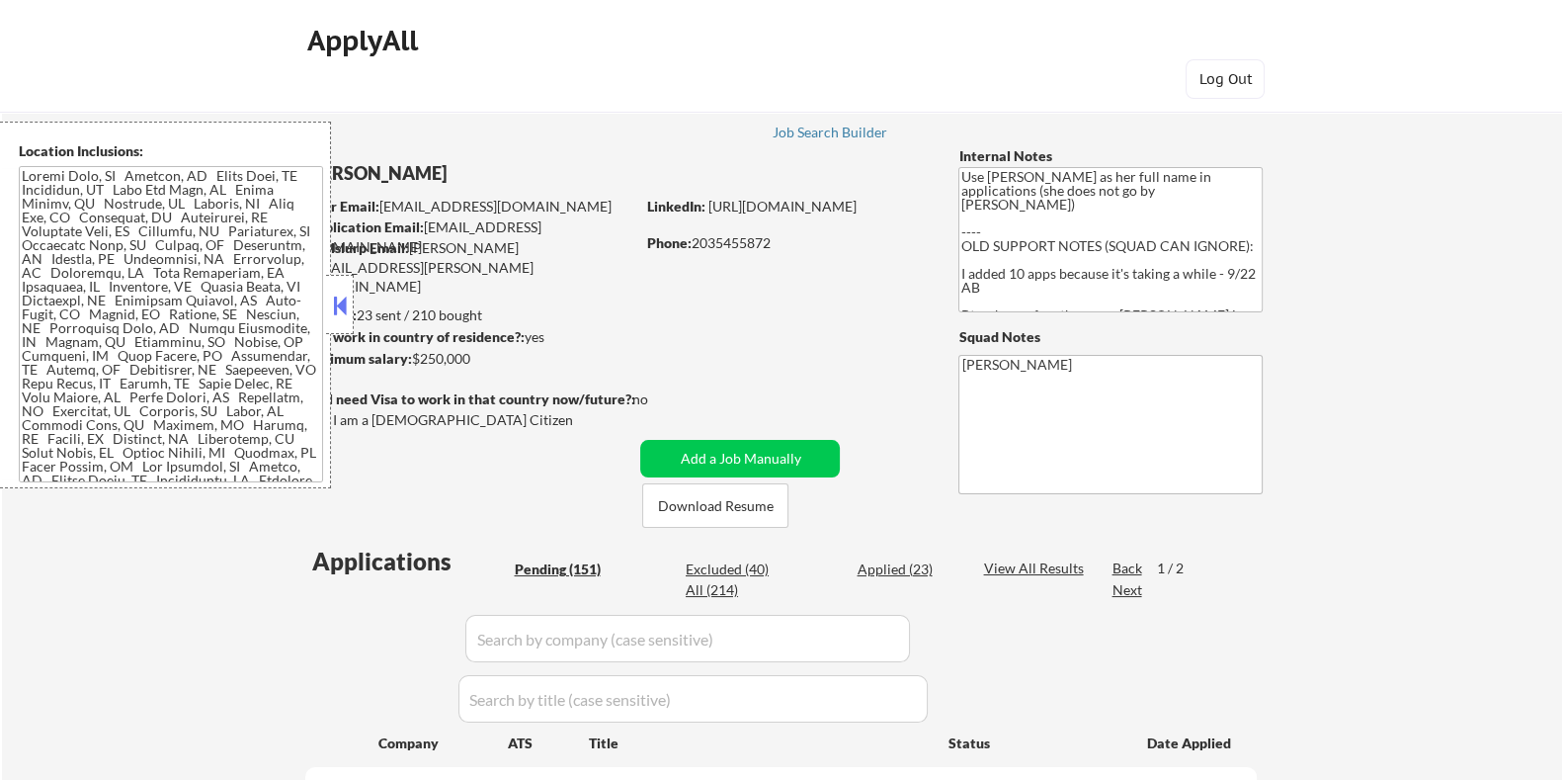
select select ""pending""
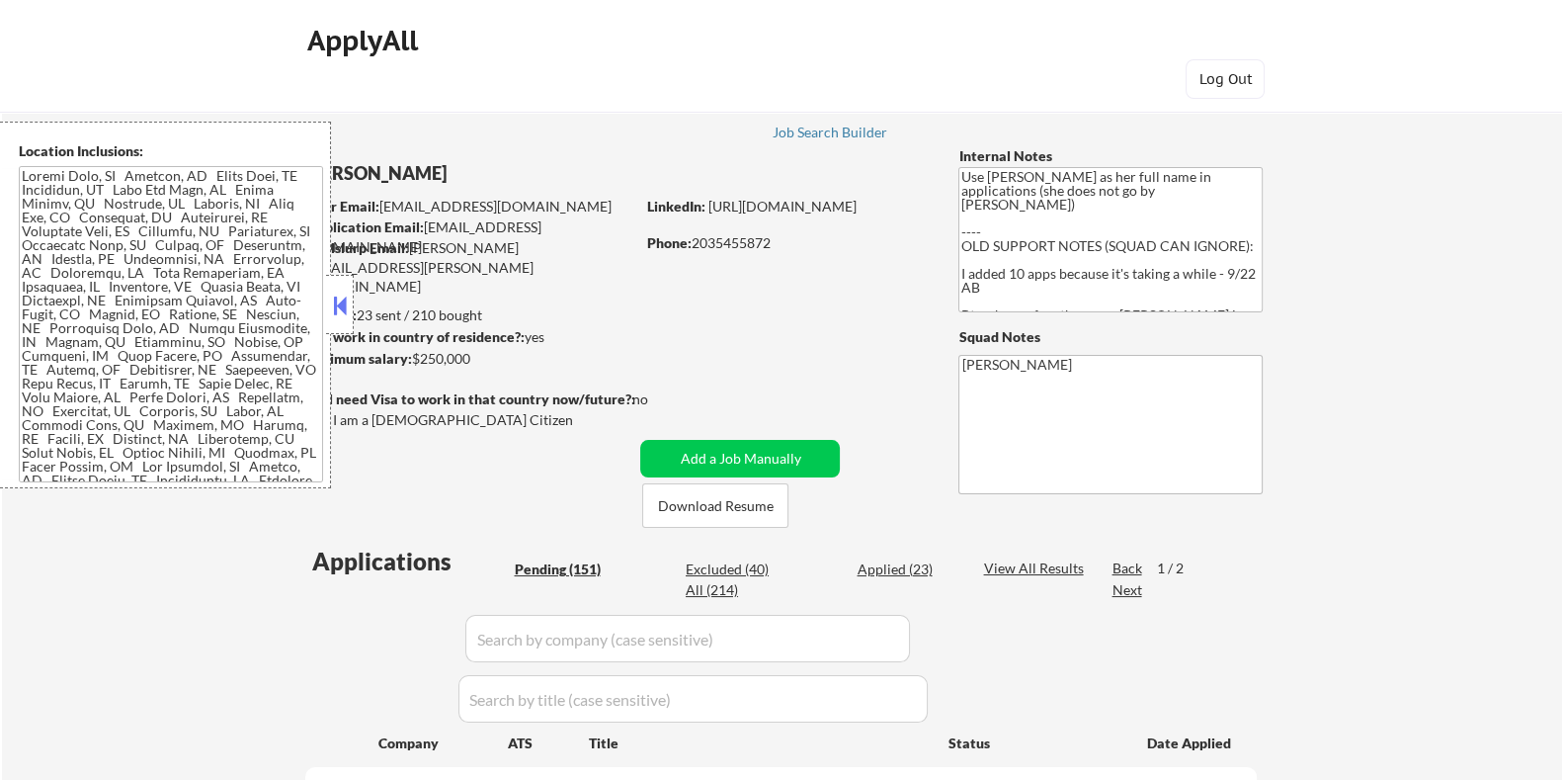
select select ""pending""
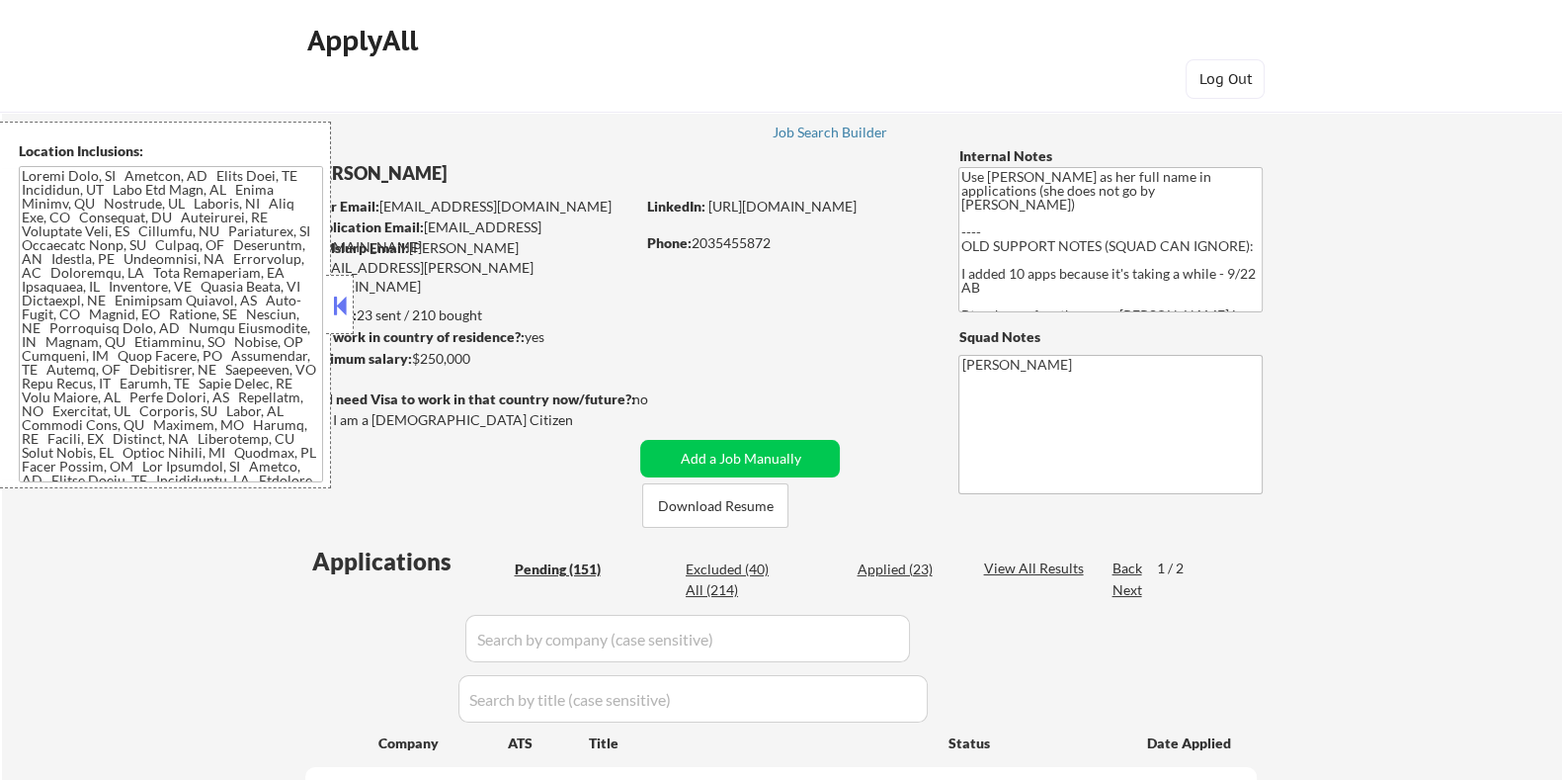
select select ""pending""
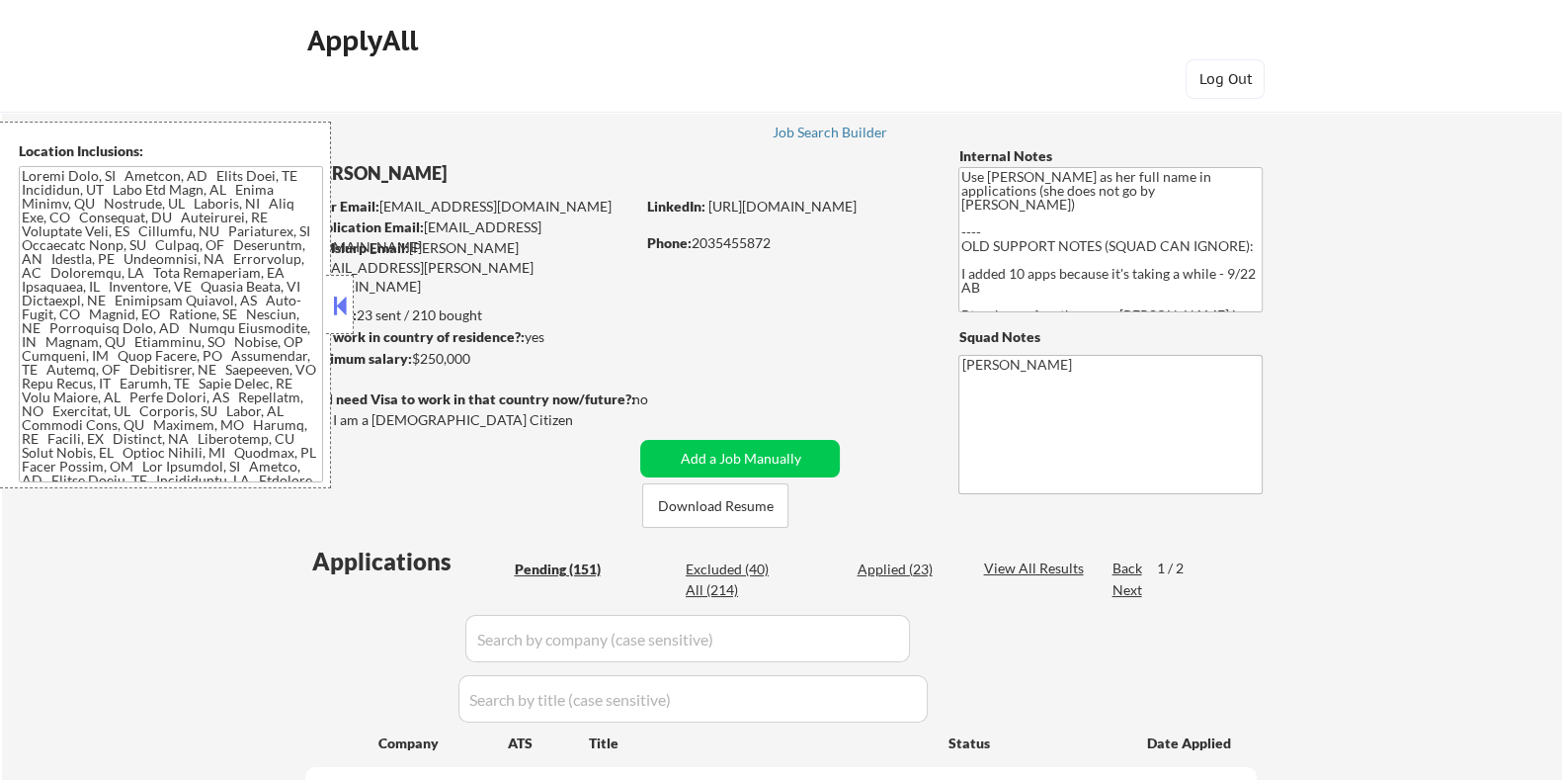
select select ""pending""
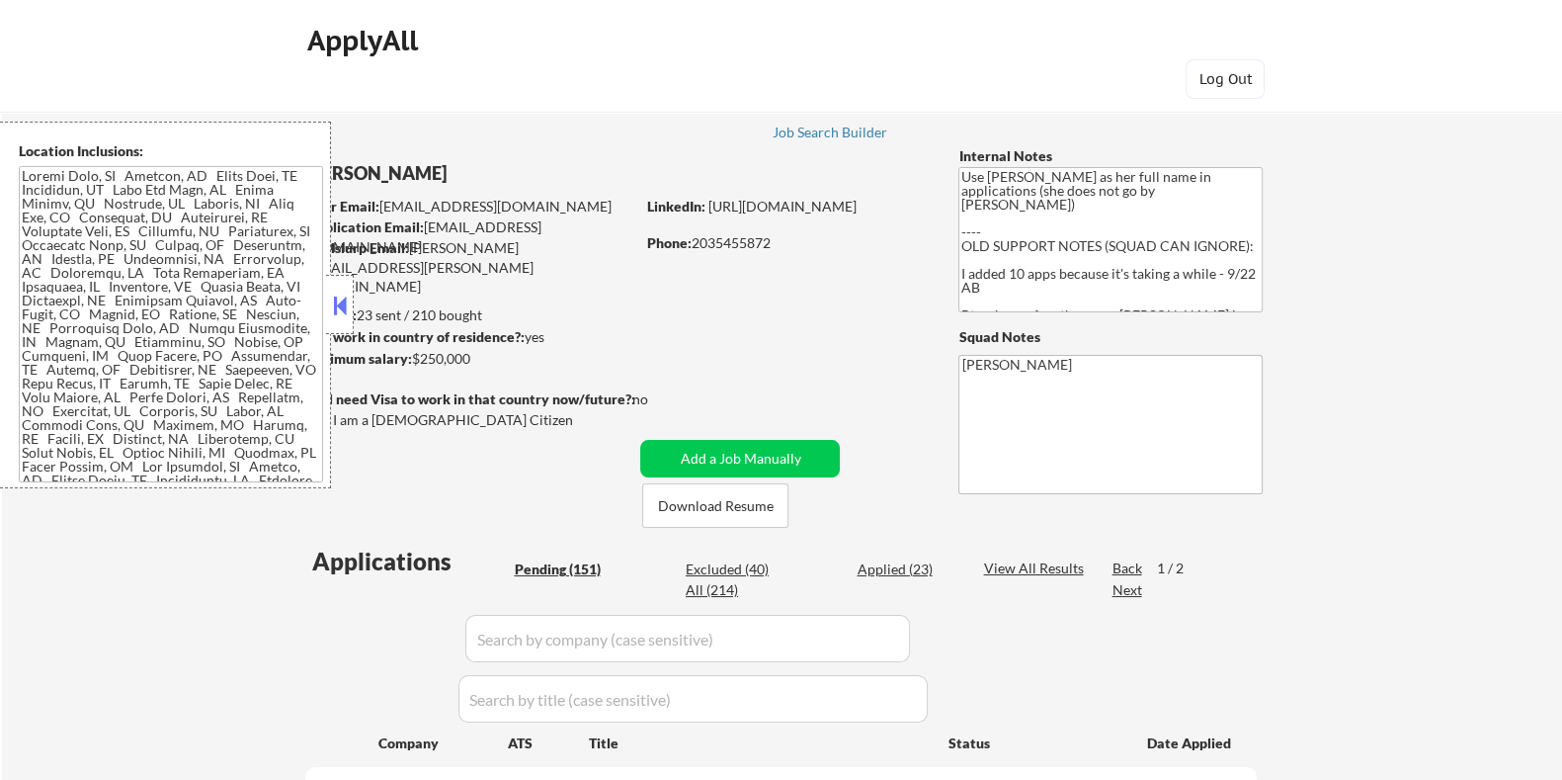
select select ""pending""
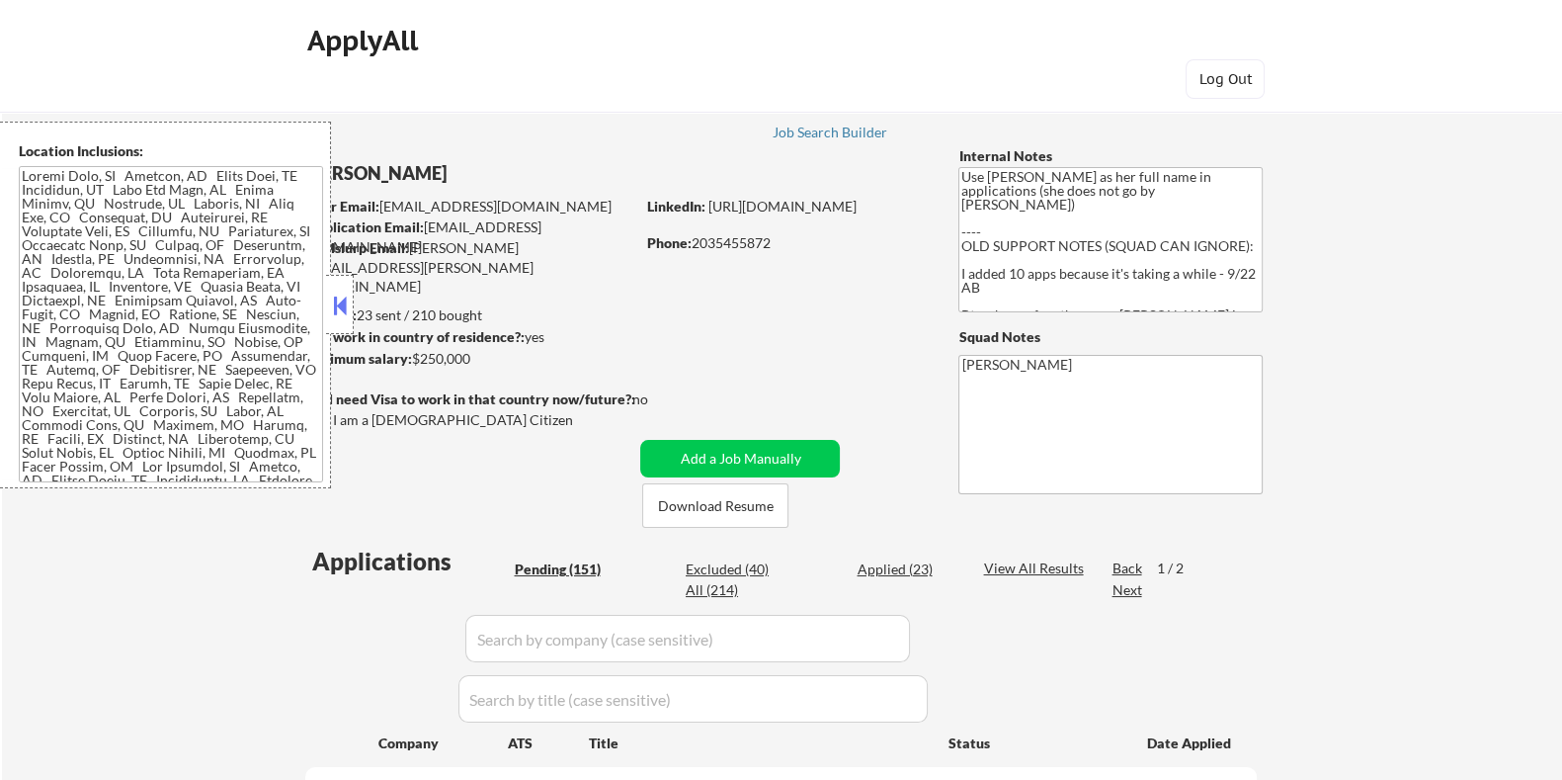
select select ""pending""
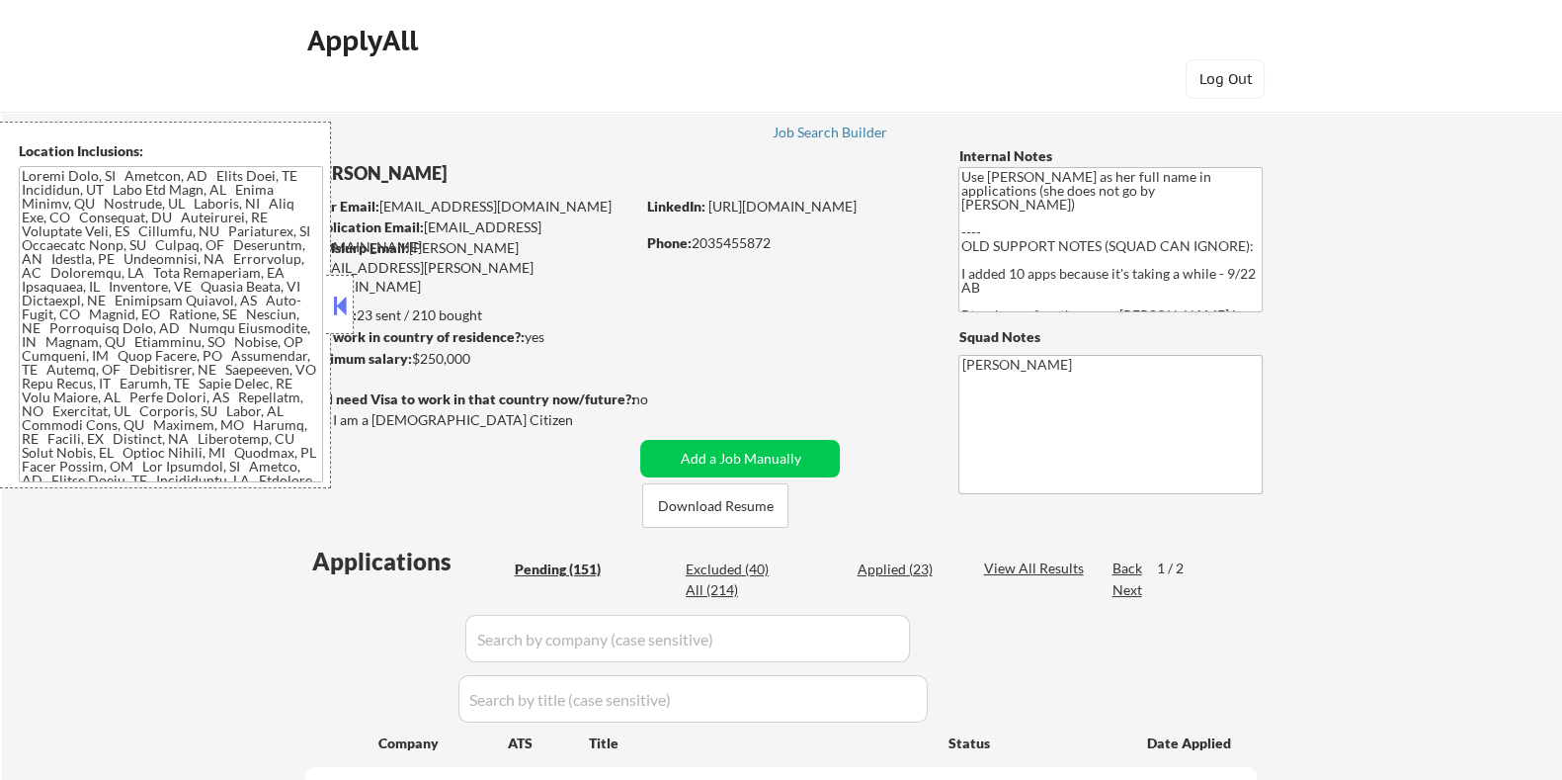
select select ""pending""
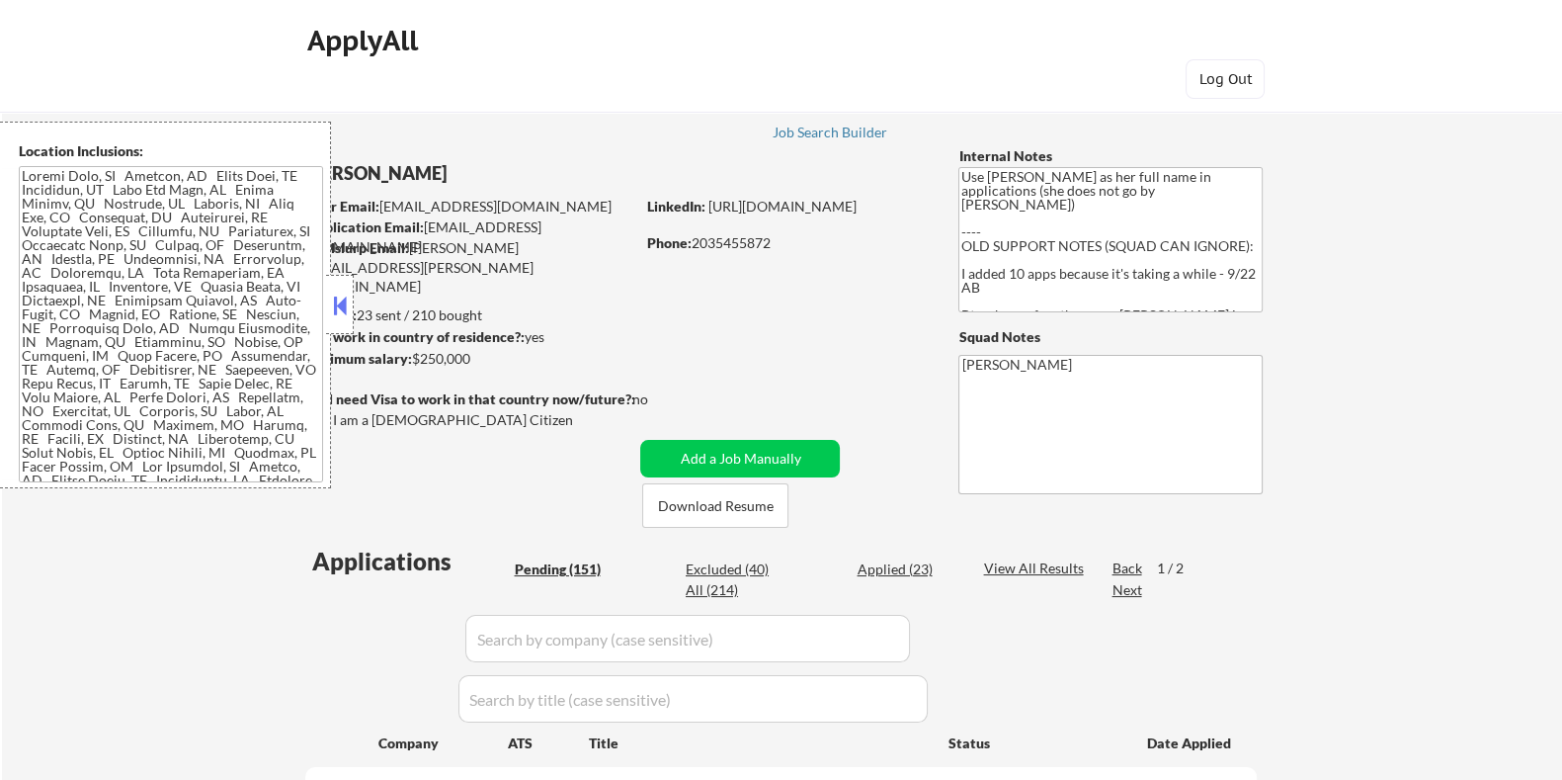
select select ""pending""
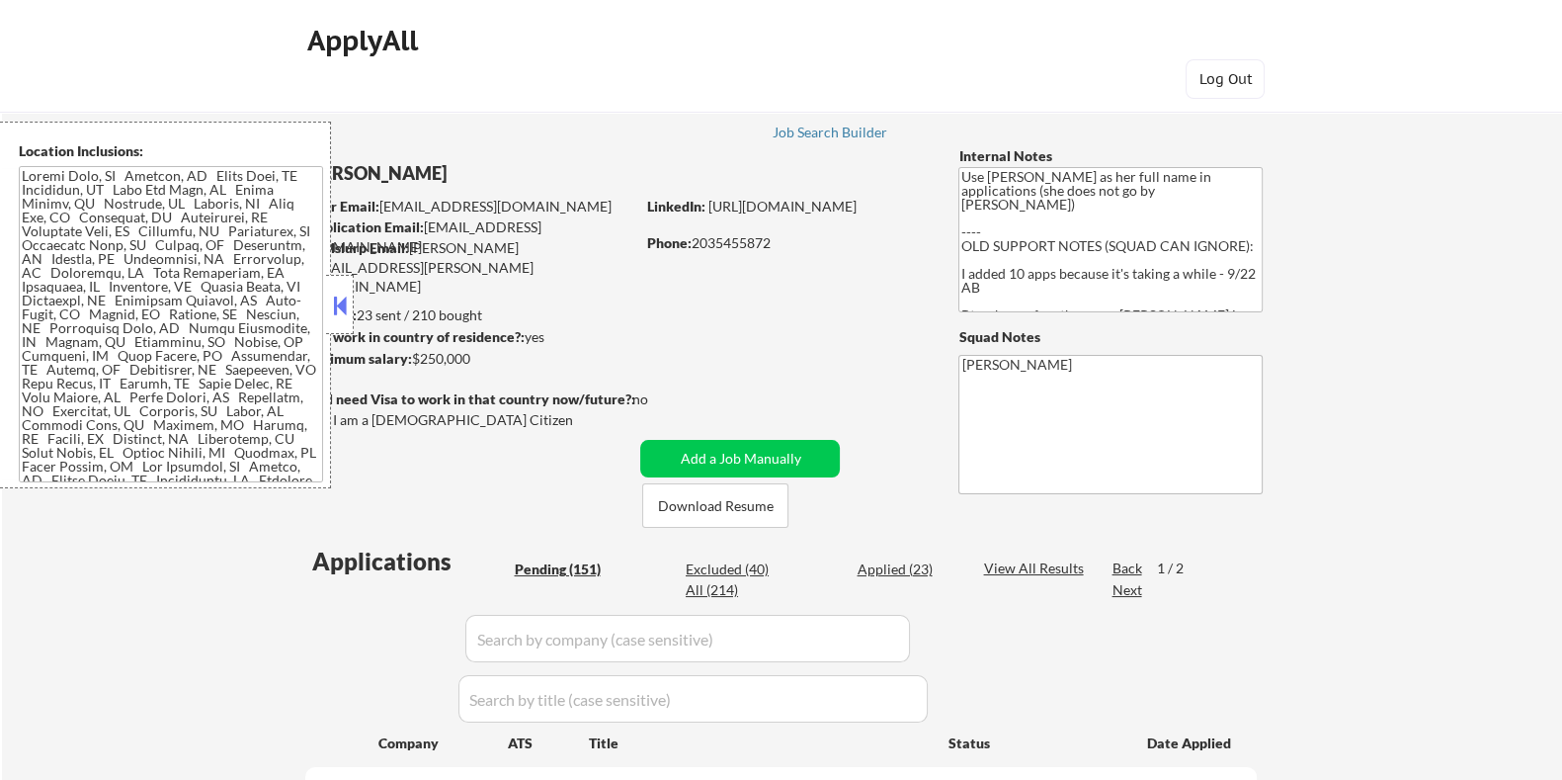
select select ""pending""
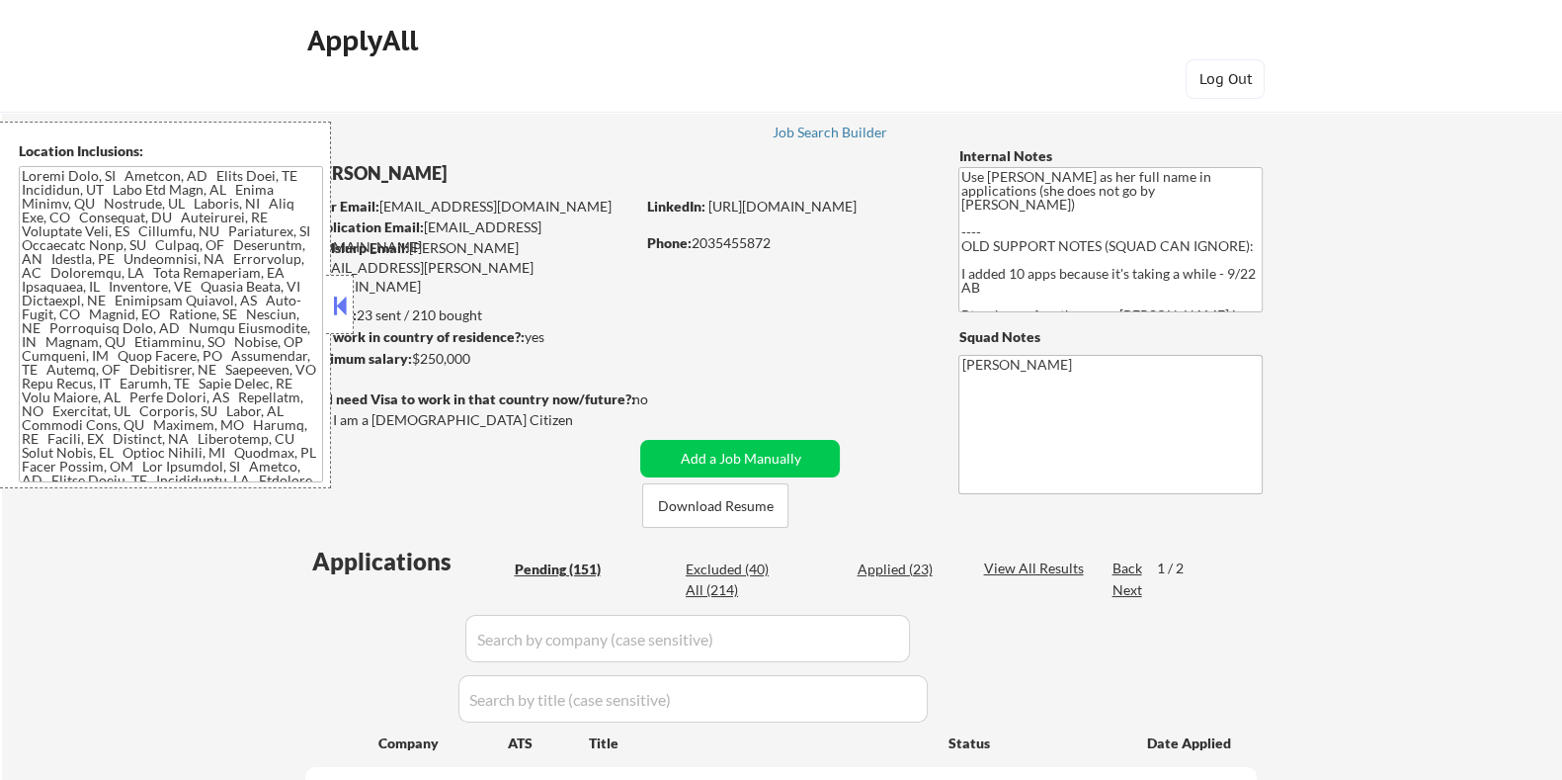
select select ""pending""
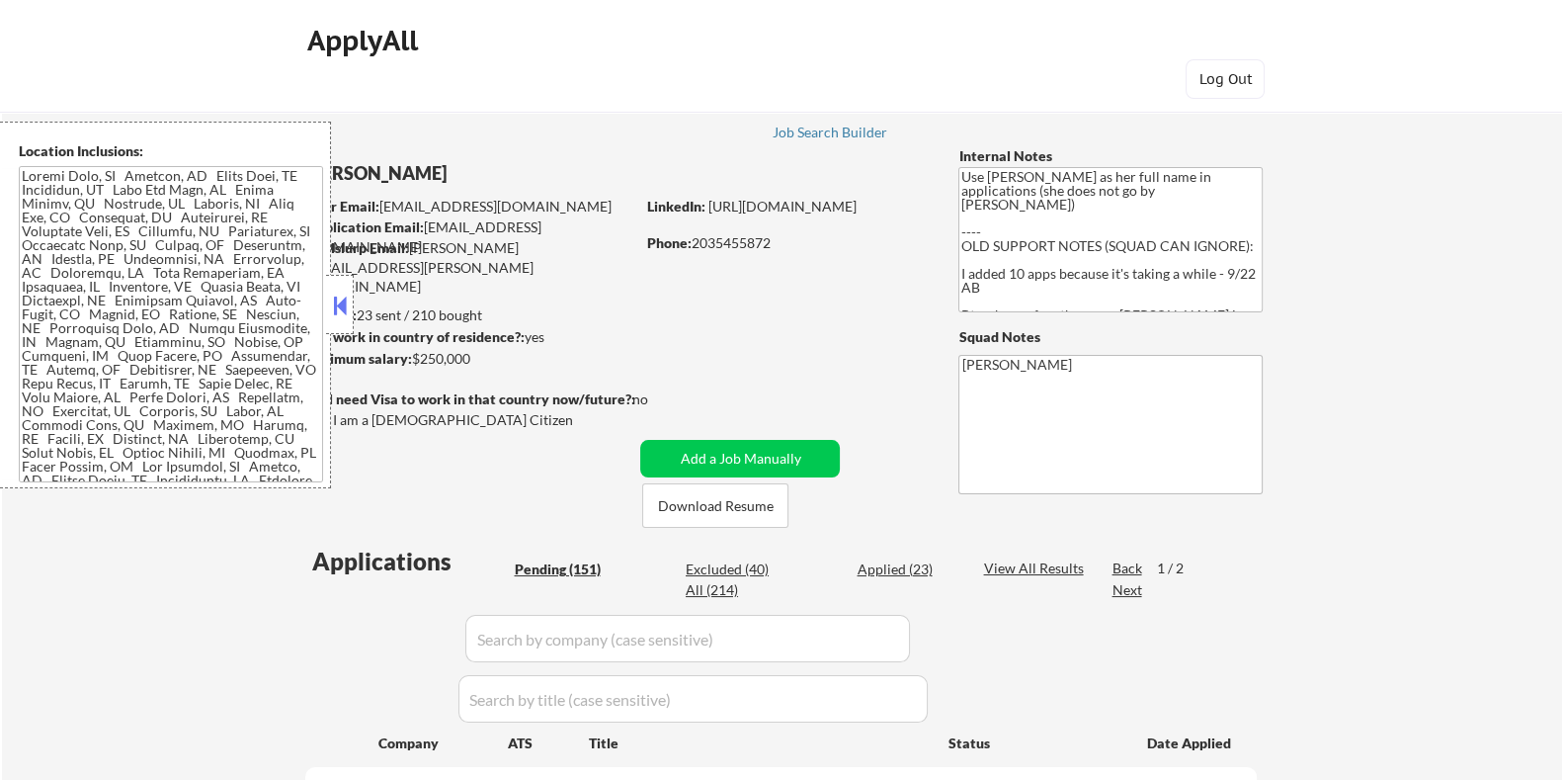
select select ""pending""
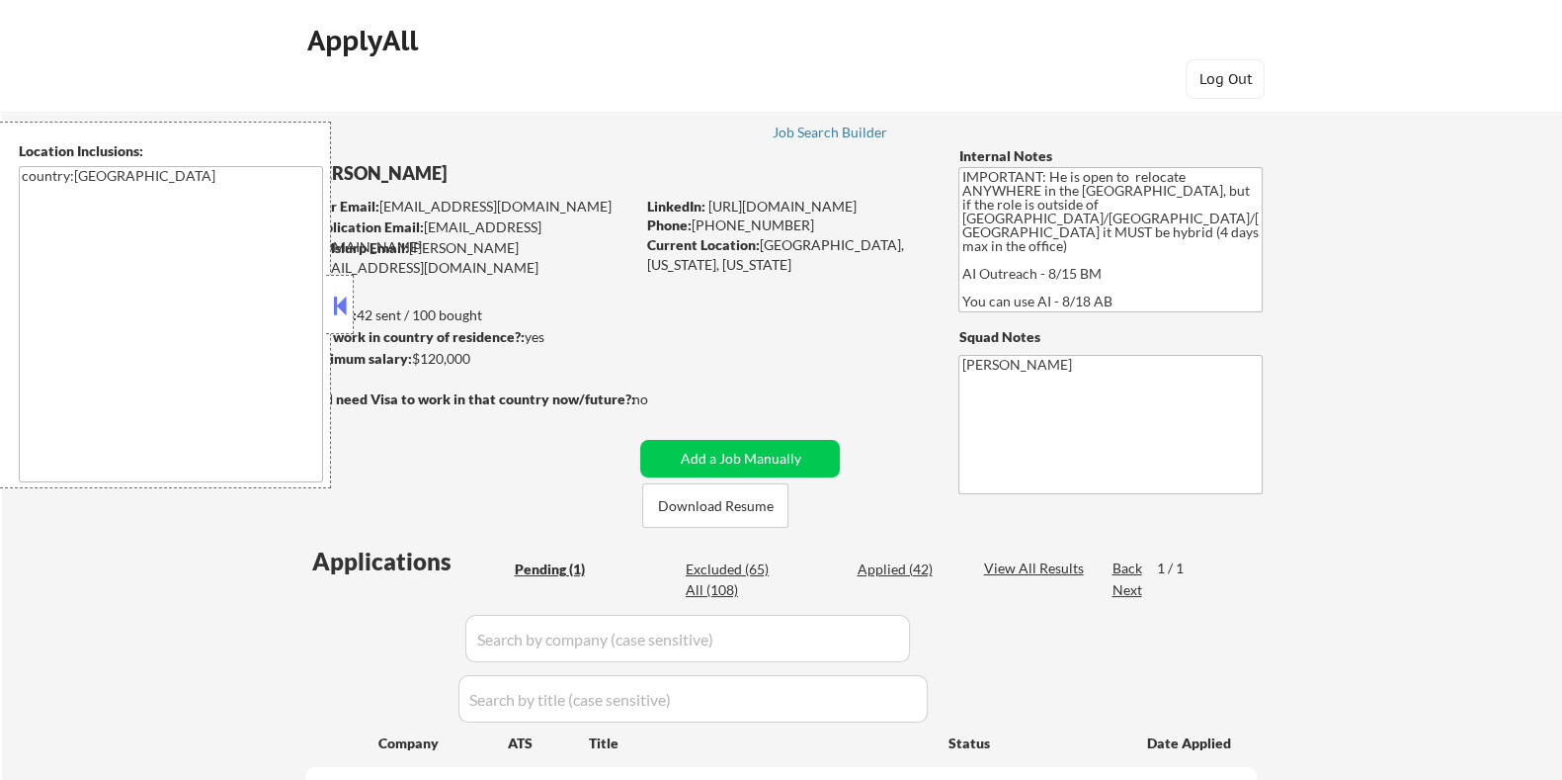
click at [344, 299] on button at bounding box center [340, 306] width 22 height 30
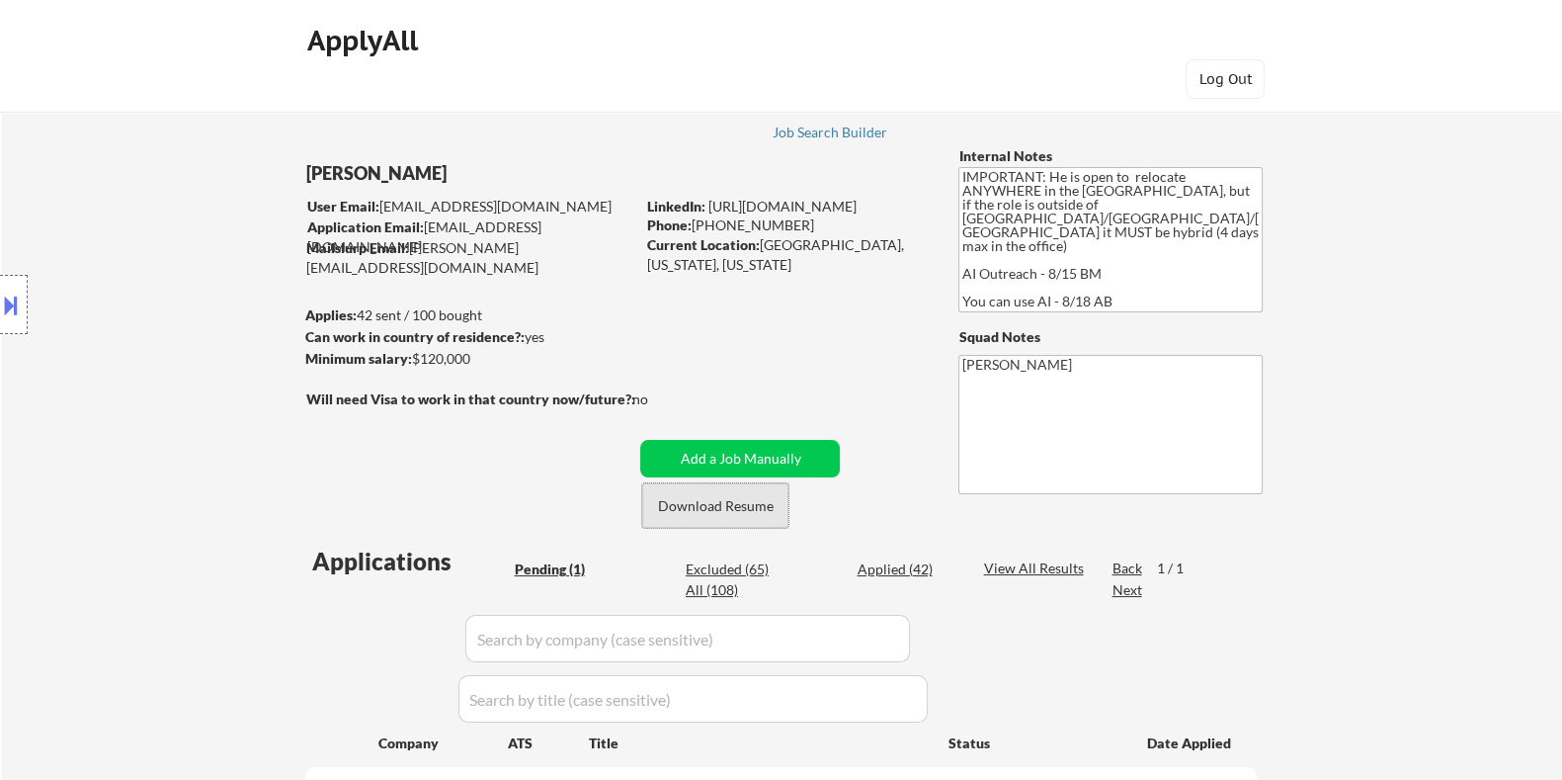
click at [681, 513] on button "Download Resume" at bounding box center [715, 505] width 146 height 44
click at [714, 501] on button "Download Resume" at bounding box center [715, 505] width 146 height 44
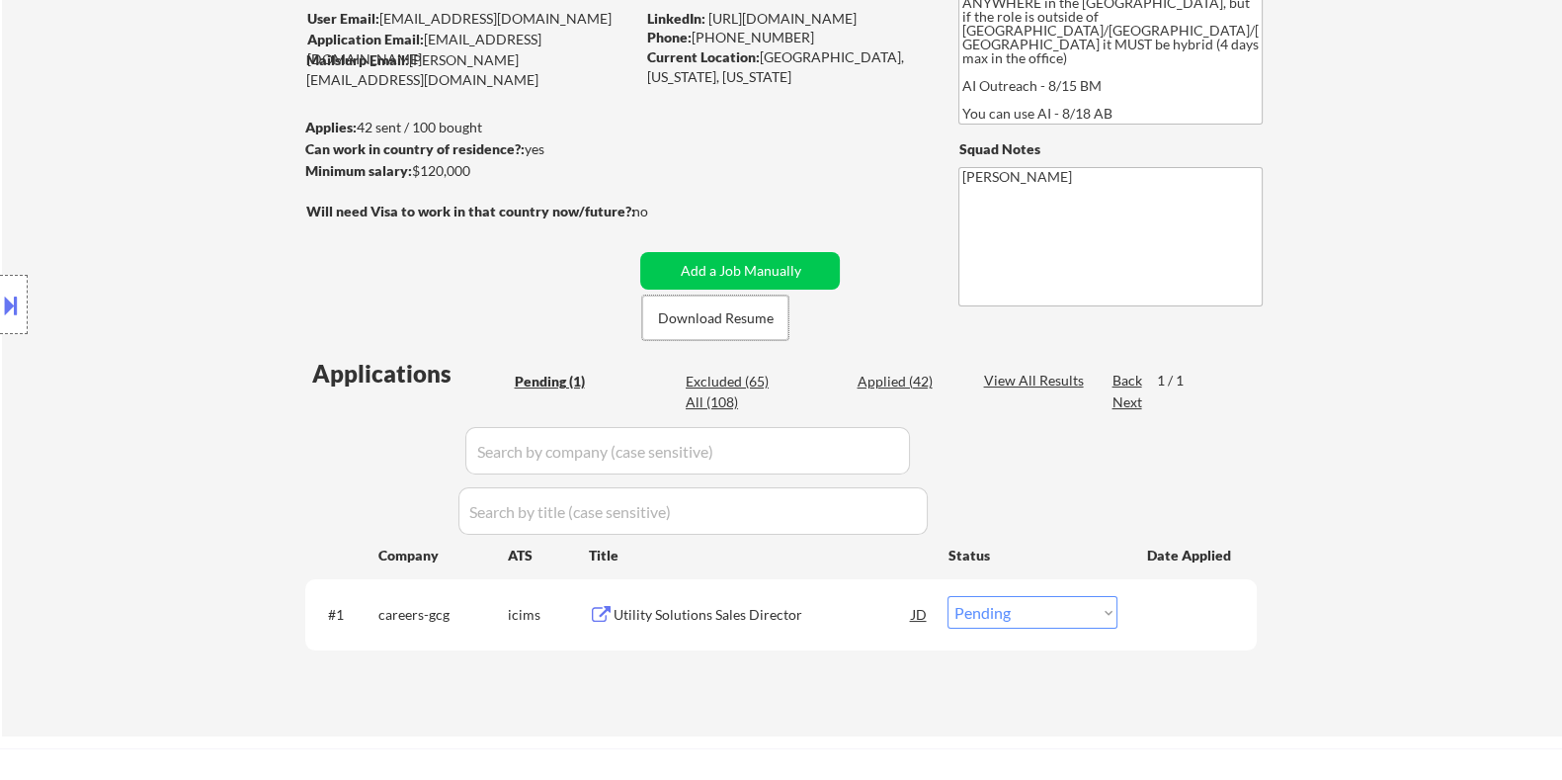
scroll to position [246, 0]
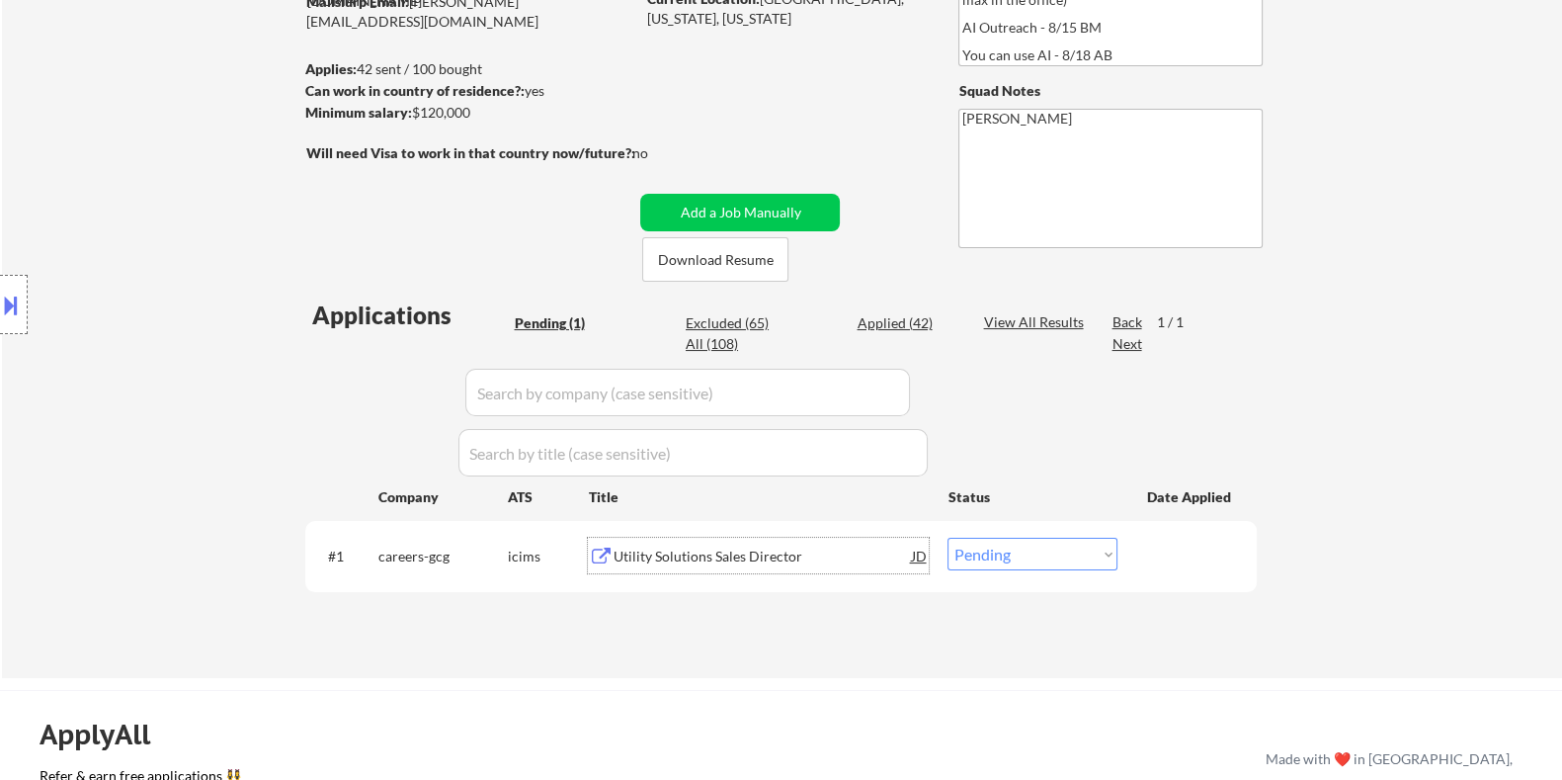
click at [680, 558] on div "Utility Solutions Sales Director" at bounding box center [762, 557] width 298 height 20
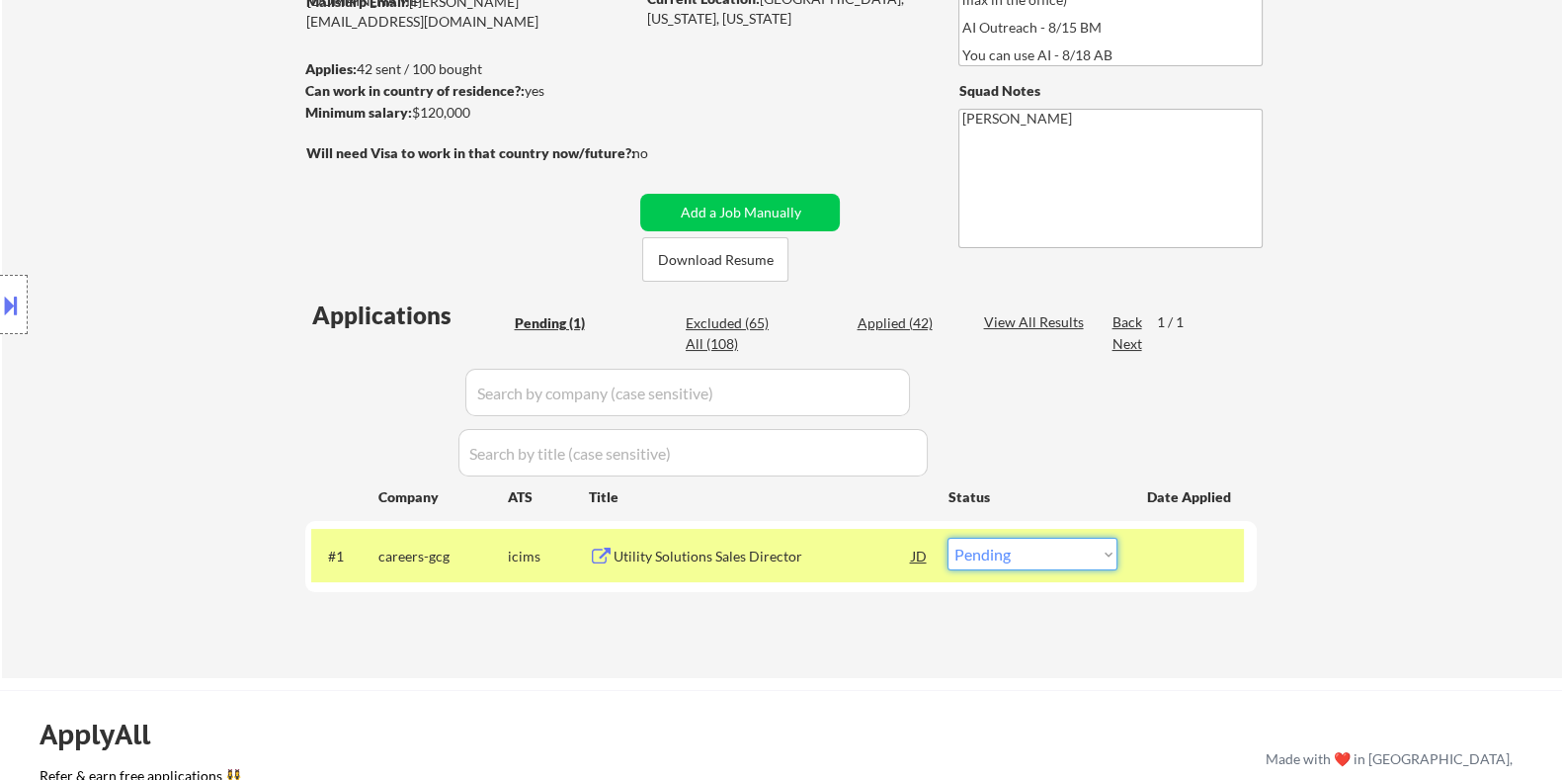
click at [1062, 567] on select "Choose an option... Pending Applied Excluded (Questions) Excluded (Expired) Exc…" at bounding box center [1033, 554] width 170 height 33
select select ""applied""
click at [948, 538] on select "Choose an option... Pending Applied Excluded (Questions) Excluded (Expired) Exc…" at bounding box center [1033, 554] width 170 height 33
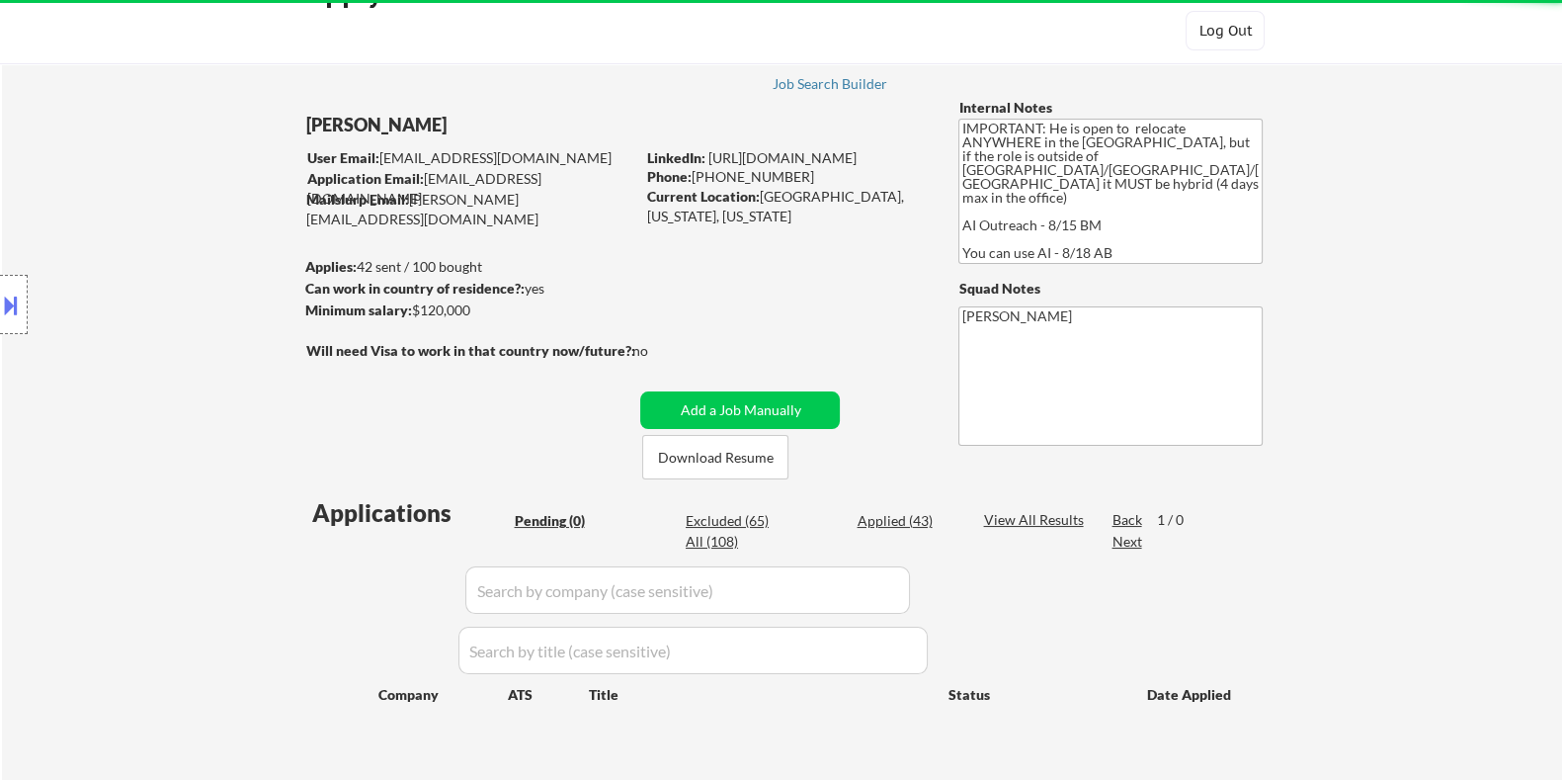
scroll to position [0, 0]
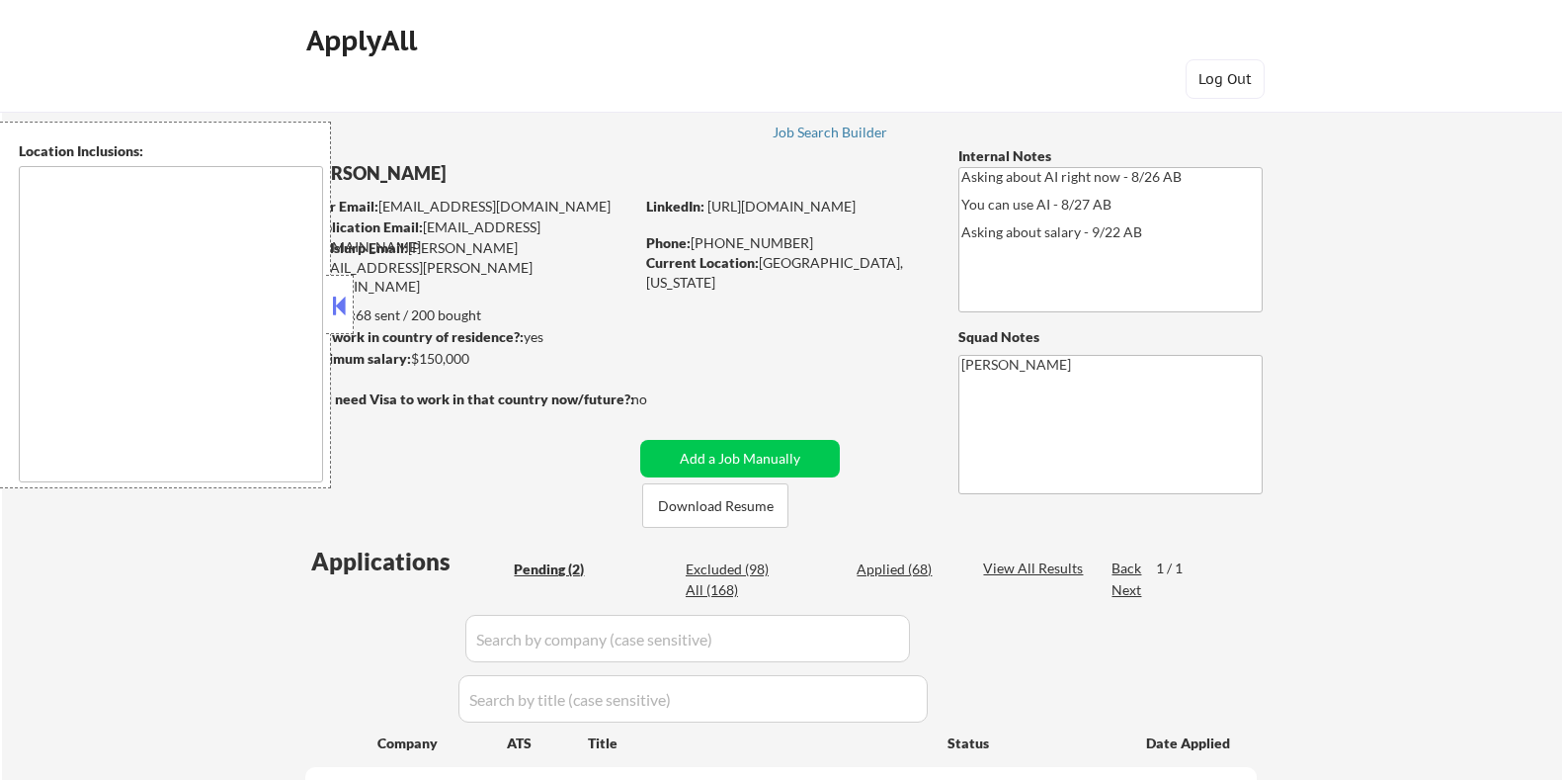
select select ""pending""
click at [342, 306] on button at bounding box center [340, 306] width 22 height 30
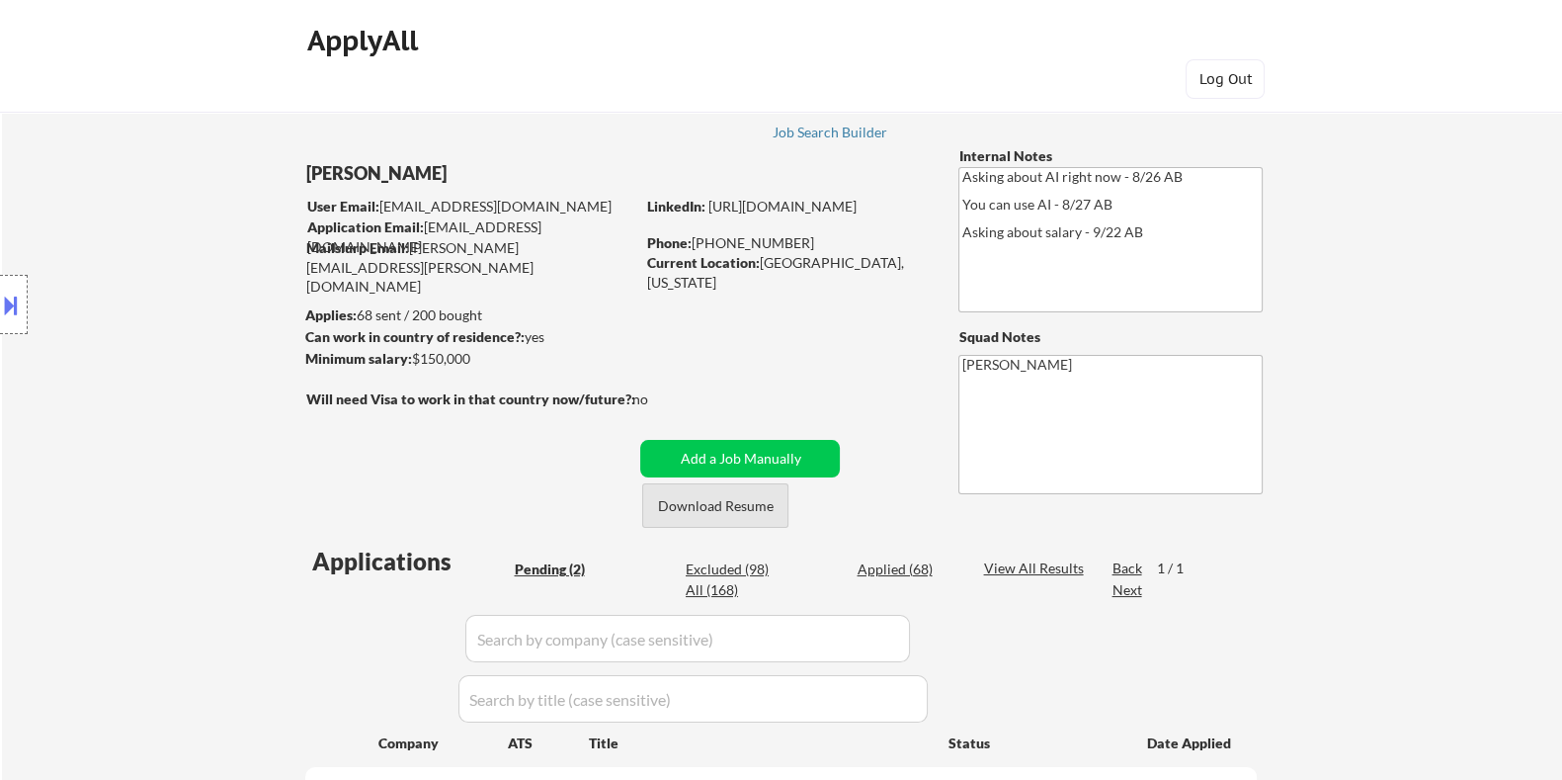
click at [727, 506] on button "Download Resume" at bounding box center [715, 505] width 146 height 44
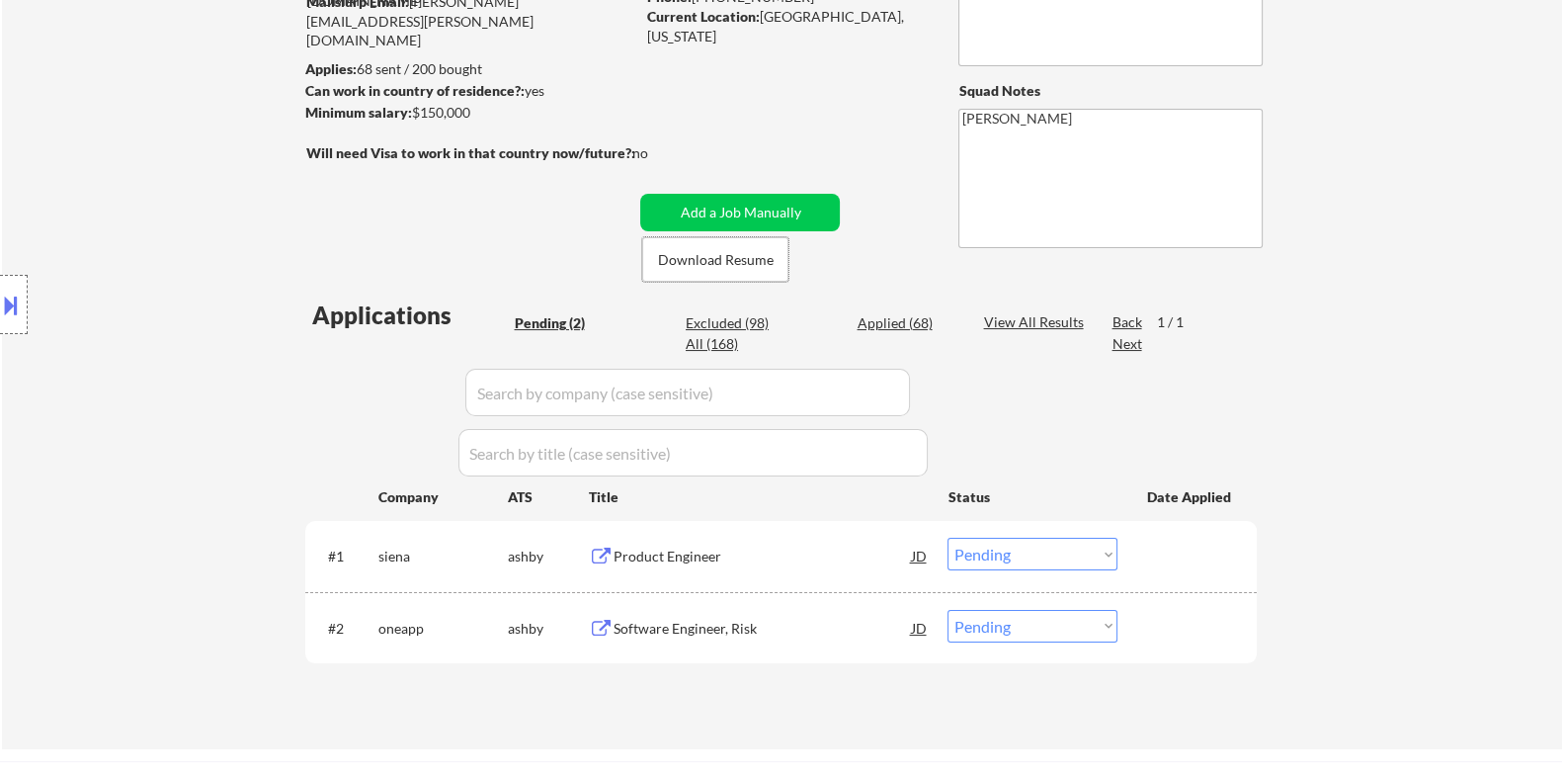
scroll to position [371, 0]
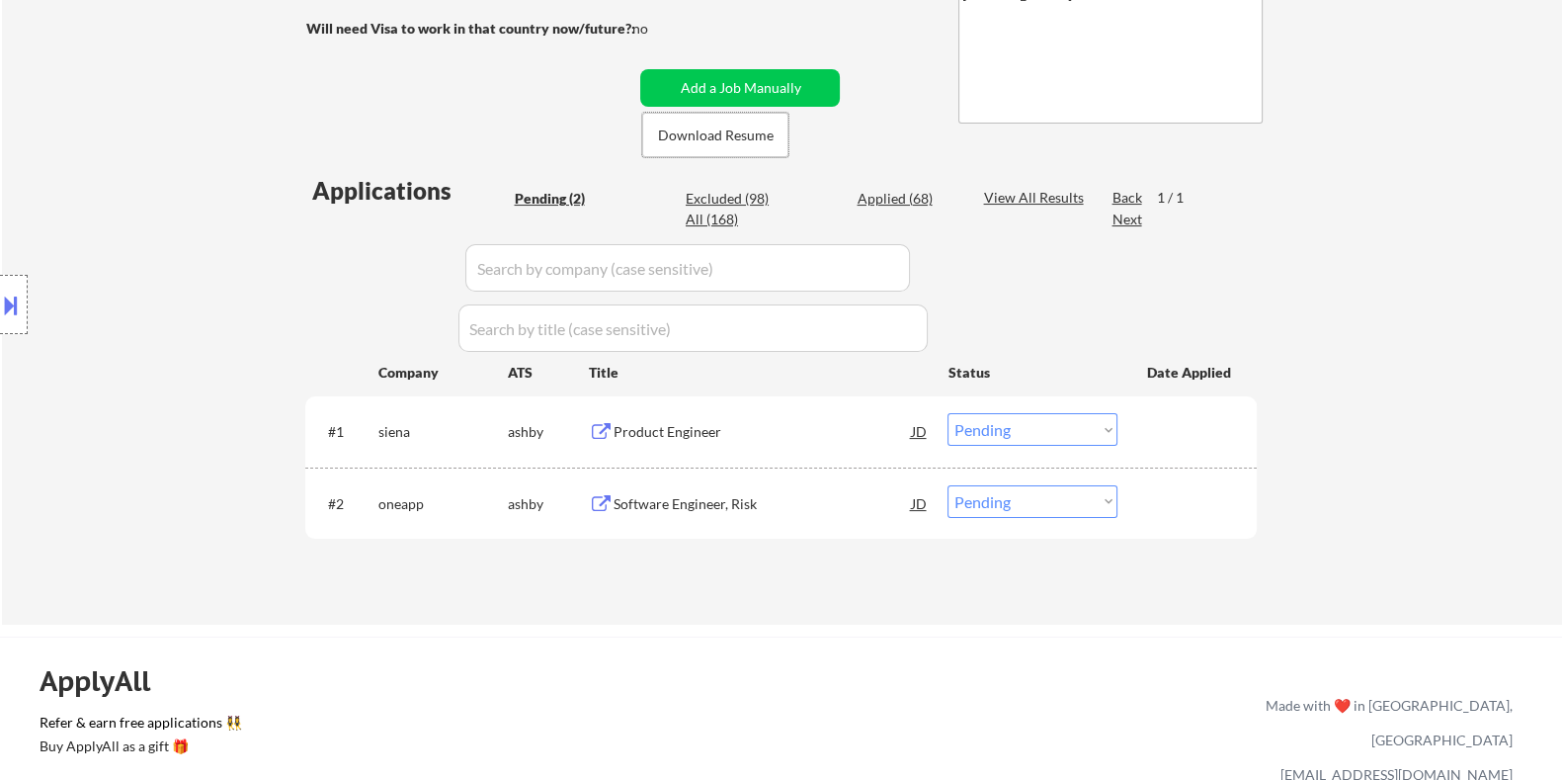
click at [715, 437] on div "Product Engineer" at bounding box center [762, 432] width 298 height 20
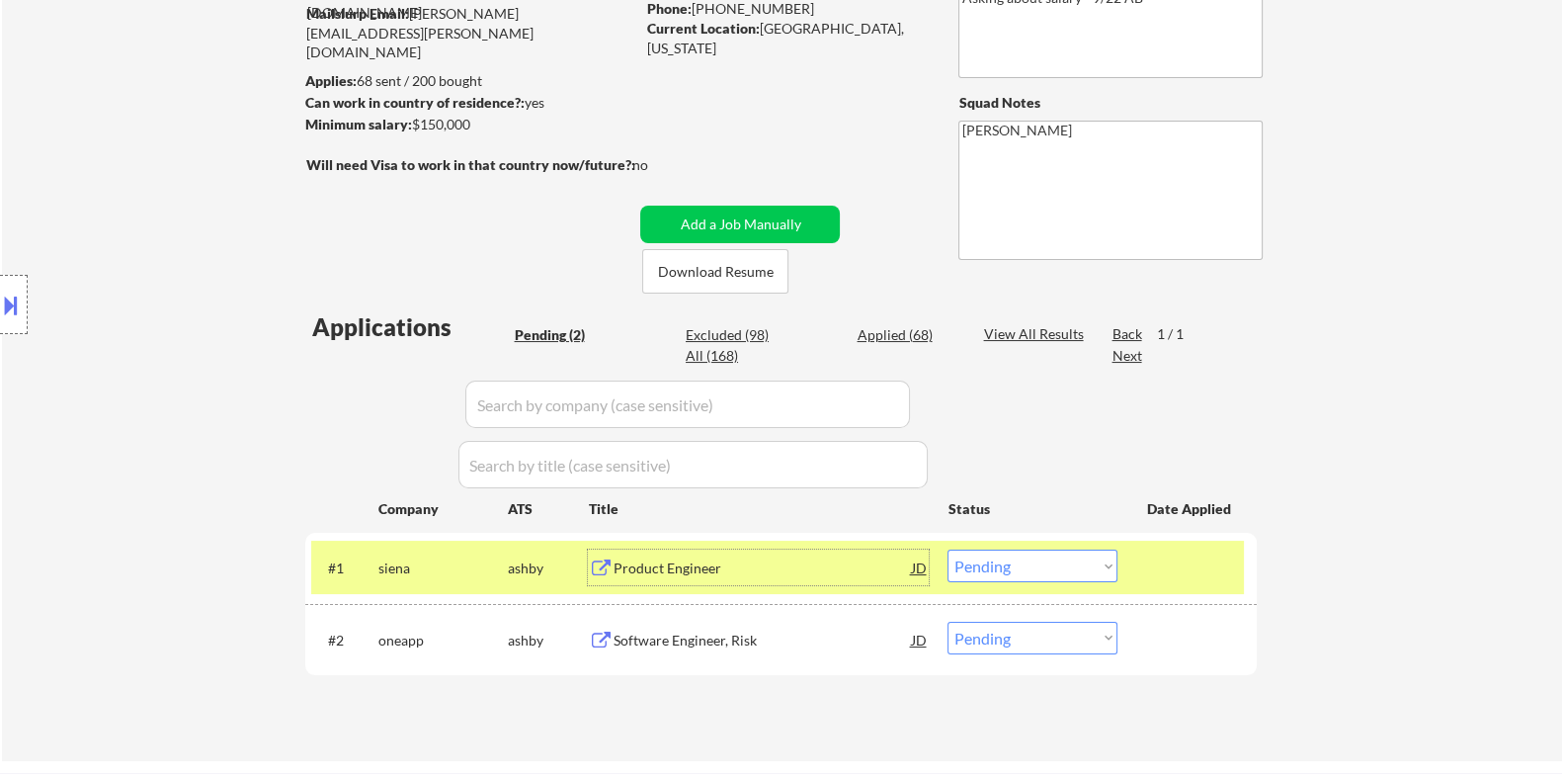
scroll to position [246, 0]
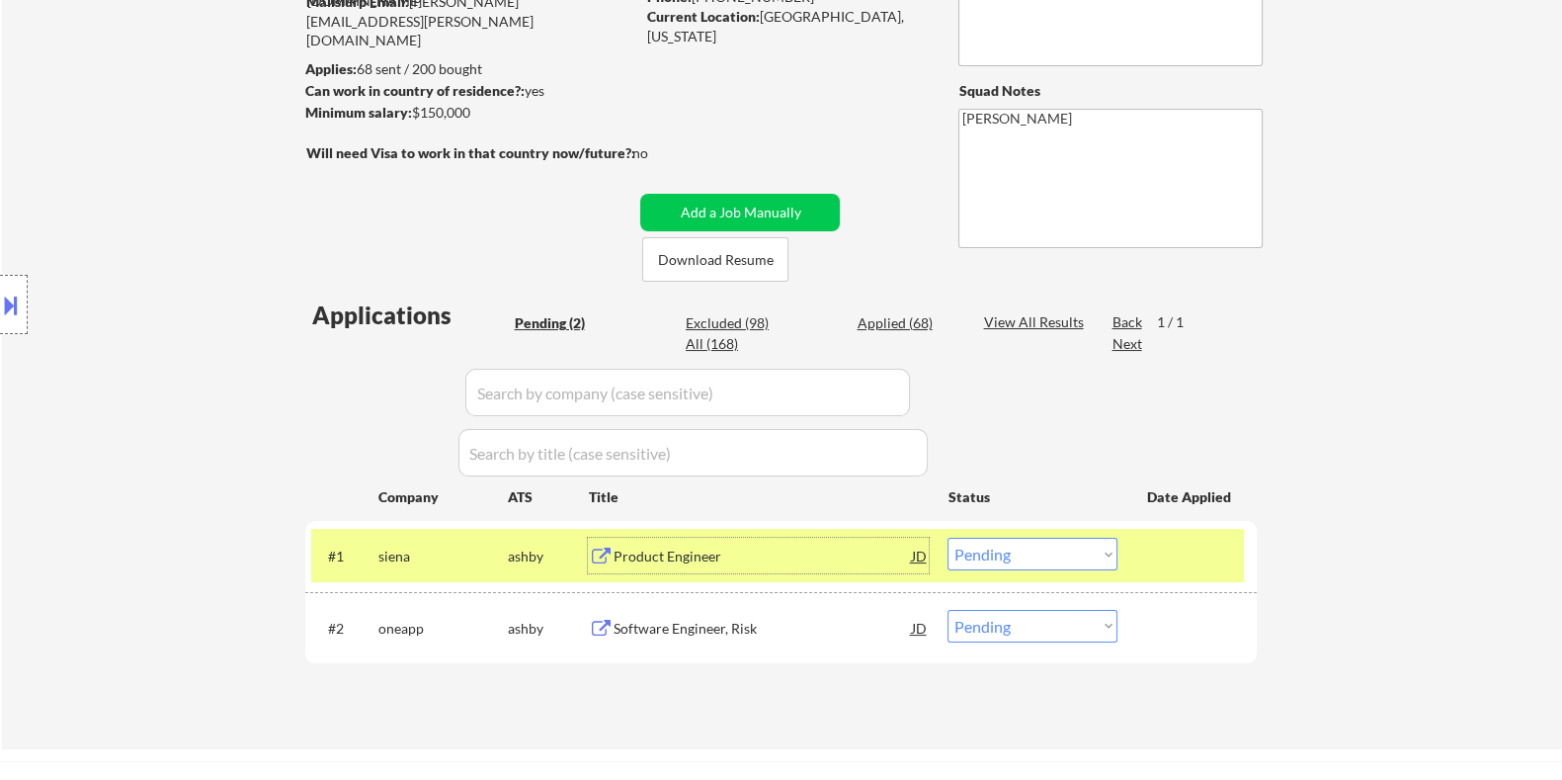
click at [972, 561] on select "Choose an option... Pending Applied Excluded (Questions) Excluded (Expired) Exc…" at bounding box center [1033, 554] width 170 height 33
click at [948, 538] on select "Choose an option... Pending Applied Excluded (Questions) Excluded (Expired) Exc…" at bounding box center [1033, 554] width 170 height 33
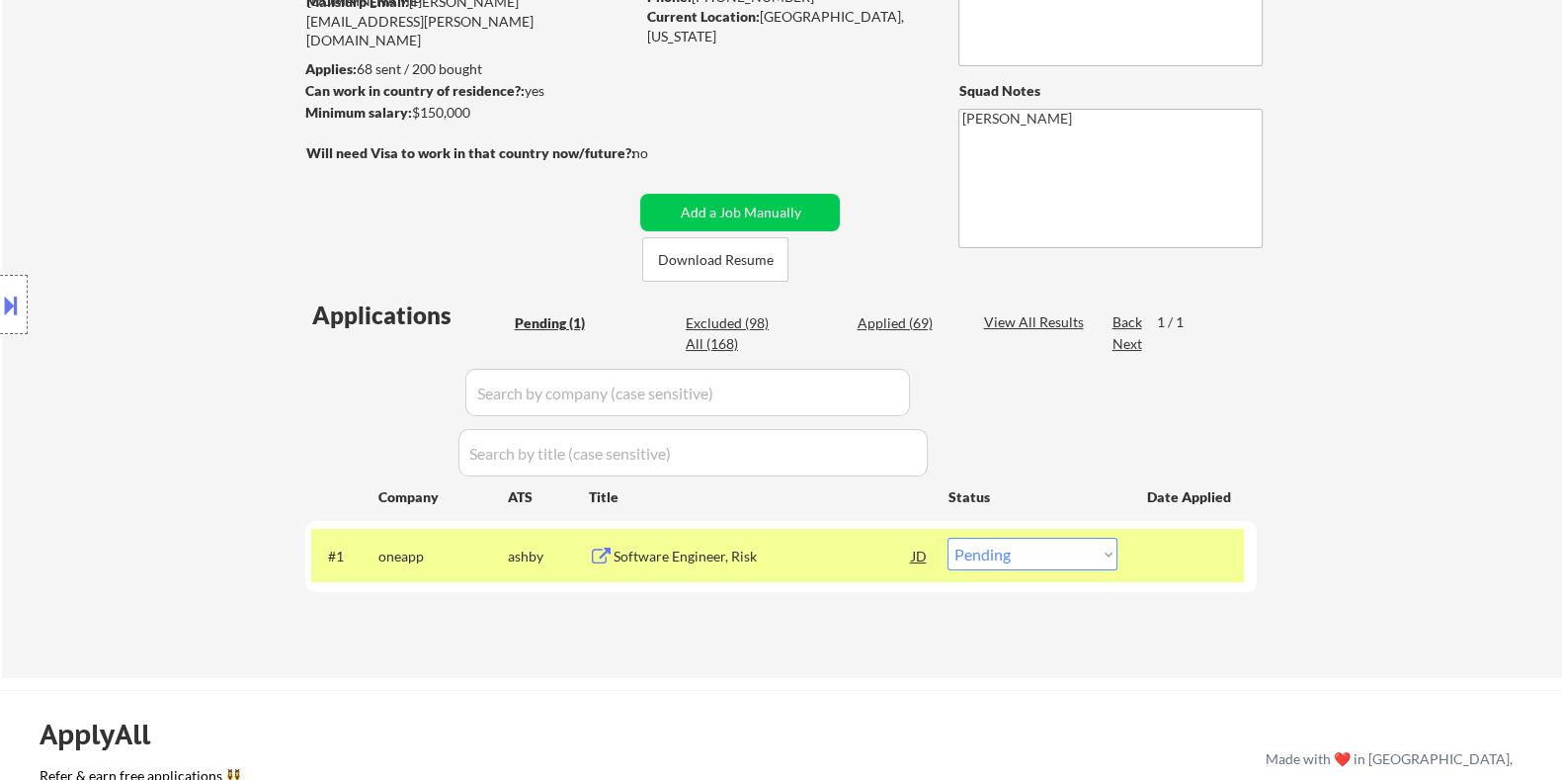
click at [723, 555] on div "Software Engineer, Risk" at bounding box center [762, 557] width 298 height 20
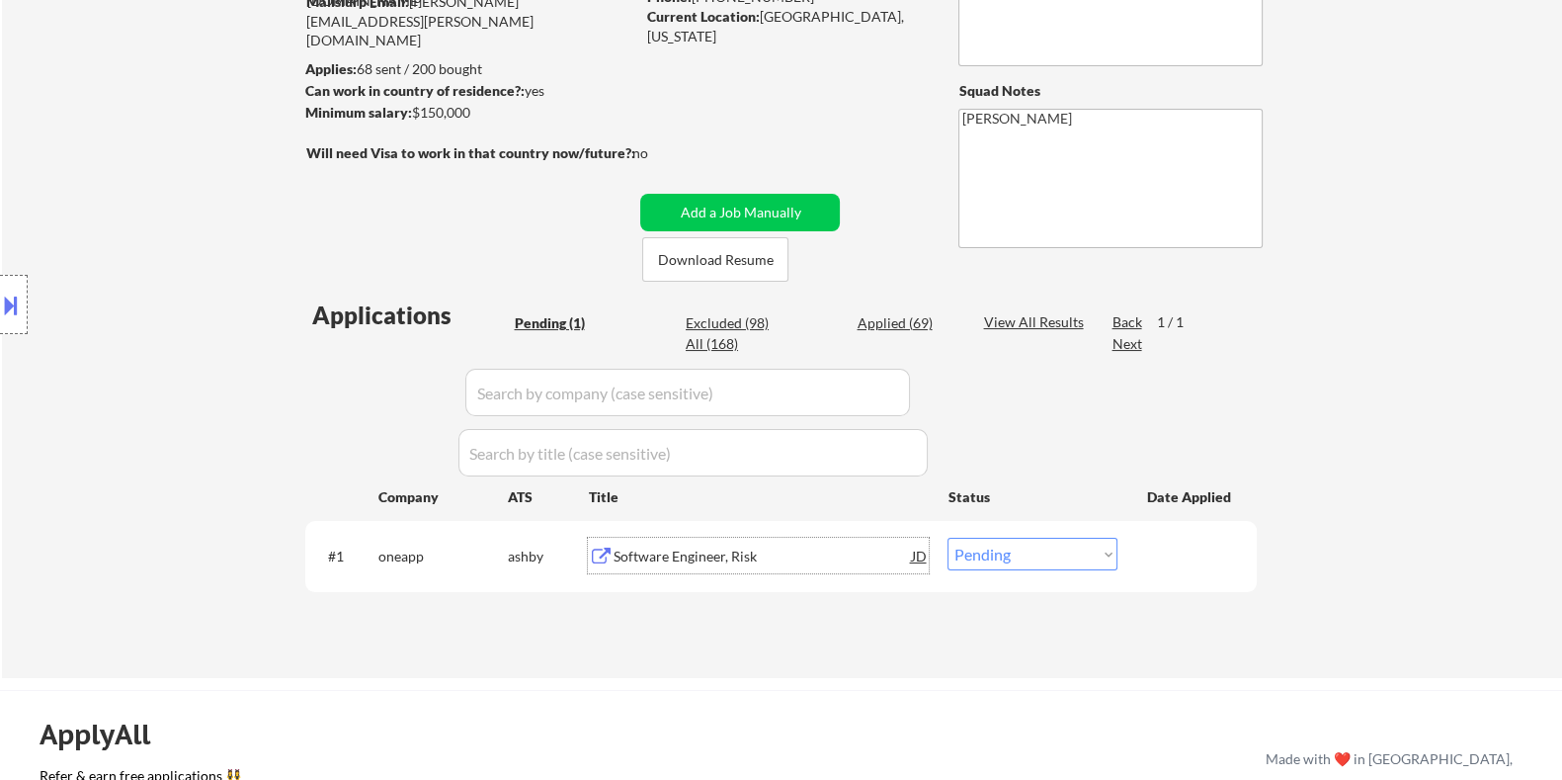
click at [998, 557] on select "Choose an option... Pending Applied Excluded (Questions) Excluded (Expired) Exc…" at bounding box center [1033, 554] width 170 height 33
select select ""applied""
click at [948, 538] on select "Choose an option... Pending Applied Excluded (Questions) Excluded (Expired) Exc…" at bounding box center [1033, 554] width 170 height 33
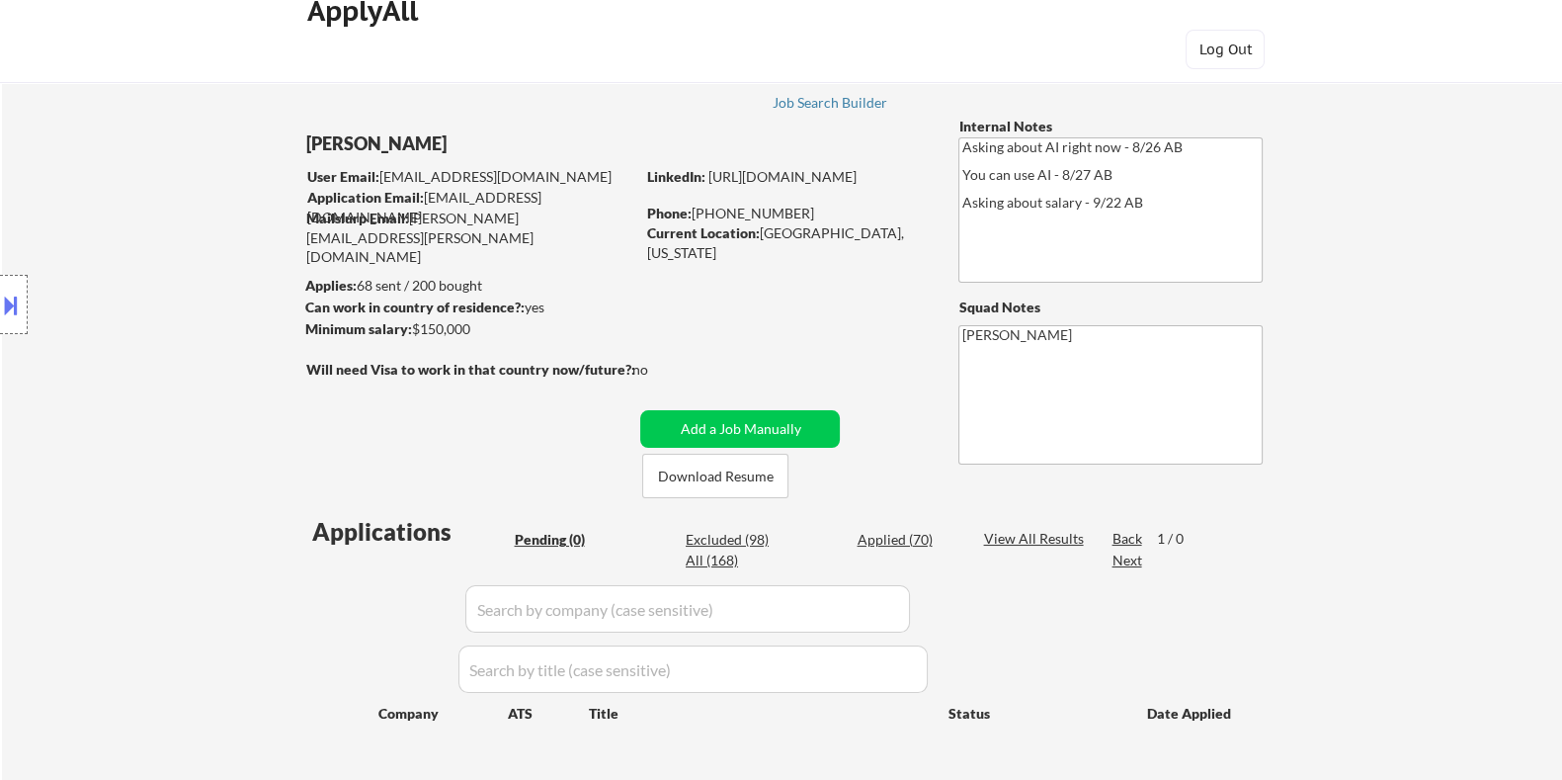
scroll to position [0, 0]
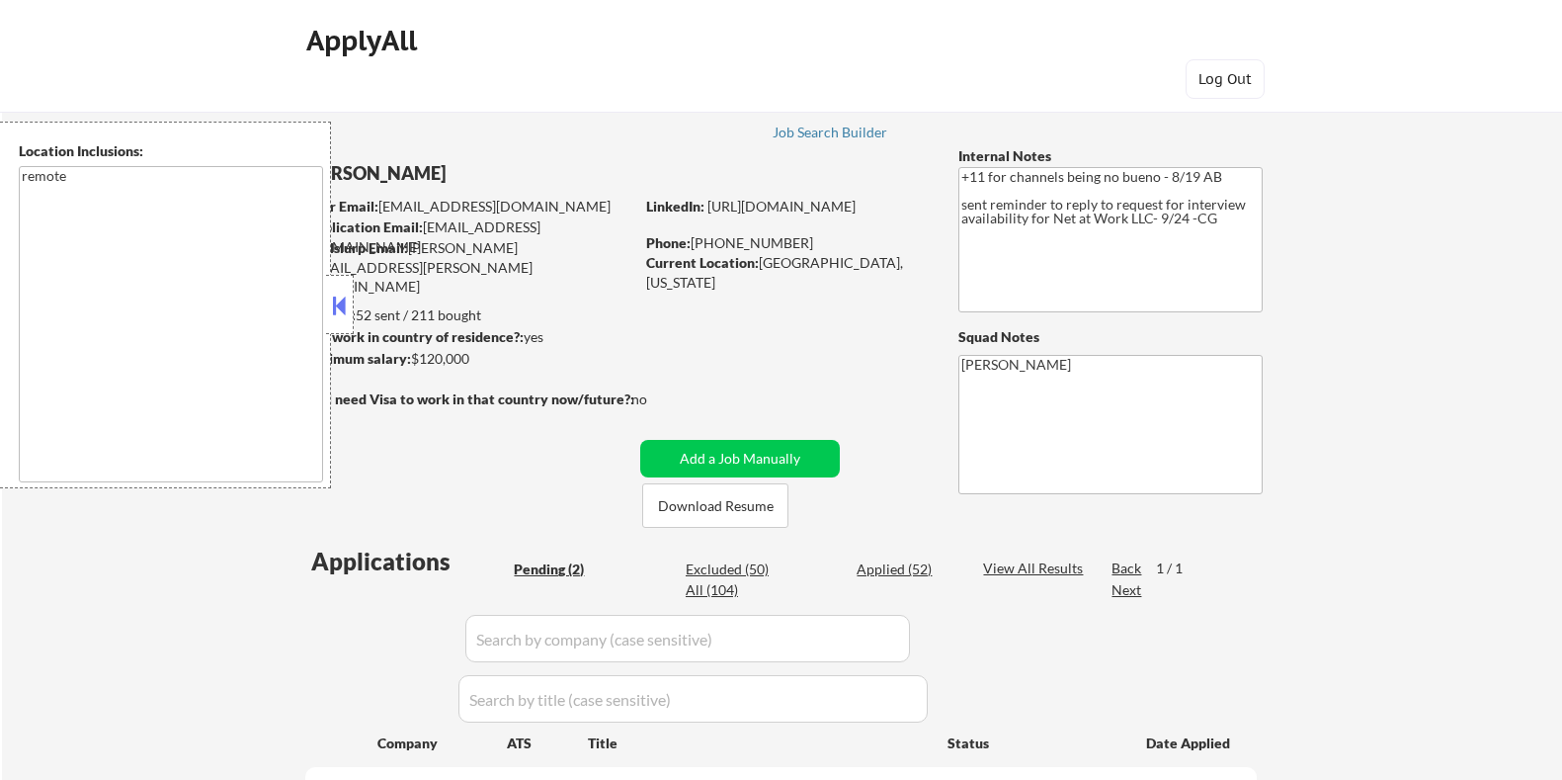
select select ""pending""
click at [339, 298] on button at bounding box center [340, 306] width 22 height 30
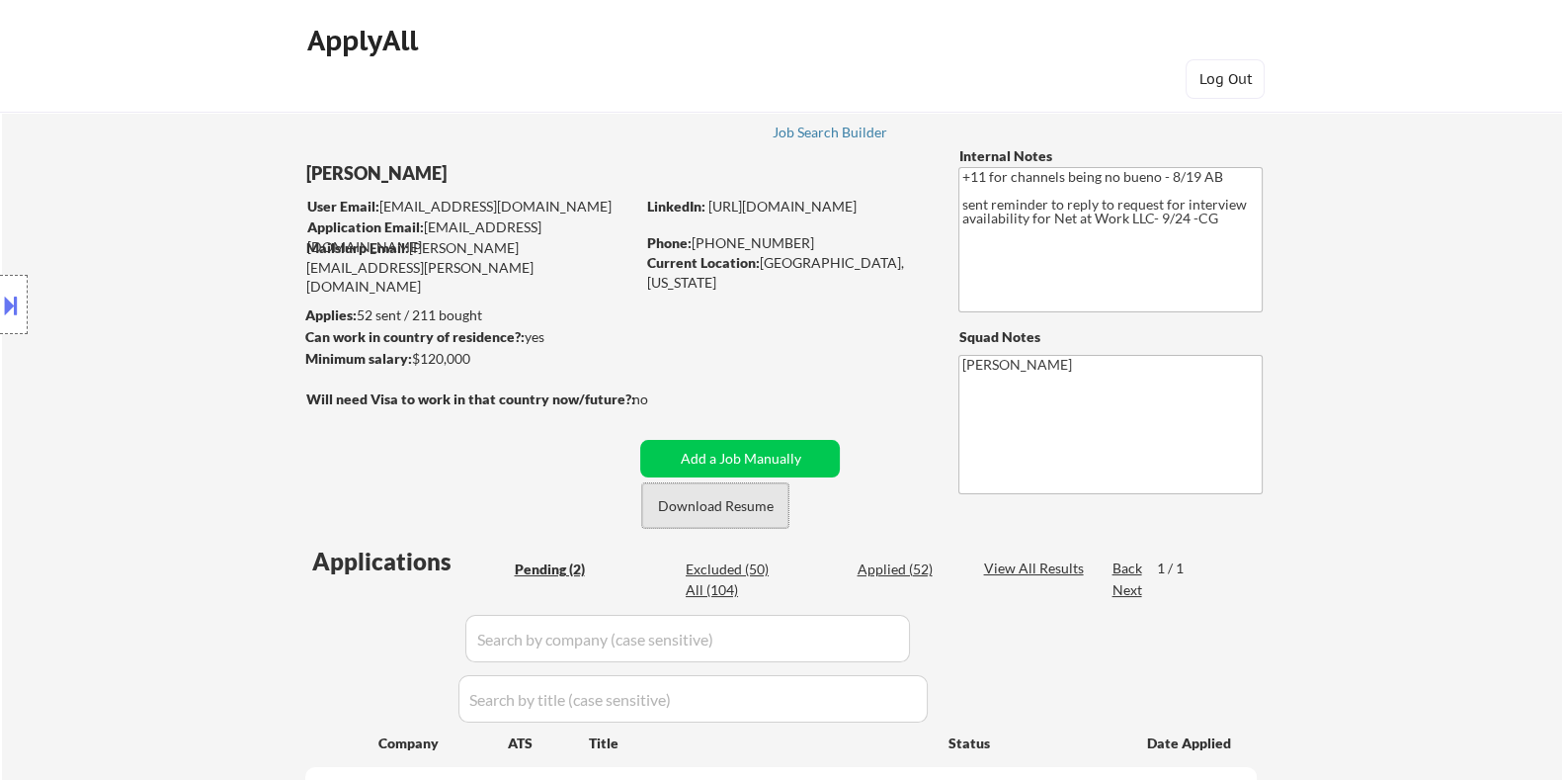
click at [700, 497] on button "Download Resume" at bounding box center [715, 505] width 146 height 44
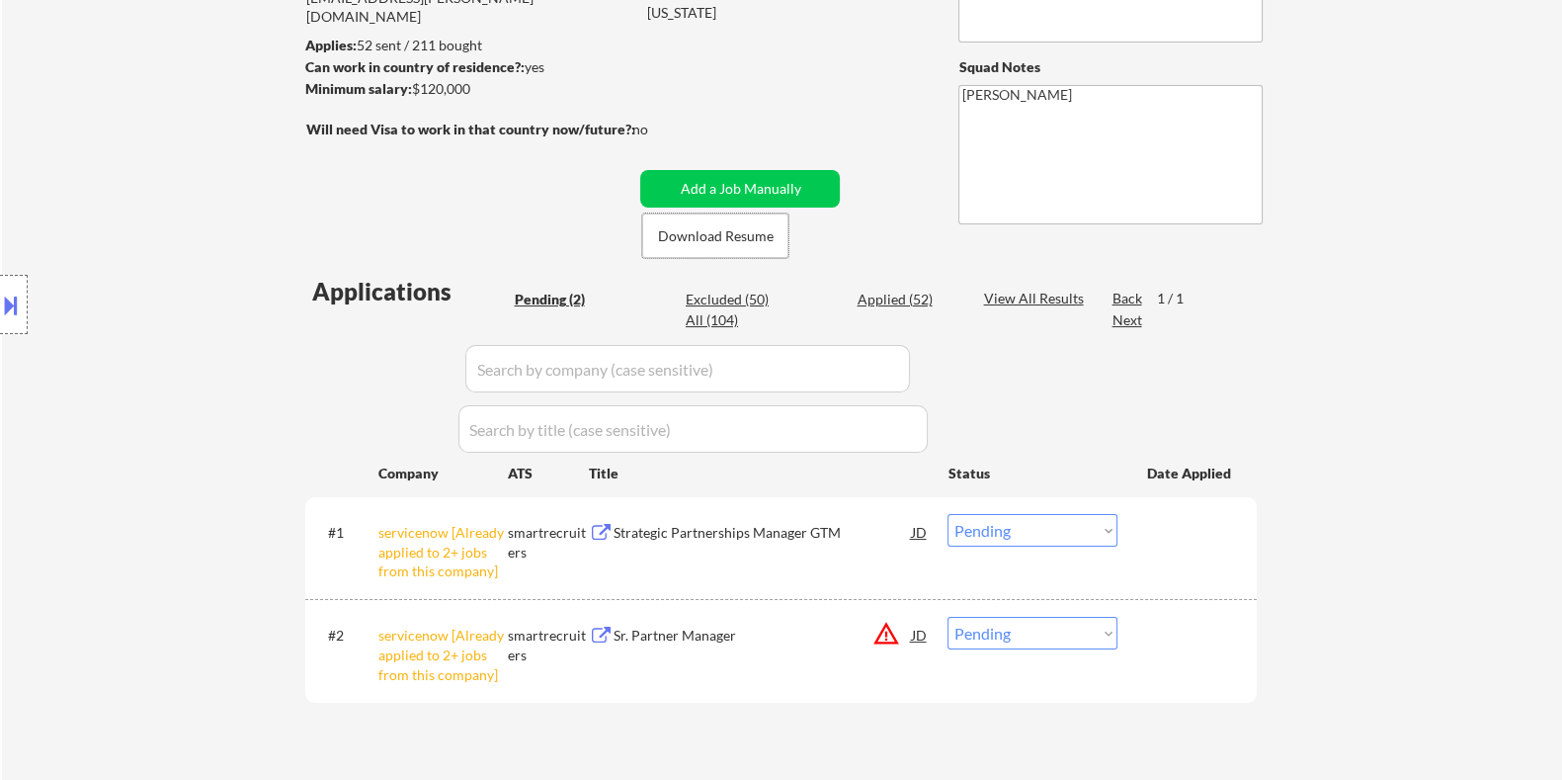
scroll to position [371, 0]
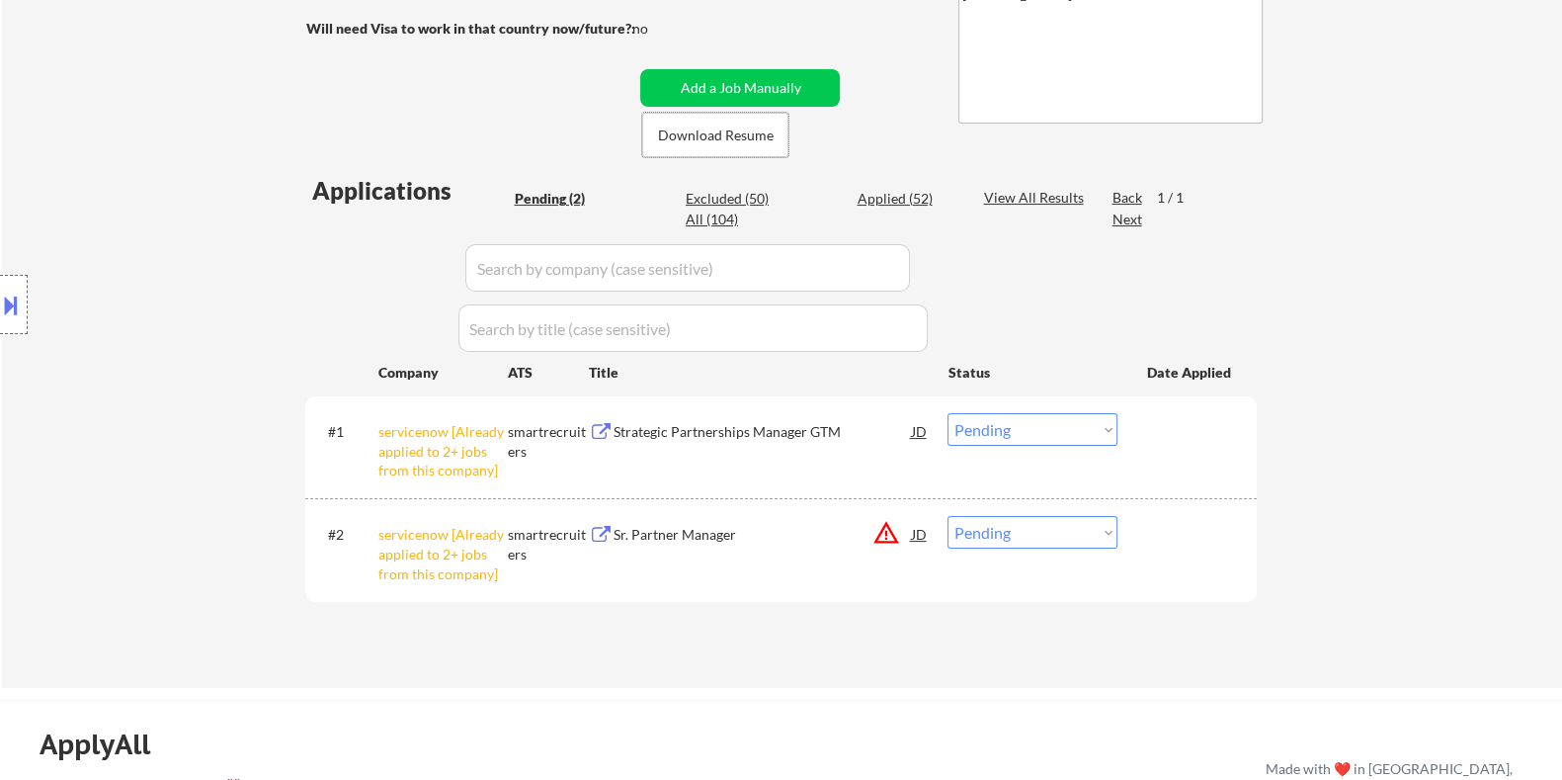
click at [682, 432] on div "Strategic Partnerships Manager GTM" at bounding box center [762, 432] width 298 height 20
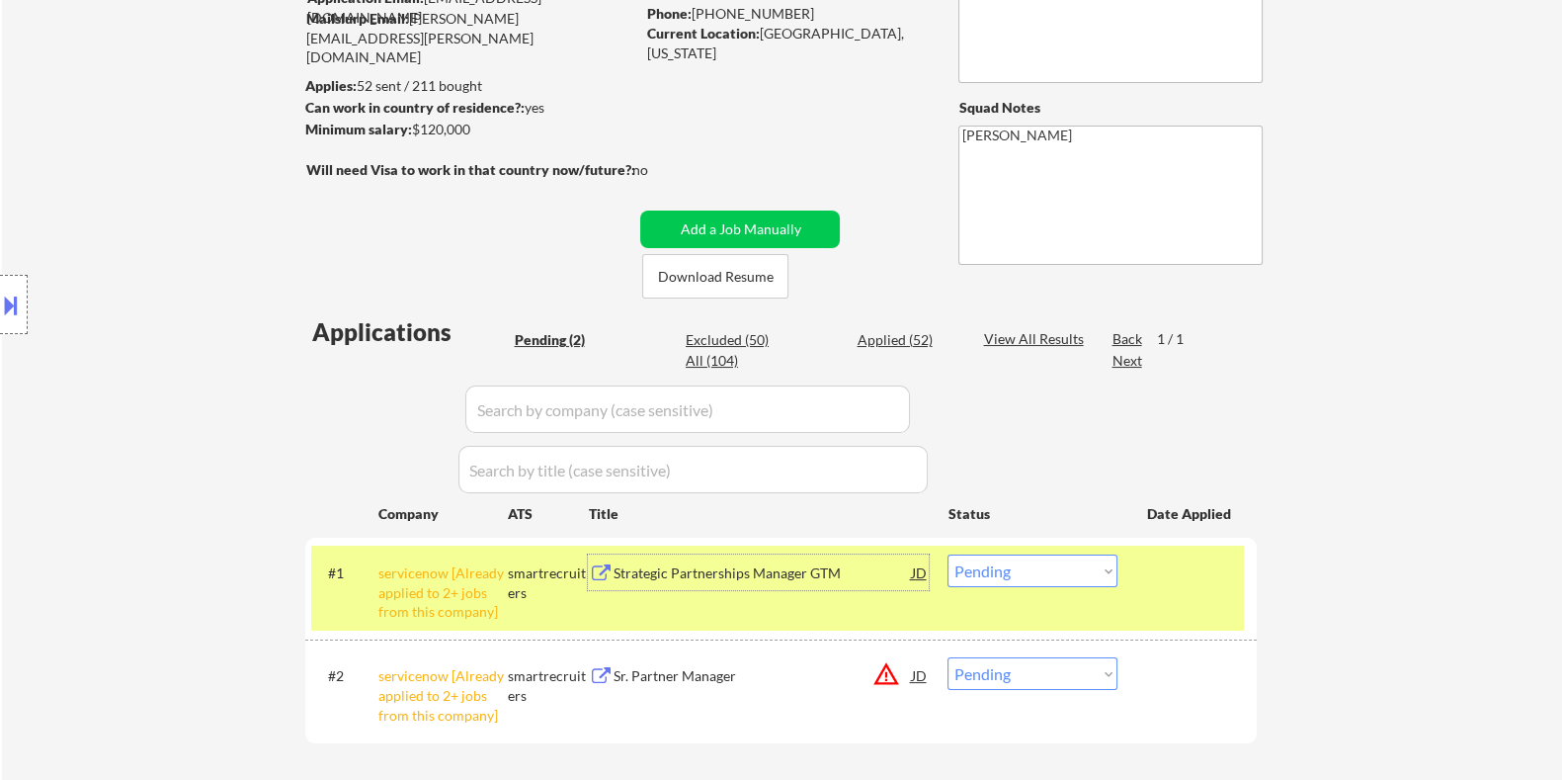
scroll to position [246, 0]
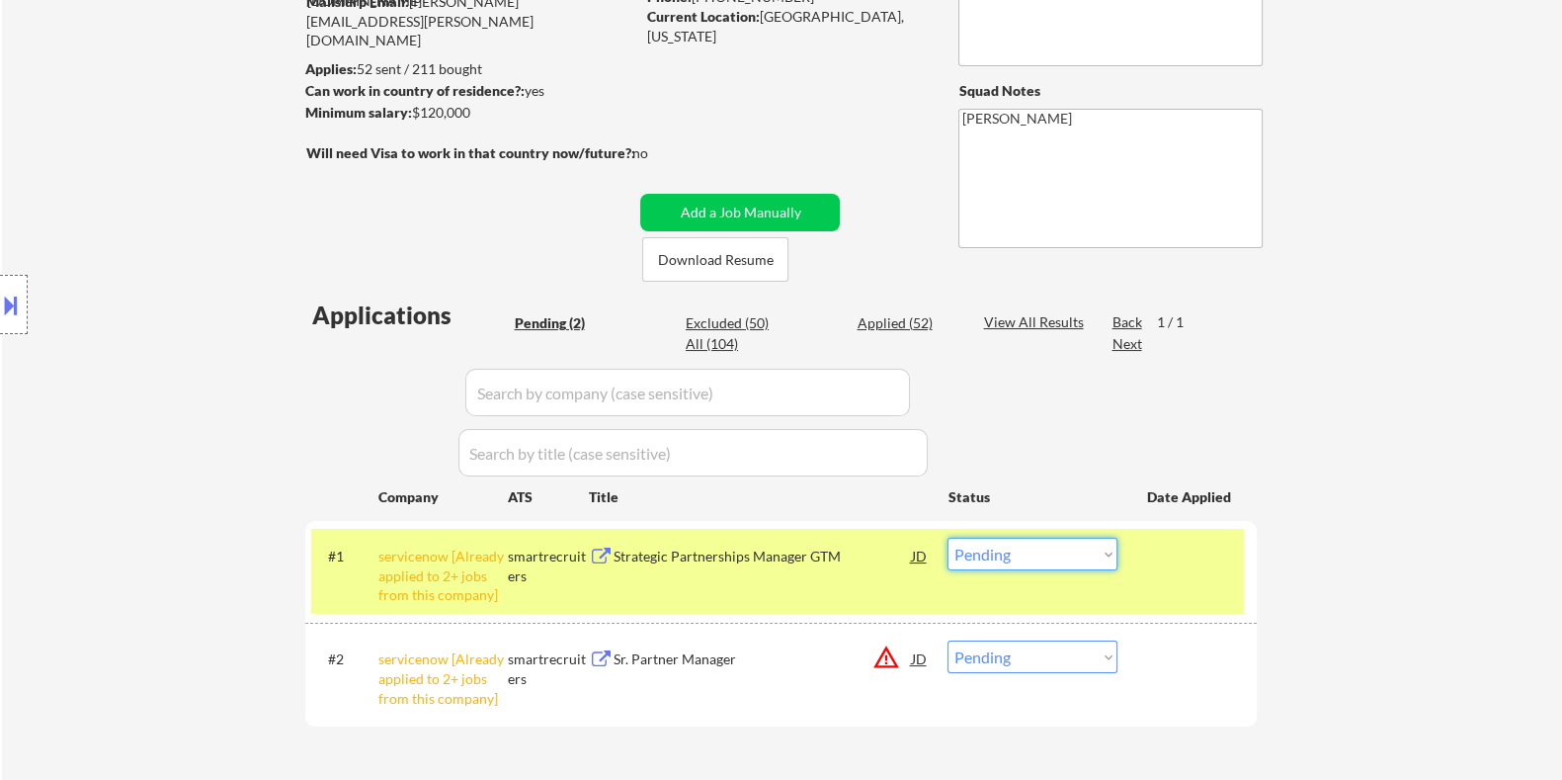
click at [1011, 561] on select "Choose an option... Pending Applied Excluded (Questions) Excluded (Expired) Exc…" at bounding box center [1033, 554] width 170 height 33
click at [948, 538] on select "Choose an option... Pending Applied Excluded (Questions) Excluded (Expired) Exc…" at bounding box center [1033, 554] width 170 height 33
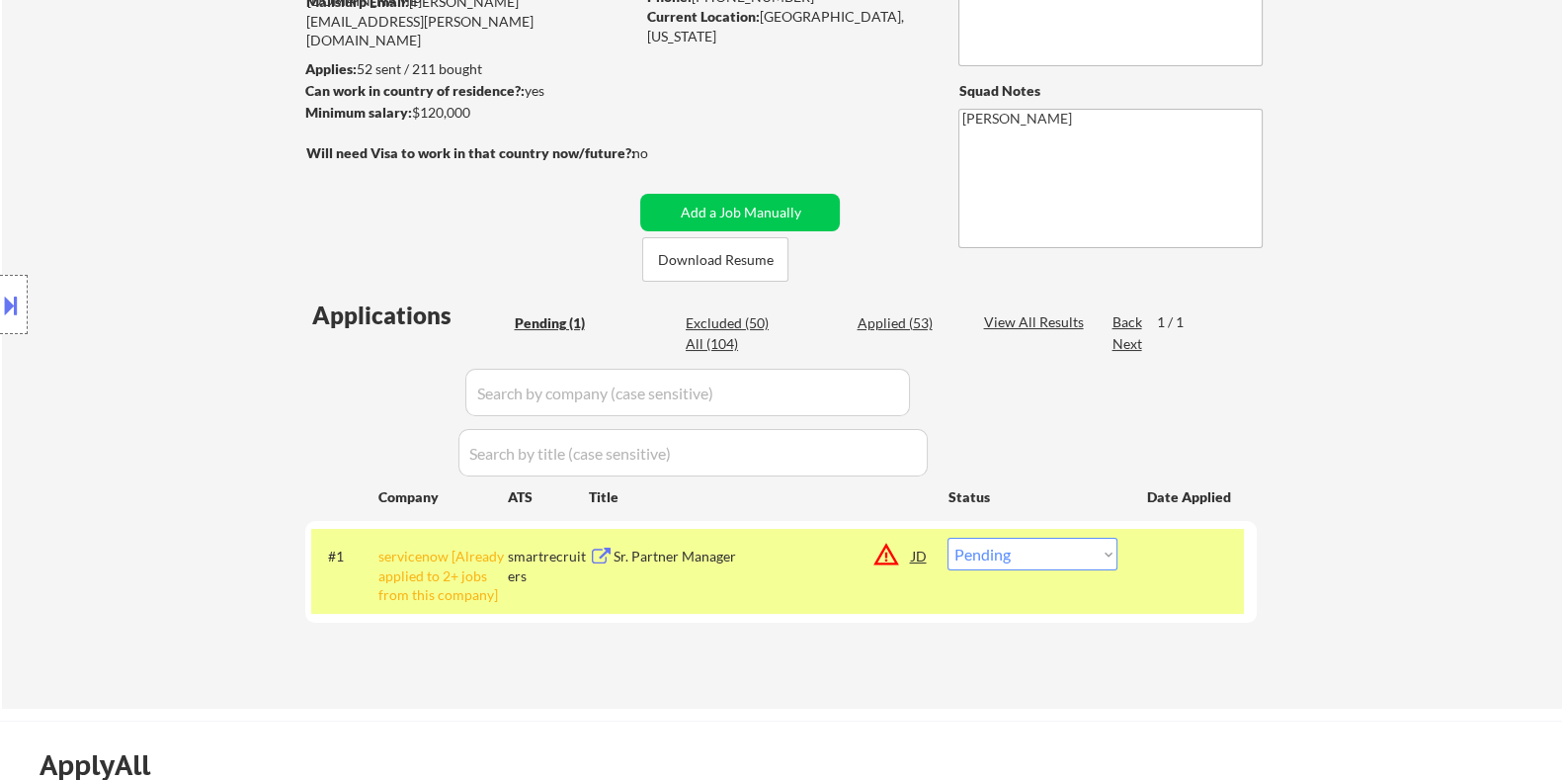
click at [1092, 559] on select "Choose an option... Pending Applied Excluded (Questions) Excluded (Expired) Exc…" at bounding box center [1033, 554] width 170 height 33
select select ""excluded__other_""
click at [948, 538] on select "Choose an option... Pending Applied Excluded (Questions) Excluded (Expired) Exc…" at bounding box center [1033, 554] width 170 height 33
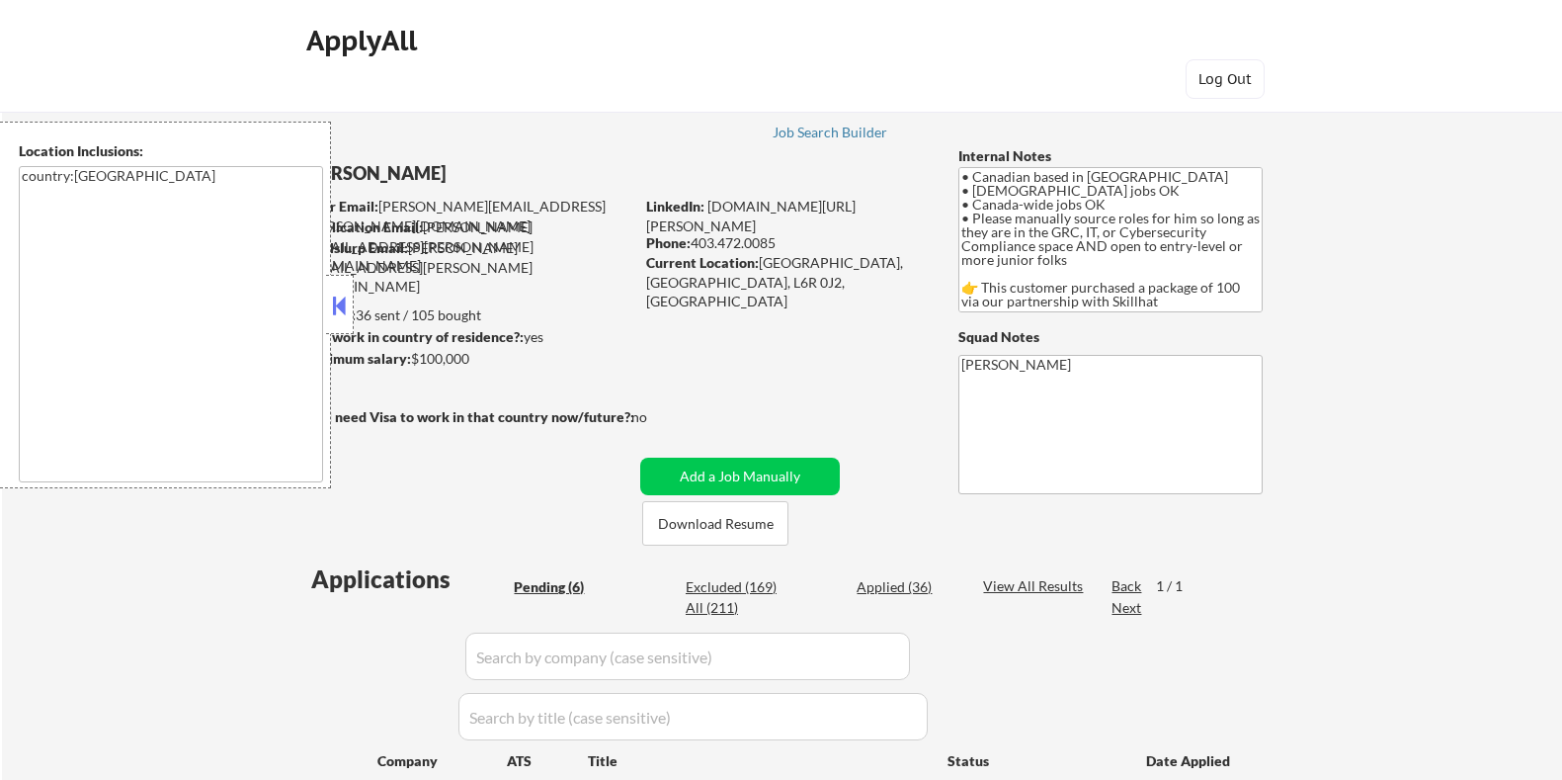
select select ""pending""
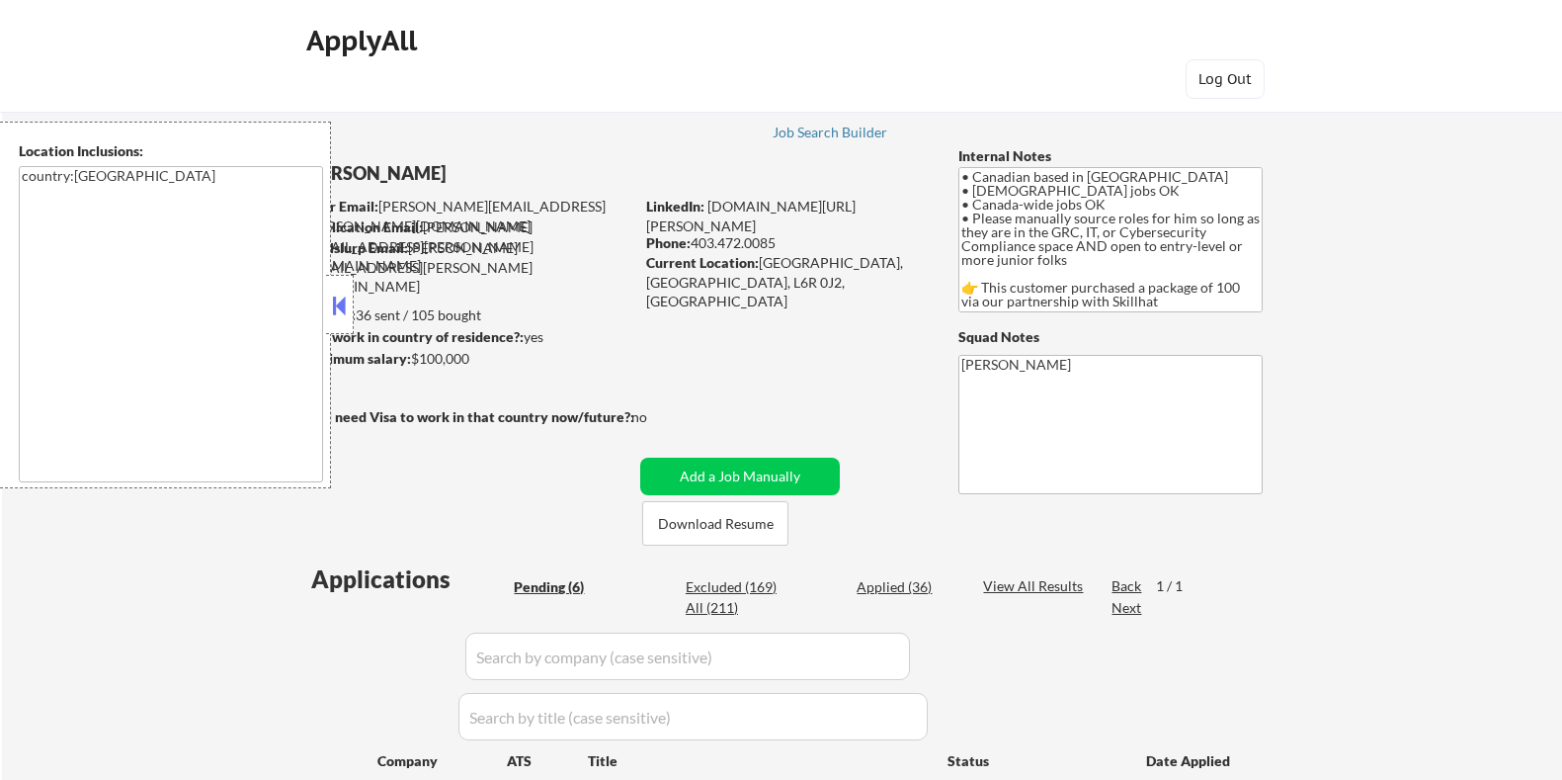
select select ""pending""
click at [339, 302] on button at bounding box center [340, 306] width 22 height 30
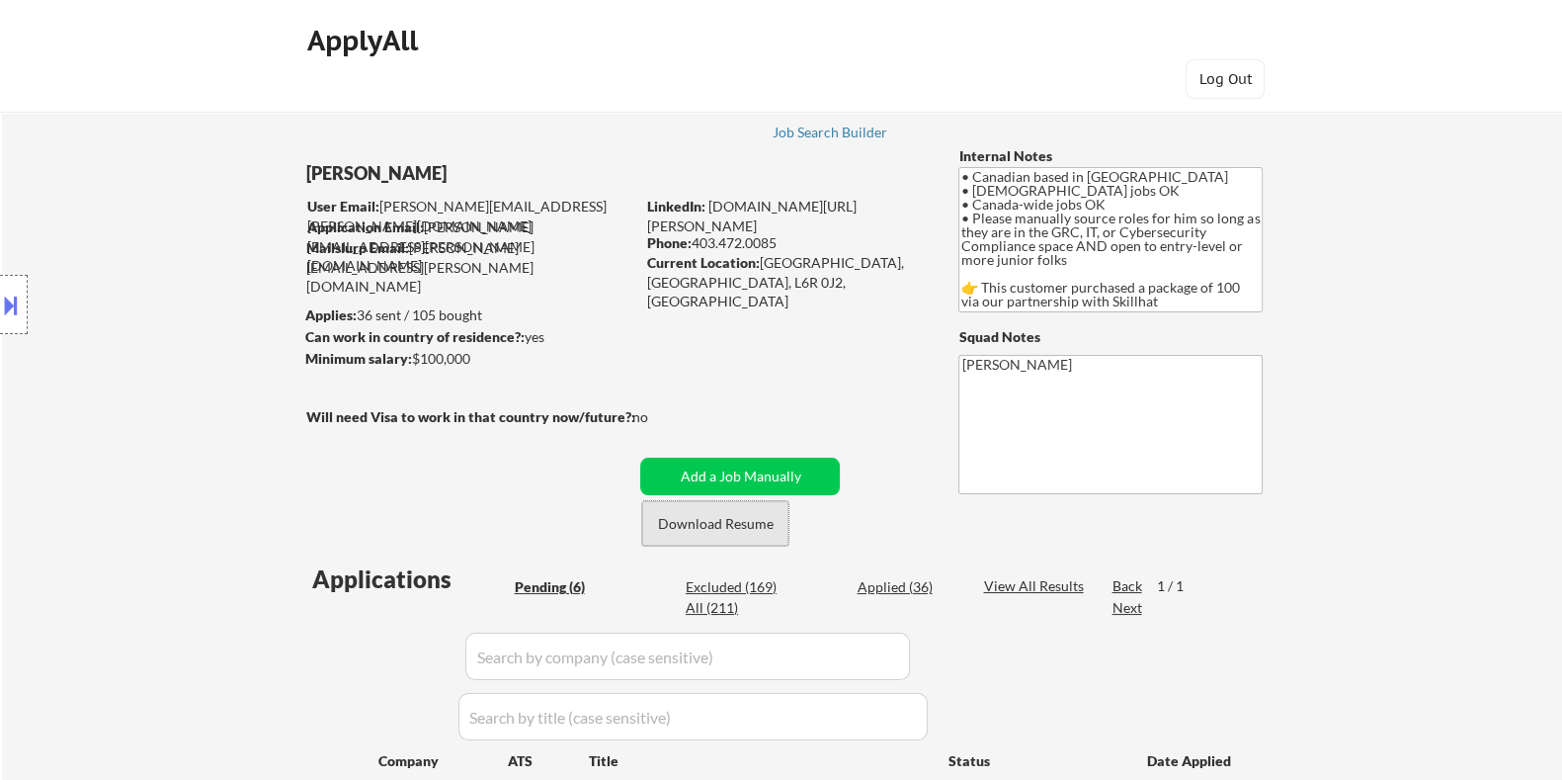
click at [702, 516] on button "Download Resume" at bounding box center [715, 523] width 146 height 44
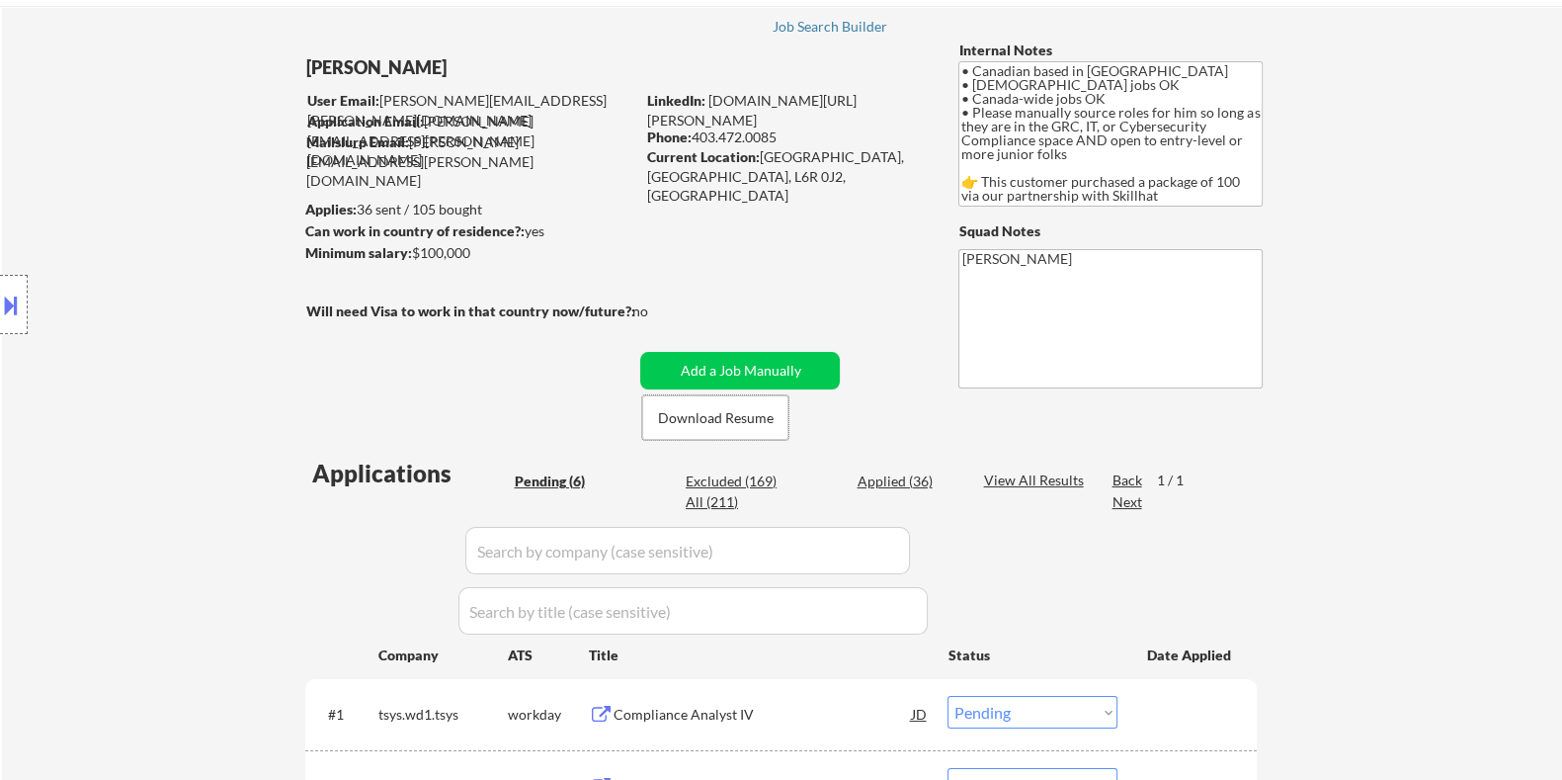
scroll to position [371, 0]
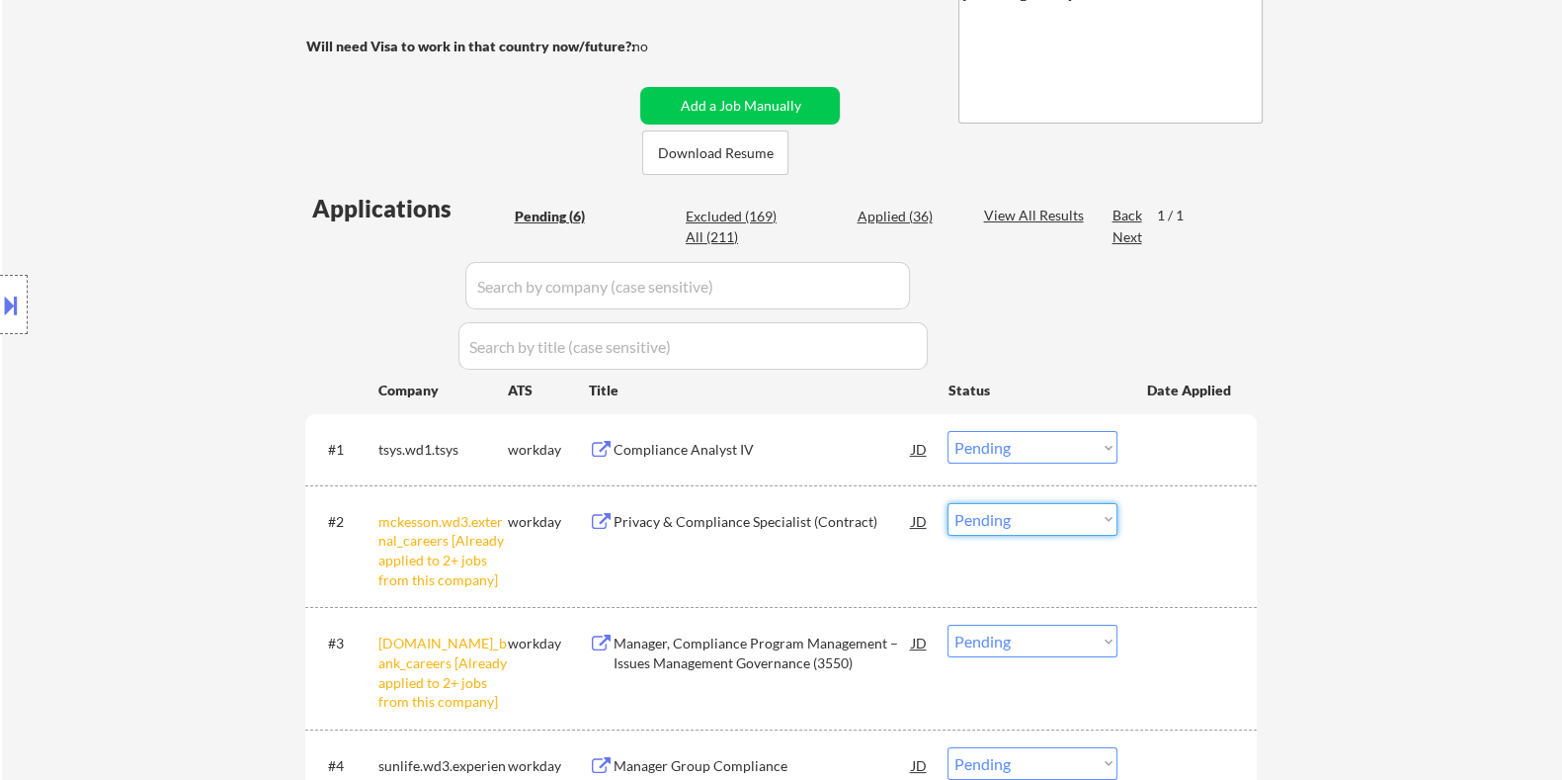
click at [1026, 512] on select "Choose an option... Pending Applied Excluded (Questions) Excluded (Expired) Exc…" at bounding box center [1033, 519] width 170 height 33
click at [948, 503] on select "Choose an option... Pending Applied Excluded (Questions) Excluded (Expired) Exc…" at bounding box center [1033, 519] width 170 height 33
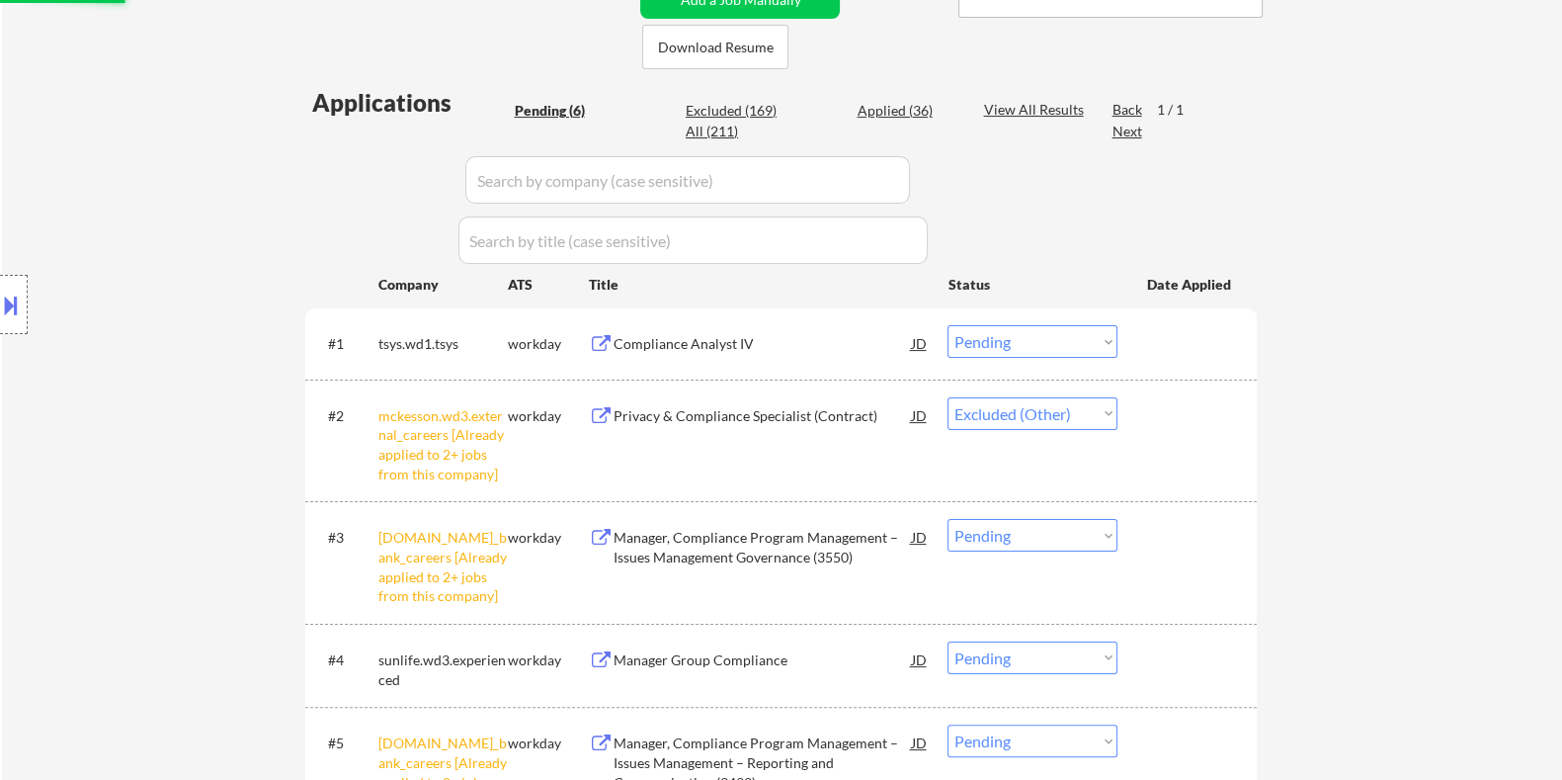
scroll to position [493, 0]
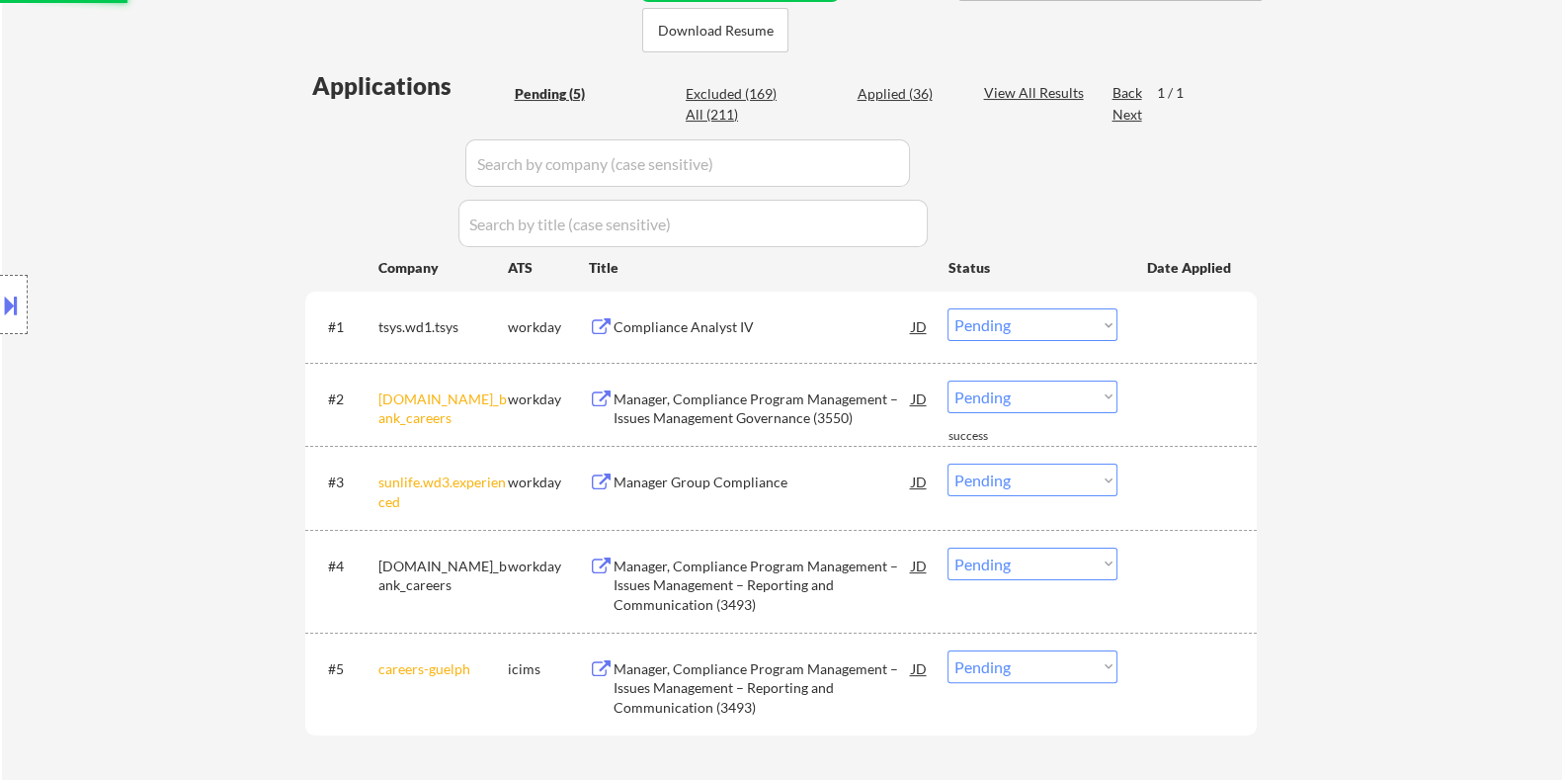
click at [1036, 517] on div "#3 sunlife.wd3.experienced workday Manager Group Compliance JD Choose an option…" at bounding box center [777, 487] width 933 height 65
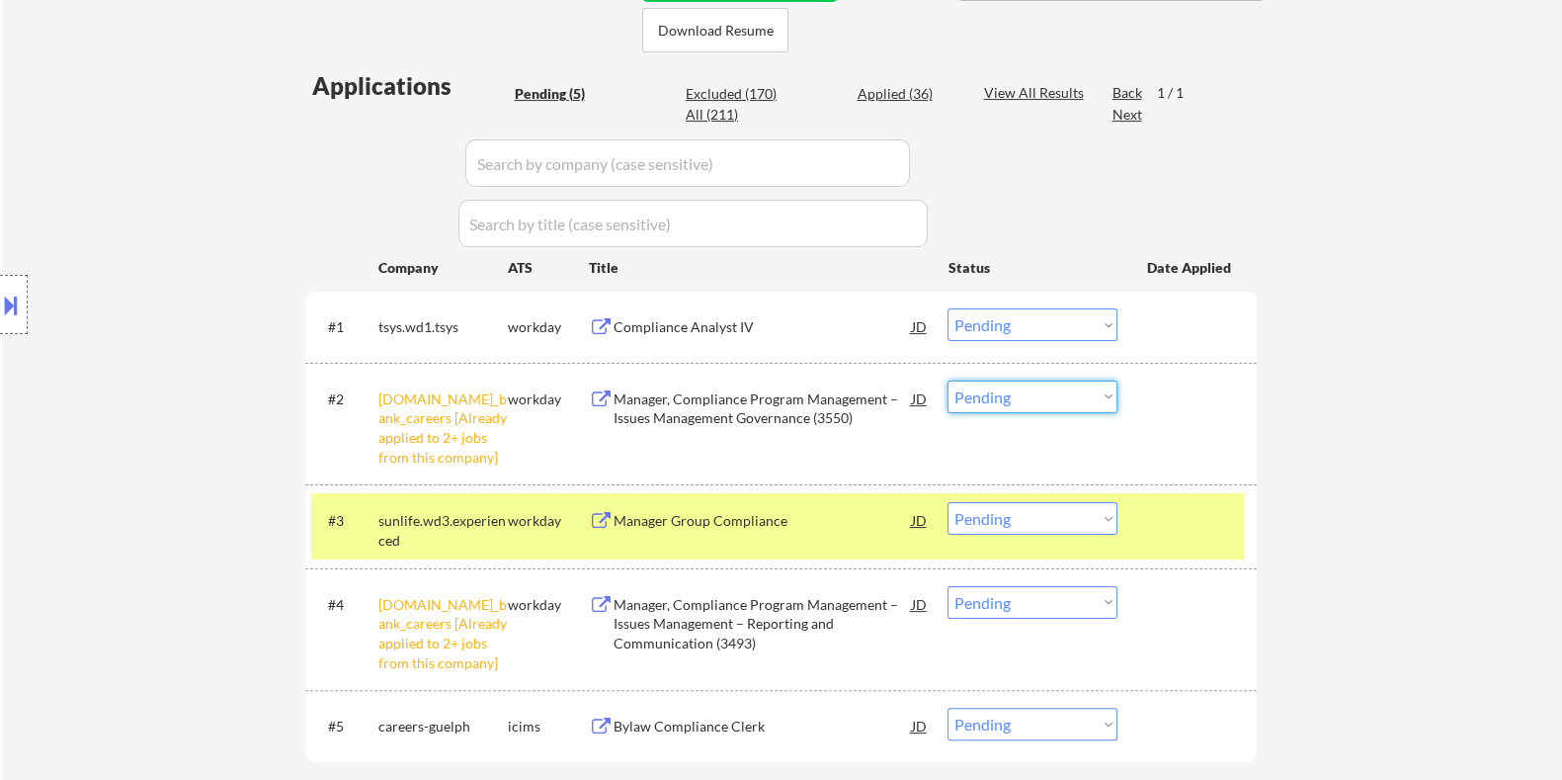
click at [1078, 397] on select "Choose an option... Pending Applied Excluded (Questions) Excluded (Expired) Exc…" at bounding box center [1033, 396] width 170 height 33
click at [948, 380] on select "Choose an option... Pending Applied Excluded (Questions) Excluded (Expired) Exc…" at bounding box center [1033, 396] width 170 height 33
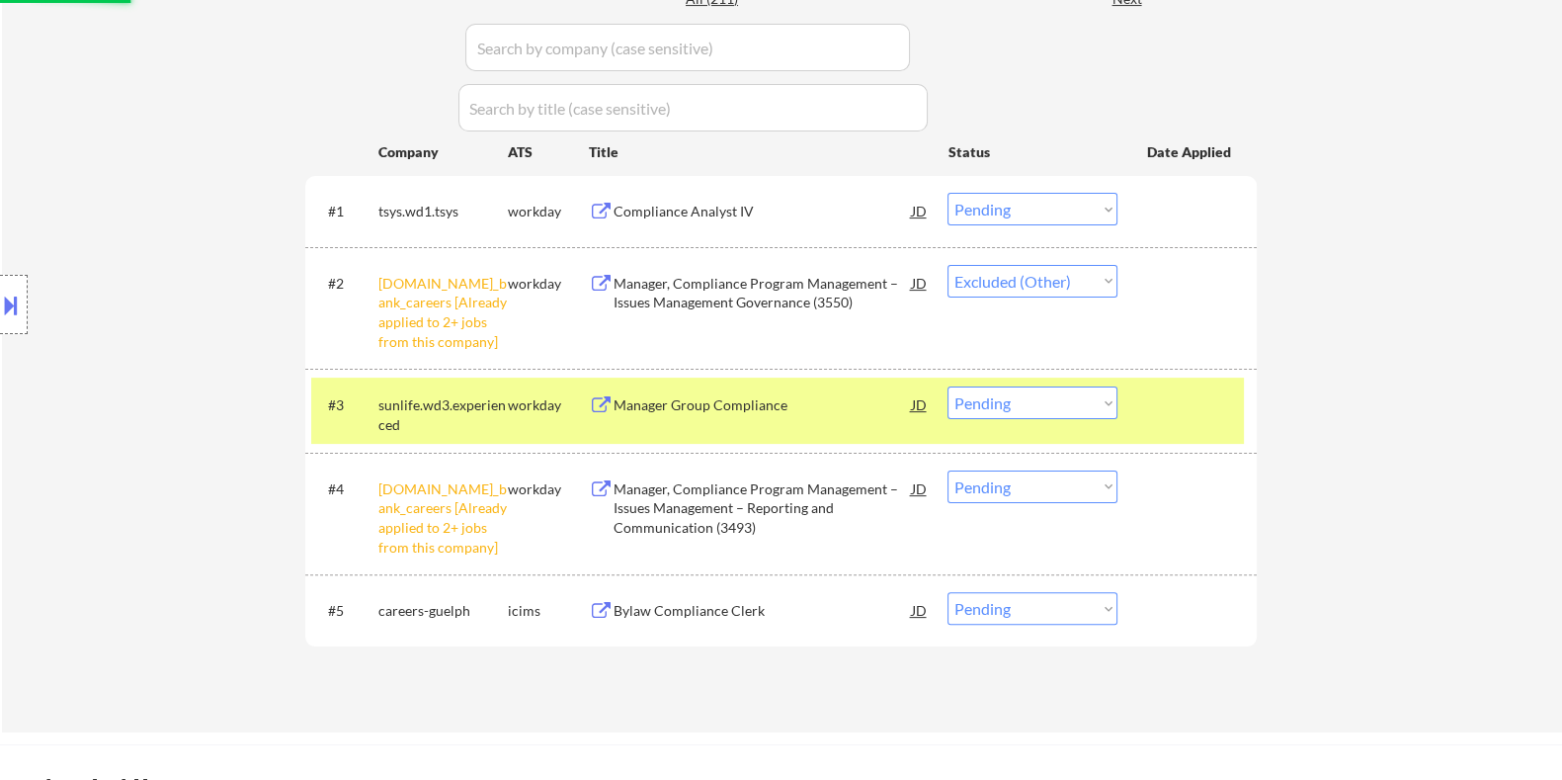
scroll to position [618, 0]
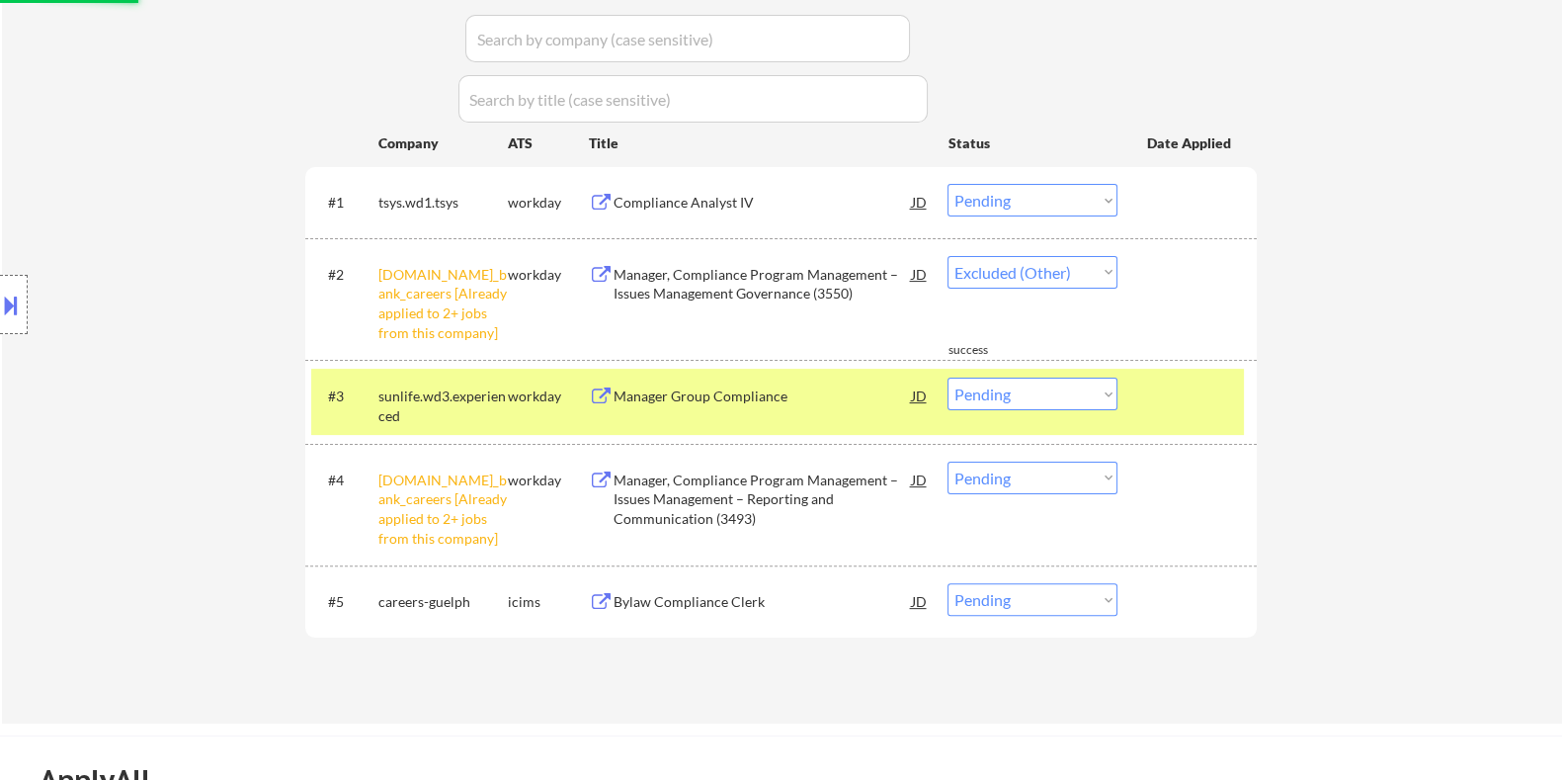
select select ""pending""
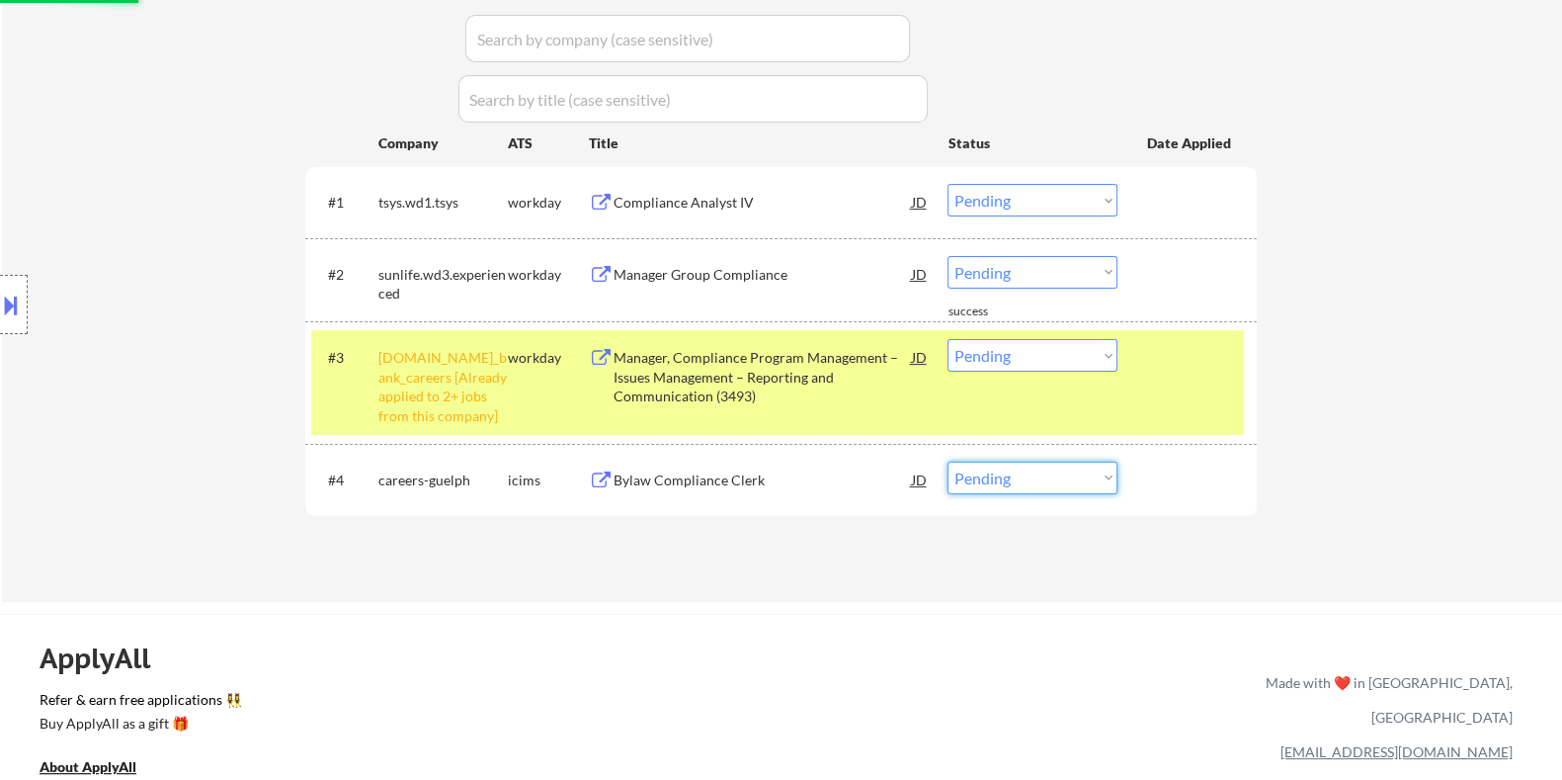
click at [1077, 477] on select "Choose an option... Pending Applied Excluded (Questions) Excluded (Expired) Exc…" at bounding box center [1033, 478] width 170 height 33
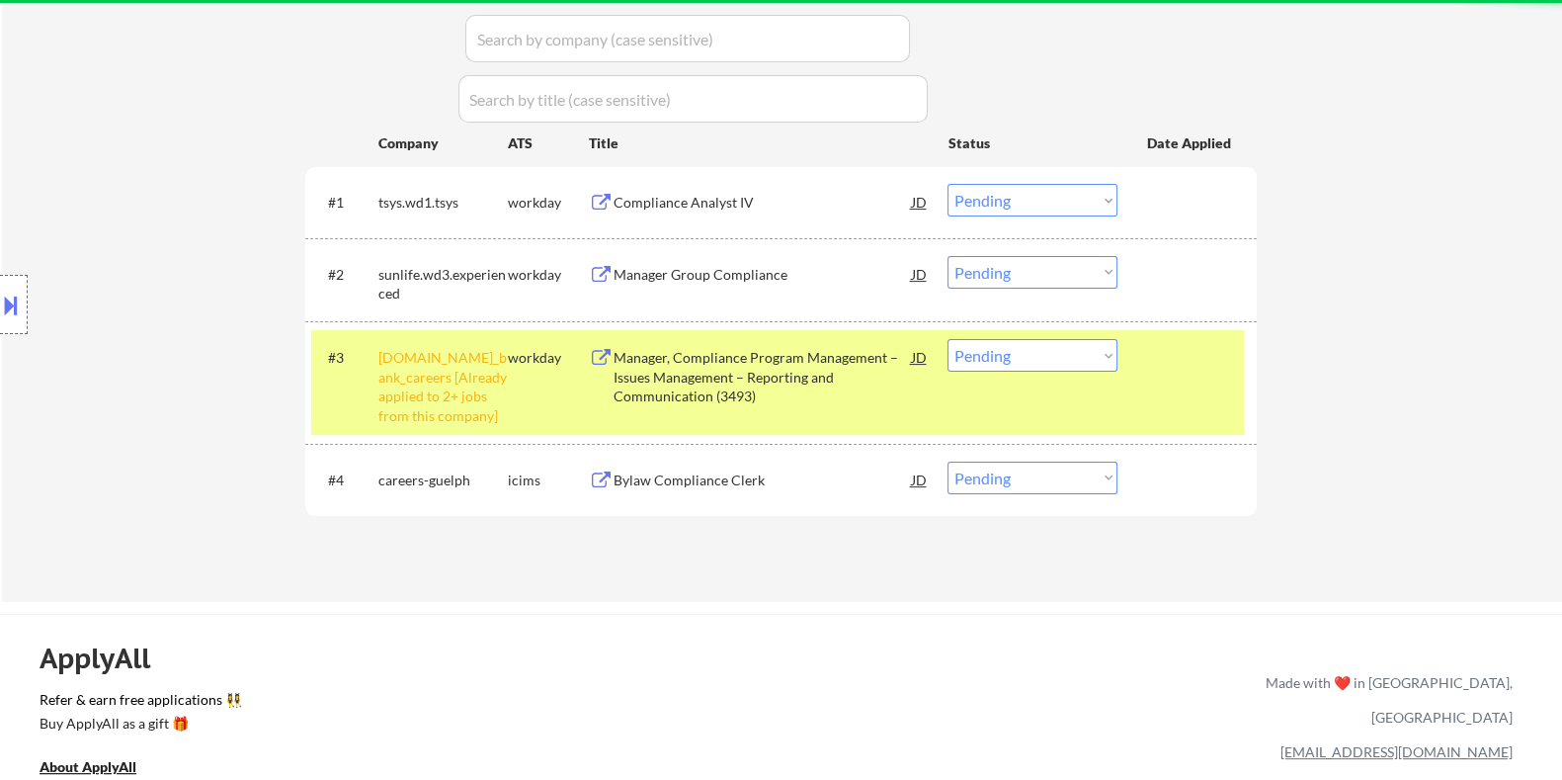
click at [704, 590] on div "← Return to /applysquad Mailslurp Inbox Job Search Builder [PERSON_NAME] User E…" at bounding box center [782, 31] width 1560 height 1140
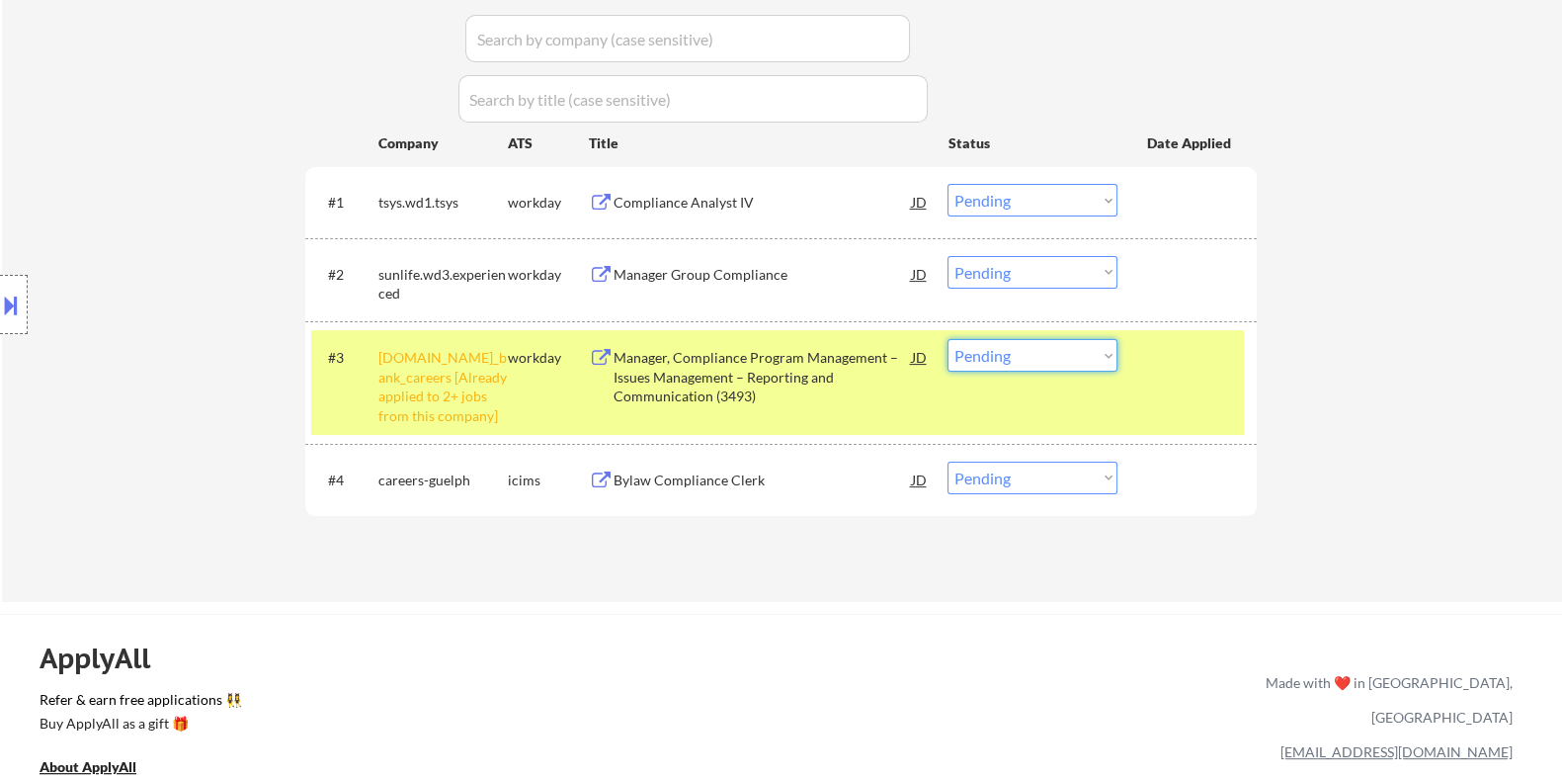
click at [1067, 363] on select "Choose an option... Pending Applied Excluded (Questions) Excluded (Expired) Exc…" at bounding box center [1033, 355] width 170 height 33
click at [948, 339] on select "Choose an option... Pending Applied Excluded (Questions) Excluded (Expired) Exc…" at bounding box center [1033, 355] width 170 height 33
select select ""pending""
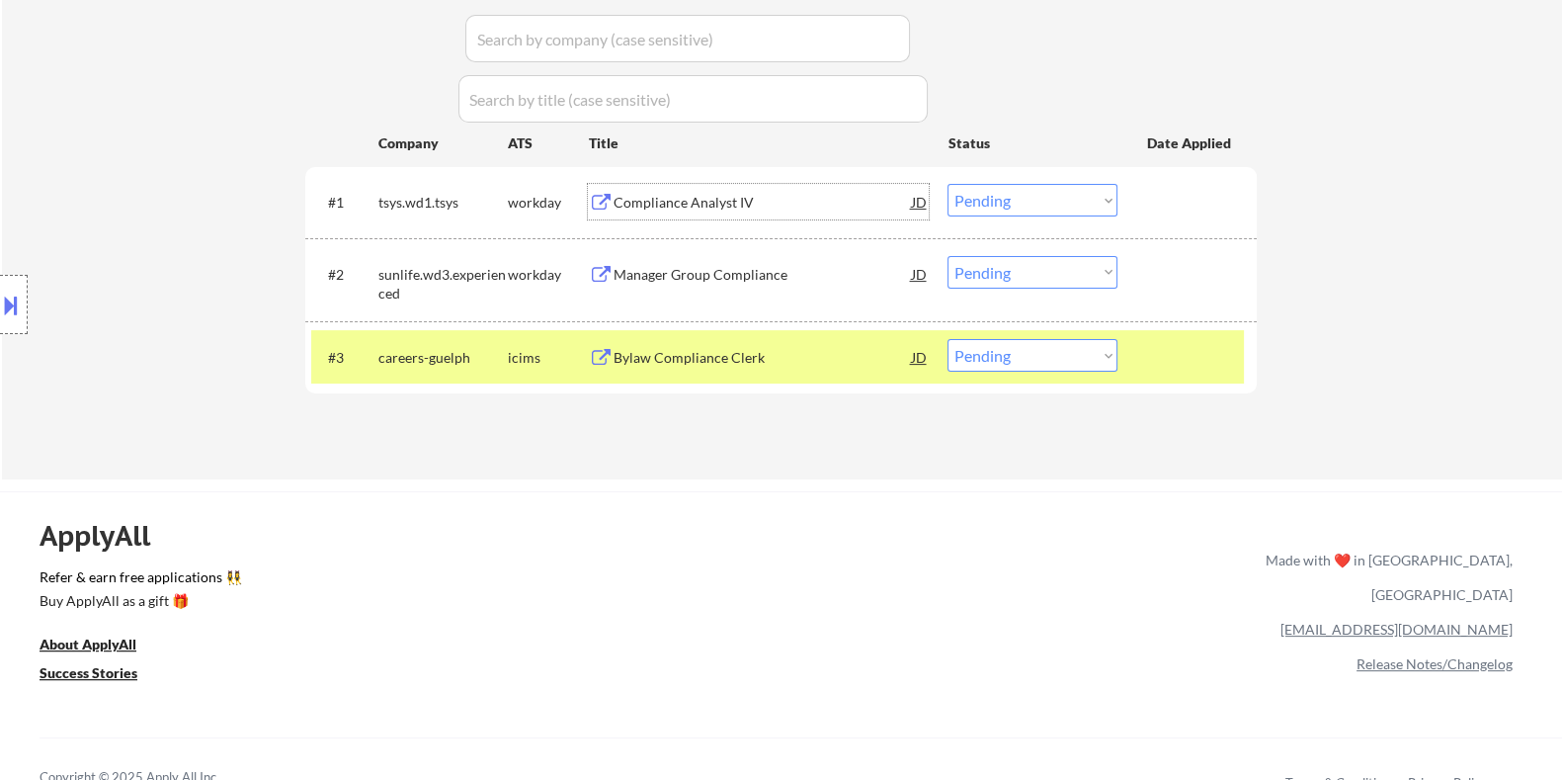
click at [702, 209] on div "Compliance Analyst IV" at bounding box center [762, 203] width 298 height 20
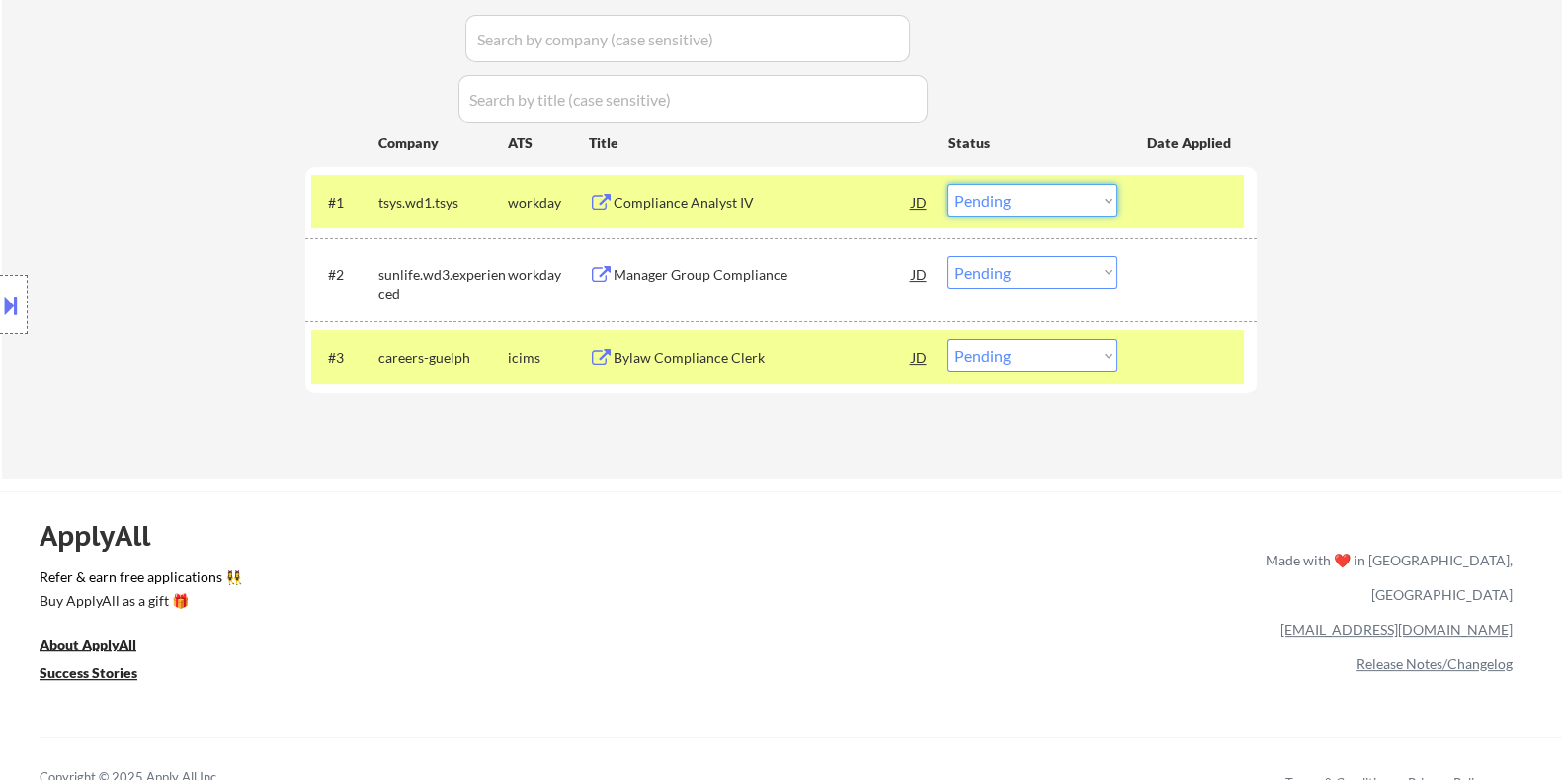
click at [1048, 203] on select "Choose an option... Pending Applied Excluded (Questions) Excluded (Expired) Exc…" at bounding box center [1033, 200] width 170 height 33
click at [948, 184] on select "Choose an option... Pending Applied Excluded (Questions) Excluded (Expired) Exc…" at bounding box center [1033, 200] width 170 height 33
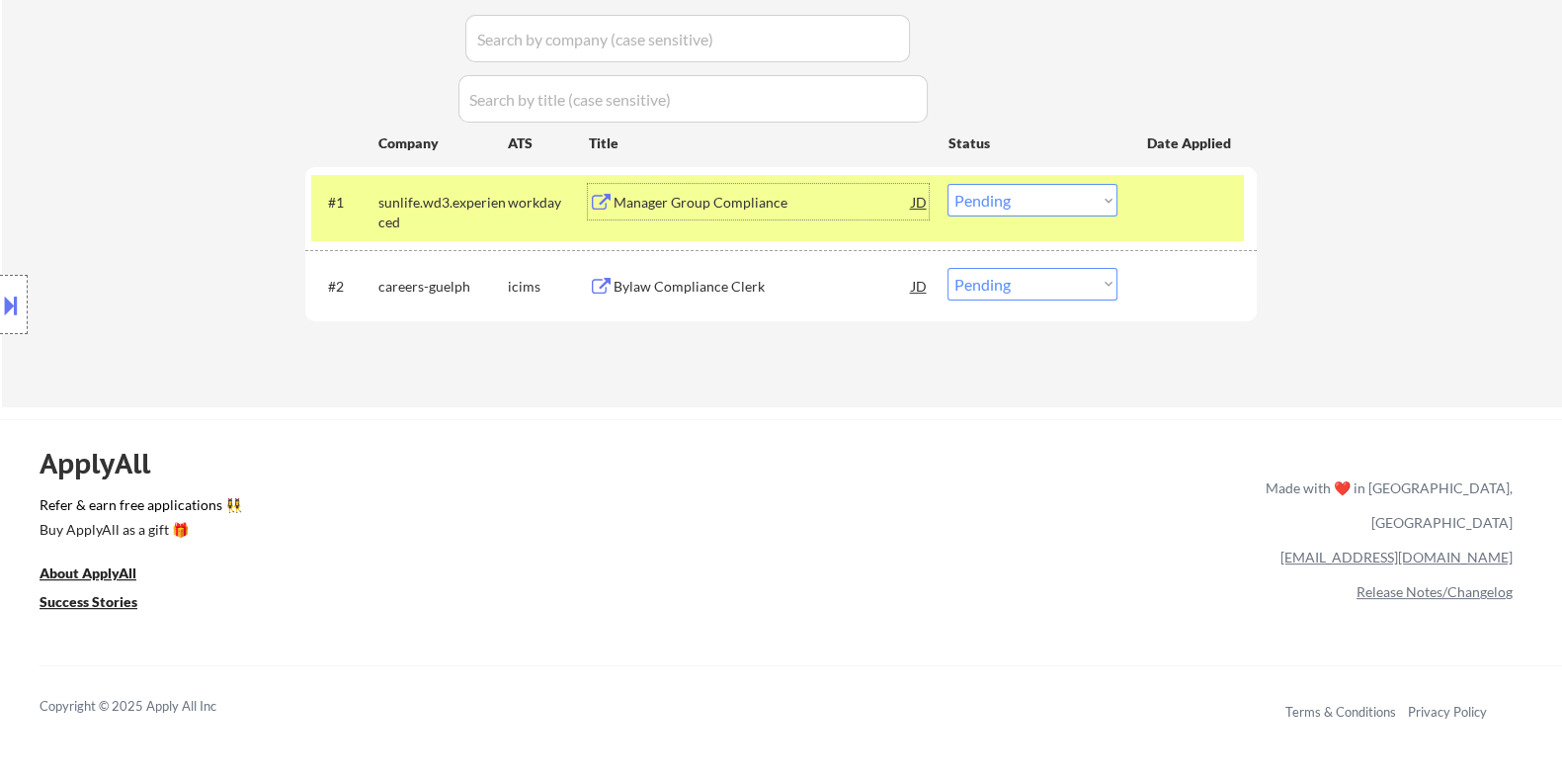
click at [775, 199] on div "Manager Group Compliance" at bounding box center [762, 203] width 298 height 20
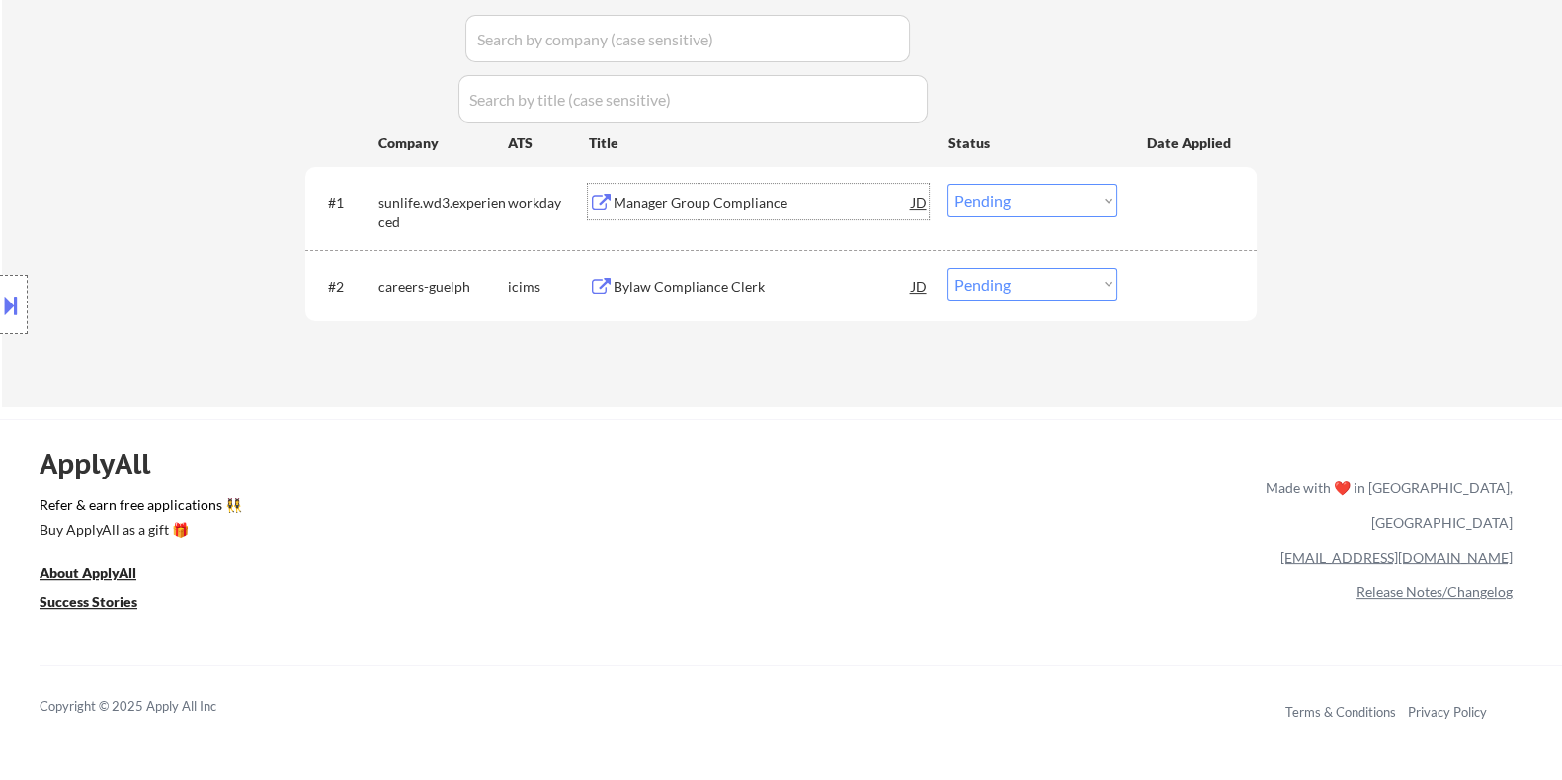
click at [1013, 192] on select "Choose an option... Pending Applied Excluded (Questions) Excluded (Expired) Exc…" at bounding box center [1033, 200] width 170 height 33
click at [1038, 194] on select "Choose an option... Pending Applied Excluded (Questions) Excluded (Expired) Exc…" at bounding box center [1033, 200] width 170 height 33
click at [948, 184] on select "Choose an option... Pending Applied Excluded (Questions) Excluded (Expired) Exc…" at bounding box center [1033, 200] width 170 height 33
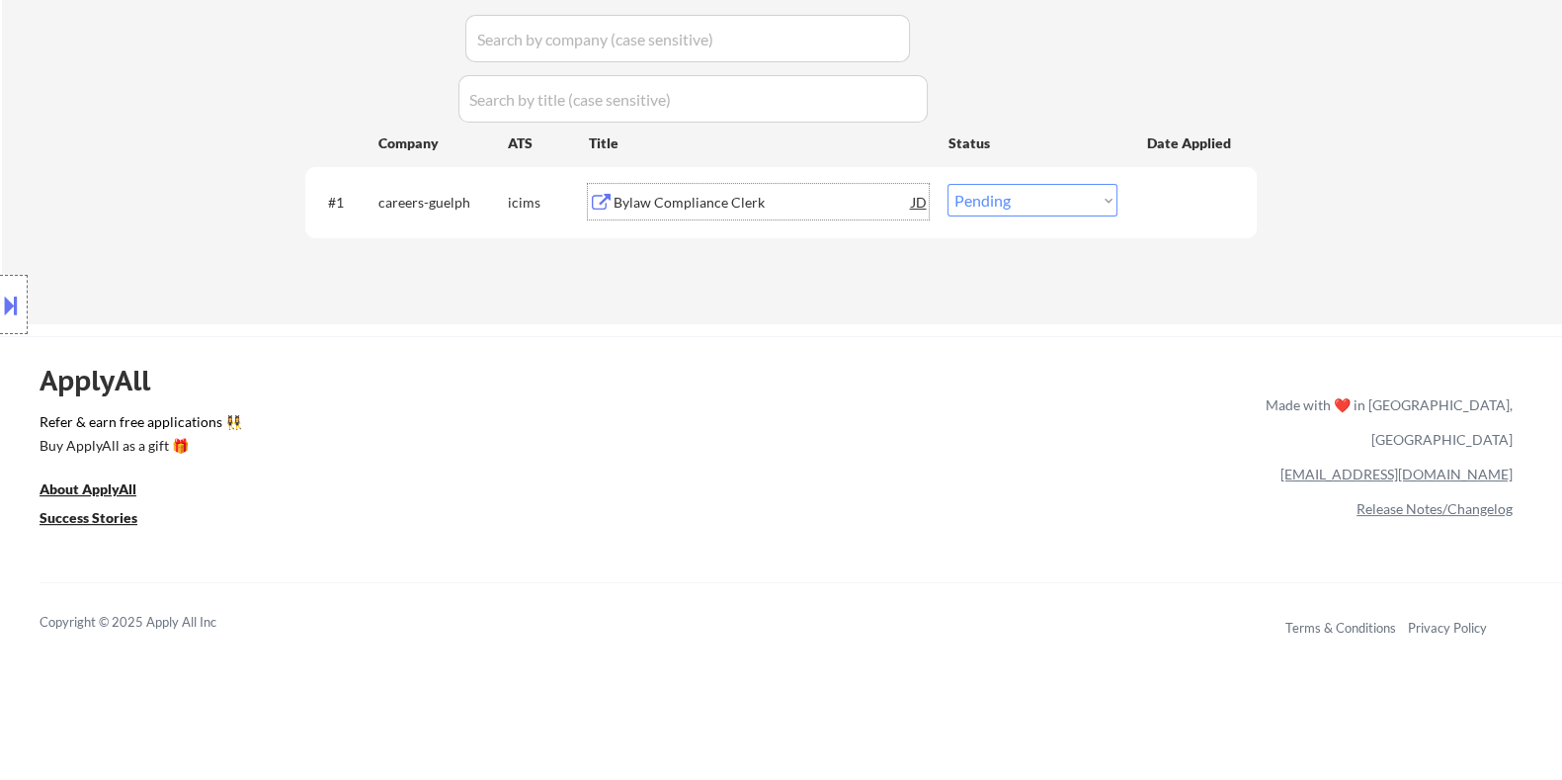
click at [709, 194] on div "Bylaw Compliance Clerk" at bounding box center [762, 203] width 298 height 20
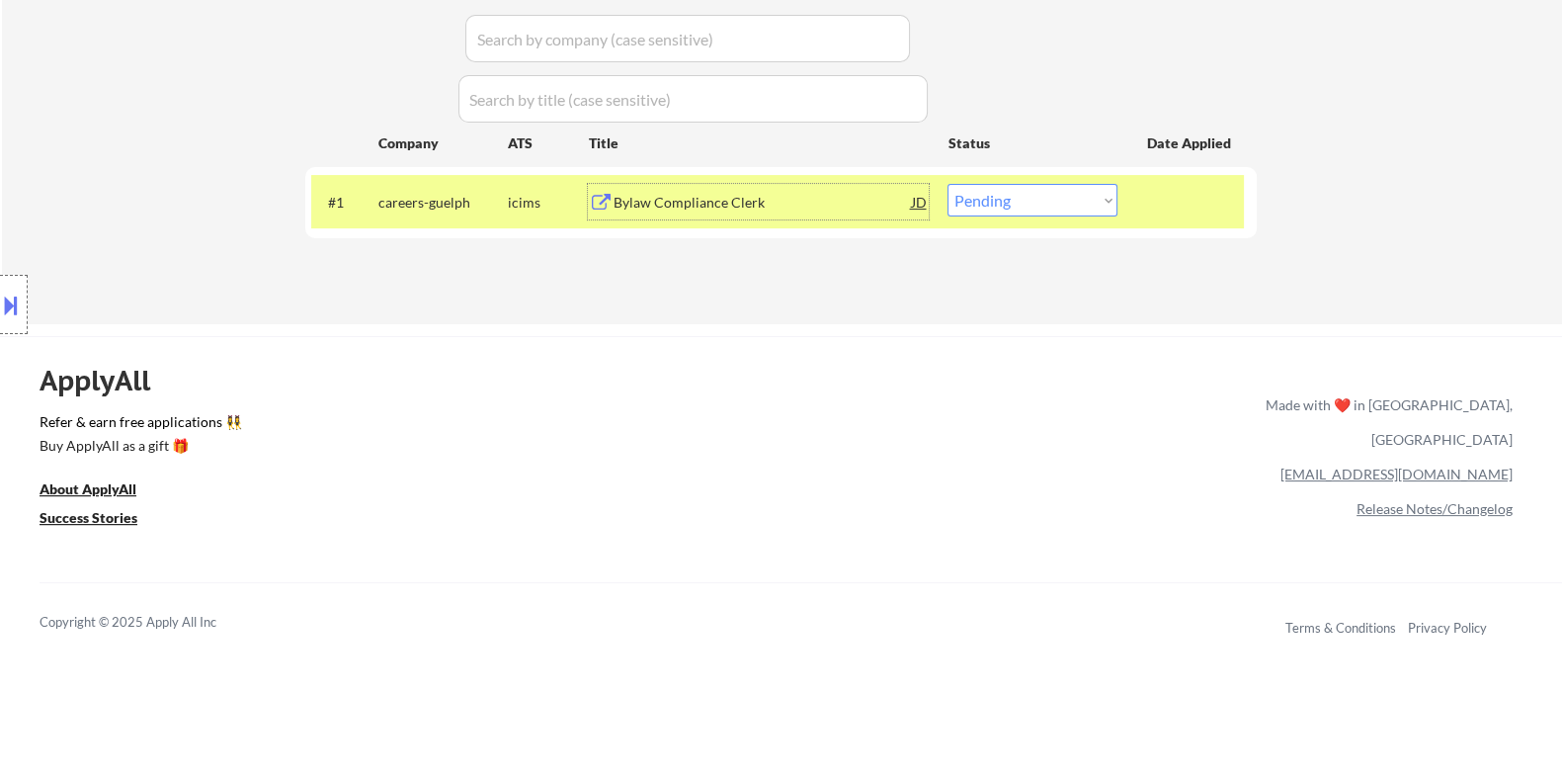
click at [999, 199] on select "Choose an option... Pending Applied Excluded (Questions) Excluded (Expired) Exc…" at bounding box center [1033, 200] width 170 height 33
select select ""excluded__bad_match_""
click at [948, 184] on select "Choose an option... Pending Applied Excluded (Questions) Excluded (Expired) Exc…" at bounding box center [1033, 200] width 170 height 33
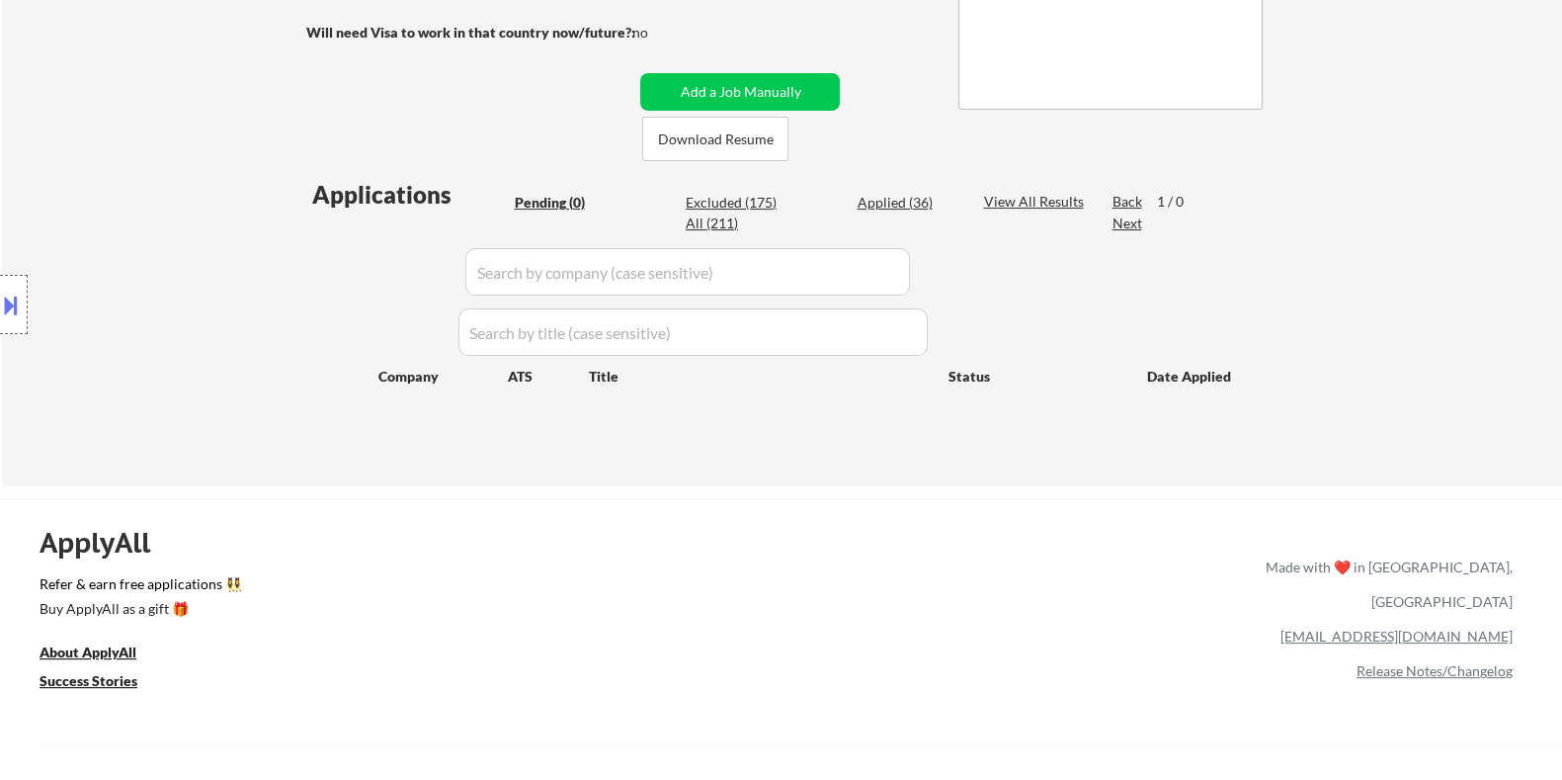
scroll to position [246, 0]
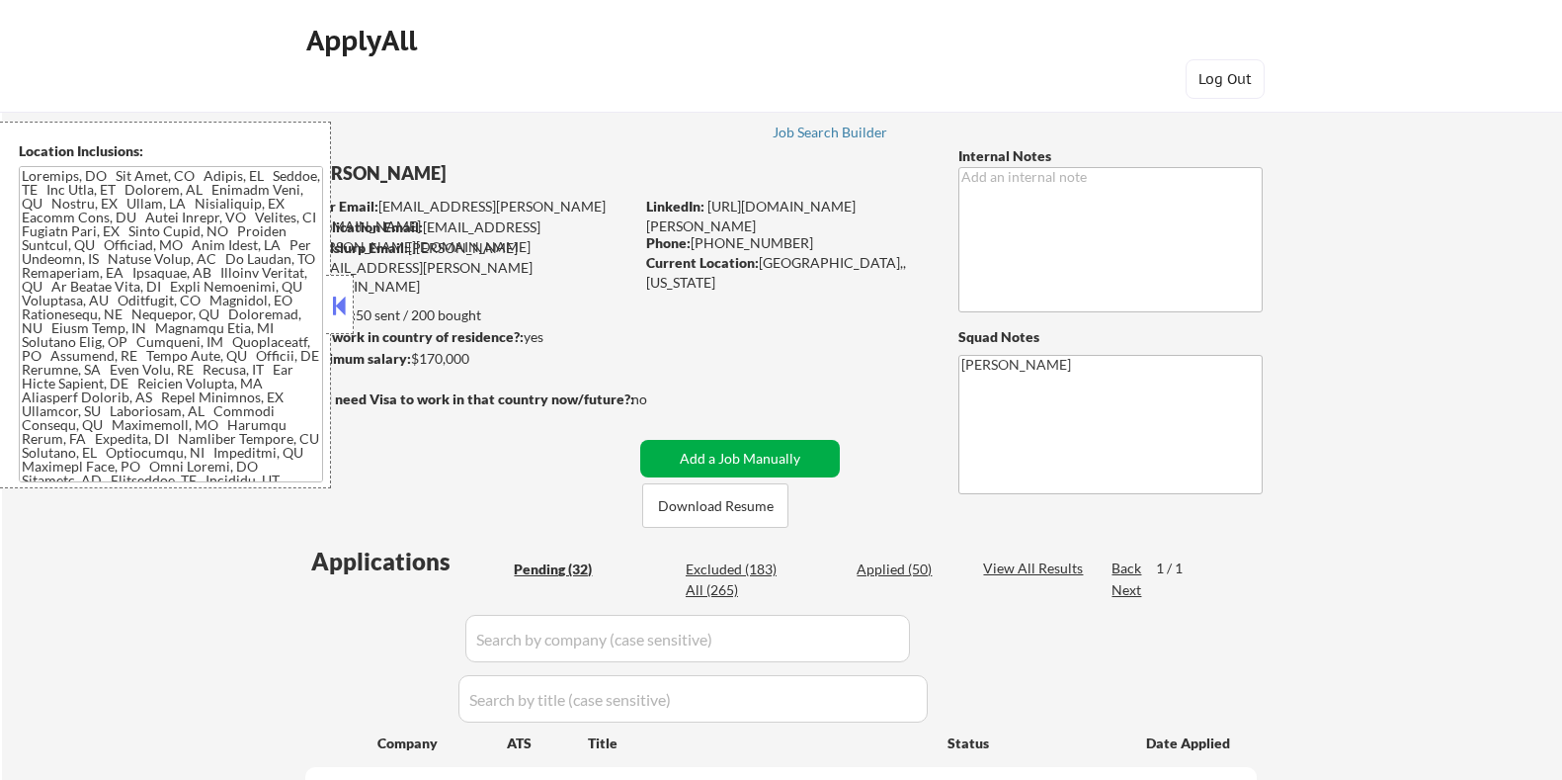
select select ""pending""
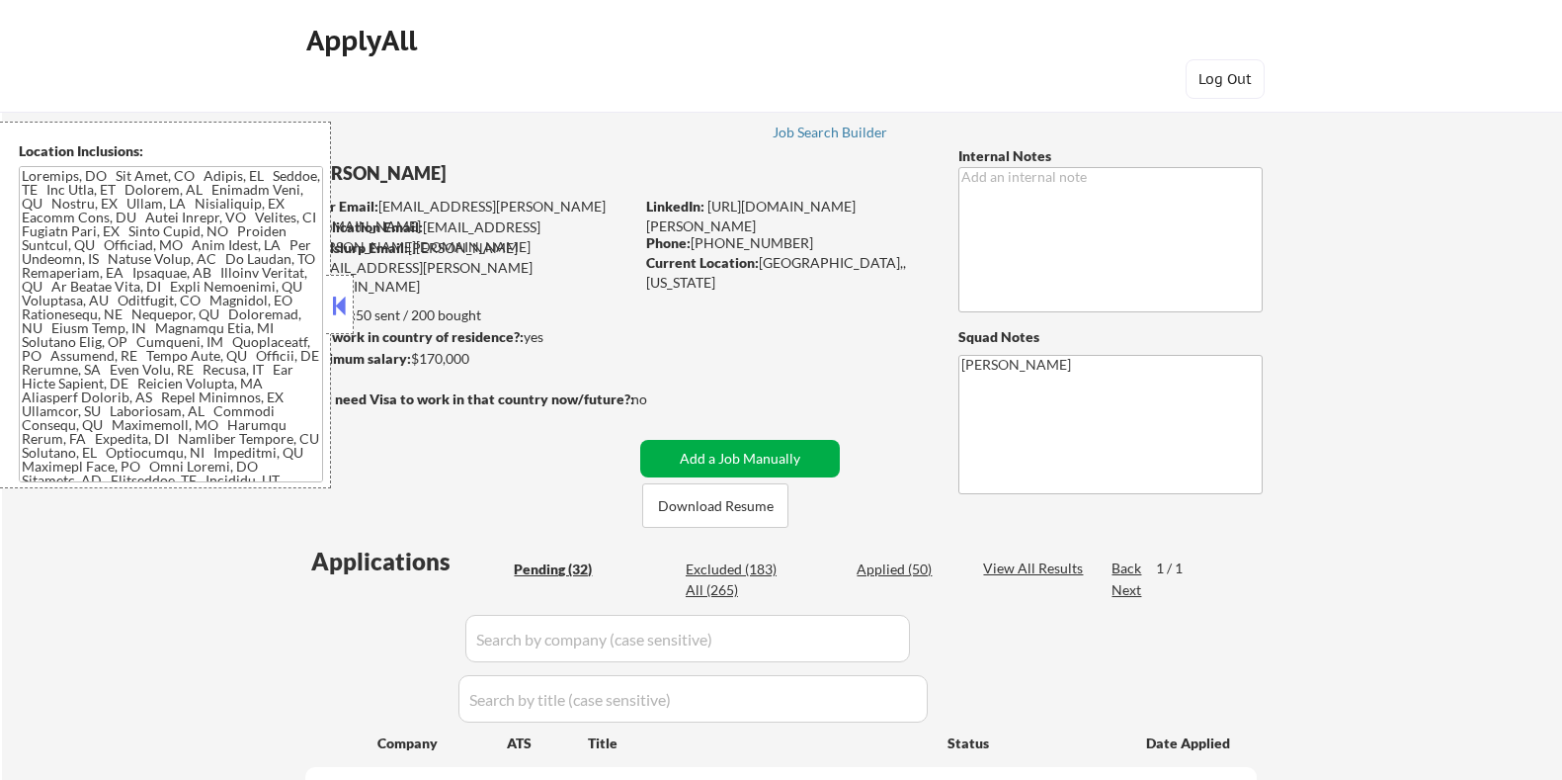
select select ""pending""
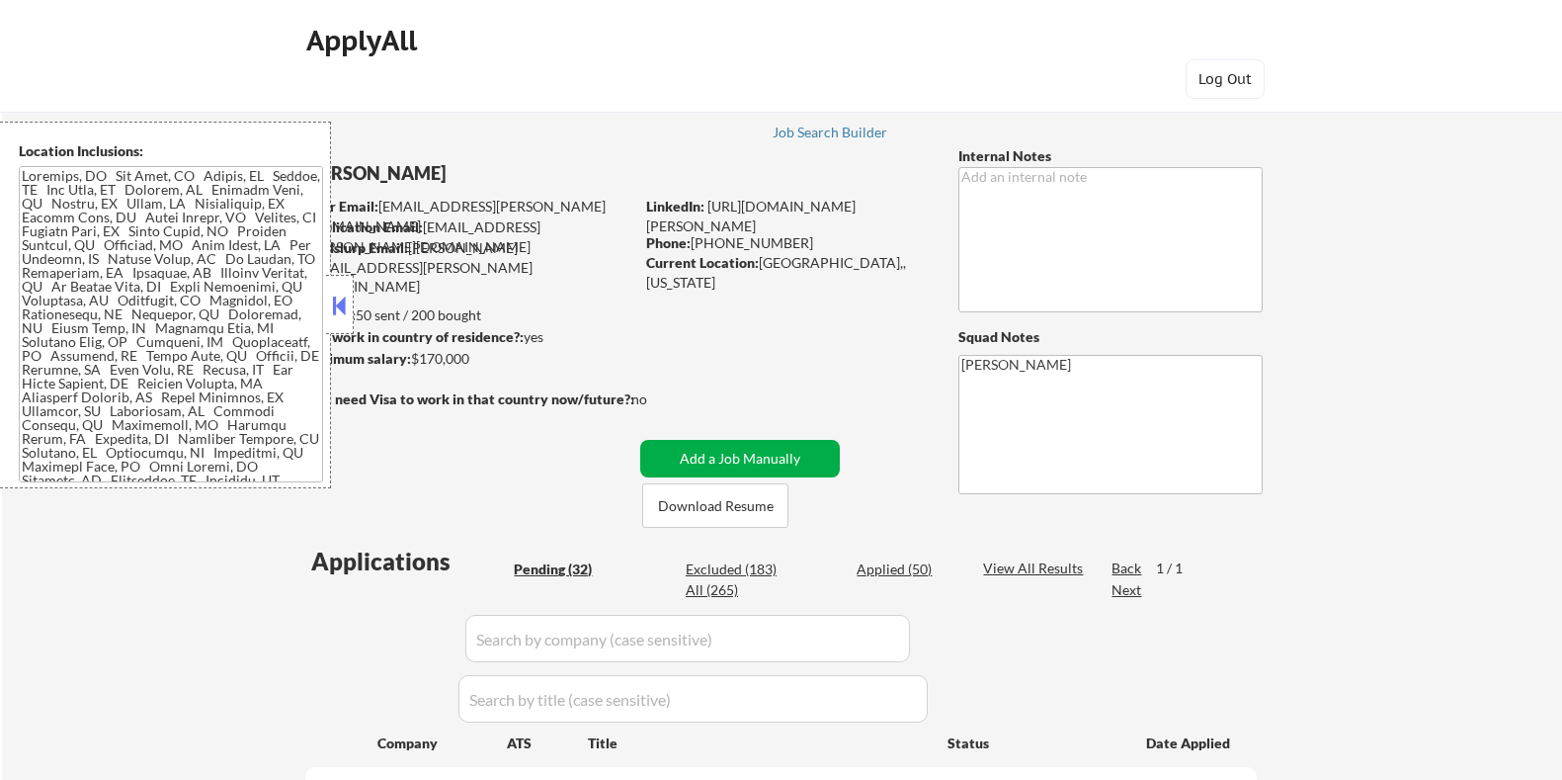
select select ""pending""
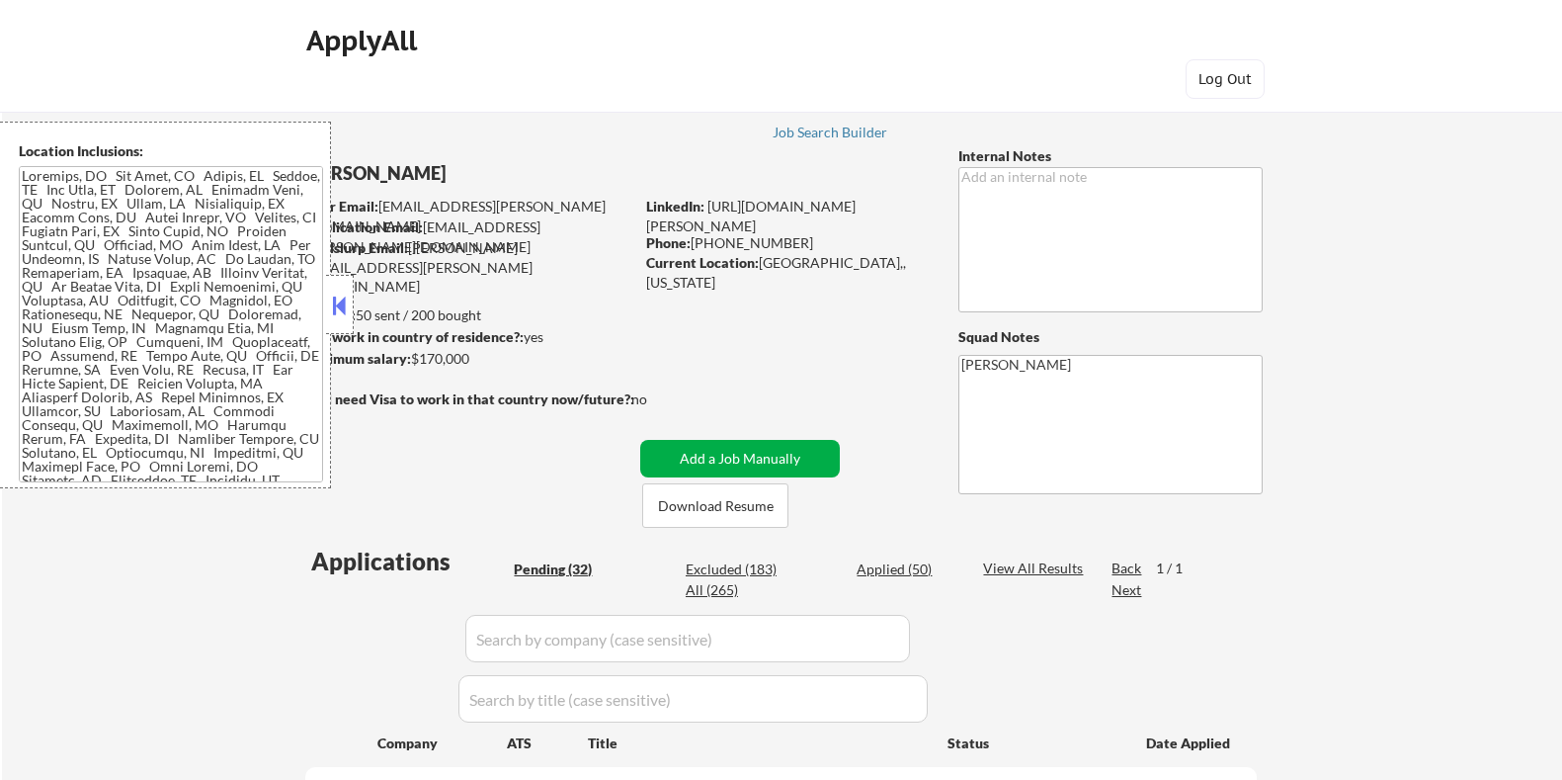
select select ""pending""
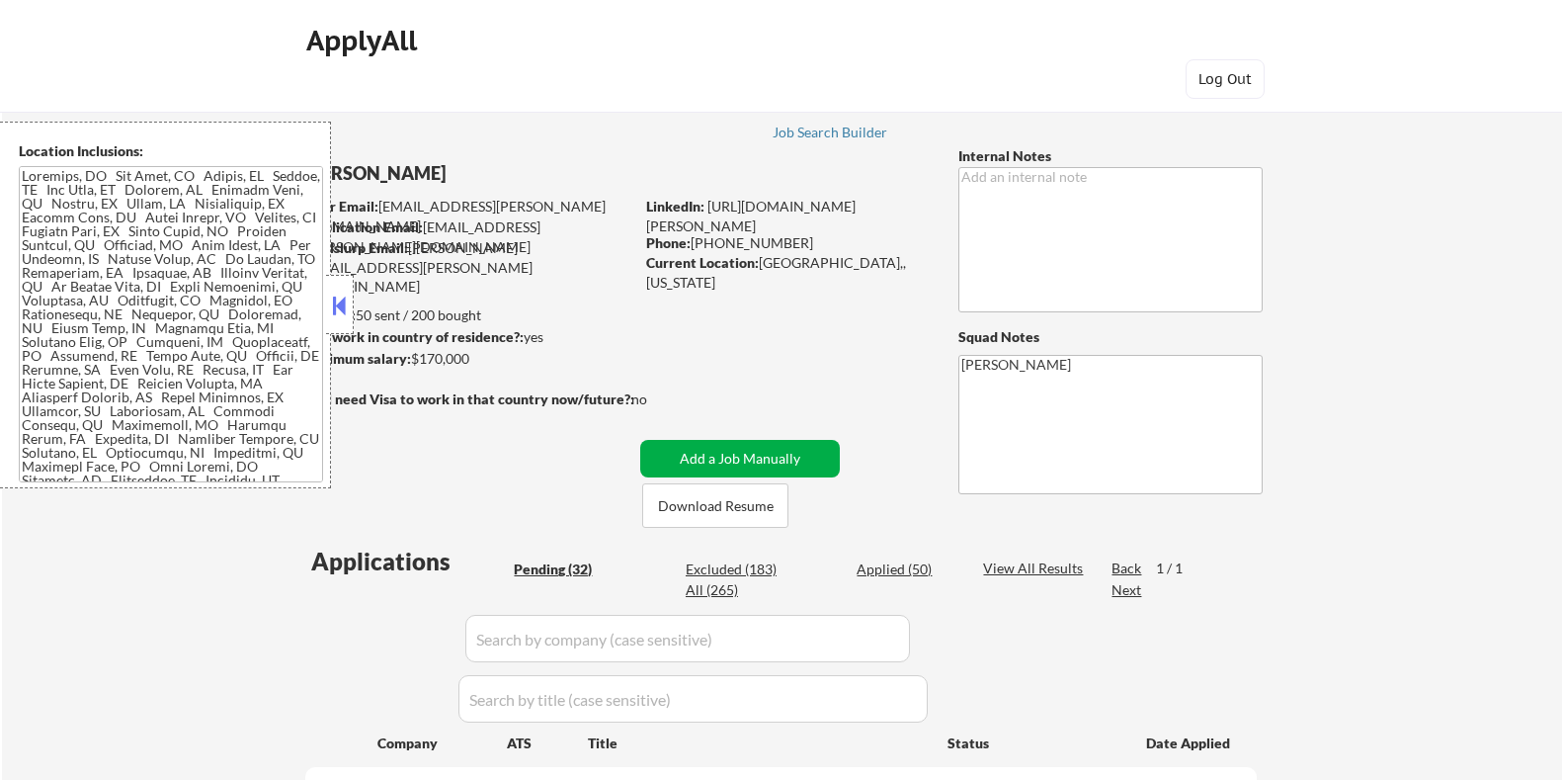
select select ""pending""
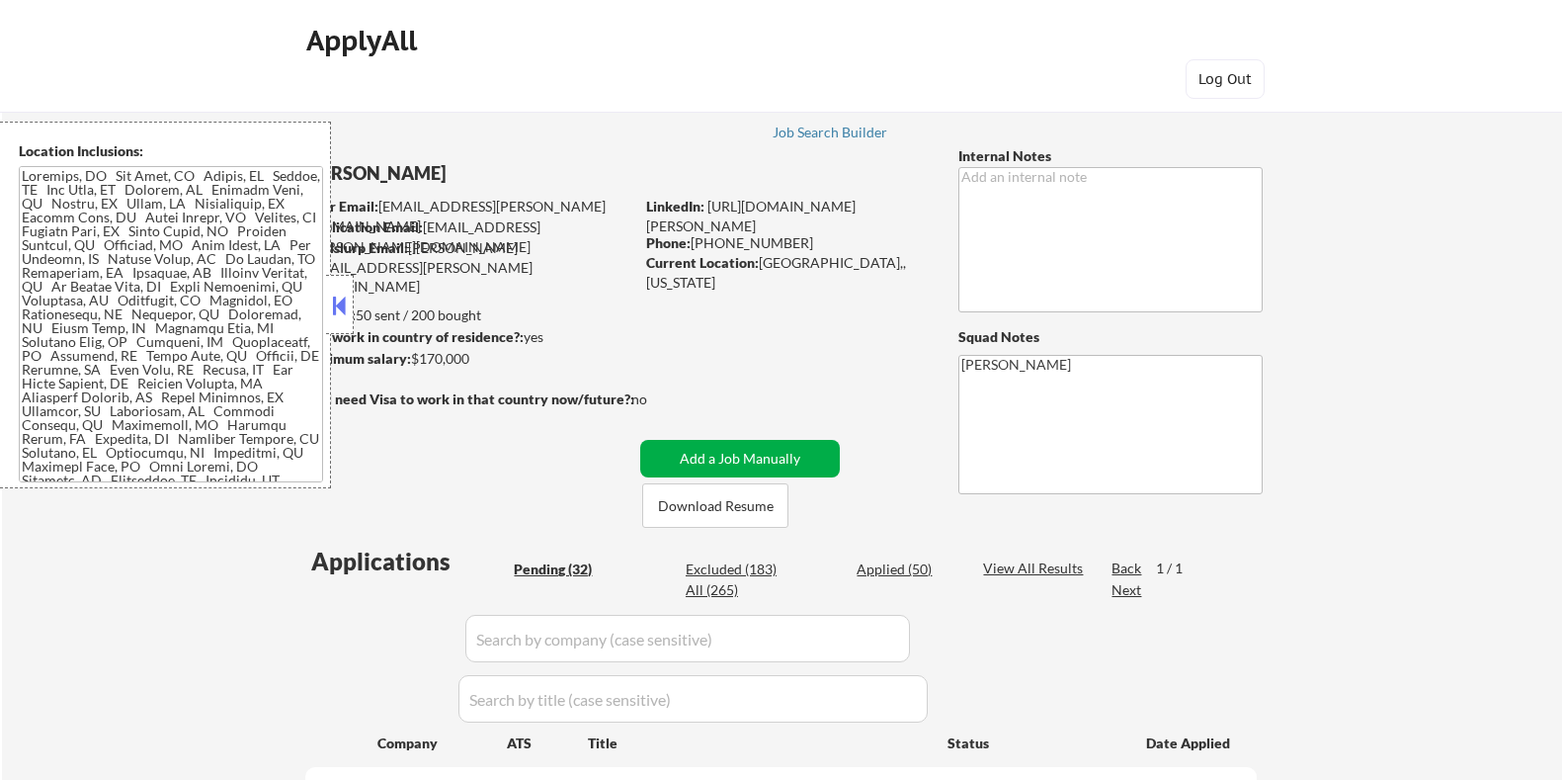
select select ""pending""
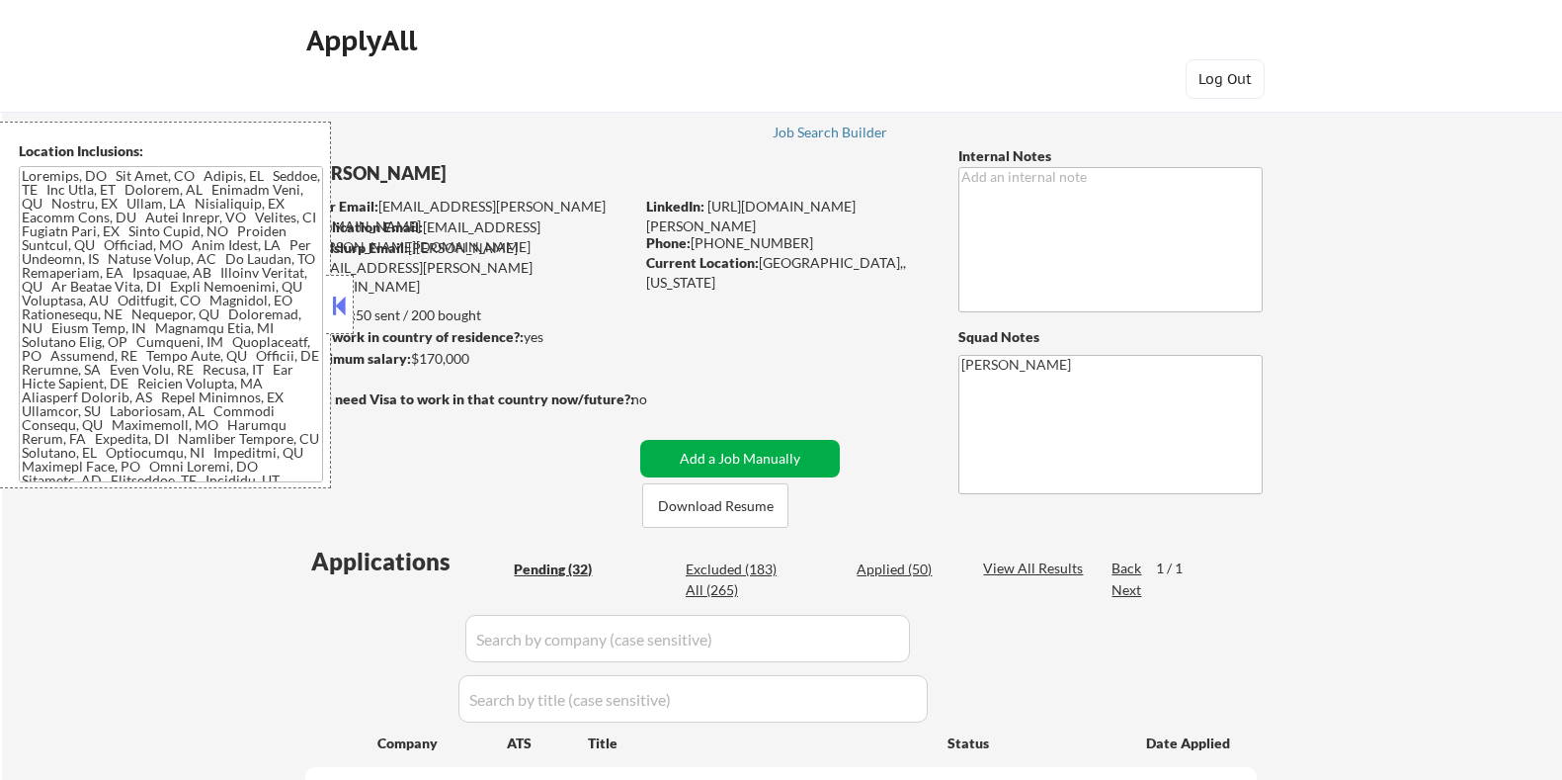
select select ""pending""
click at [345, 306] on button at bounding box center [340, 306] width 22 height 30
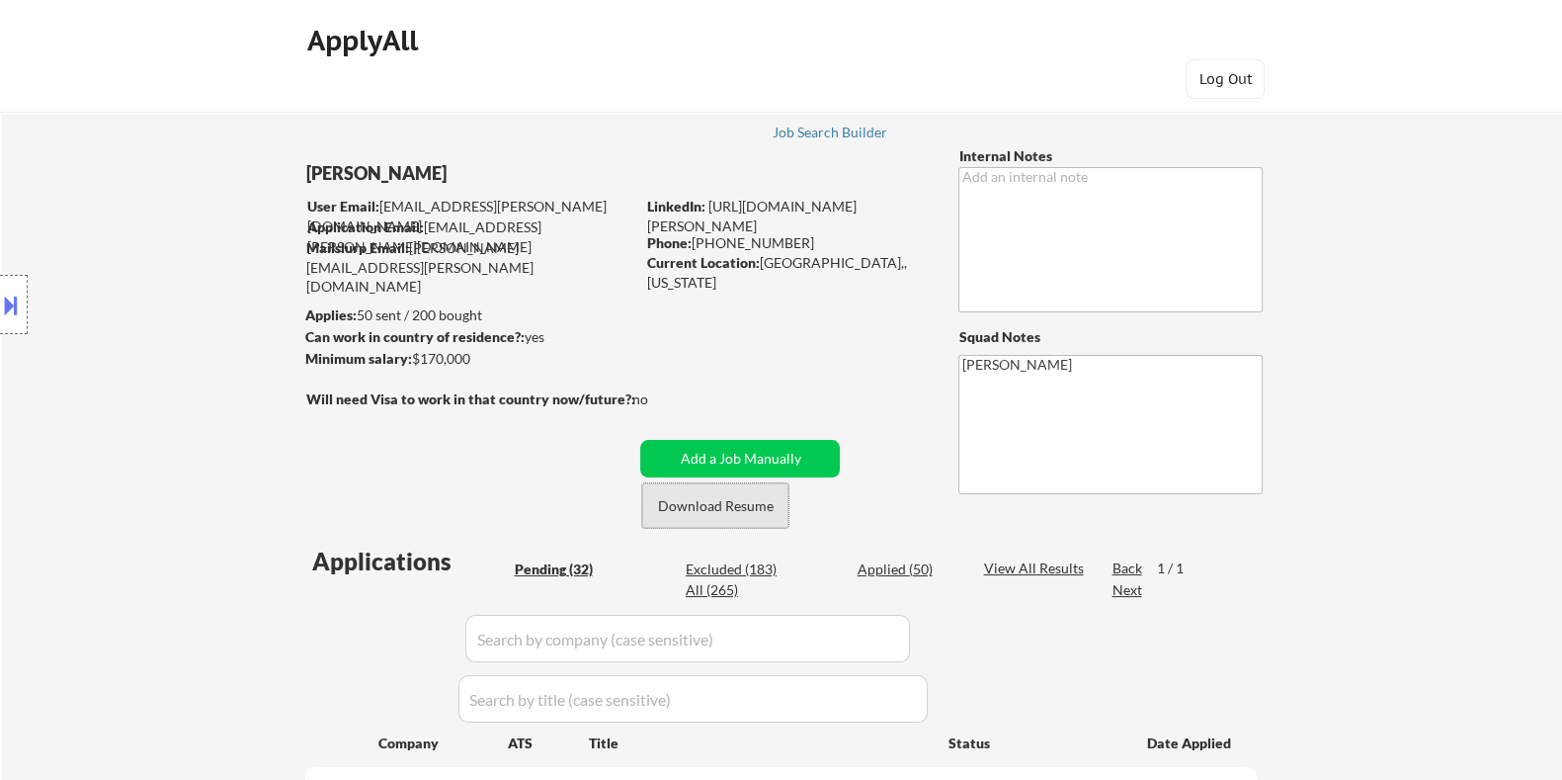
click at [686, 501] on button "Download Resume" at bounding box center [715, 505] width 146 height 44
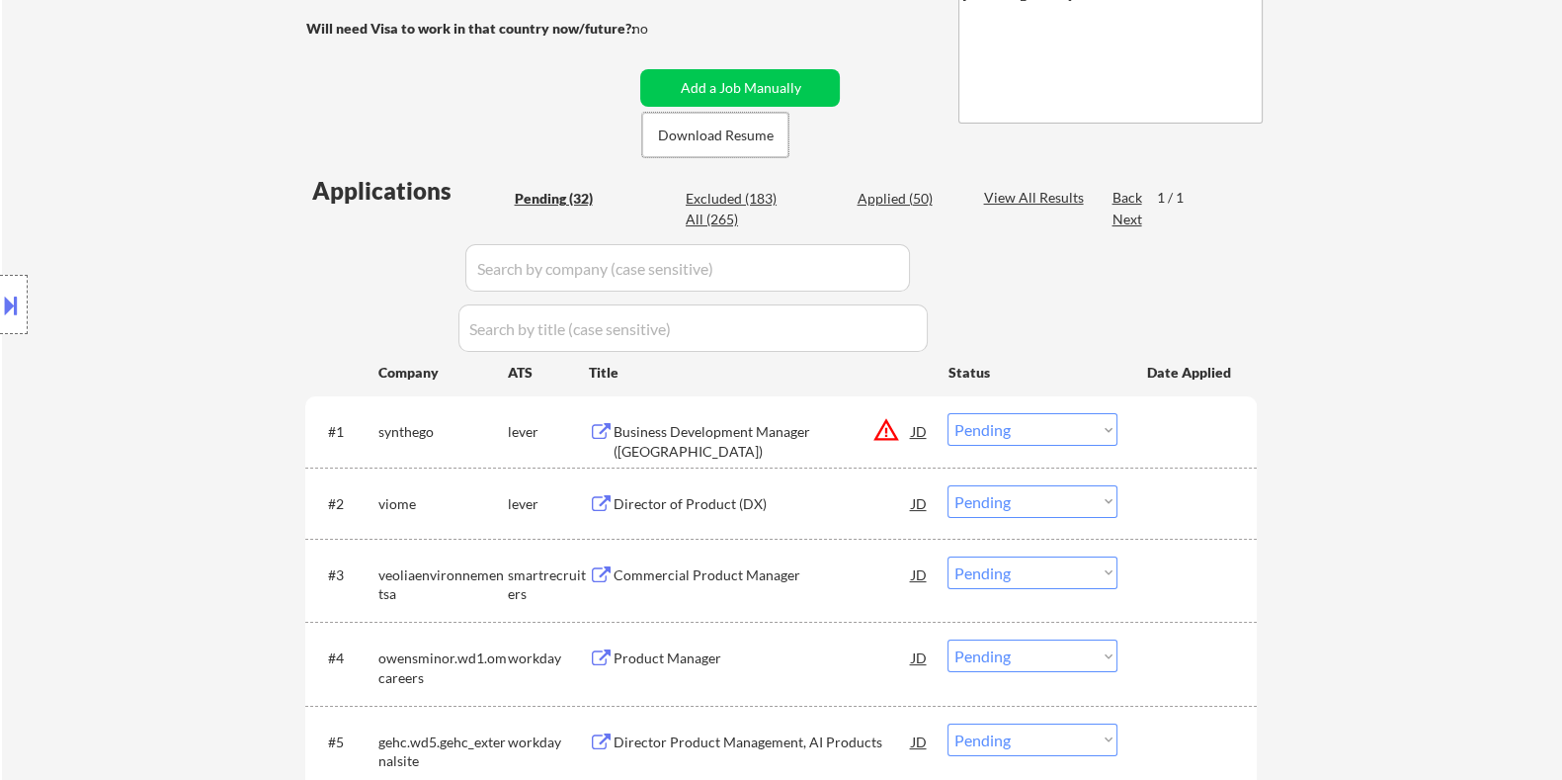
scroll to position [493, 0]
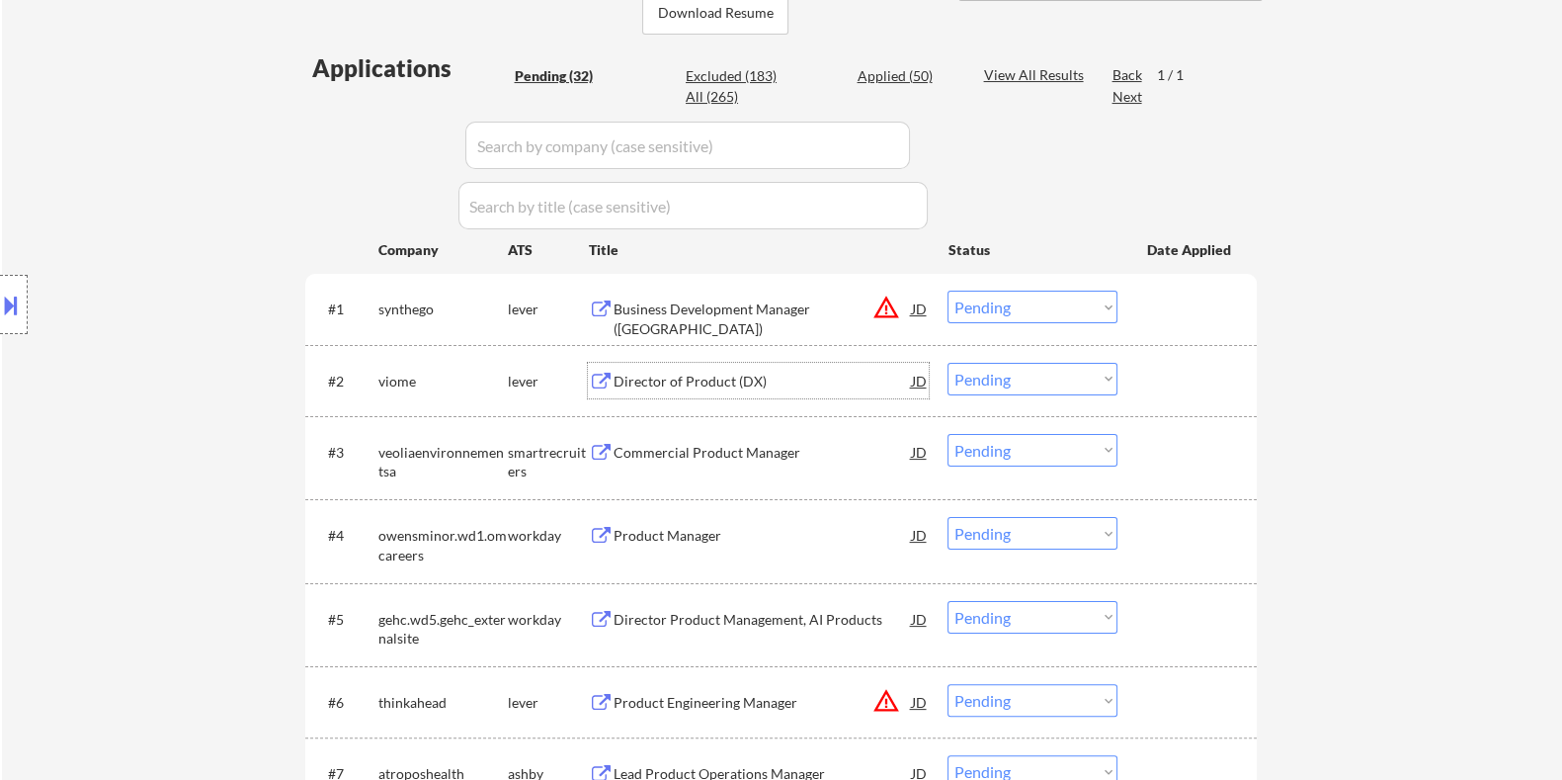
click at [692, 379] on div "Director of Product (DX)" at bounding box center [762, 382] width 298 height 20
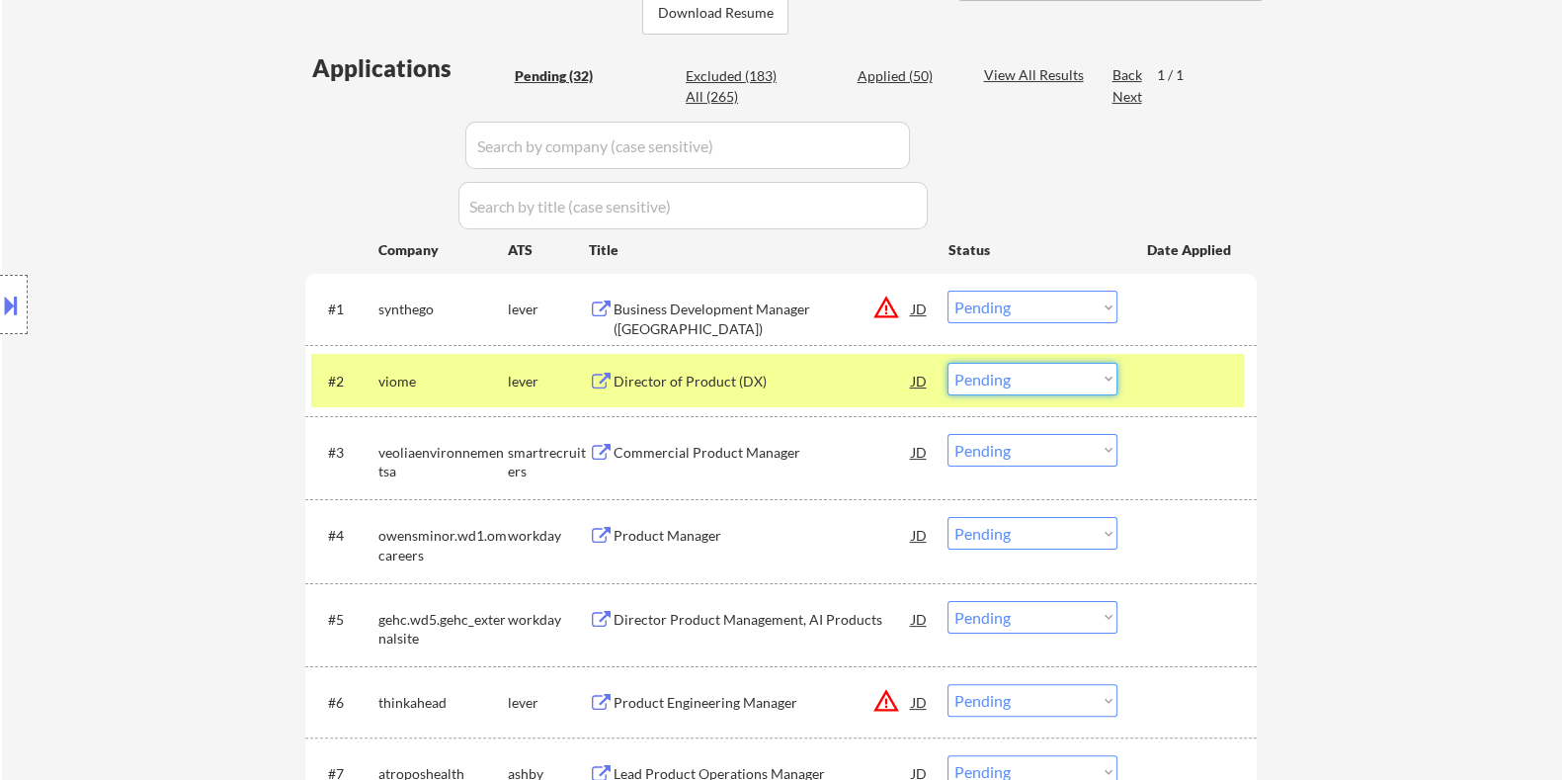
click at [995, 378] on select "Choose an option... Pending Applied Excluded (Questions) Excluded (Expired) Exc…" at bounding box center [1033, 379] width 170 height 33
select select ""applied""
click at [948, 363] on select "Choose an option... Pending Applied Excluded (Questions) Excluded (Expired) Exc…" at bounding box center [1033, 379] width 170 height 33
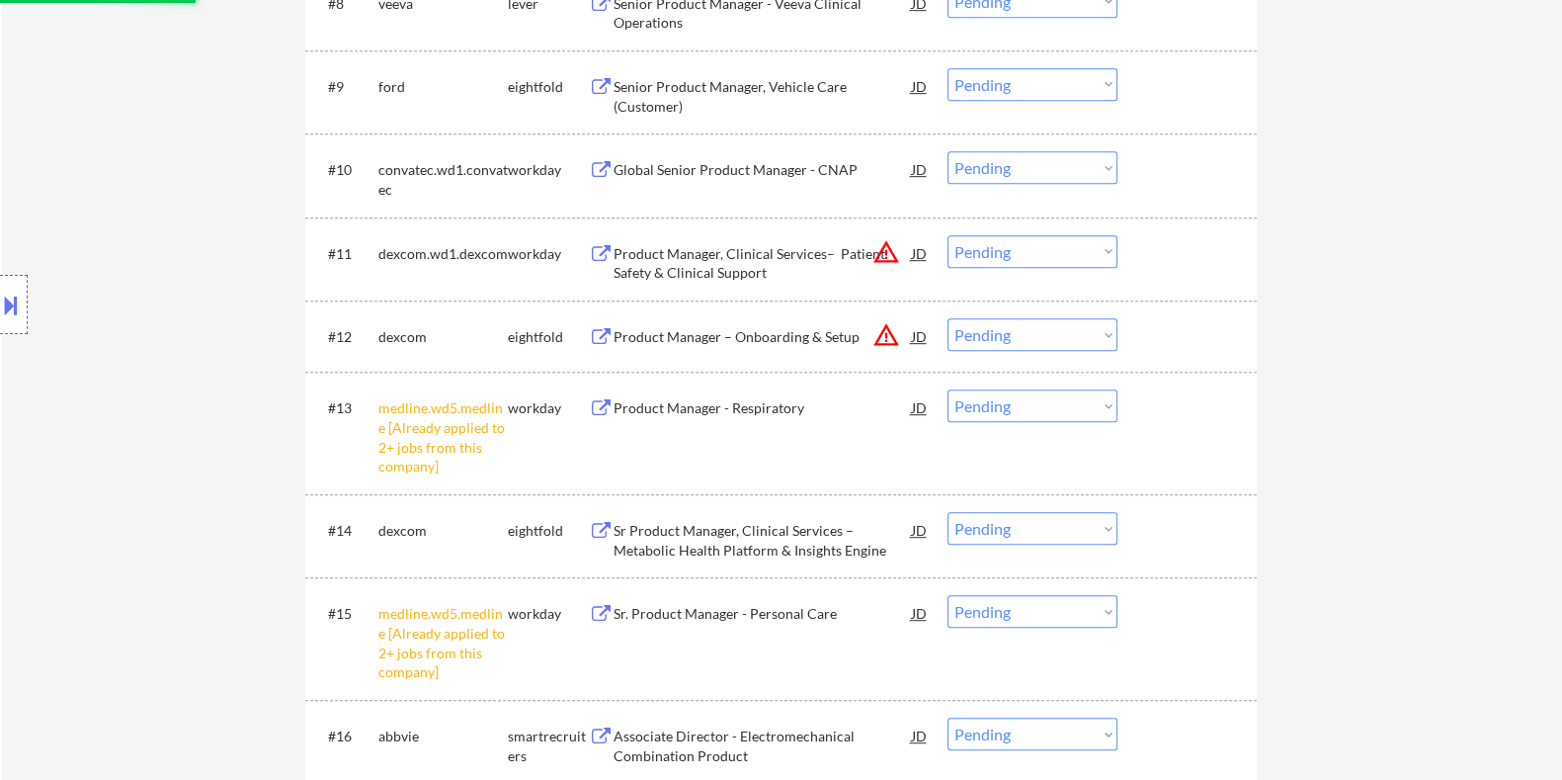
scroll to position [1359, 0]
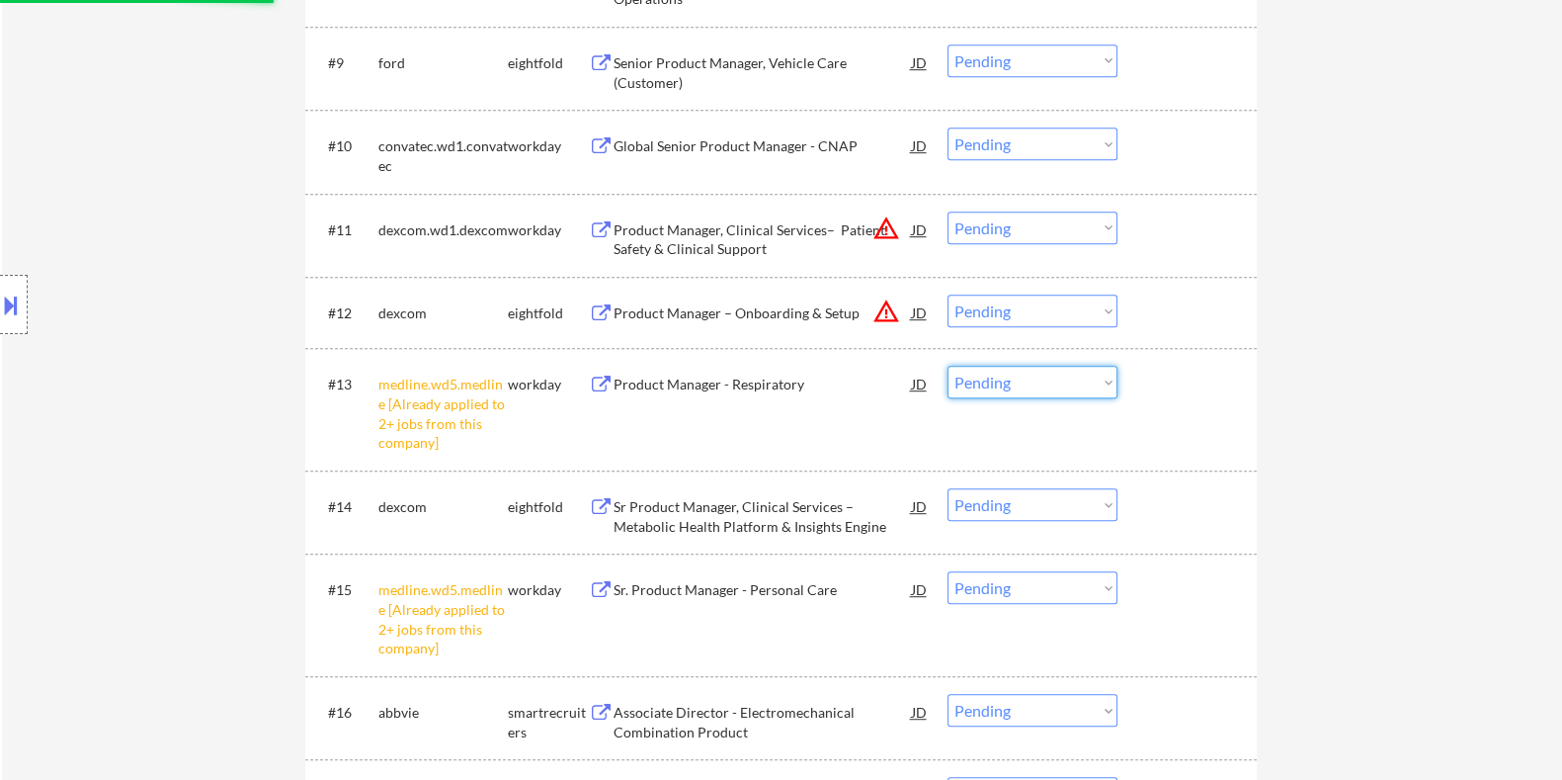
click at [983, 381] on select "Choose an option... Pending Applied Excluded (Questions) Excluded (Expired) Exc…" at bounding box center [1033, 382] width 170 height 33
select select ""excluded__other_""
click at [948, 366] on select "Choose an option... Pending Applied Excluded (Questions) Excluded (Expired) Exc…" at bounding box center [1033, 382] width 170 height 33
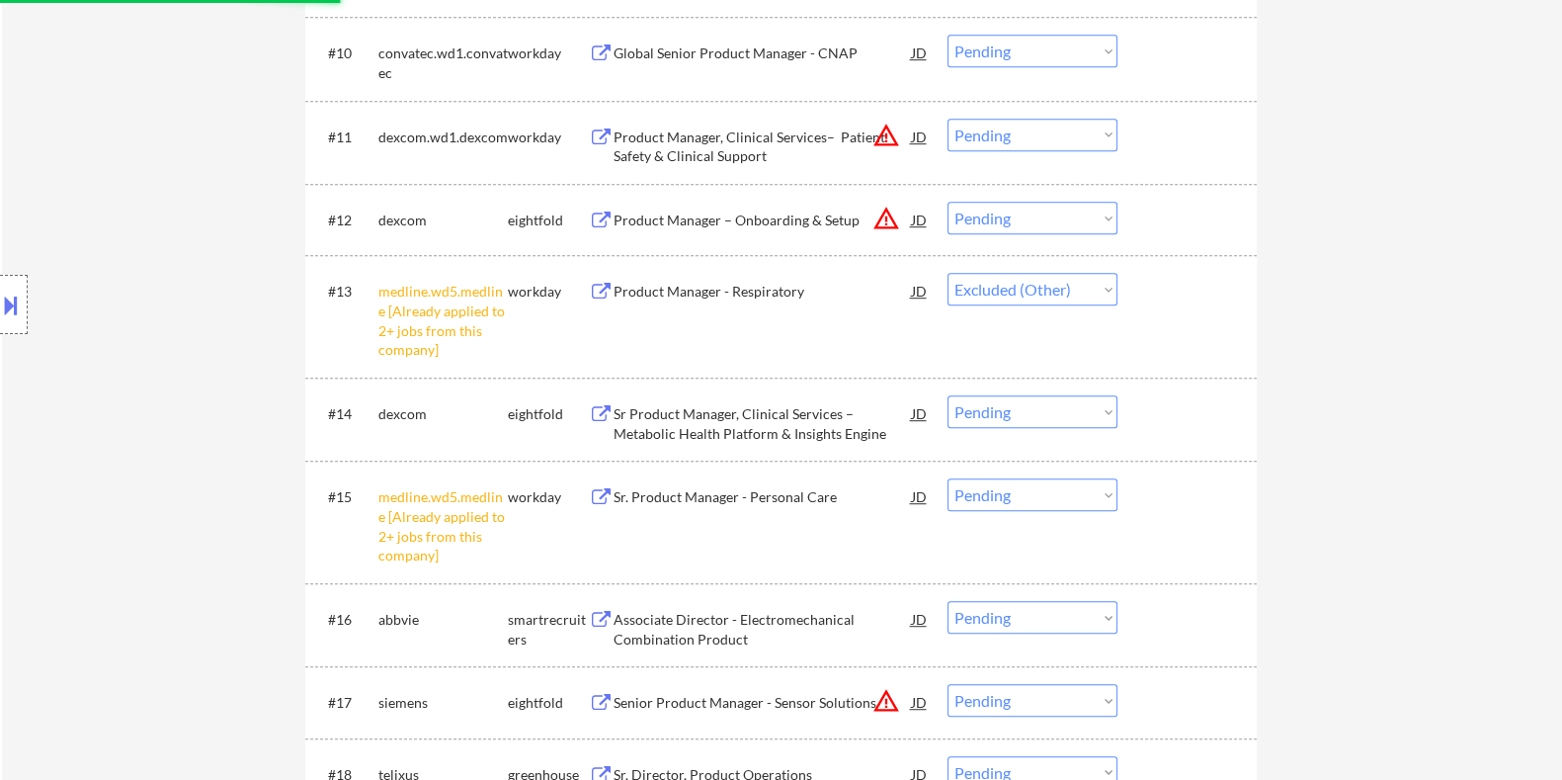
scroll to position [1482, 0]
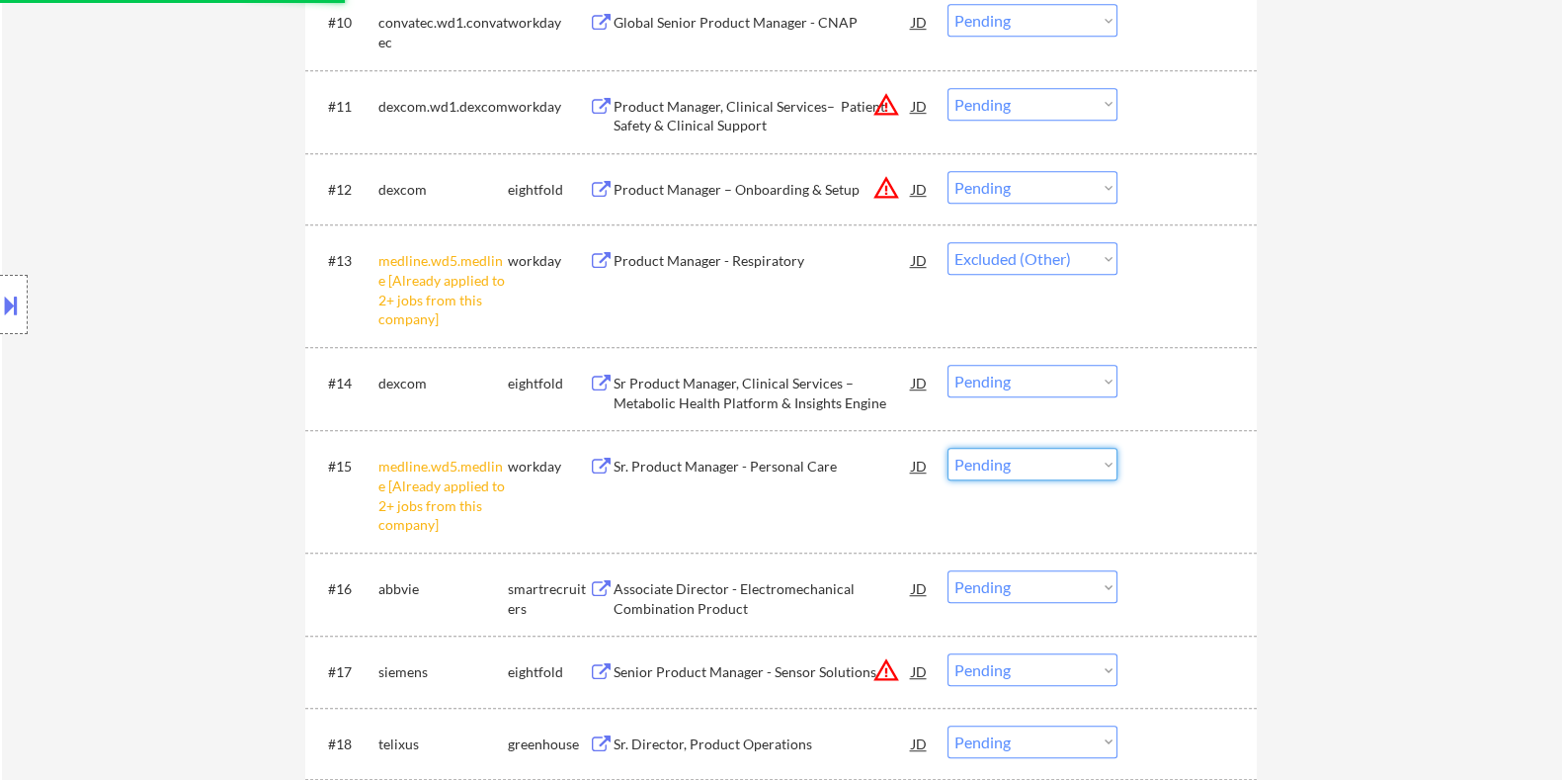
click at [1008, 459] on select "Choose an option... Pending Applied Excluded (Questions) Excluded (Expired) Exc…" at bounding box center [1033, 464] width 170 height 33
select select ""excluded__other_""
click at [948, 448] on select "Choose an option... Pending Applied Excluded (Questions) Excluded (Expired) Exc…" at bounding box center [1033, 464] width 170 height 33
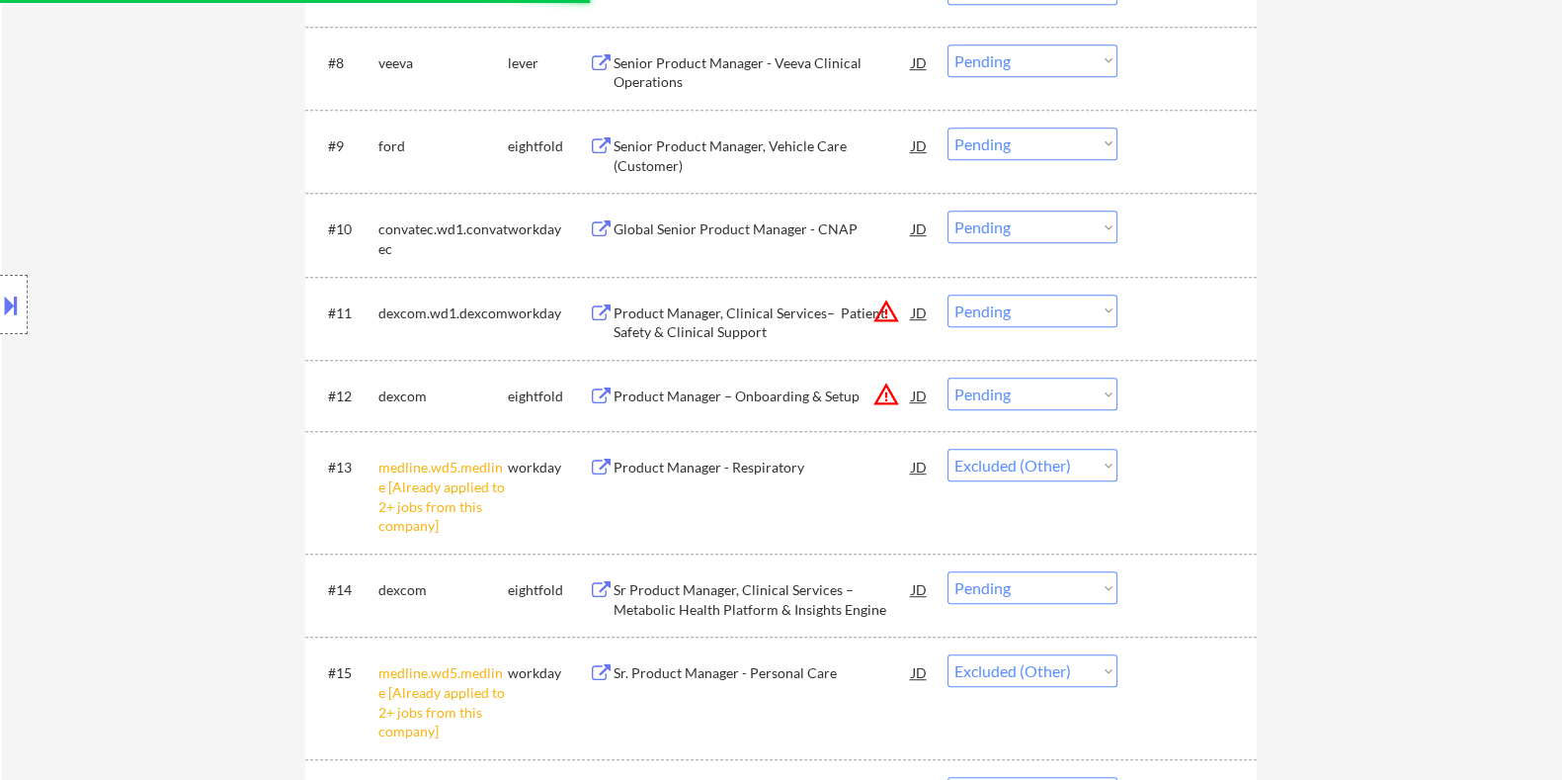
scroll to position [1235, 0]
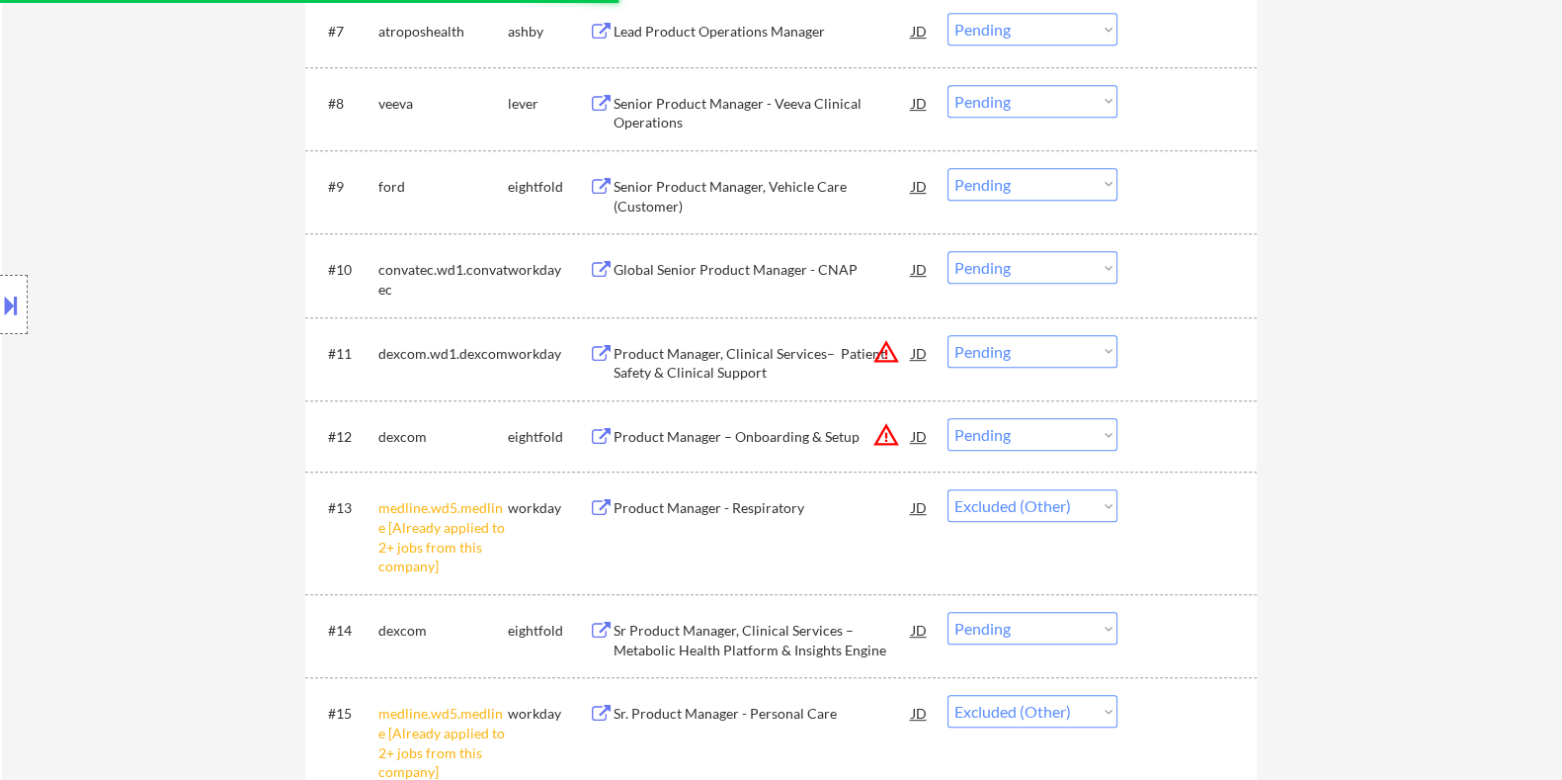
select select ""pending""
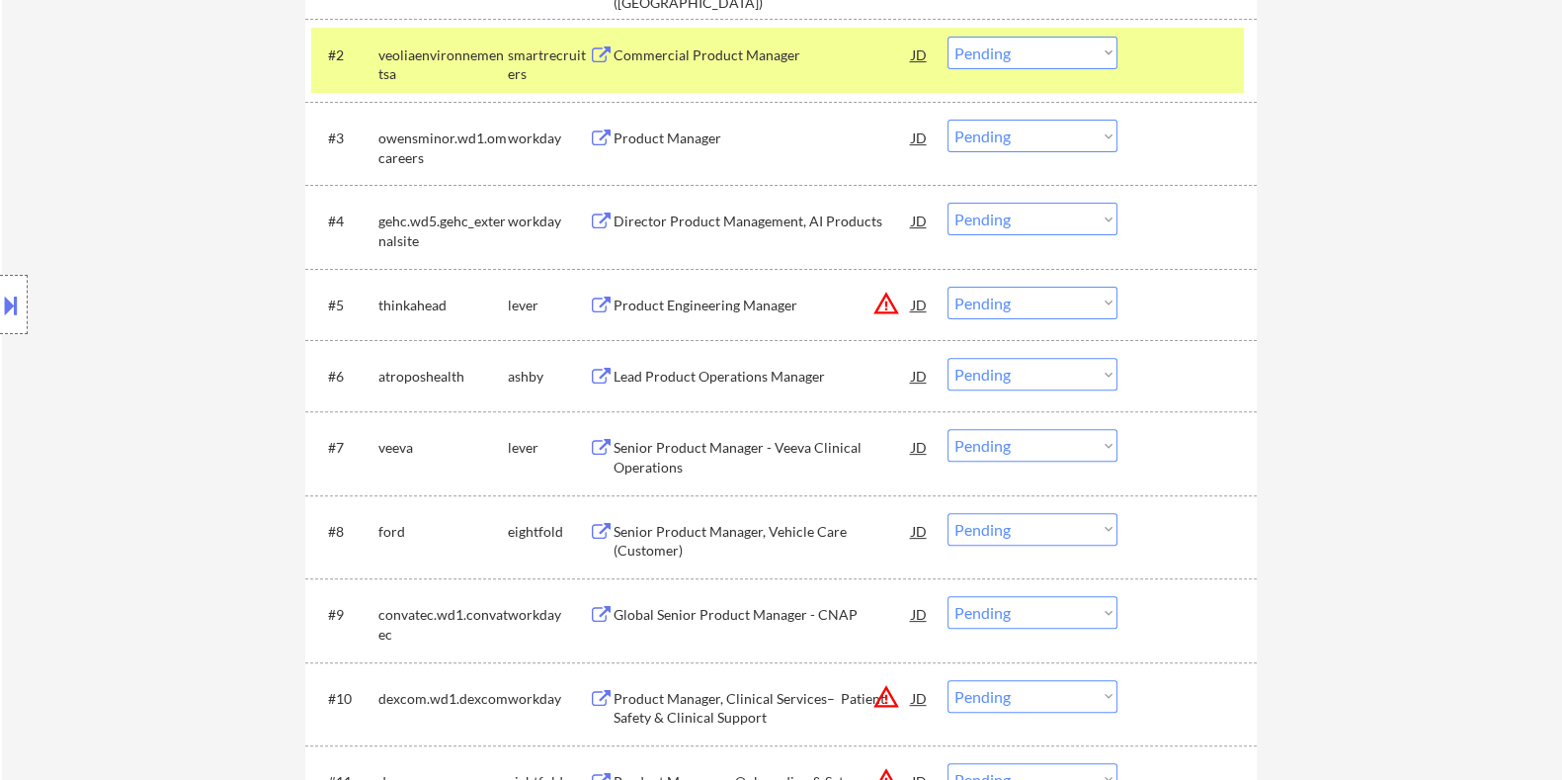
scroll to position [618, 0]
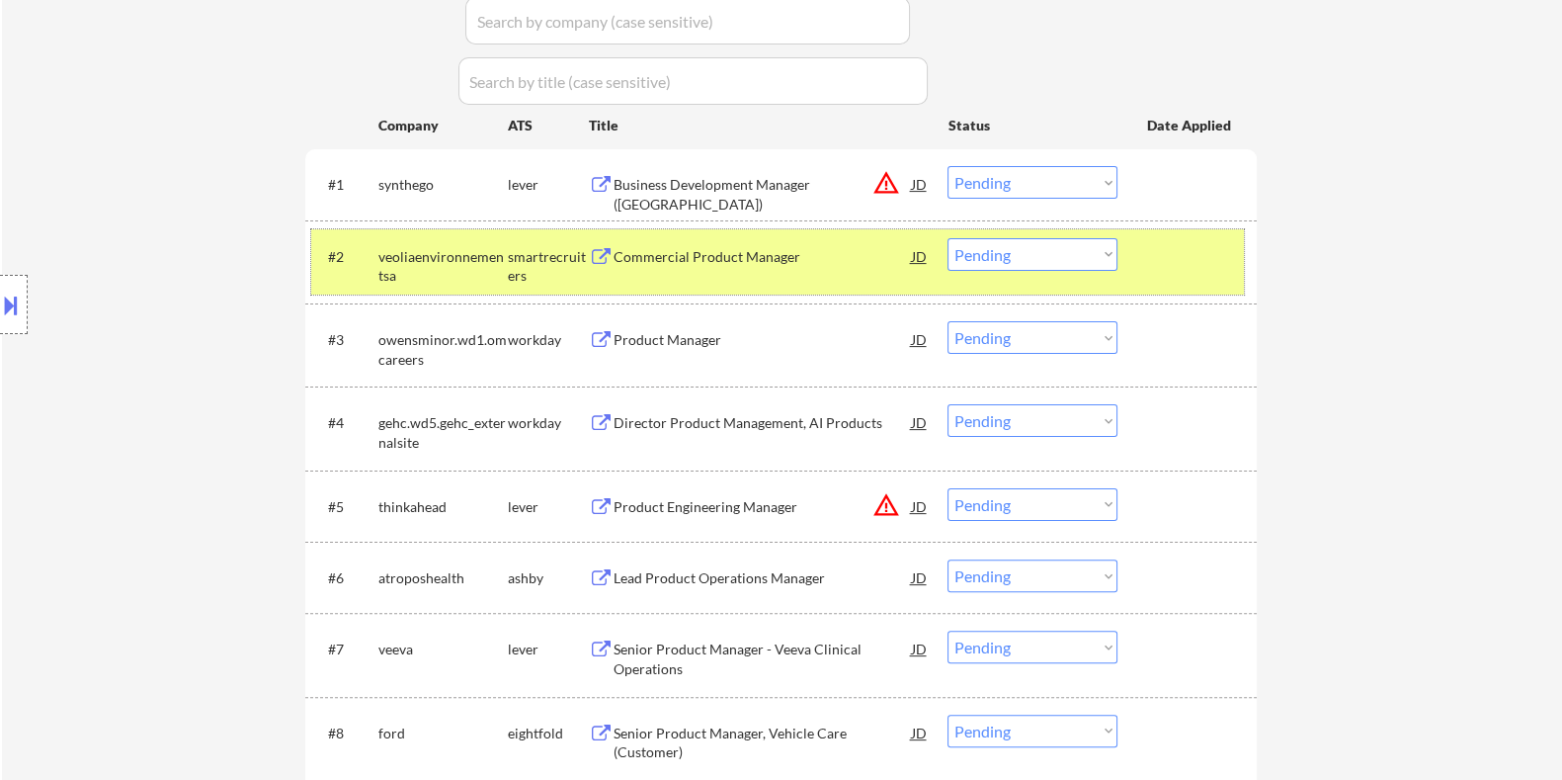
click at [1199, 262] on div at bounding box center [1189, 256] width 87 height 36
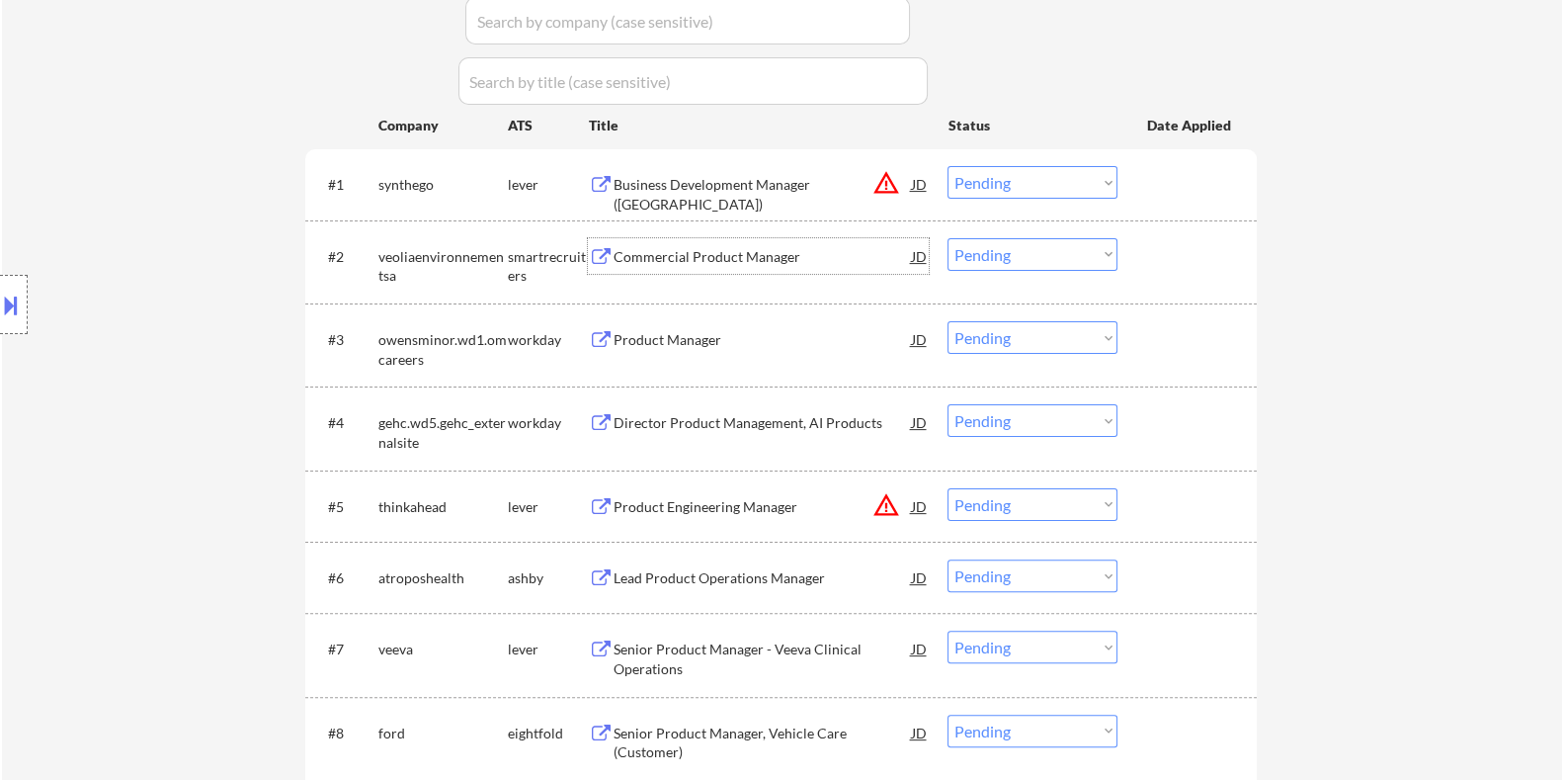
click at [642, 255] on div "Commercial Product Manager" at bounding box center [762, 257] width 298 height 20
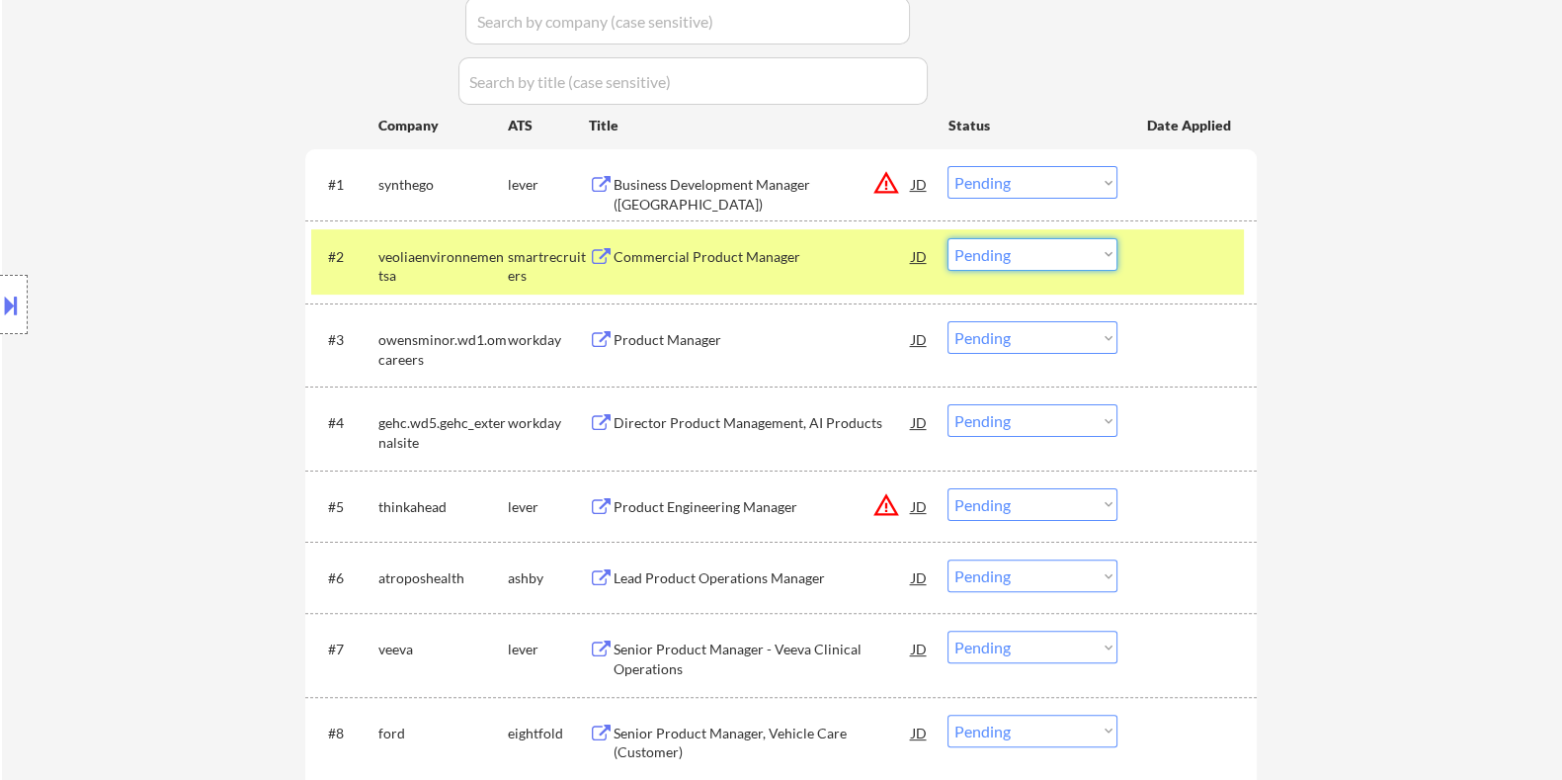
click at [1066, 252] on select "Choose an option... Pending Applied Excluded (Questions) Excluded (Expired) Exc…" at bounding box center [1033, 254] width 170 height 33
click at [948, 238] on select "Choose an option... Pending Applied Excluded (Questions) Excluded (Expired) Exc…" at bounding box center [1033, 254] width 170 height 33
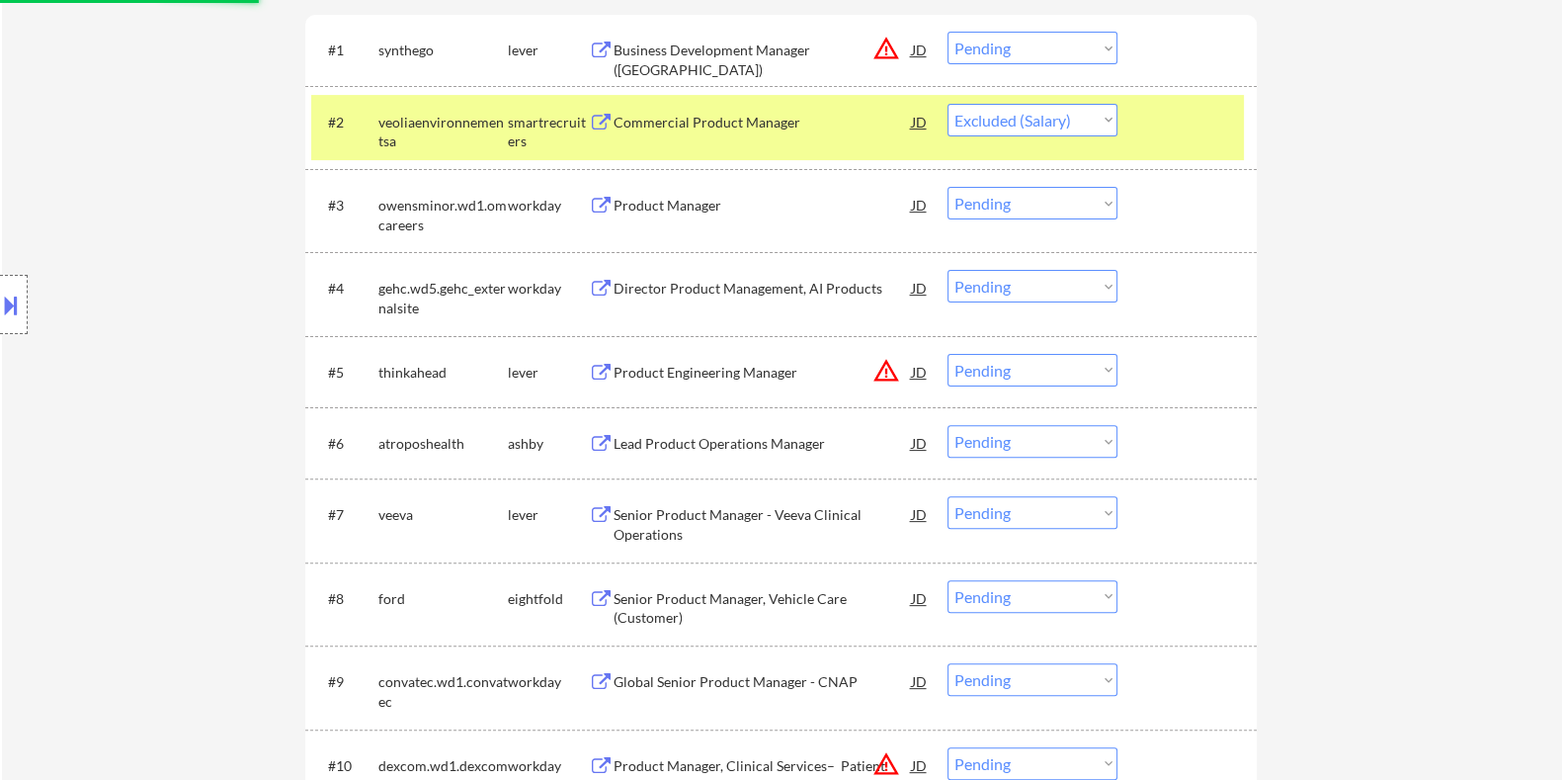
scroll to position [864, 0]
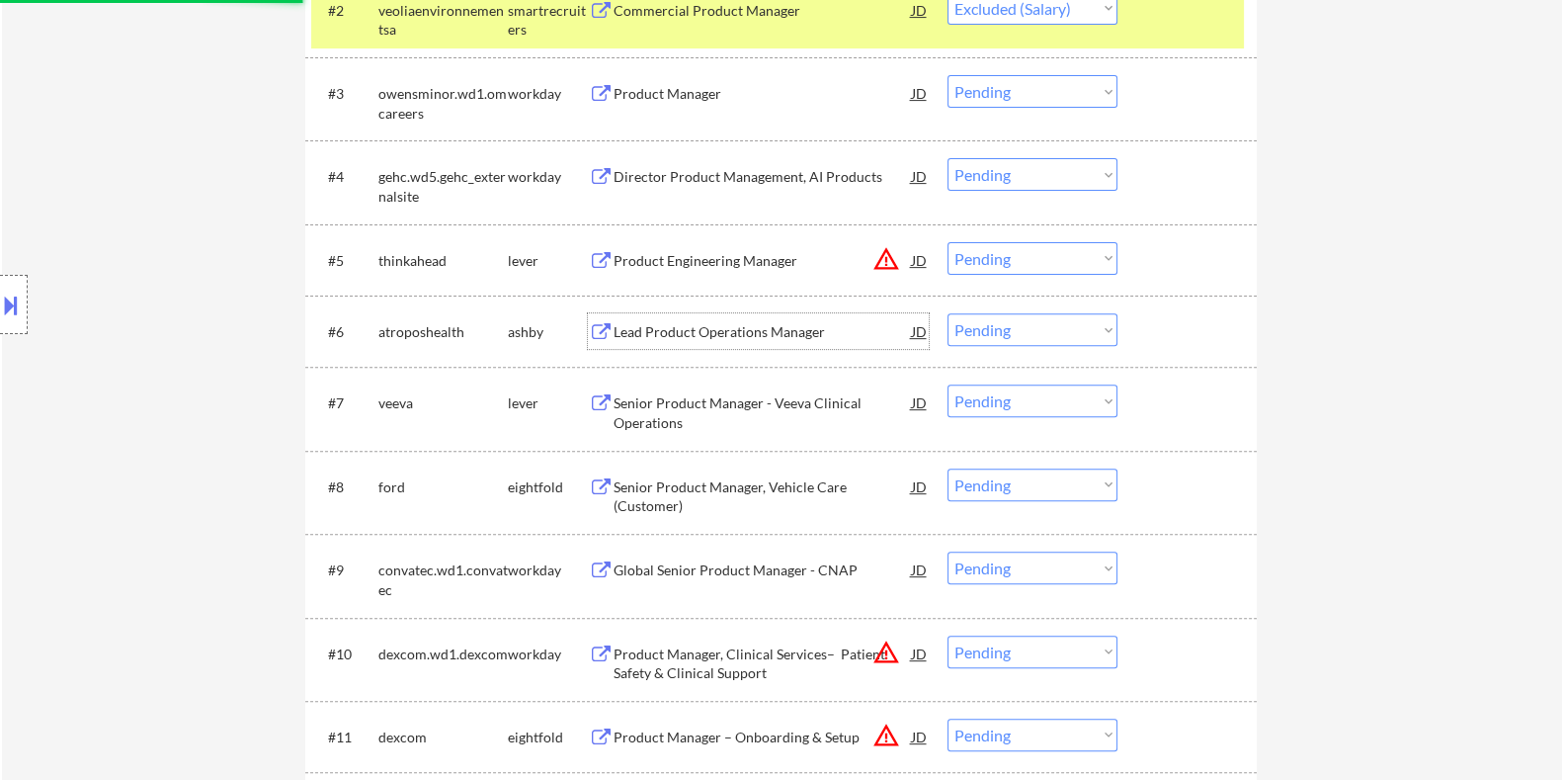
click at [724, 326] on div "Lead Product Operations Manager" at bounding box center [762, 332] width 298 height 20
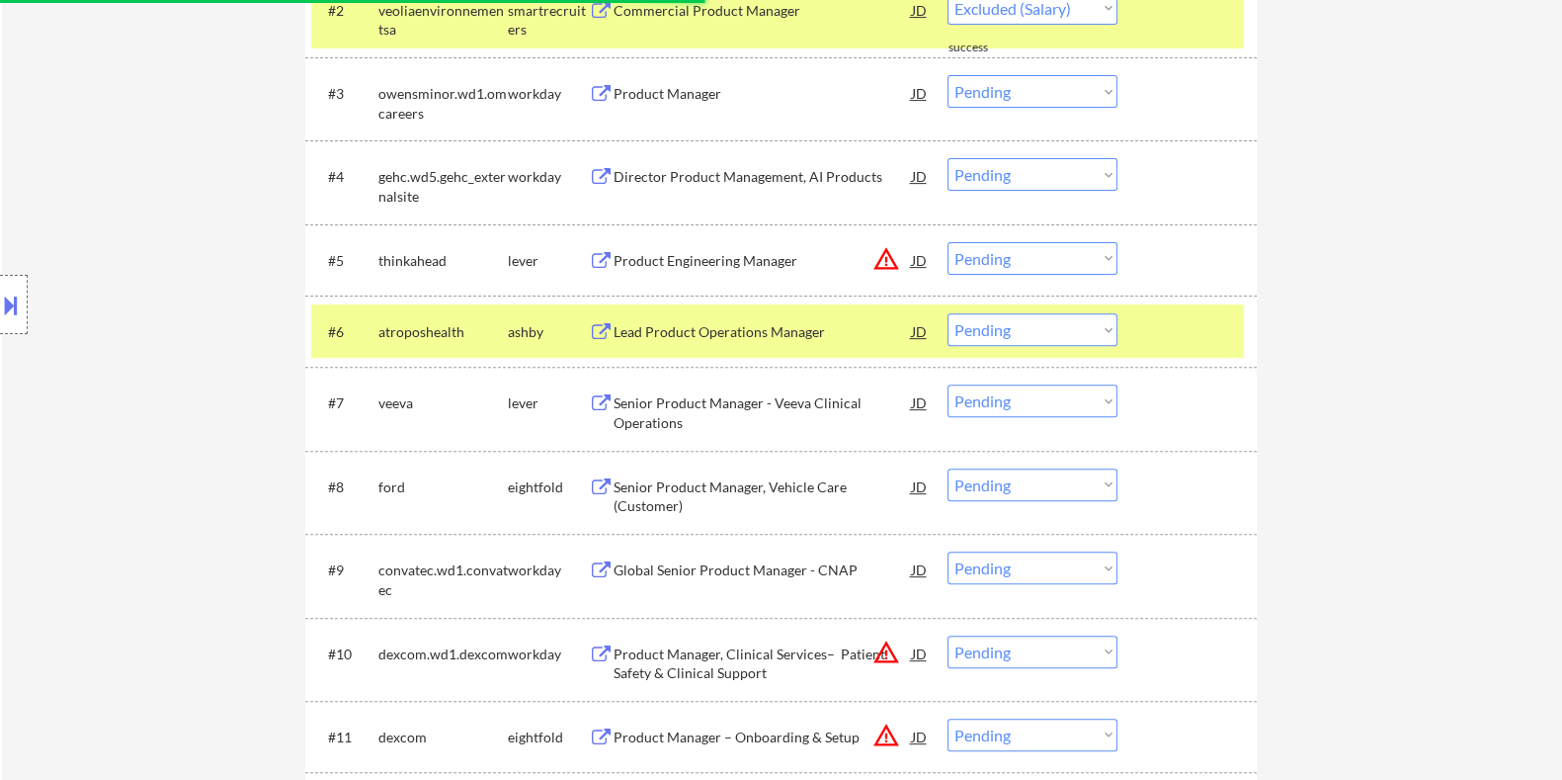
select select ""pending""
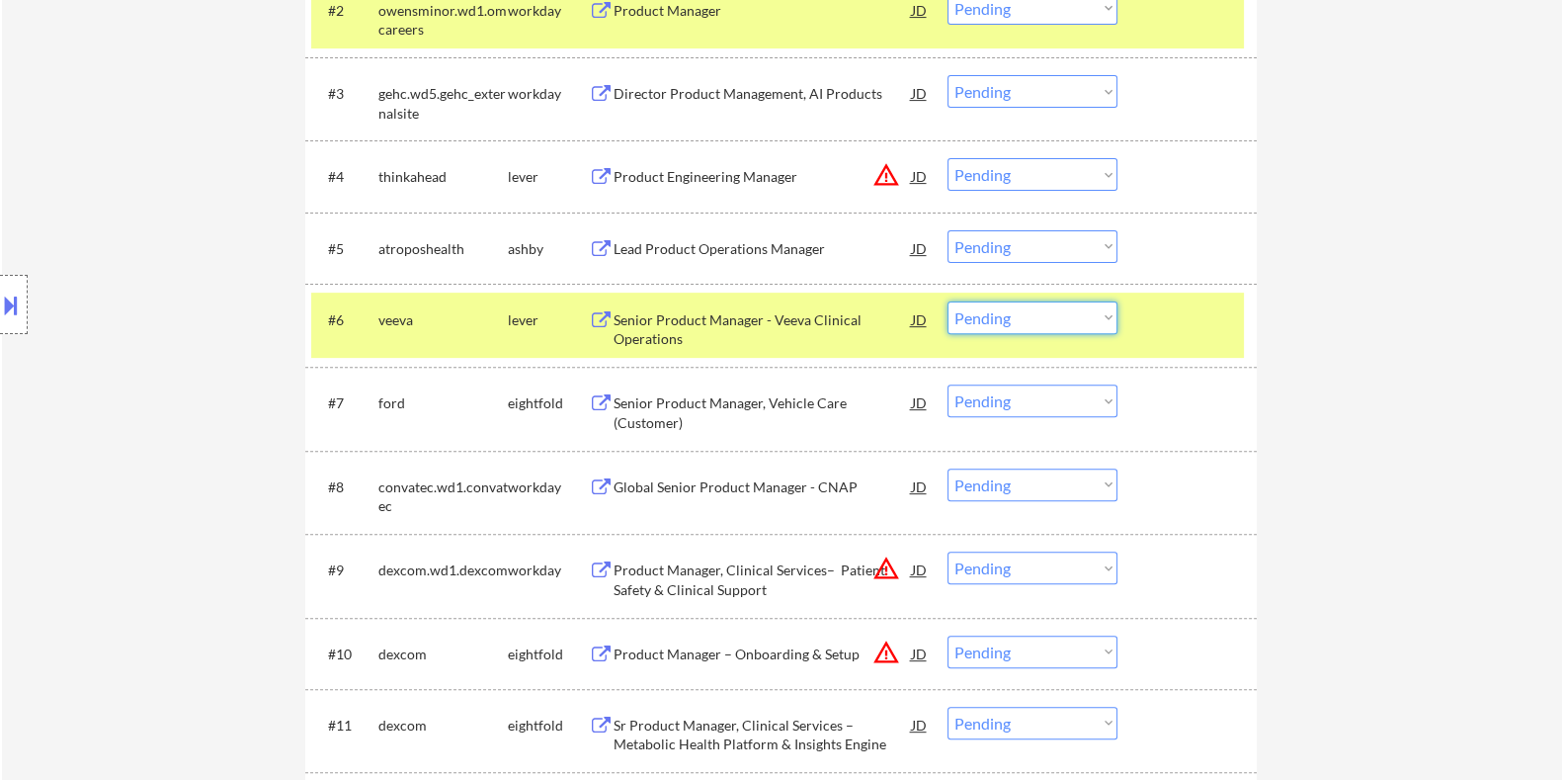
click at [998, 324] on select "Choose an option... Pending Applied Excluded (Questions) Excluded (Expired) Exc…" at bounding box center [1033, 317] width 170 height 33
click at [948, 301] on select "Choose an option... Pending Applied Excluded (Questions) Excluded (Expired) Exc…" at bounding box center [1033, 317] width 170 height 33
select select ""pending""
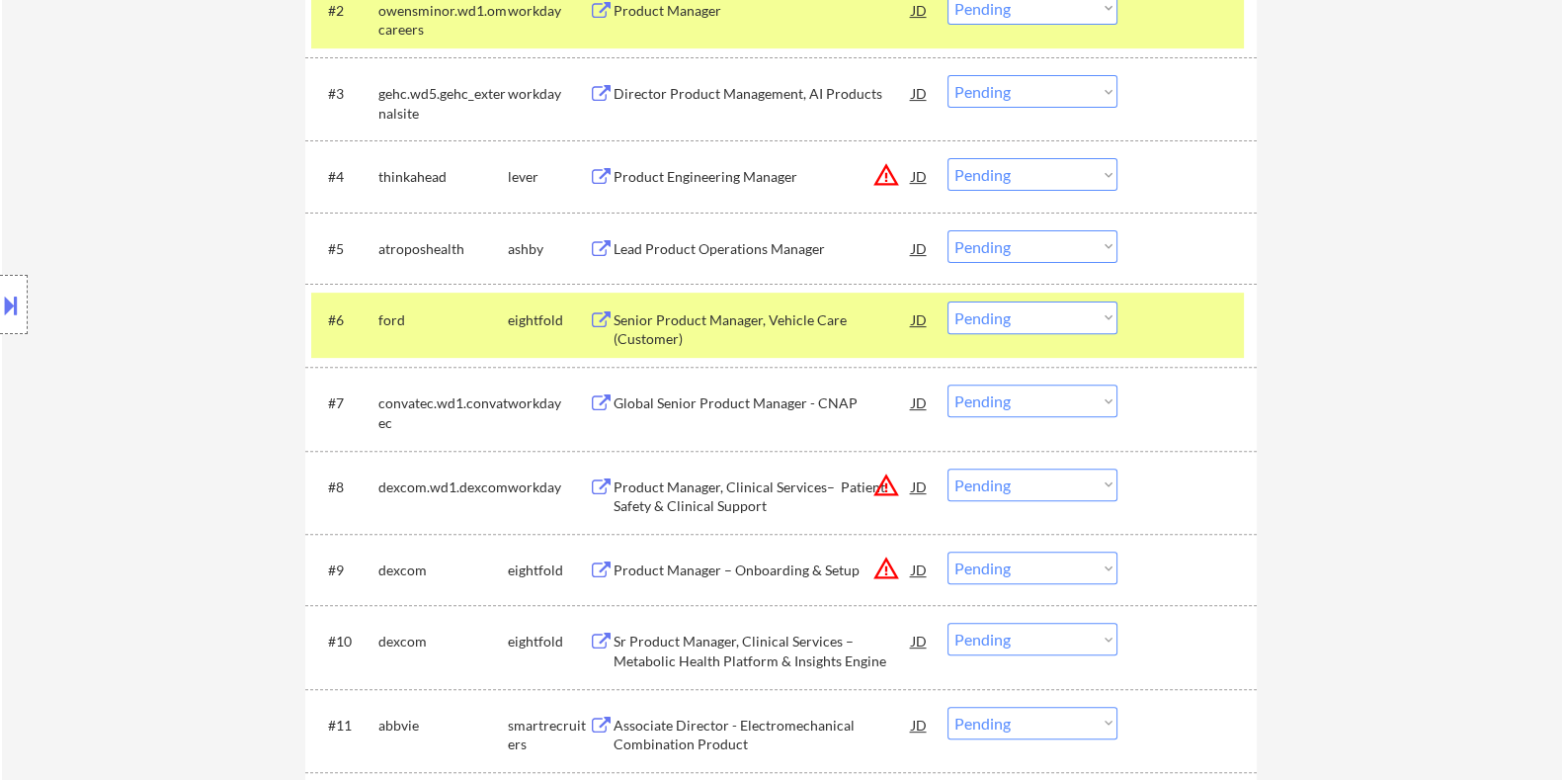
click at [631, 240] on div "Lead Product Operations Manager" at bounding box center [762, 249] width 298 height 20
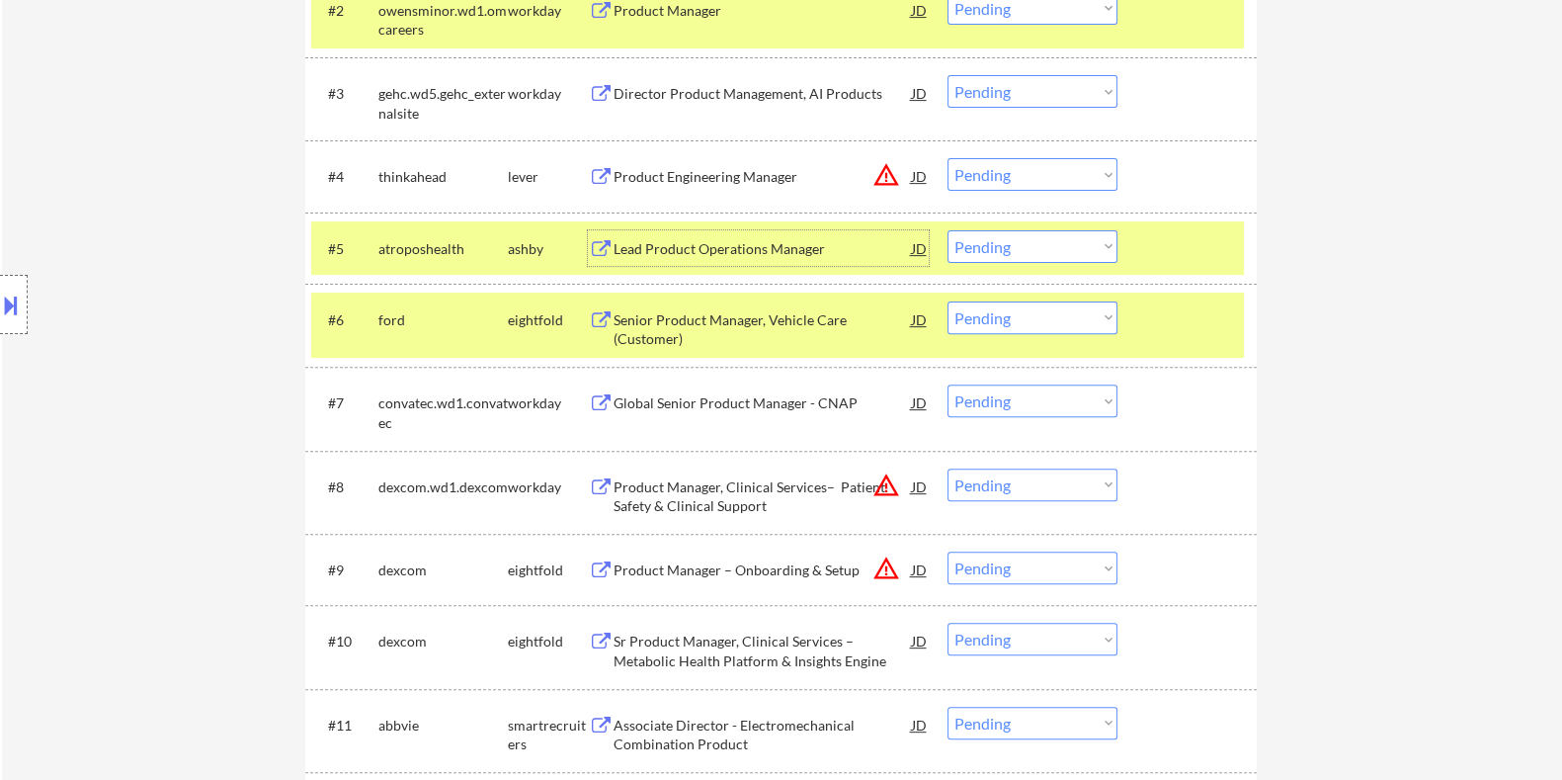
click at [1001, 235] on select "Choose an option... Pending Applied Excluded (Questions) Excluded (Expired) Exc…" at bounding box center [1033, 246] width 170 height 33
click at [948, 230] on select "Choose an option... Pending Applied Excluded (Questions) Excluded (Expired) Exc…" at bounding box center [1033, 246] width 170 height 33
select select ""pending""
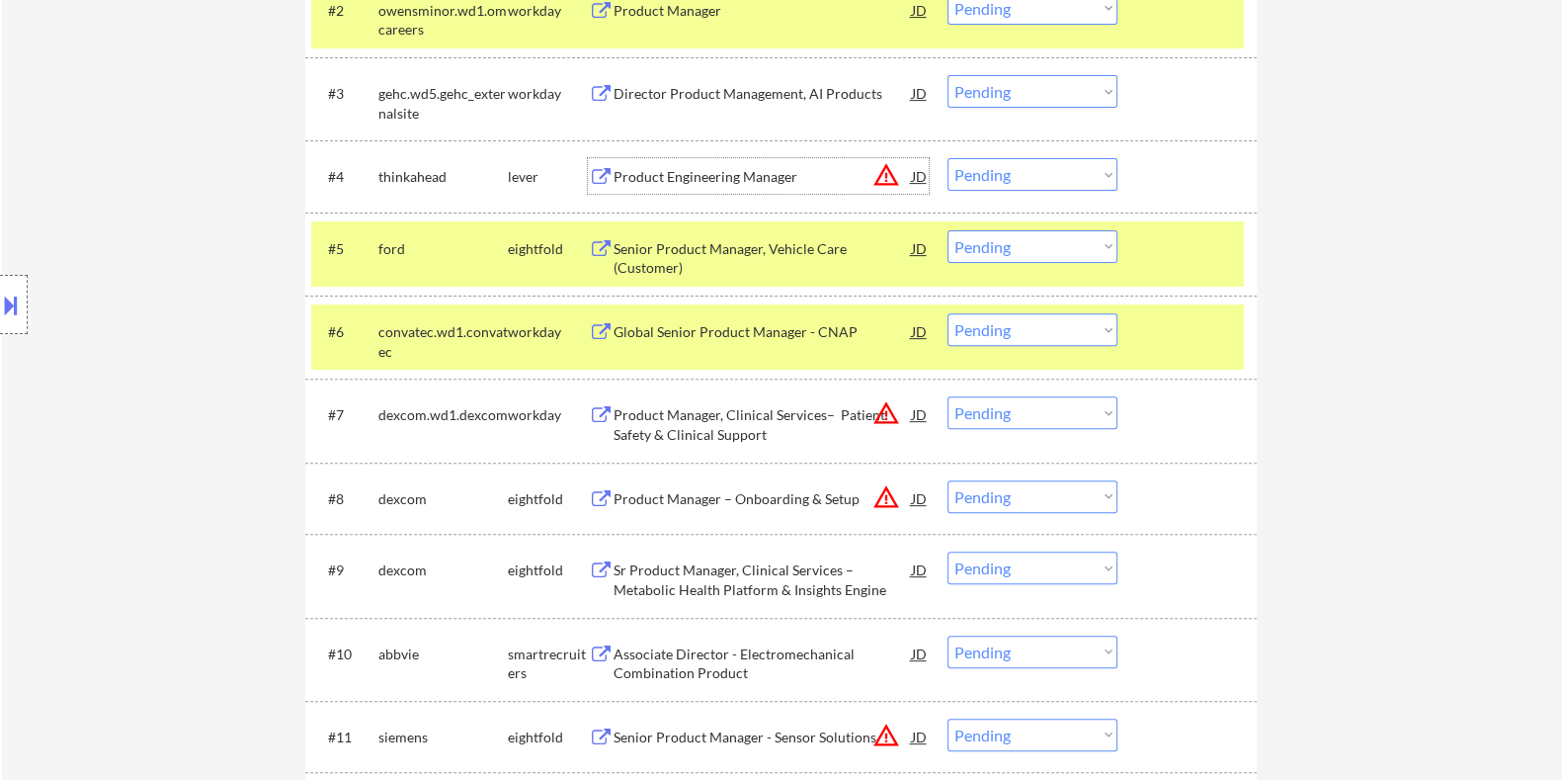
click at [686, 162] on div "Product Engineering Manager" at bounding box center [762, 176] width 298 height 36
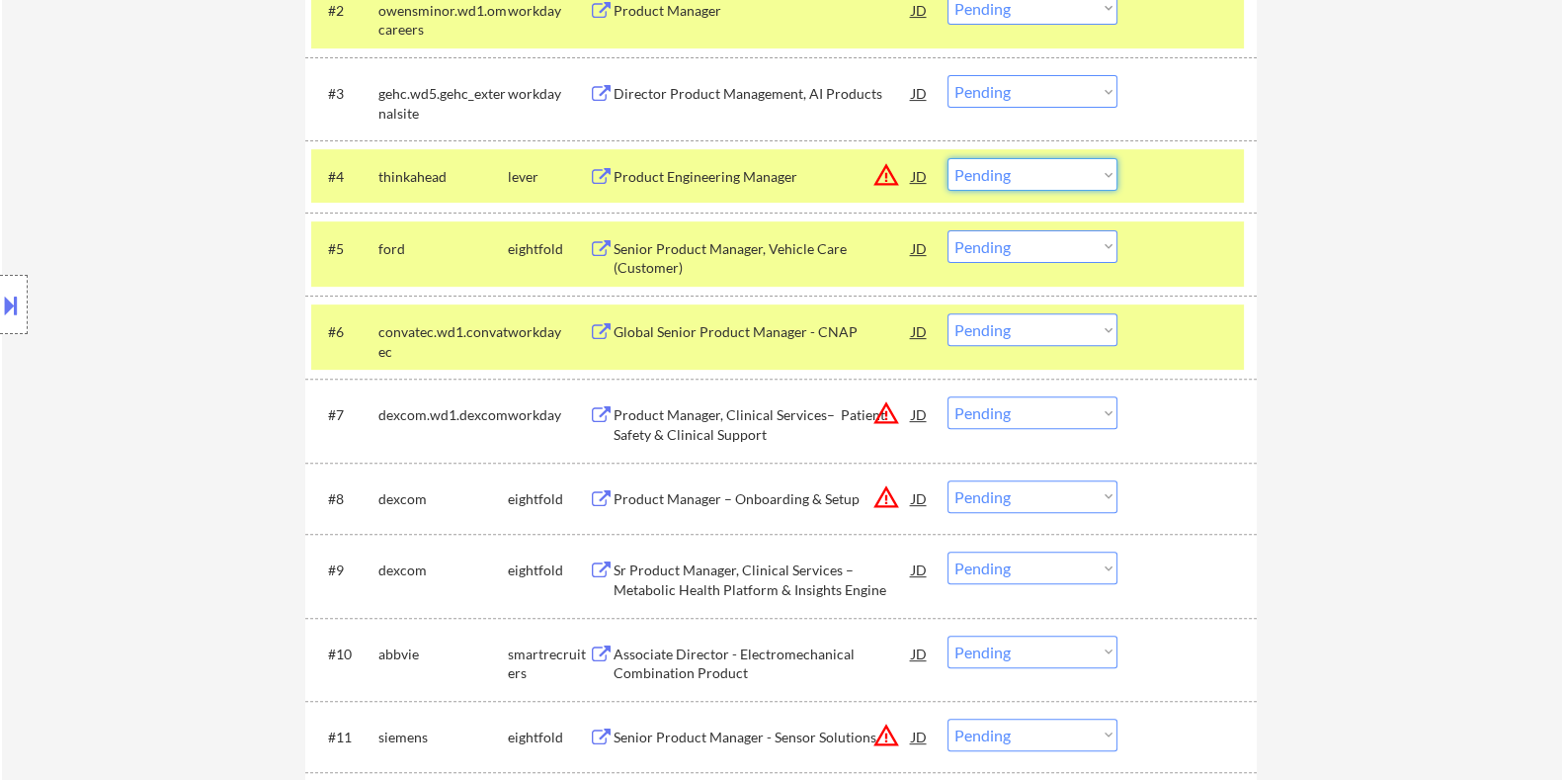
click at [1028, 171] on select "Choose an option... Pending Applied Excluded (Questions) Excluded (Expired) Exc…" at bounding box center [1033, 174] width 170 height 33
click at [948, 158] on select "Choose an option... Pending Applied Excluded (Questions) Excluded (Expired) Exc…" at bounding box center [1033, 174] width 170 height 33
select select ""pending""
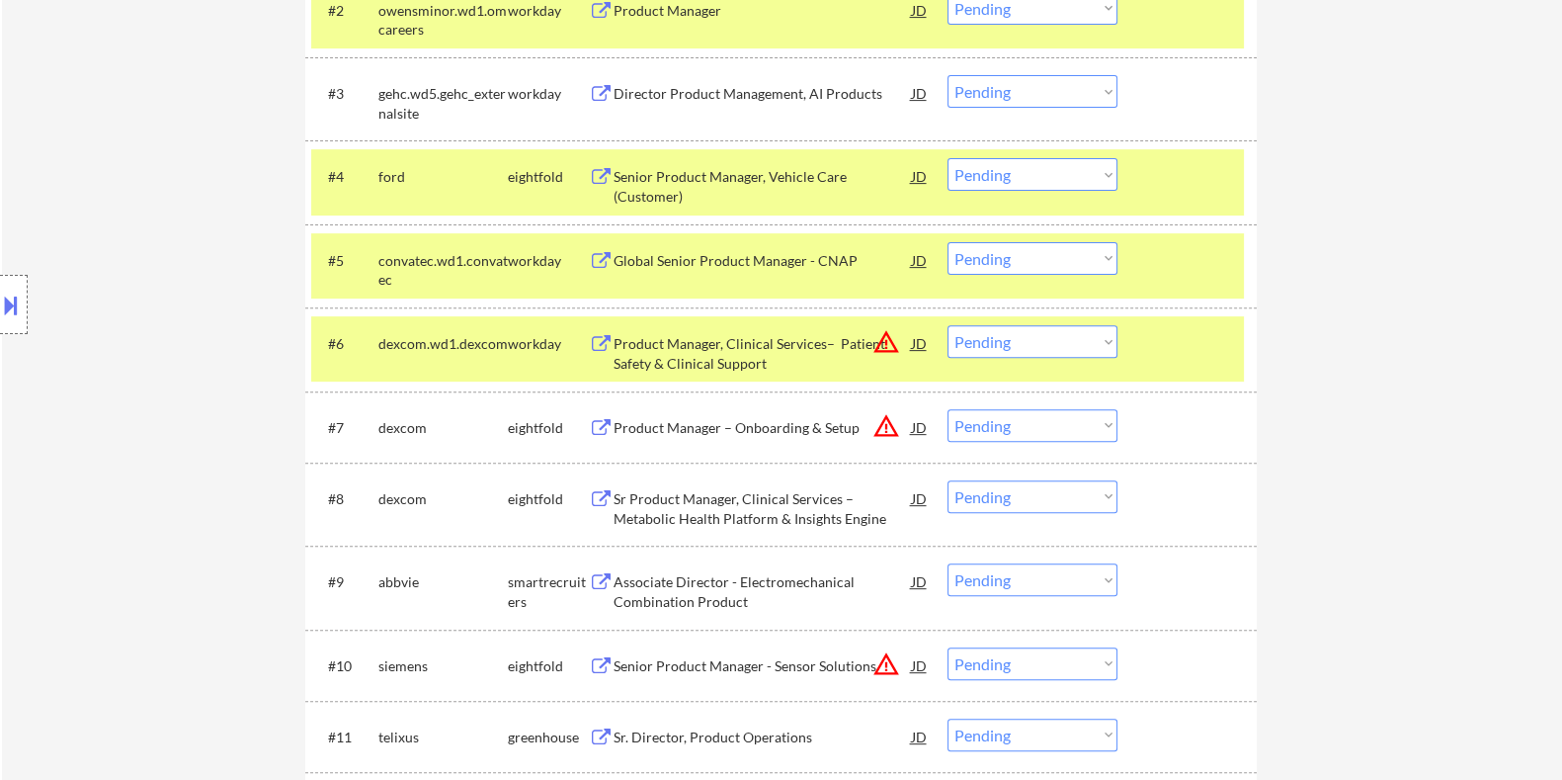
scroll to position [618, 0]
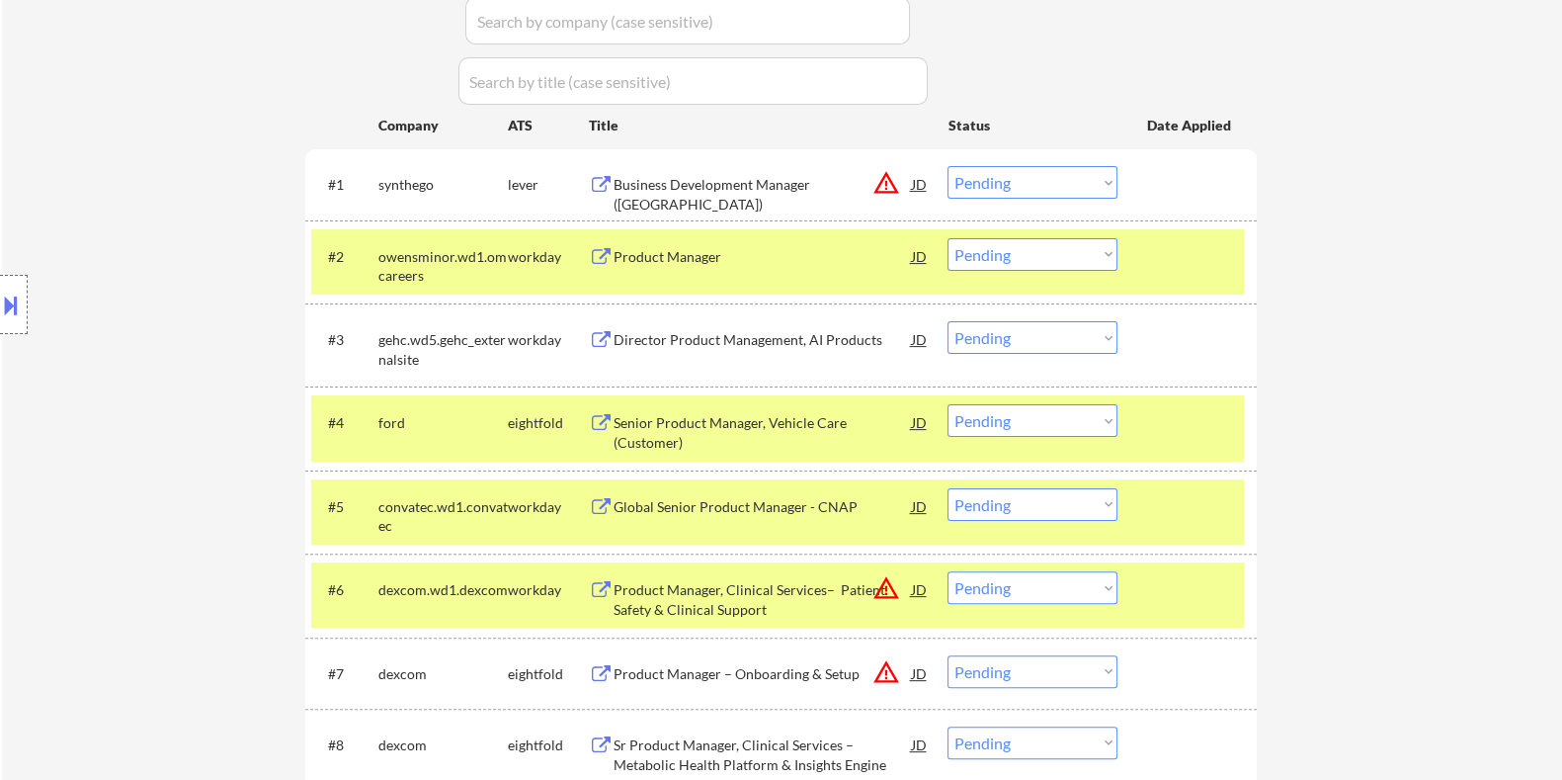
click at [632, 259] on div "Product Manager" at bounding box center [762, 257] width 298 height 20
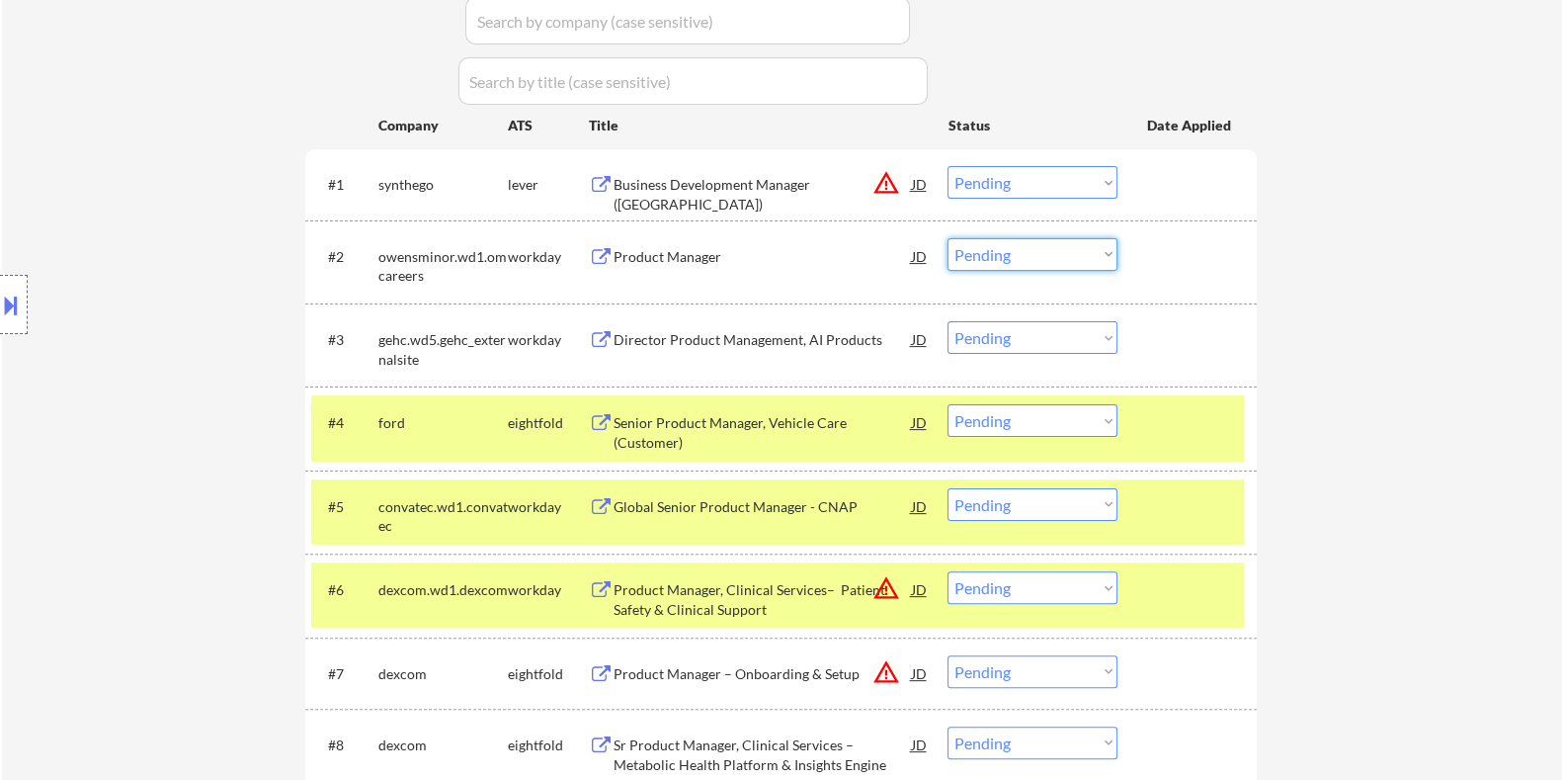
click at [1008, 264] on select "Choose an option... Pending Applied Excluded (Questions) Excluded (Expired) Exc…" at bounding box center [1033, 254] width 170 height 33
click at [948, 238] on select "Choose an option... Pending Applied Excluded (Questions) Excluded (Expired) Exc…" at bounding box center [1033, 254] width 170 height 33
select select ""pending""
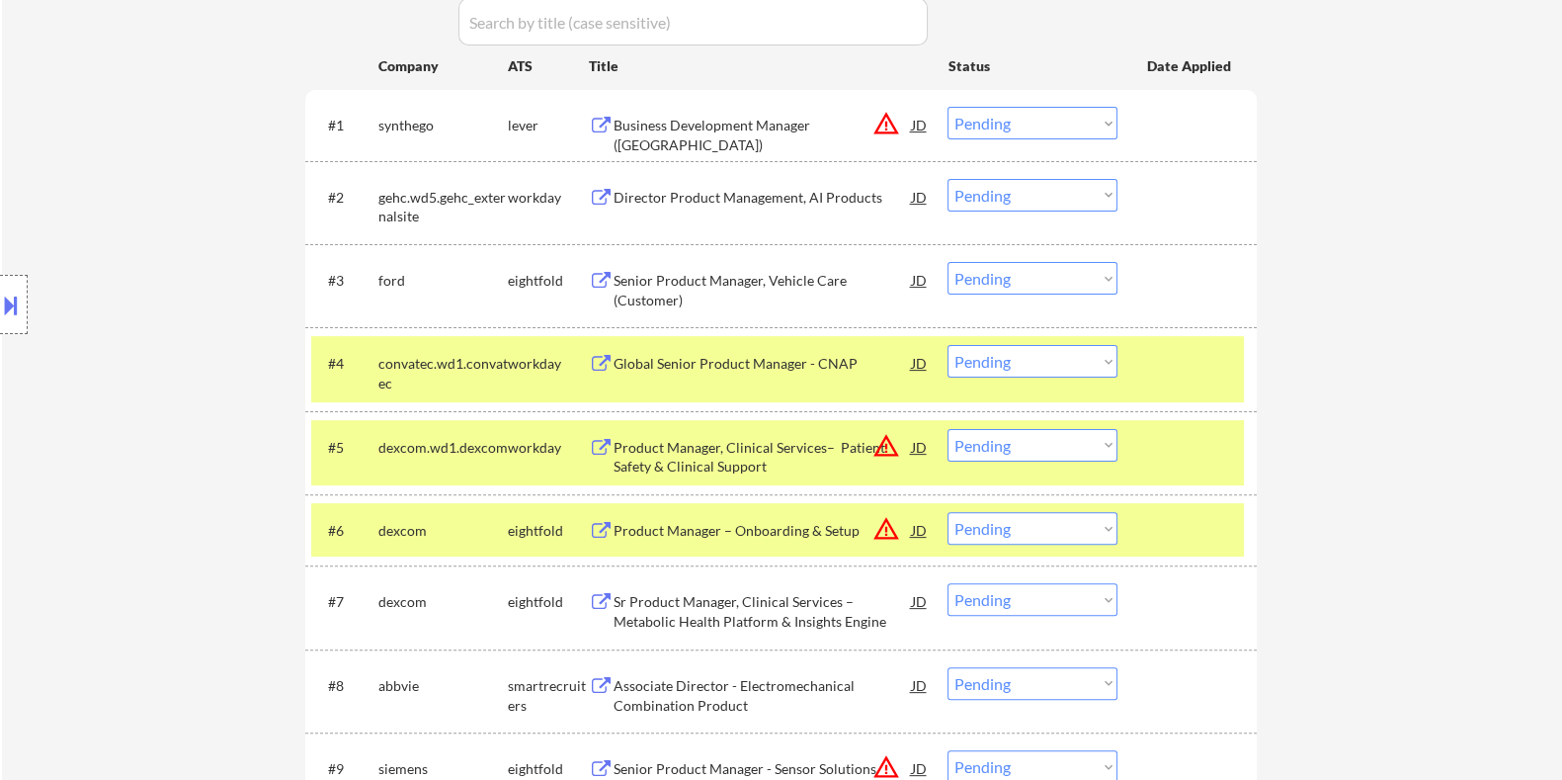
scroll to position [741, 0]
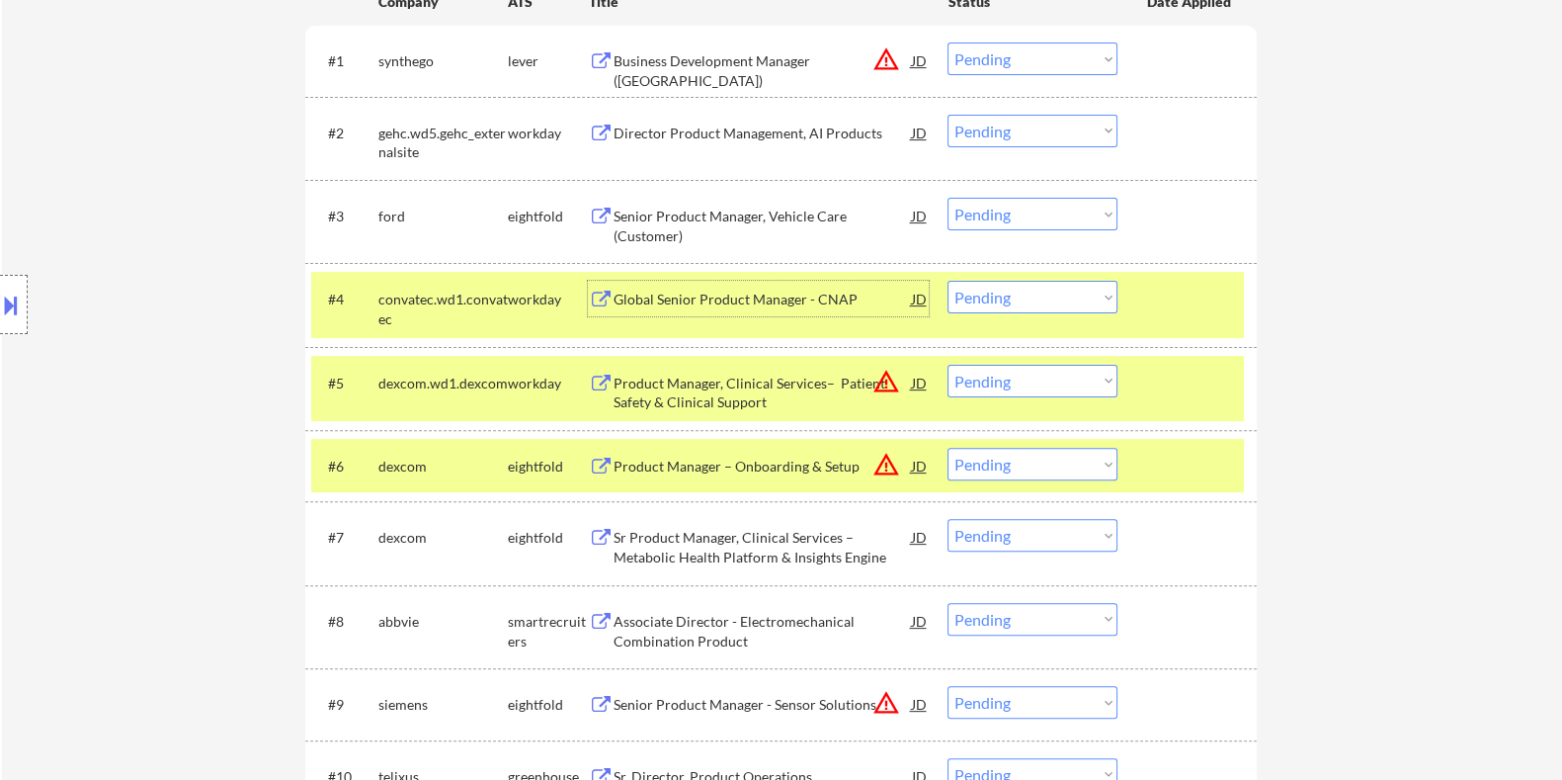
click at [644, 287] on div "Global Senior Product Manager - CNAP" at bounding box center [762, 299] width 298 height 36
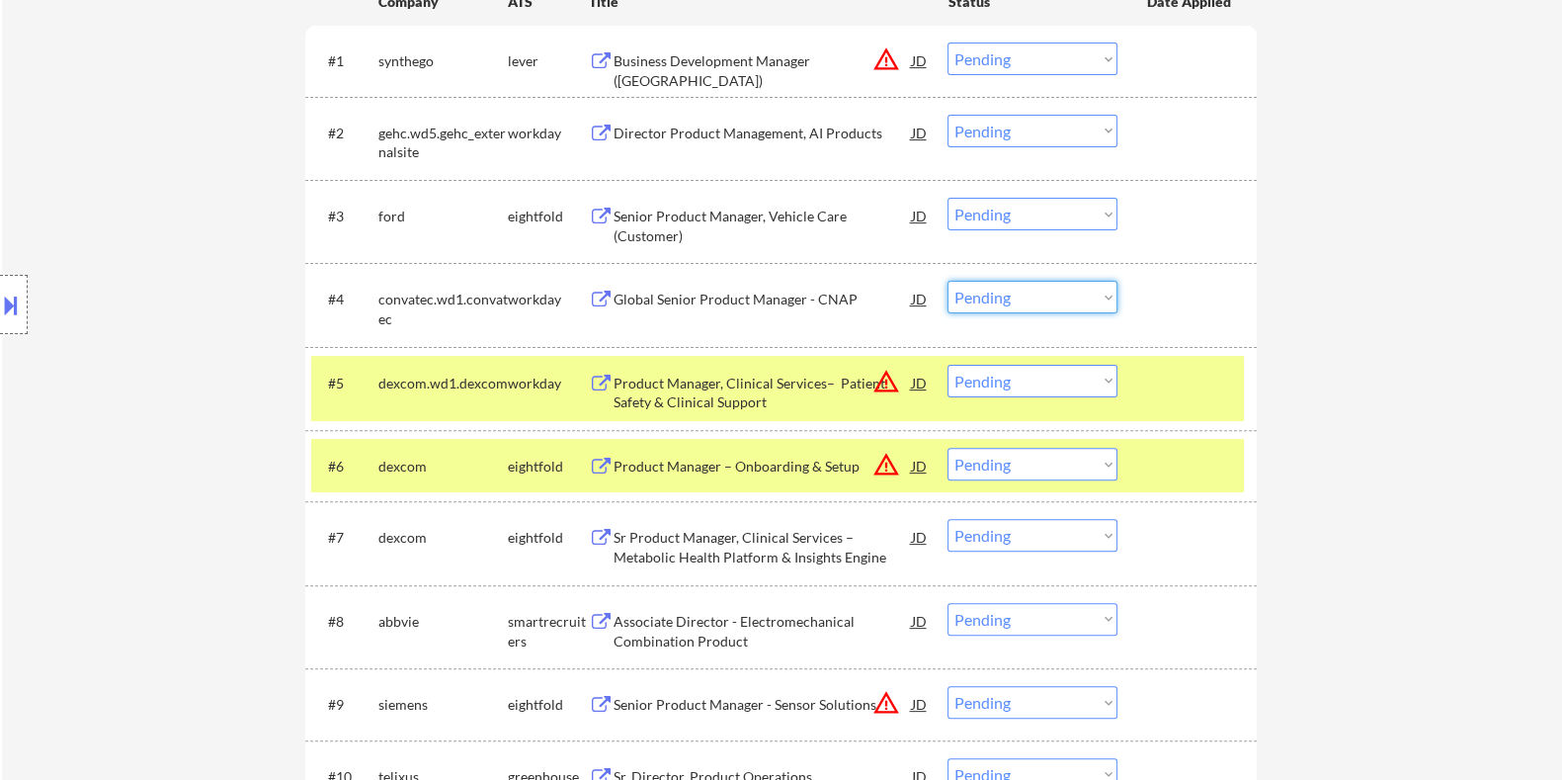
click at [1017, 298] on select "Choose an option... Pending Applied Excluded (Questions) Excluded (Expired) Exc…" at bounding box center [1033, 297] width 170 height 33
click at [948, 281] on select "Choose an option... Pending Applied Excluded (Questions) Excluded (Expired) Exc…" at bounding box center [1033, 297] width 170 height 33
select select ""pending""
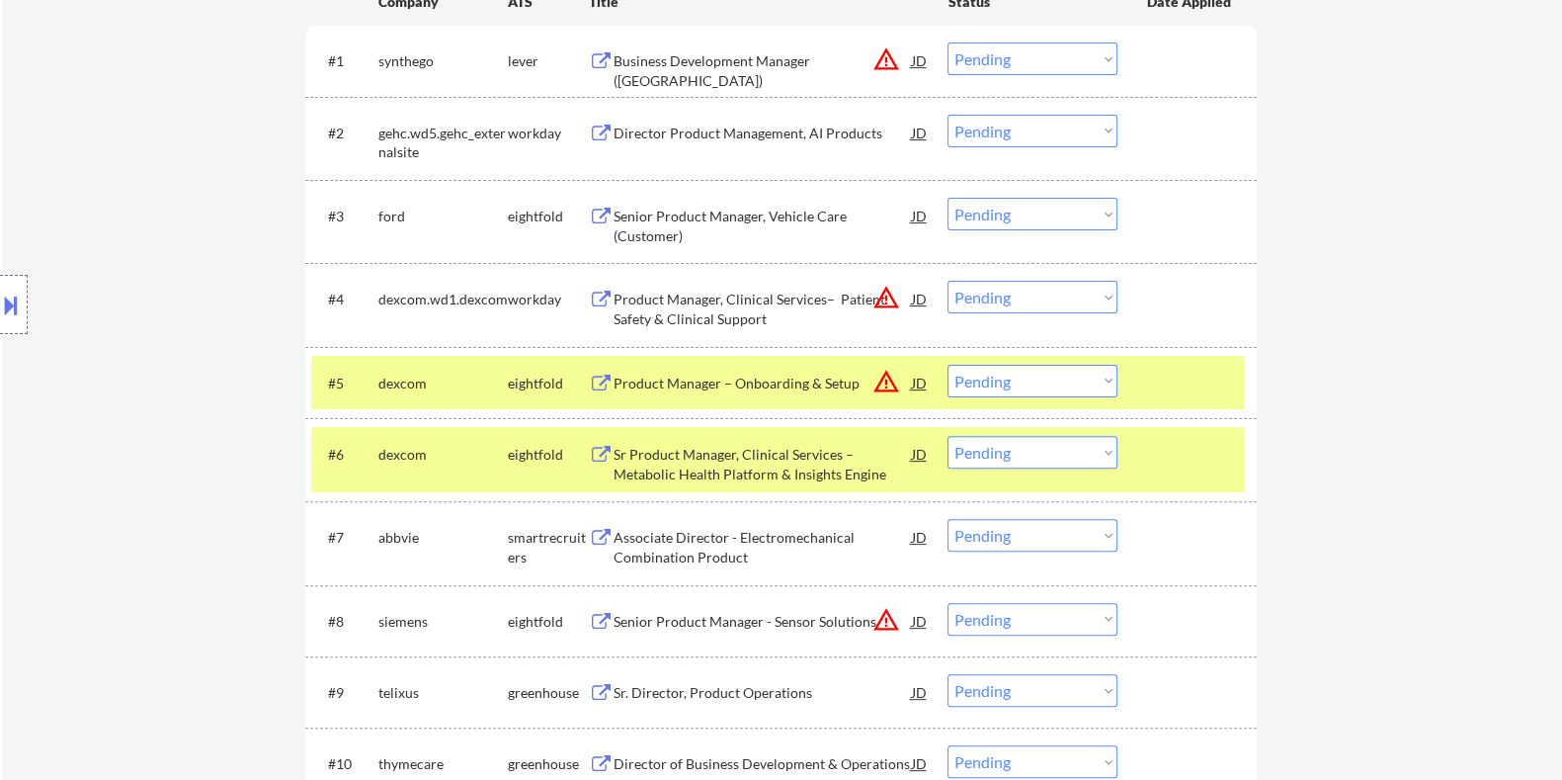
scroll to position [864, 0]
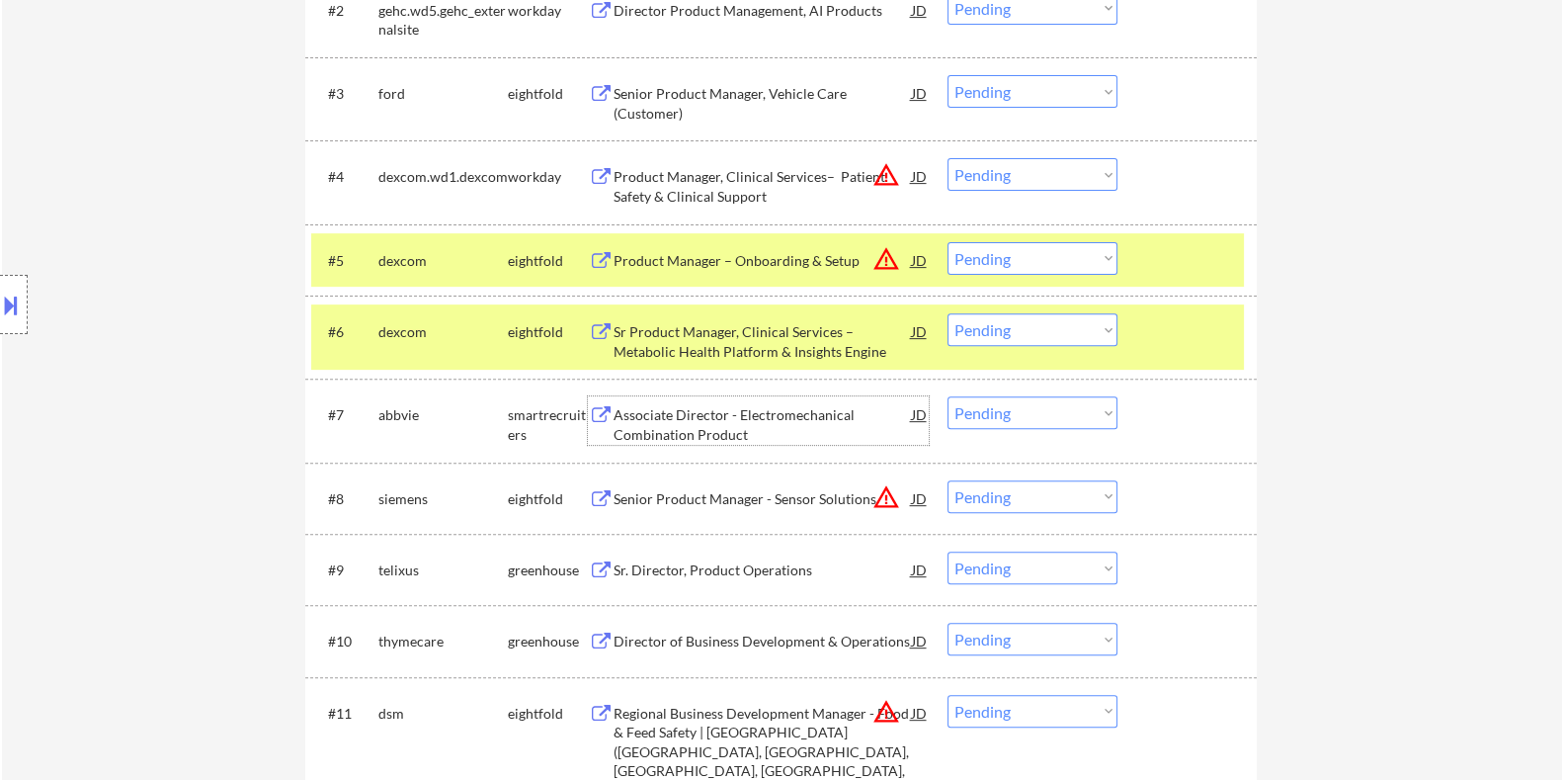
click at [771, 417] on div "Associate Director - Electromechanical Combination Product" at bounding box center [762, 424] width 298 height 39
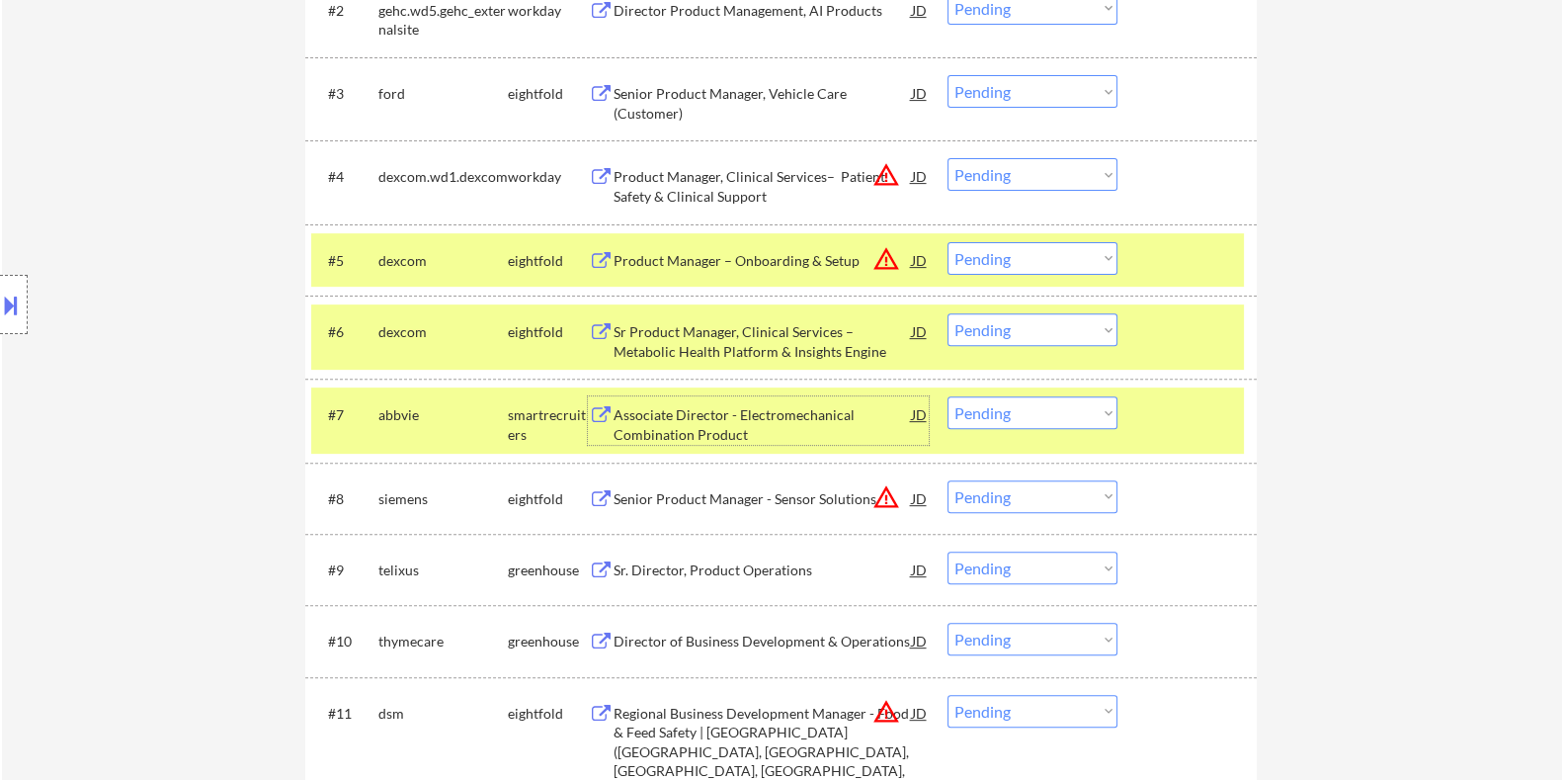
click at [1038, 412] on select "Choose an option... Pending Applied Excluded (Questions) Excluded (Expired) Exc…" at bounding box center [1033, 412] width 170 height 33
click at [948, 396] on select "Choose an option... Pending Applied Excluded (Questions) Excluded (Expired) Exc…" at bounding box center [1033, 412] width 170 height 33
select select ""pending""
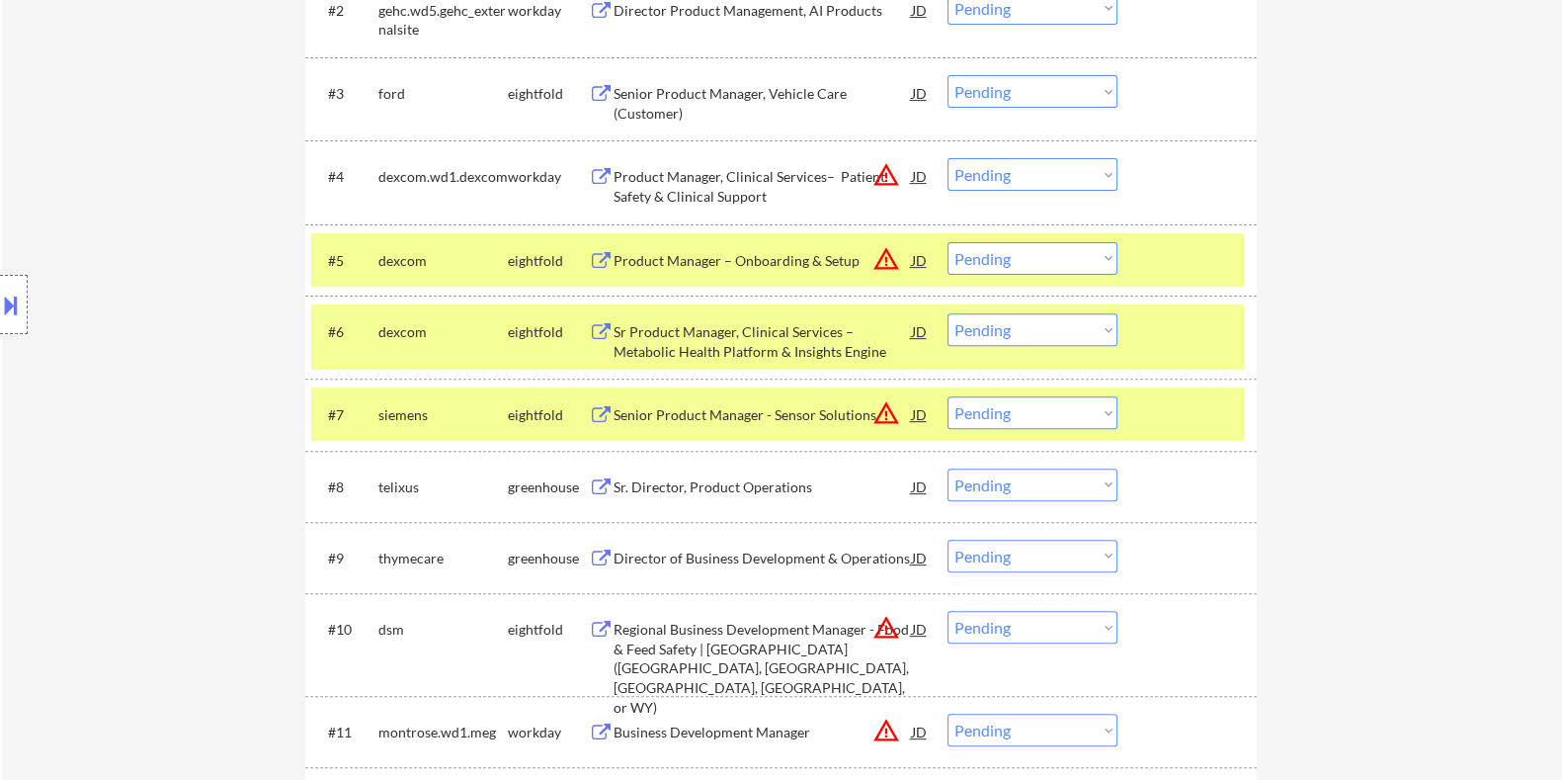
click at [719, 474] on div "Sr. Director, Product Operations" at bounding box center [762, 486] width 298 height 36
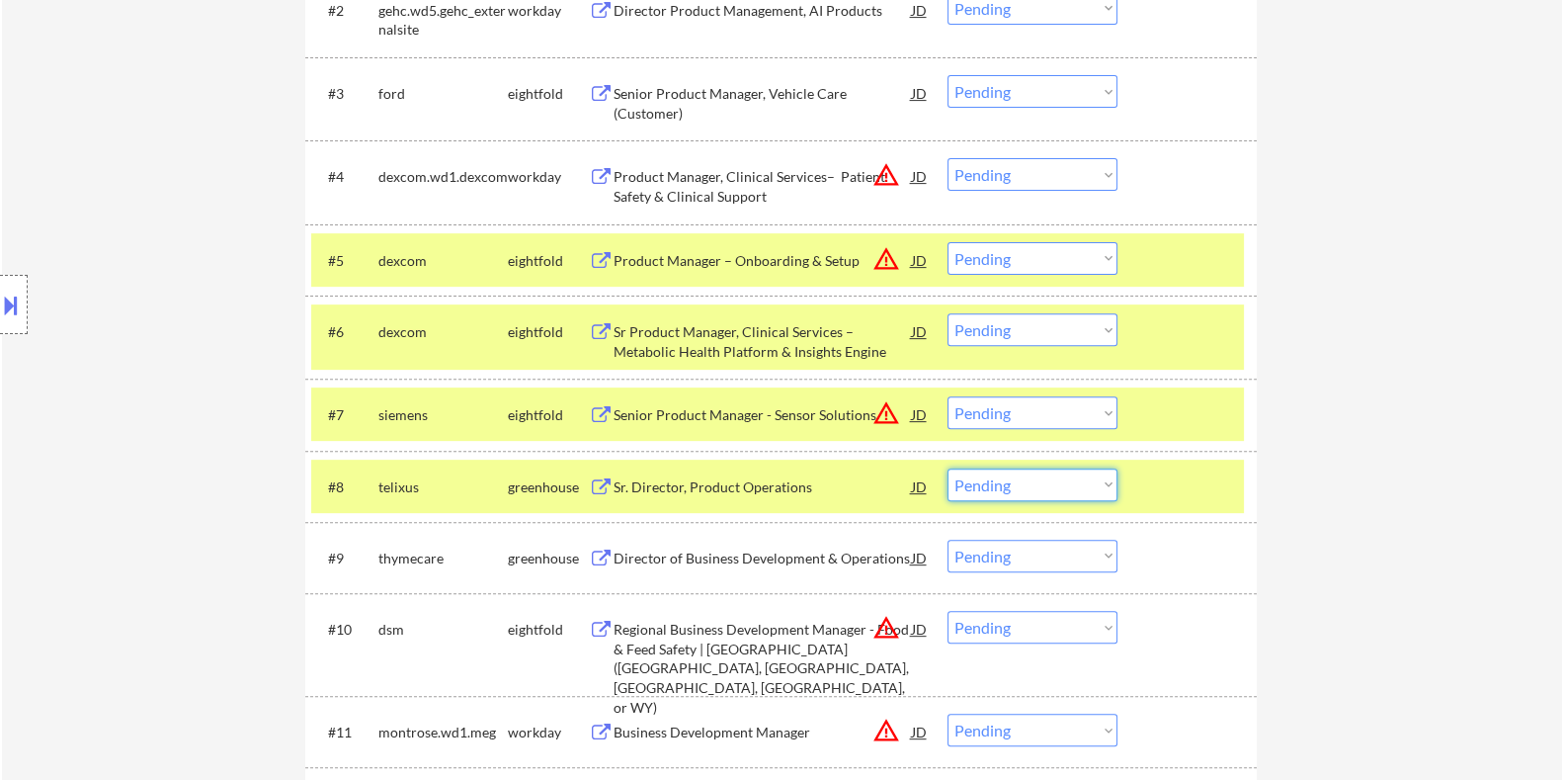
click at [1037, 477] on select "Choose an option... Pending Applied Excluded (Questions) Excluded (Expired) Exc…" at bounding box center [1033, 484] width 170 height 33
click at [948, 468] on select "Choose an option... Pending Applied Excluded (Questions) Excluded (Expired) Exc…" at bounding box center [1033, 484] width 170 height 33
select select ""pending""
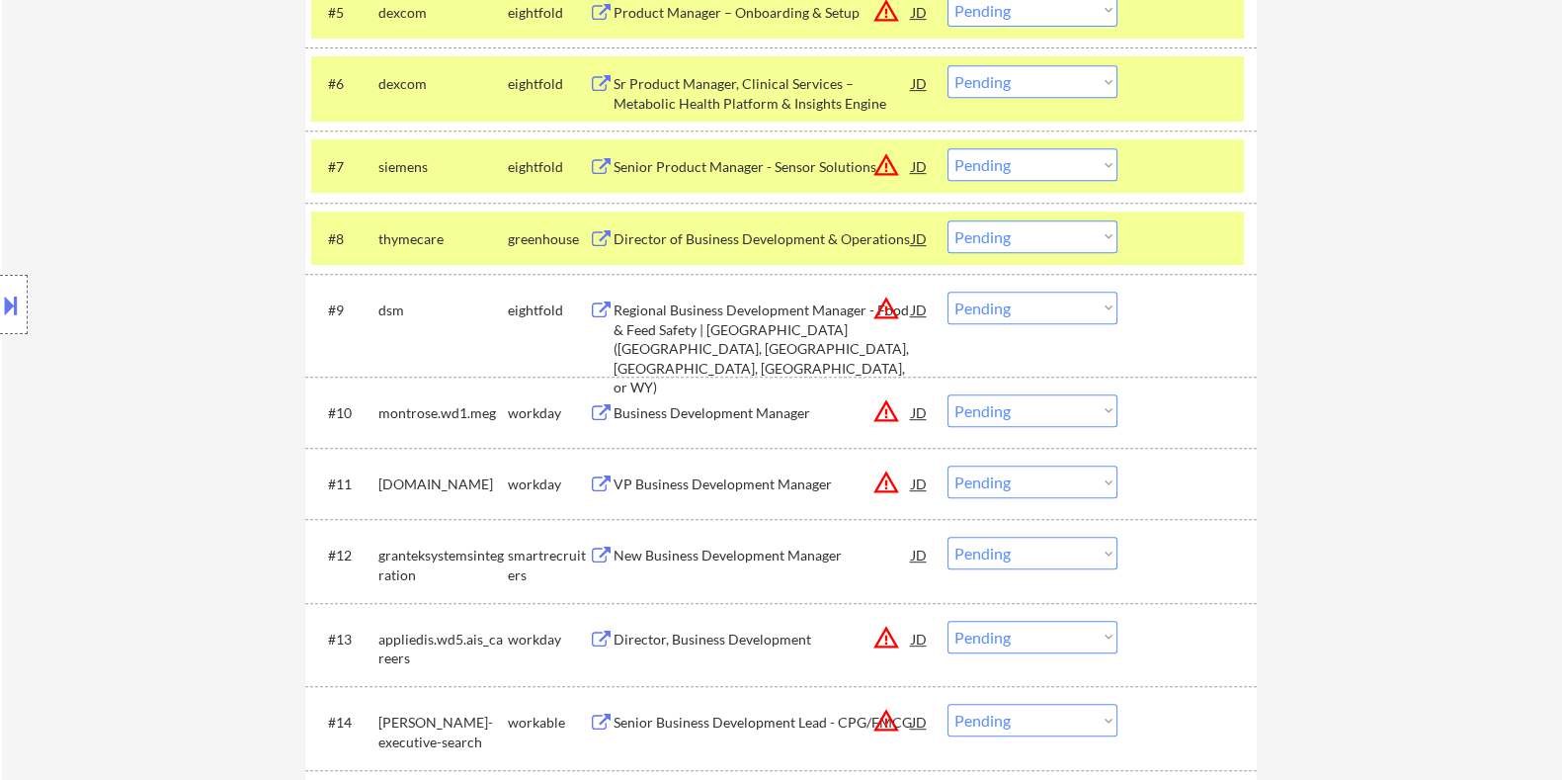
scroll to position [1235, 0]
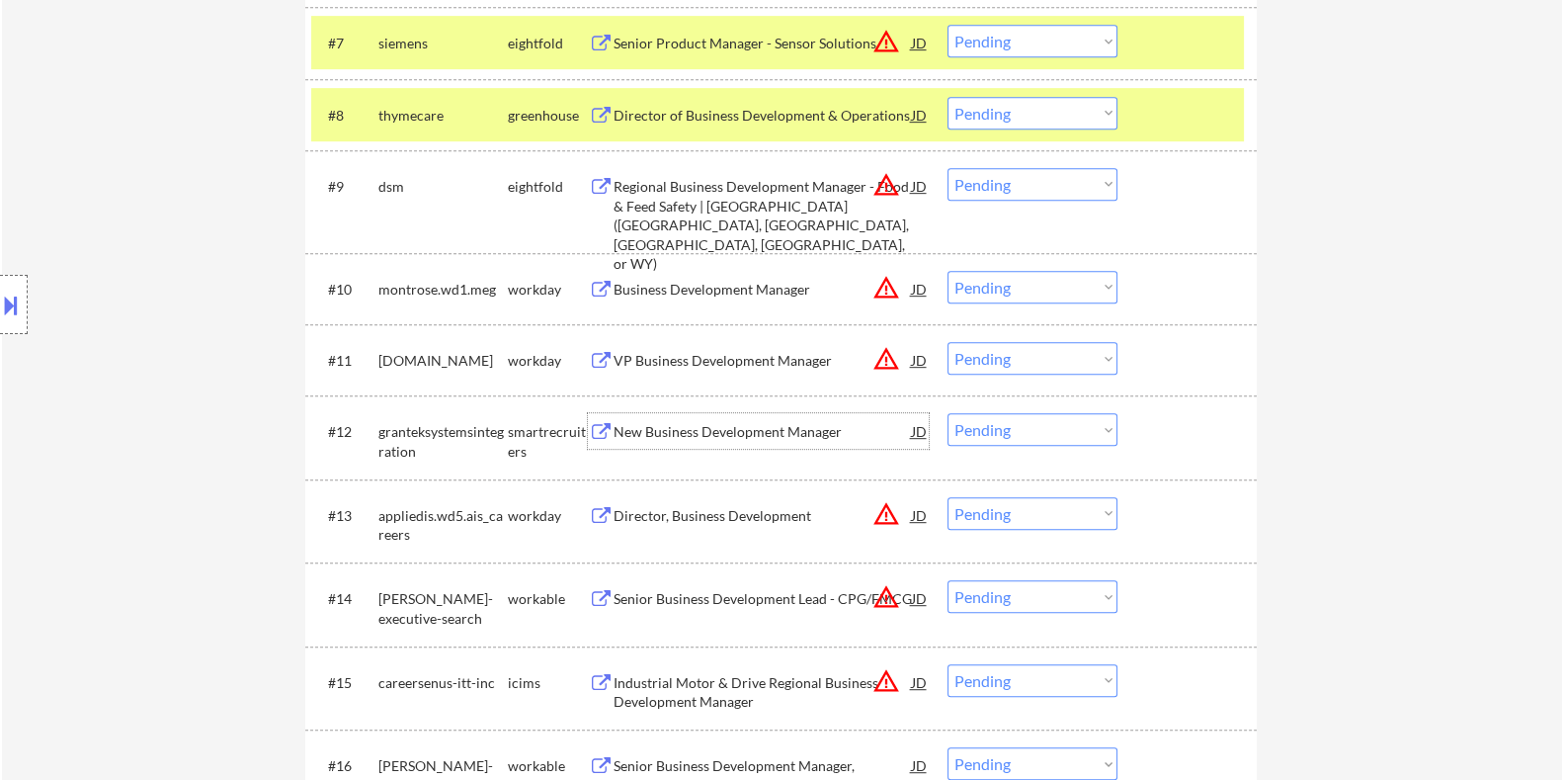
click at [621, 431] on div "New Business Development Manager" at bounding box center [762, 432] width 298 height 20
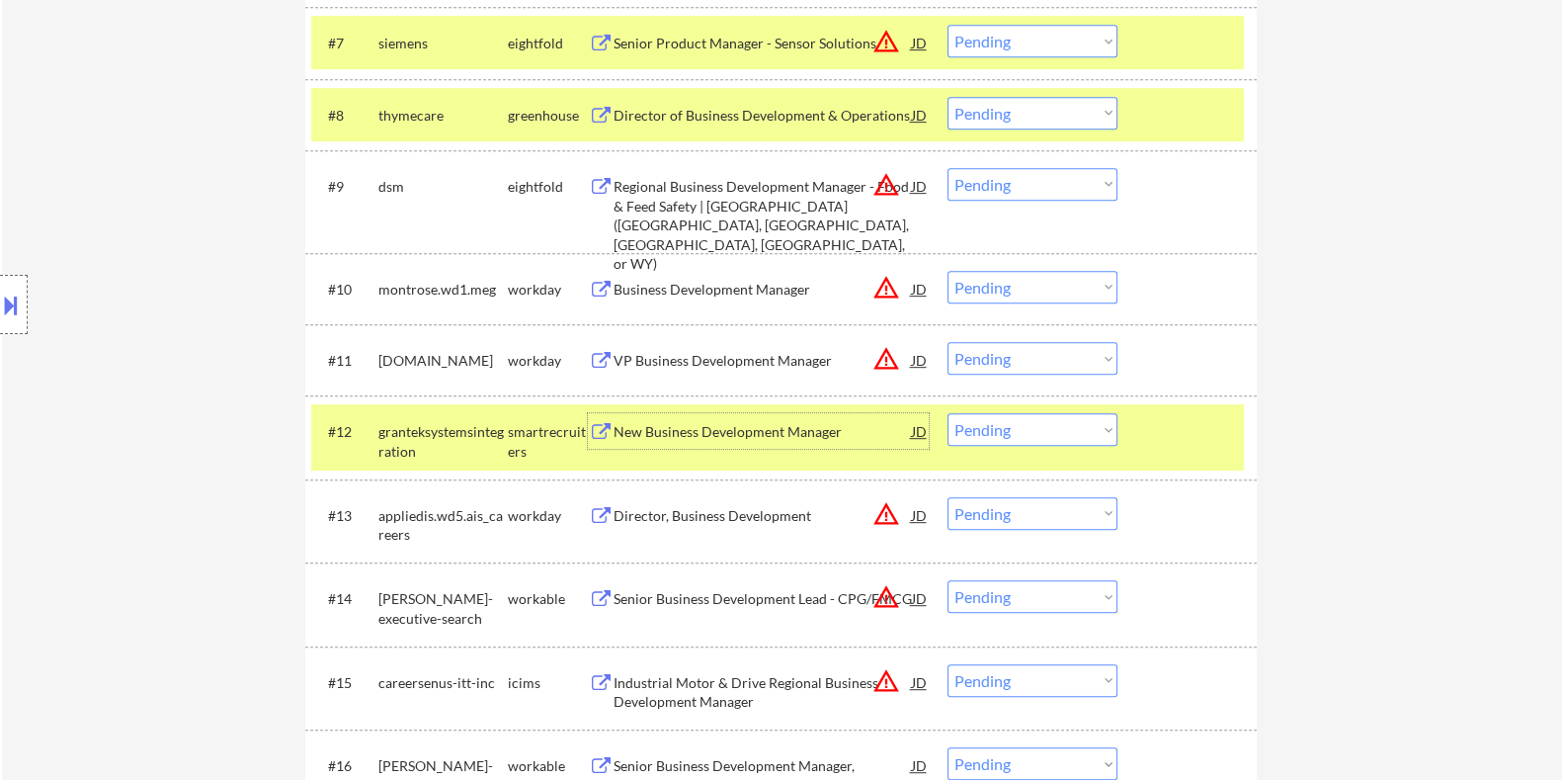
click at [1063, 422] on select "Choose an option... Pending Applied Excluded (Questions) Excluded (Expired) Exc…" at bounding box center [1033, 429] width 170 height 33
click at [948, 413] on select "Choose an option... Pending Applied Excluded (Questions) Excluded (Expired) Exc…" at bounding box center [1033, 429] width 170 height 33
select select ""pending""
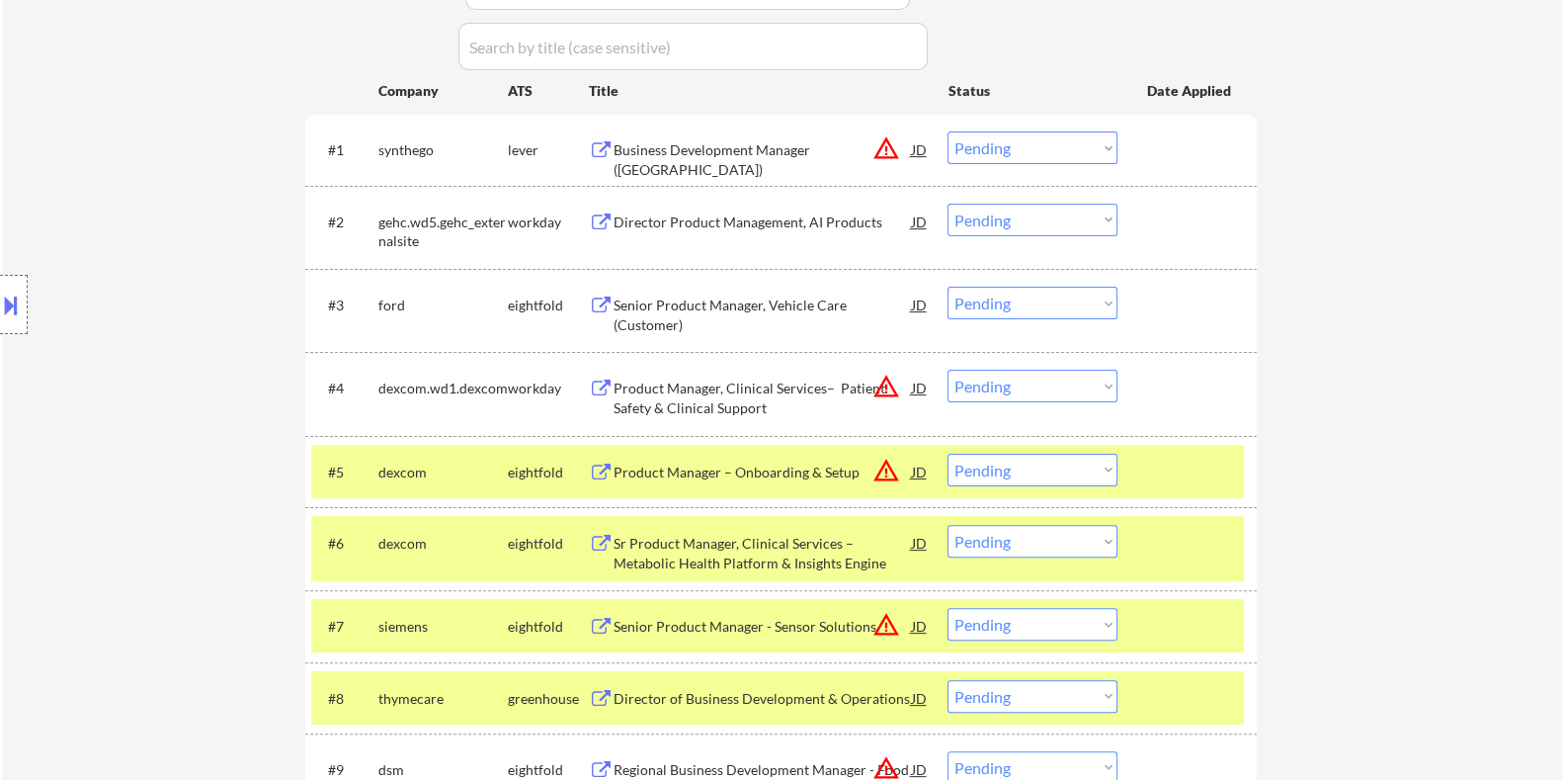
scroll to position [618, 0]
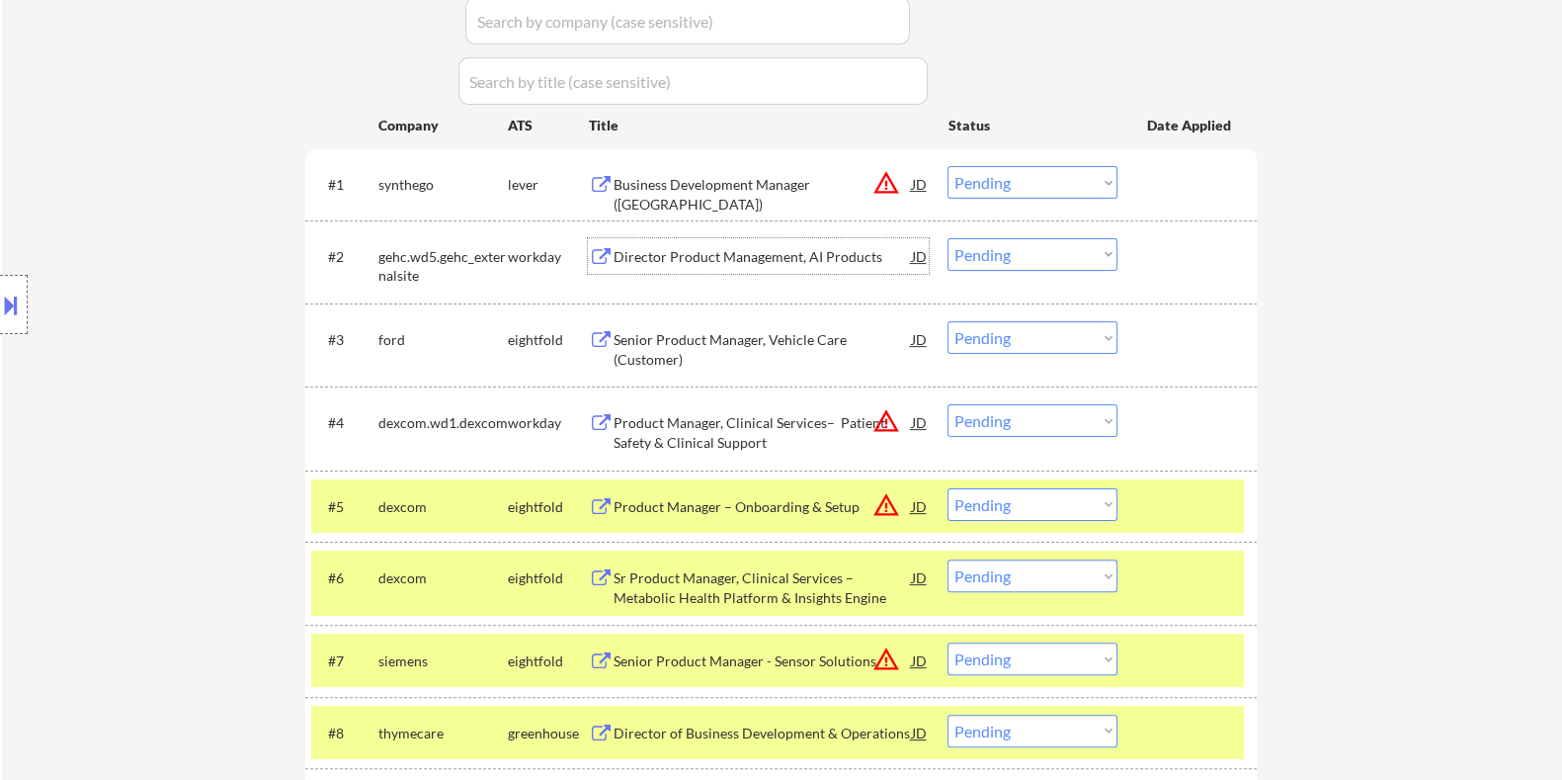
click at [699, 247] on div "Director Product Management, AI Products" at bounding box center [762, 257] width 298 height 20
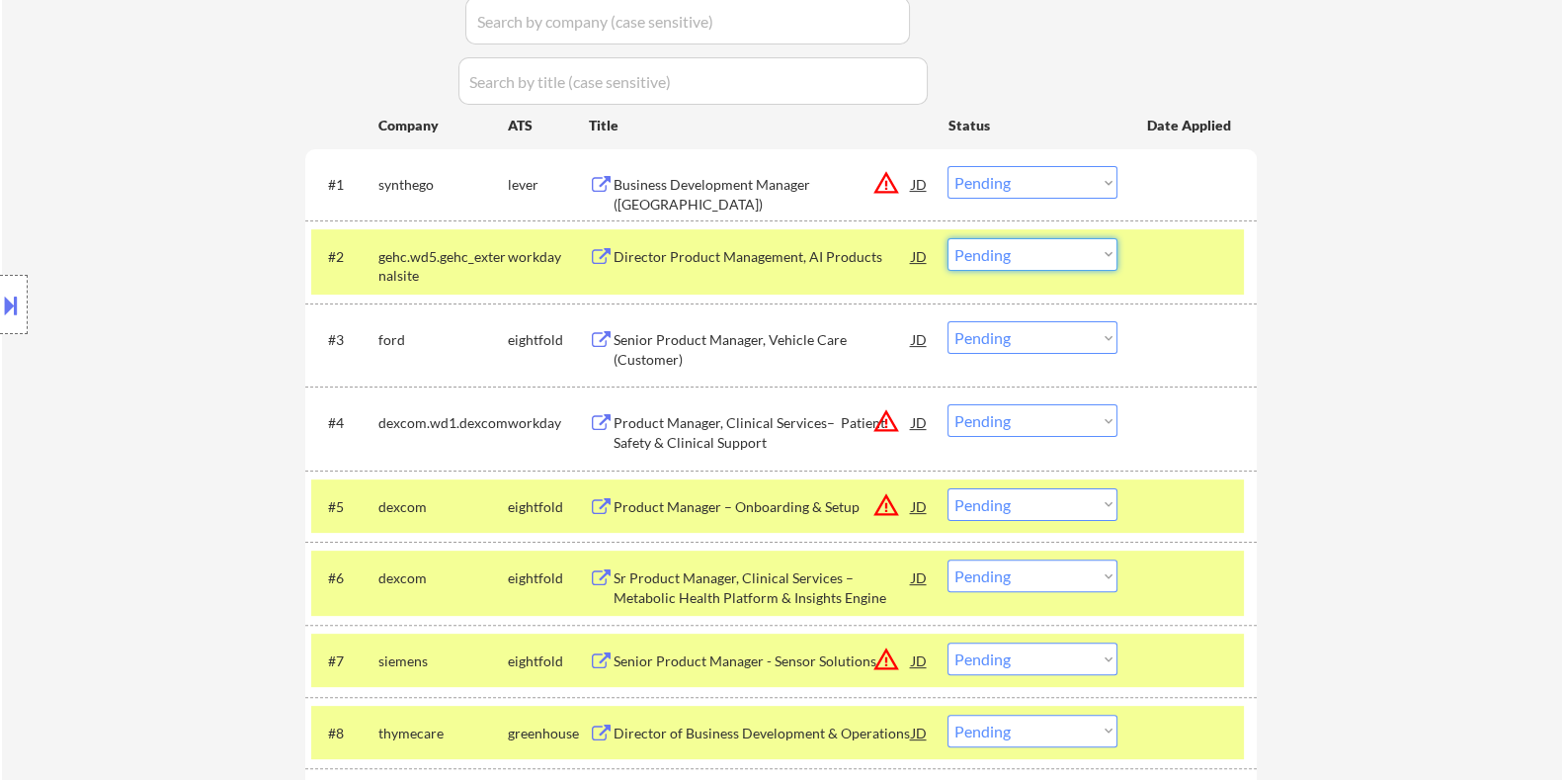
click at [1029, 256] on select "Choose an option... Pending Applied Excluded (Questions) Excluded (Expired) Exc…" at bounding box center [1033, 254] width 170 height 33
click at [1018, 250] on select "Choose an option... Pending Applied Excluded (Questions) Excluded (Expired) Exc…" at bounding box center [1033, 254] width 170 height 33
click at [948, 238] on select "Choose an option... Pending Applied Excluded (Questions) Excluded (Expired) Exc…" at bounding box center [1033, 254] width 170 height 33
select select ""pending""
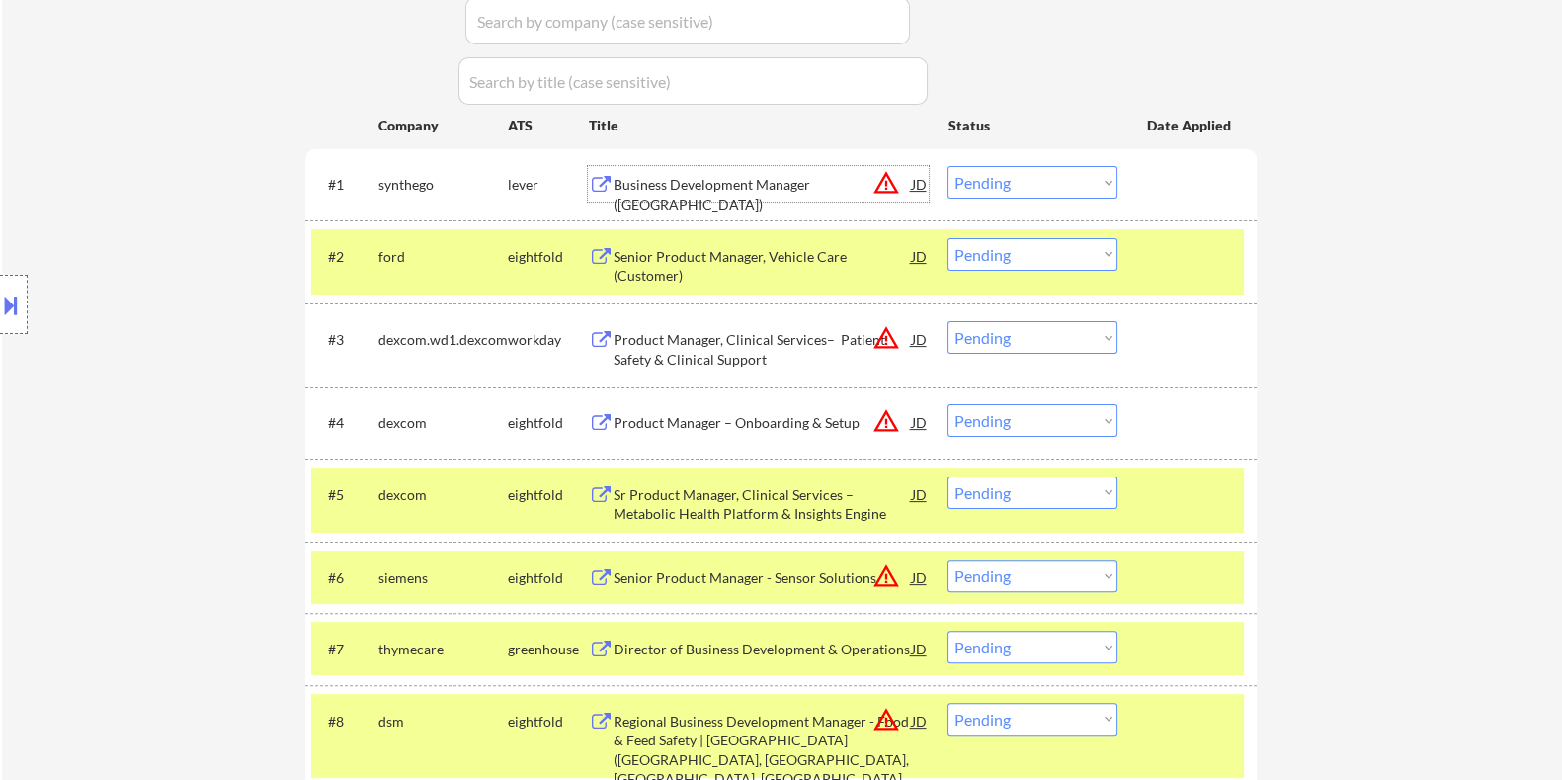
click at [636, 179] on div "Business Development Manager ([GEOGRAPHIC_DATA])" at bounding box center [762, 194] width 298 height 39
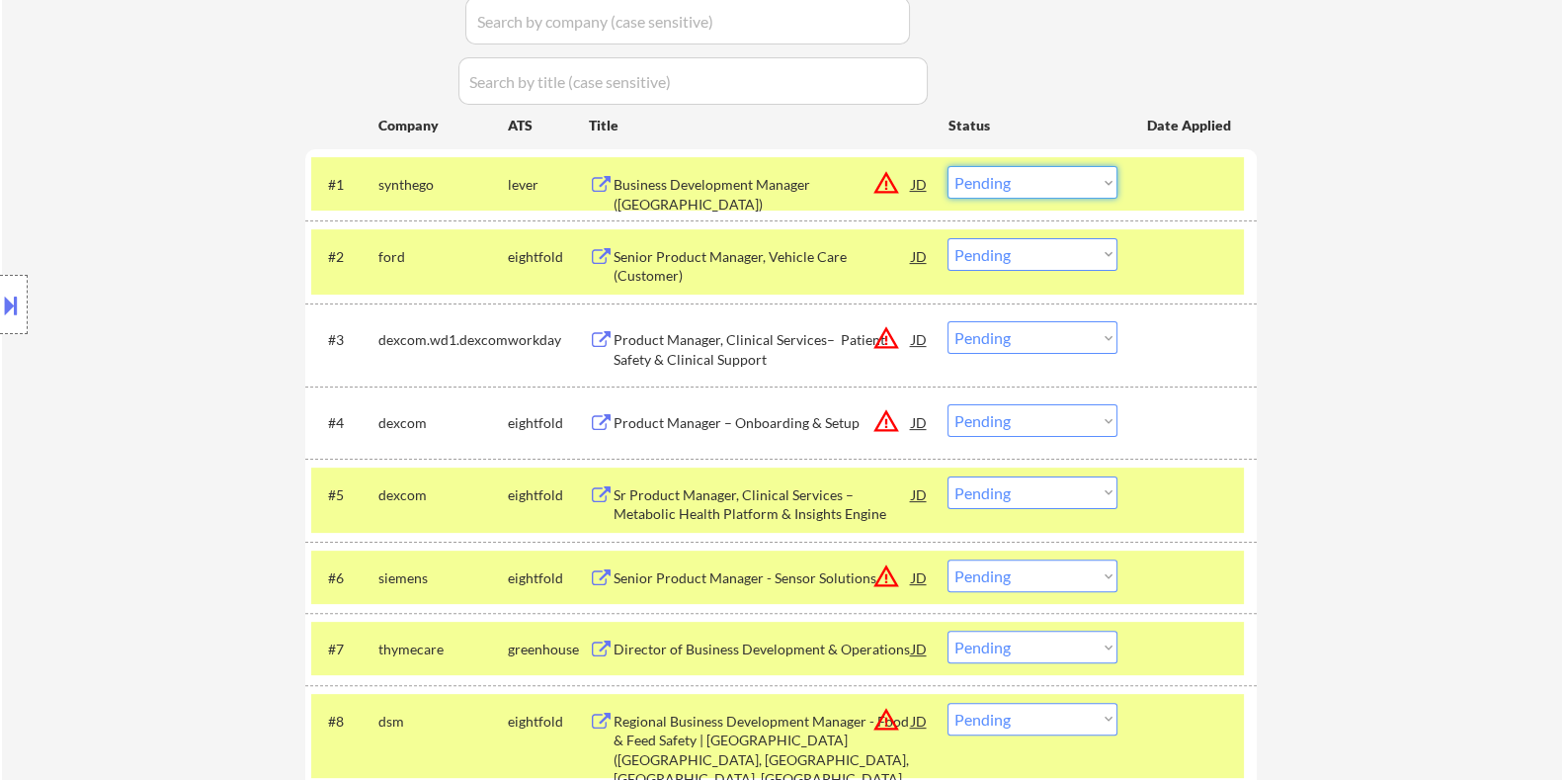
click at [1085, 184] on select "Choose an option... Pending Applied Excluded (Questions) Excluded (Expired) Exc…" at bounding box center [1033, 182] width 170 height 33
click at [948, 166] on select "Choose an option... Pending Applied Excluded (Questions) Excluded (Expired) Exc…" at bounding box center [1033, 182] width 170 height 33
select select ""pending""
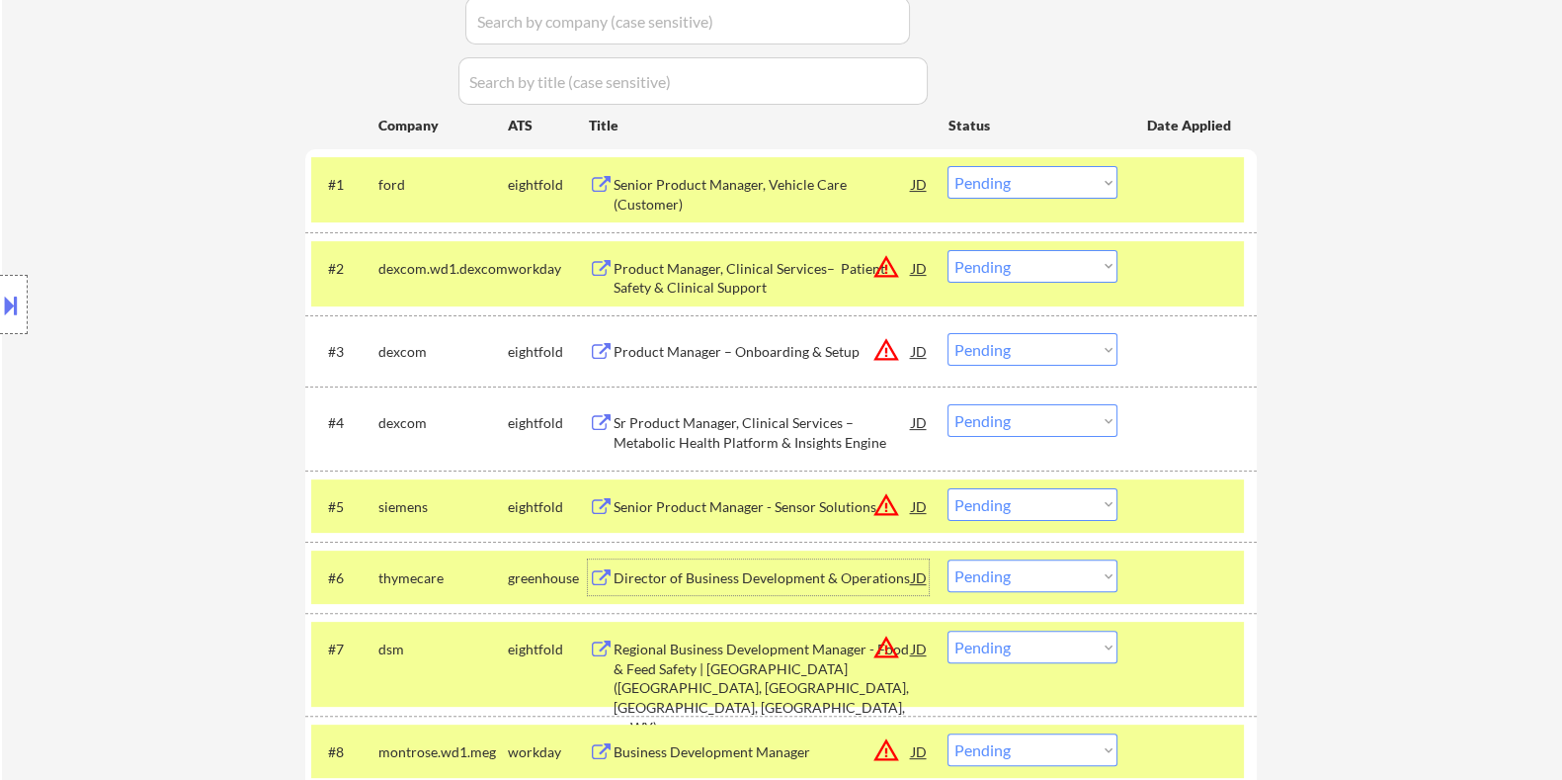
click at [657, 568] on div "Director of Business Development & Operations" at bounding box center [762, 578] width 298 height 20
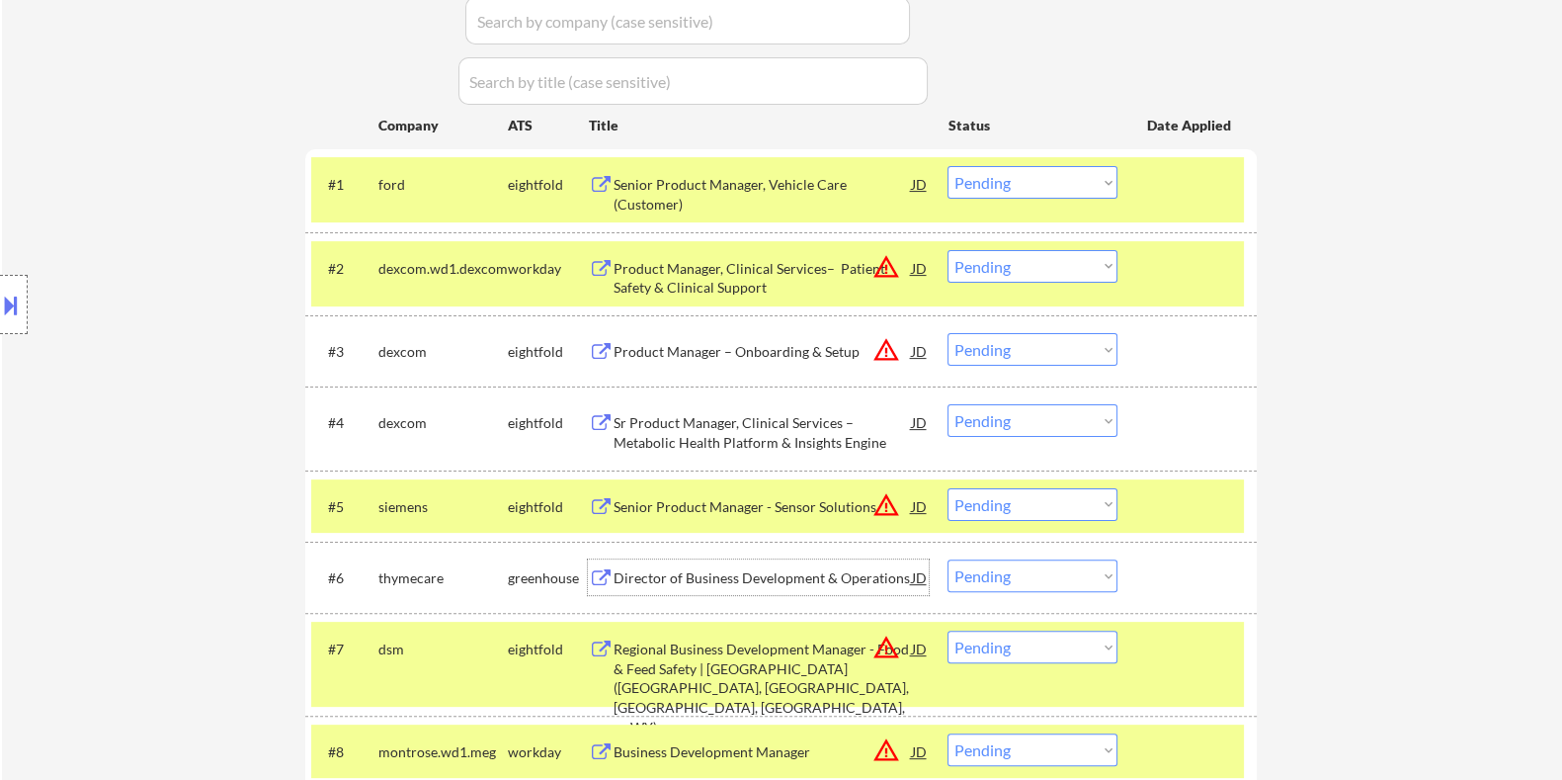
click at [1039, 577] on select "Choose an option... Pending Applied Excluded (Questions) Excluded (Expired) Exc…" at bounding box center [1033, 575] width 170 height 33
click at [948, 559] on select "Choose an option... Pending Applied Excluded (Questions) Excluded (Expired) Exc…" at bounding box center [1033, 575] width 170 height 33
click at [709, 268] on div "Product Manager, Clinical Services– Patient Safety & Clinical Support" at bounding box center [762, 278] width 298 height 39
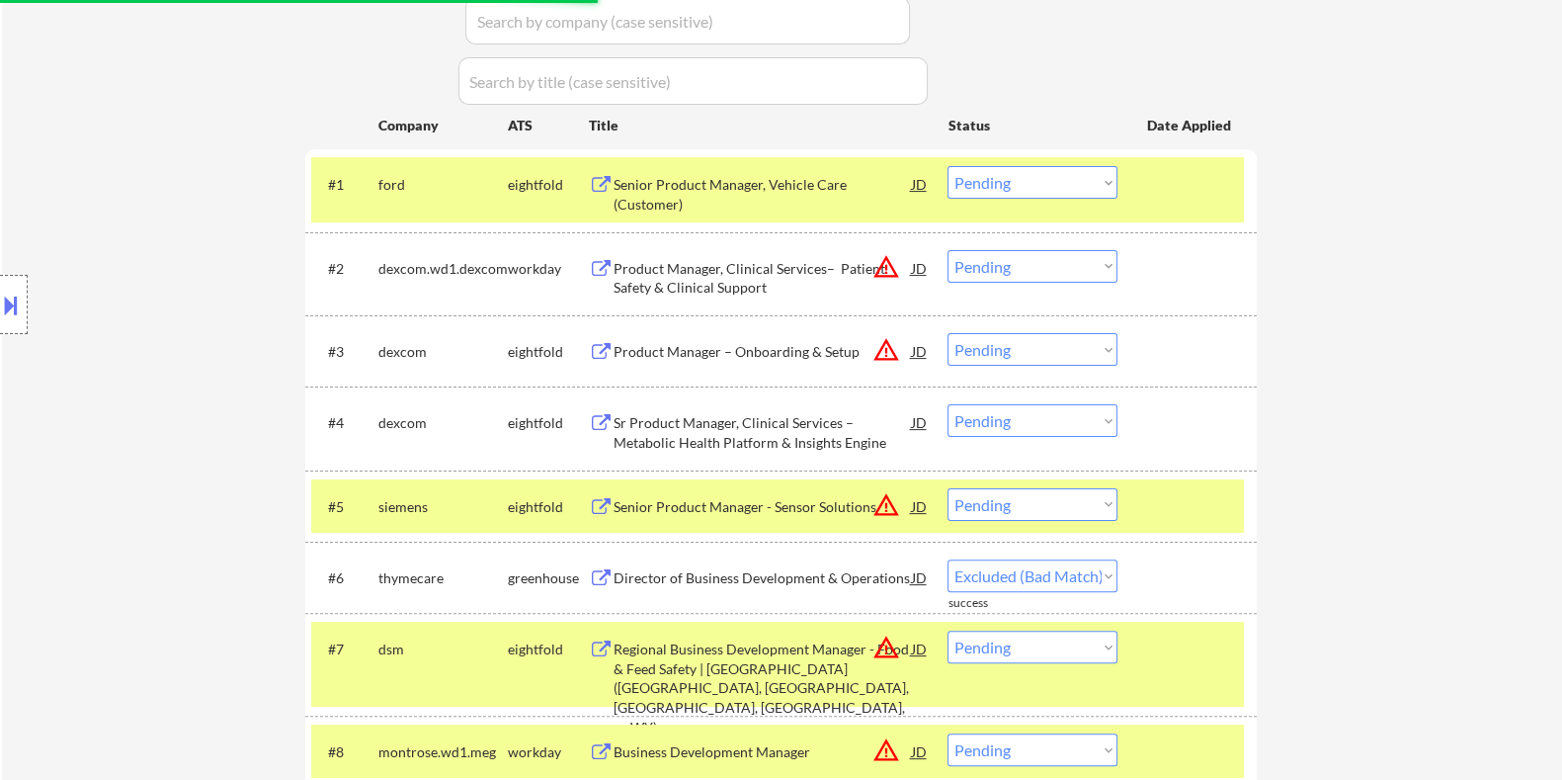
select select ""pending""
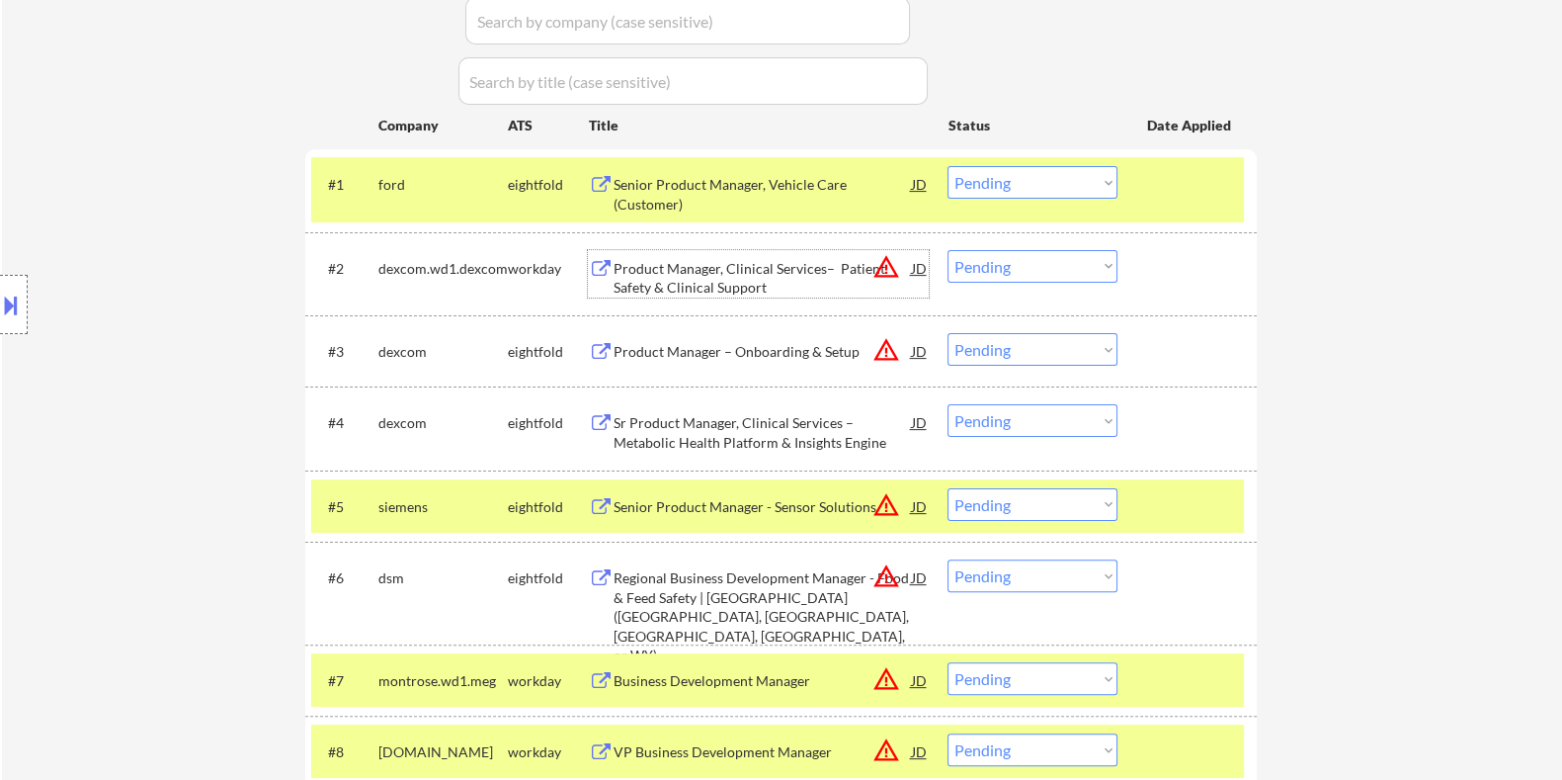
click at [1023, 255] on select "Choose an option... Pending Applied Excluded (Questions) Excluded (Expired) Exc…" at bounding box center [1033, 266] width 170 height 33
click at [948, 250] on select "Choose an option... Pending Applied Excluded (Questions) Excluded (Expired) Exc…" at bounding box center [1033, 266] width 170 height 33
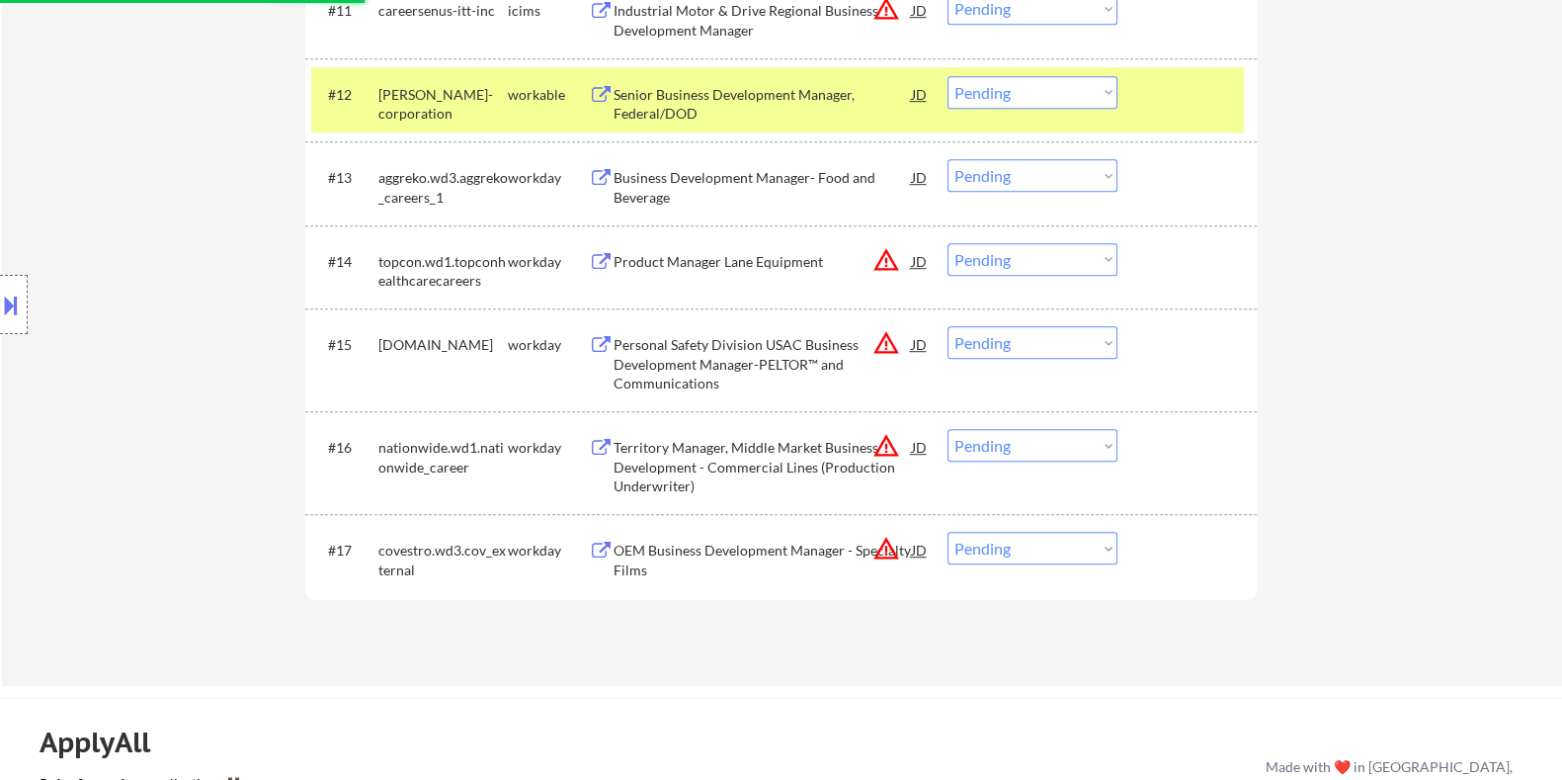
scroll to position [1605, 0]
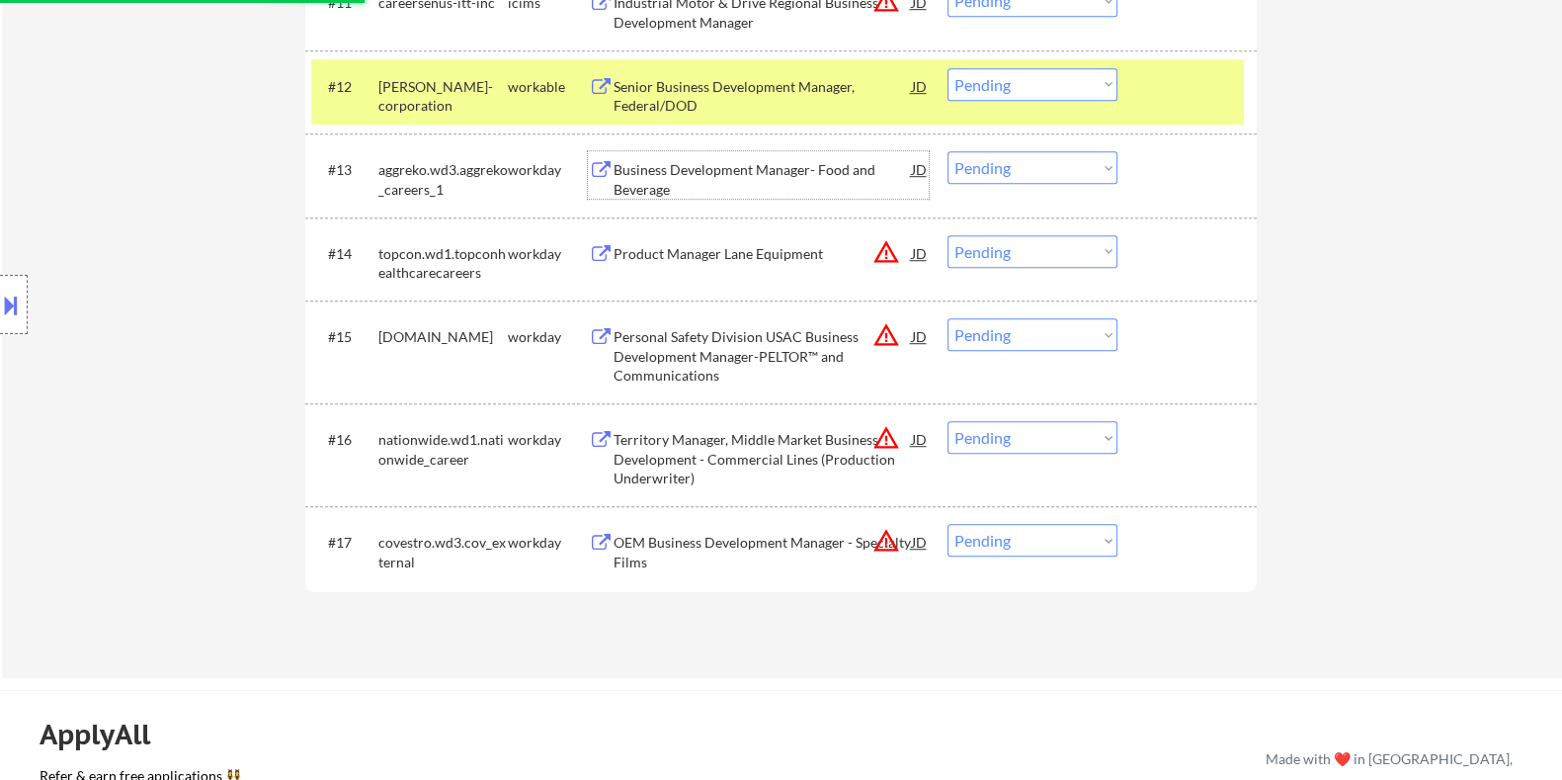
click at [732, 169] on div "Business Development Manager- Food and Beverage" at bounding box center [762, 179] width 298 height 39
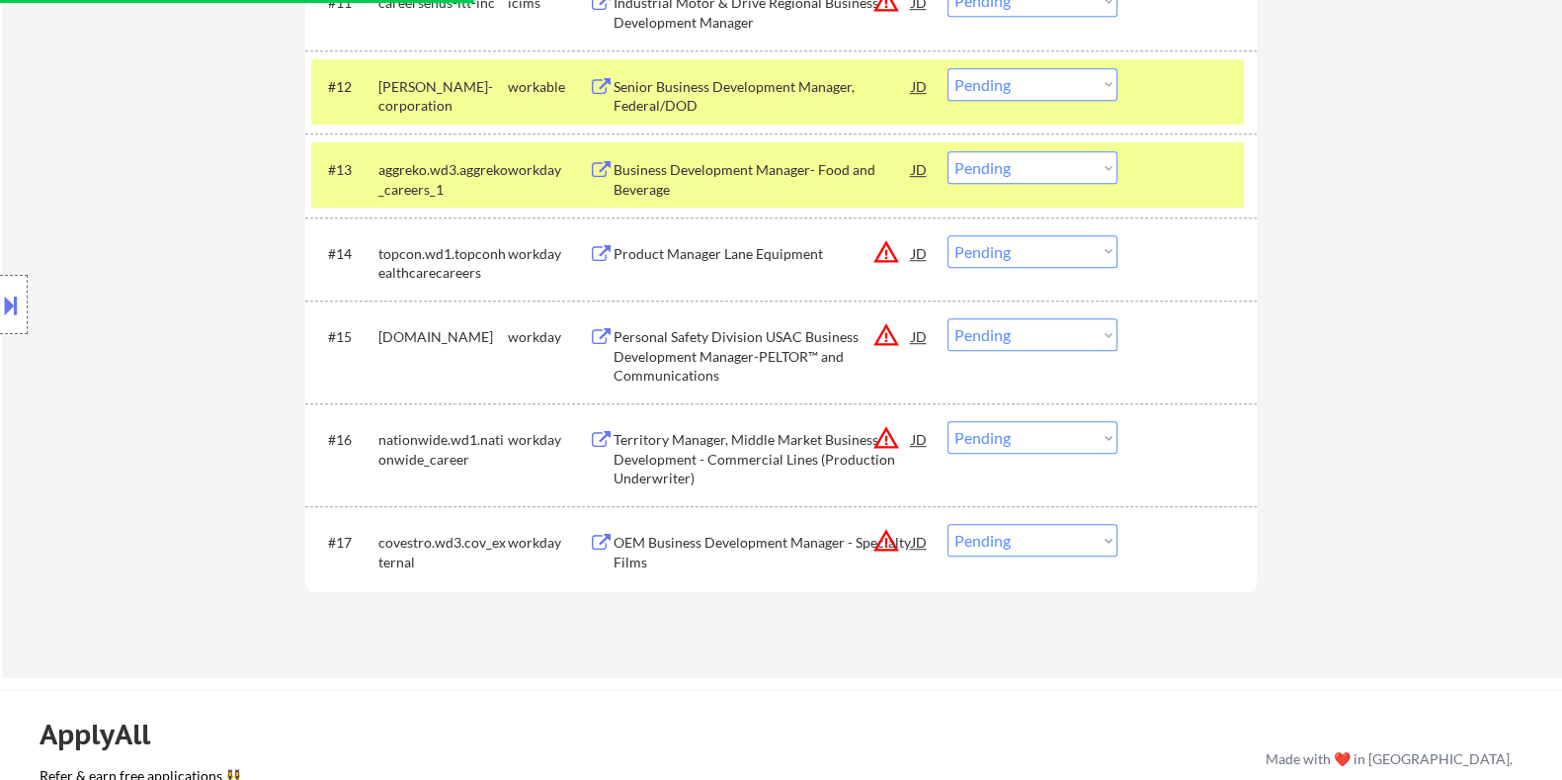
select select ""pending""
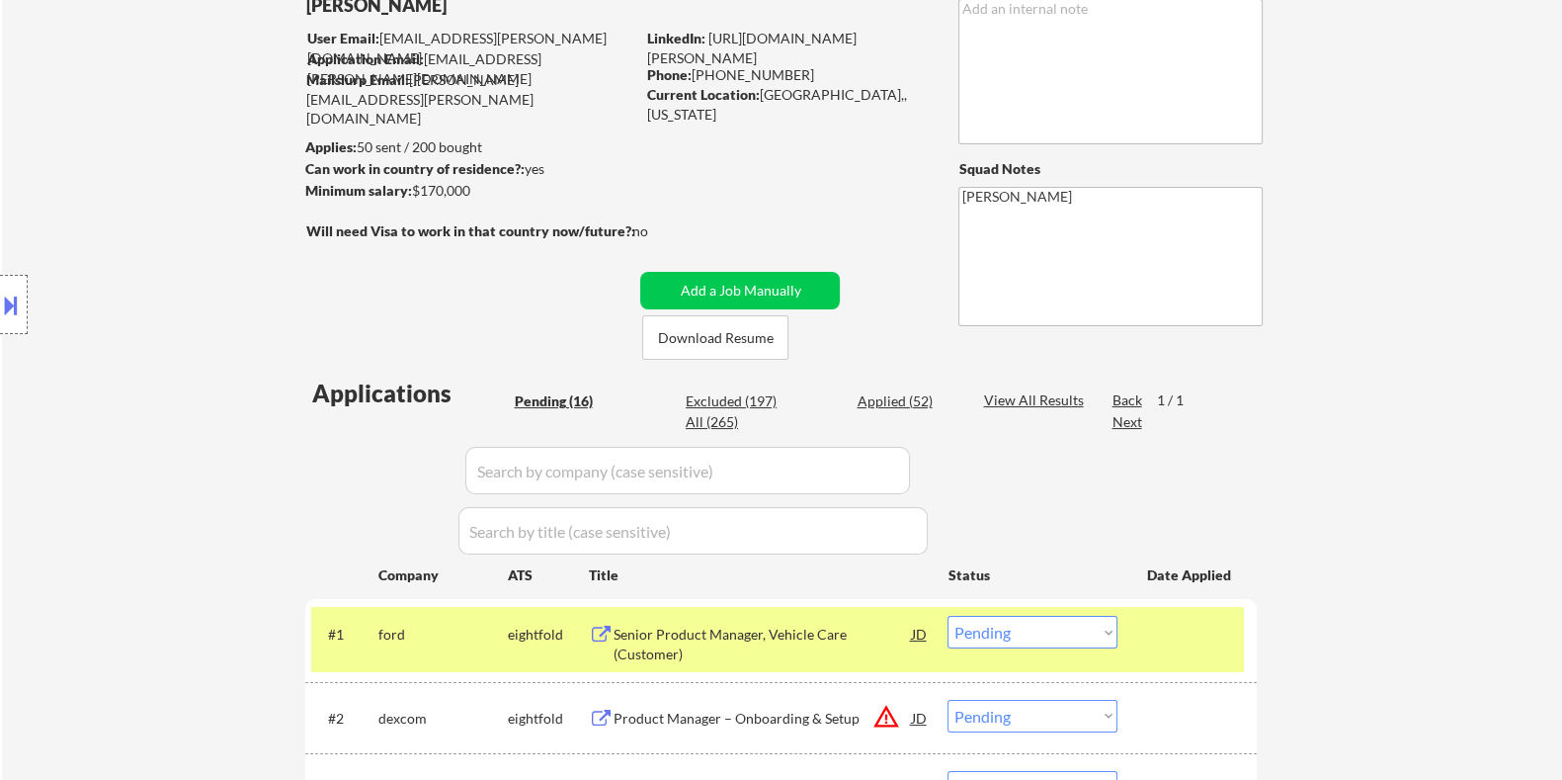
scroll to position [123, 0]
